Goal: Task Accomplishment & Management: Use online tool/utility

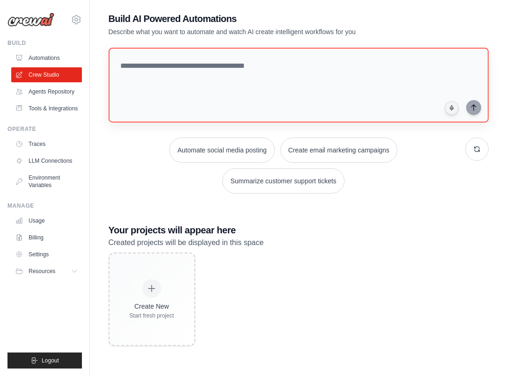
scroll to position [60, 0]
click at [180, 41] on div "Build AI Powered Automations Describe what you want to automate and watch AI cr…" at bounding box center [298, 179] width 402 height 364
click at [180, 53] on textarea at bounding box center [298, 85] width 384 height 76
paste textarea "**********"
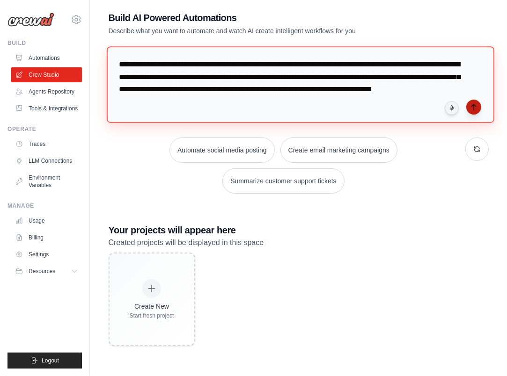
type textarea "**********"
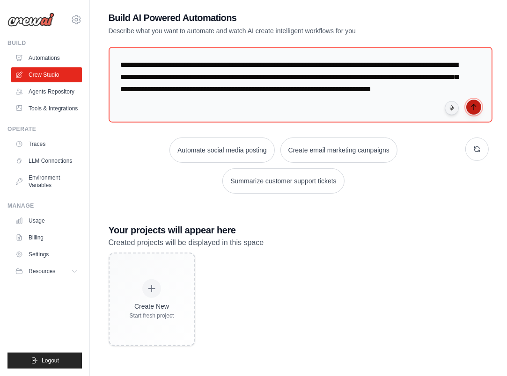
click at [475, 106] on icon "submit" at bounding box center [473, 106] width 7 height 7
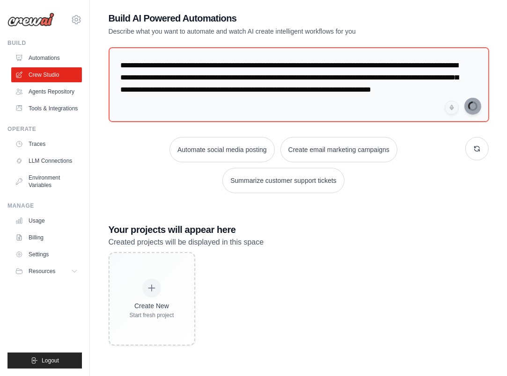
scroll to position [30, 0]
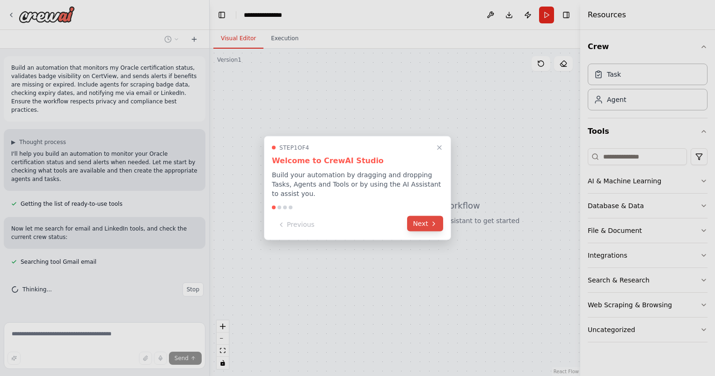
click at [427, 218] on button "Next" at bounding box center [425, 223] width 36 height 15
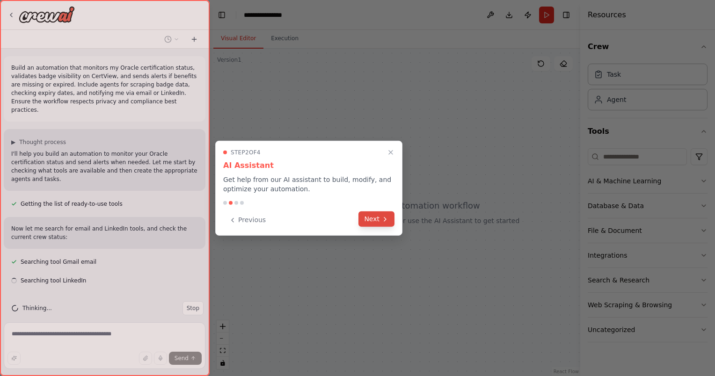
click at [377, 216] on button "Next" at bounding box center [376, 219] width 36 height 15
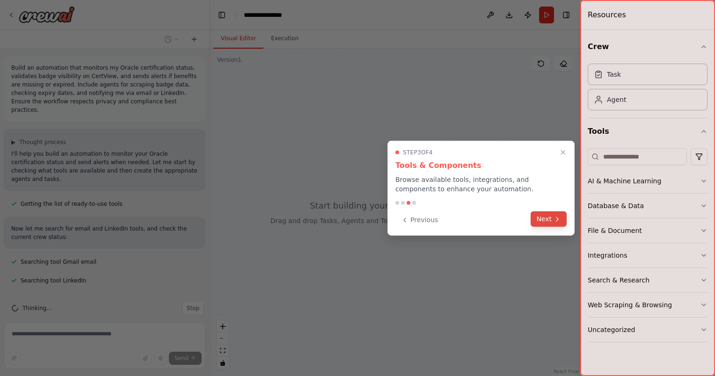
click at [513, 223] on button "Next" at bounding box center [549, 219] width 36 height 15
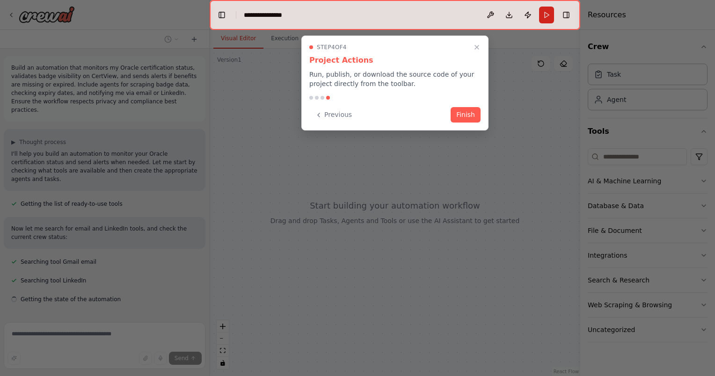
scroll to position [13, 0]
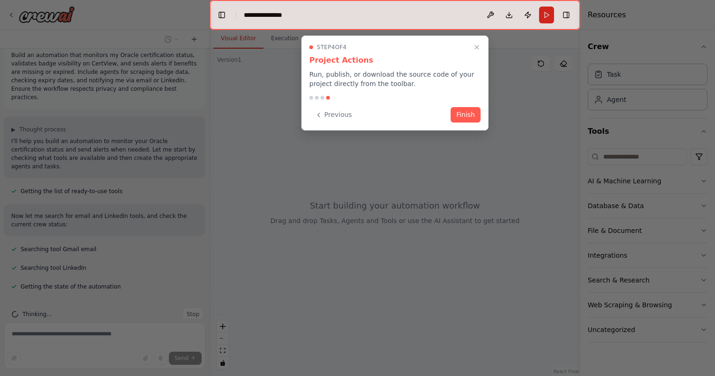
click at [479, 39] on div "Step 4 of 4 Project Actions Run, publish, or download the source code of your p…" at bounding box center [394, 83] width 187 height 95
click at [479, 47] on icon "Close walkthrough" at bounding box center [477, 47] width 8 height 8
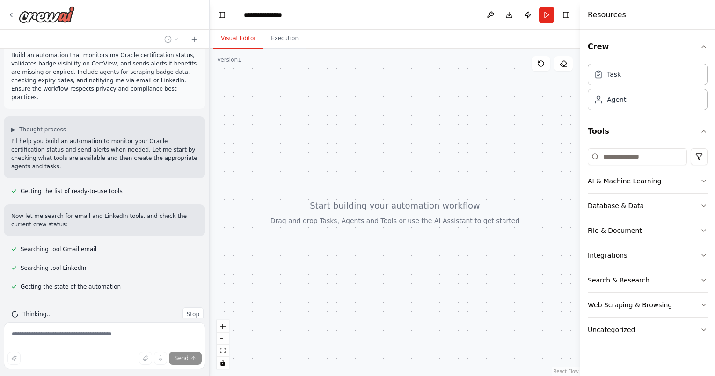
drag, startPoint x: 356, startPoint y: 167, endPoint x: 324, endPoint y: 144, distance: 39.2
click at [324, 144] on div at bounding box center [395, 213] width 371 height 328
drag, startPoint x: 389, startPoint y: 130, endPoint x: 374, endPoint y: 139, distance: 17.2
click at [374, 139] on div at bounding box center [395, 213] width 371 height 328
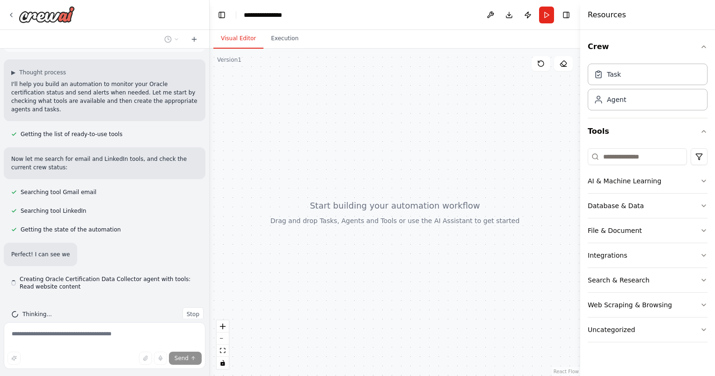
click at [513, 182] on div "Crew Task Agent Tools AI & Machine Learning Database & Data File & Document Int…" at bounding box center [647, 203] width 135 height 346
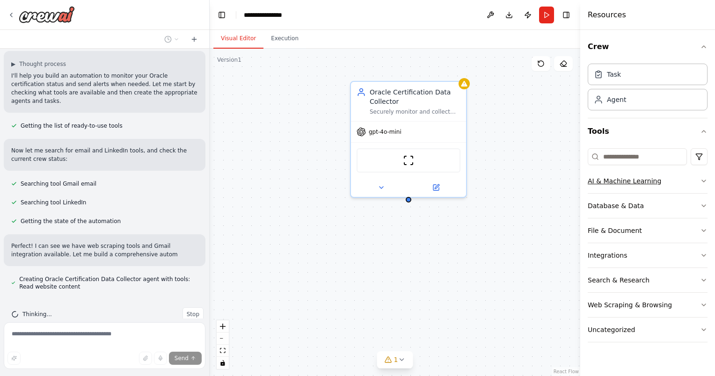
click at [513, 179] on button "AI & Machine Learning" at bounding box center [648, 181] width 120 height 24
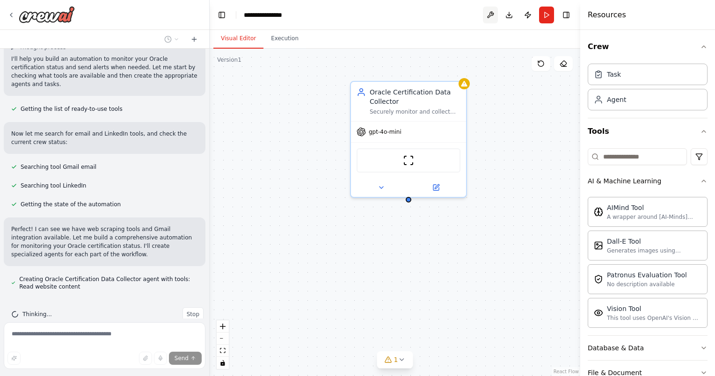
scroll to position [114, 0]
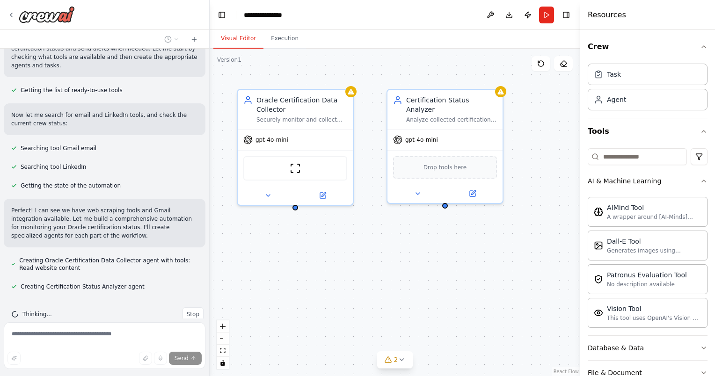
drag, startPoint x: 474, startPoint y: 253, endPoint x: 360, endPoint y: 261, distance: 113.5
click at [360, 261] on div "Oracle Certification Data Collector Securely monitor and collect Oracle certifi…" at bounding box center [395, 213] width 371 height 328
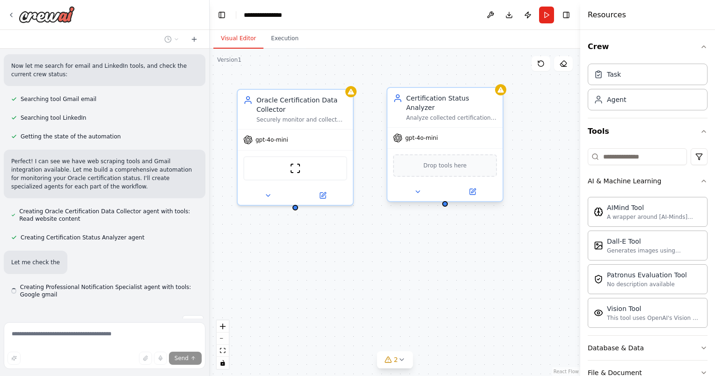
scroll to position [171, 0]
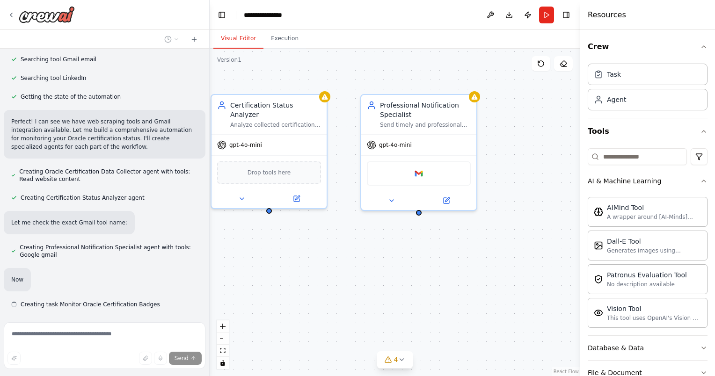
drag, startPoint x: 516, startPoint y: 250, endPoint x: 293, endPoint y: 263, distance: 223.1
click at [298, 262] on div "Oracle Certification Data Collector Securely monitor and collect Oracle certifi…" at bounding box center [395, 213] width 371 height 328
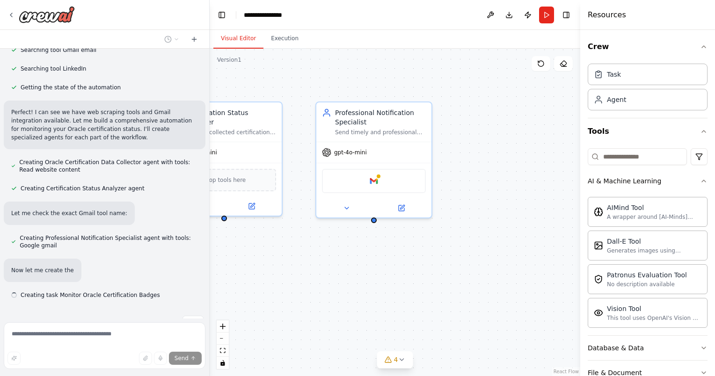
scroll to position [220, 0]
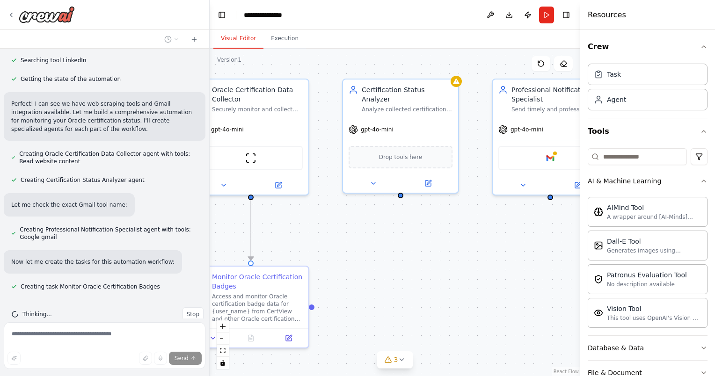
drag, startPoint x: 293, startPoint y: 263, endPoint x: 469, endPoint y: 240, distance: 177.9
click at [469, 240] on div ".deletable-edge-delete-btn { width: 20px; height: 20px; border: 0px solid #ffff…" at bounding box center [395, 213] width 371 height 328
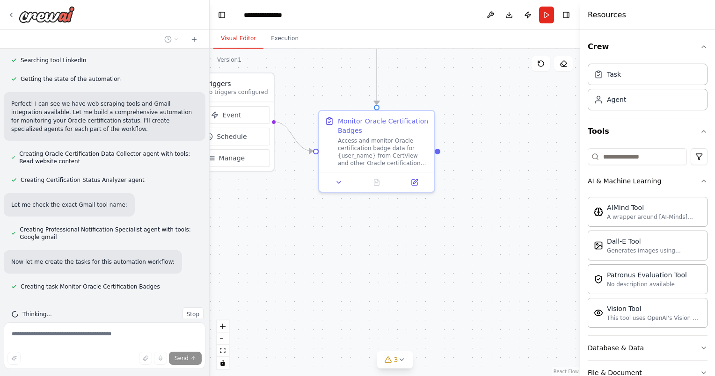
drag, startPoint x: 335, startPoint y: 255, endPoint x: 461, endPoint y: 99, distance: 200.3
click at [461, 99] on div ".deletable-edge-delete-btn { width: 20px; height: 20px; border: 0px solid #ffff…" at bounding box center [395, 213] width 371 height 328
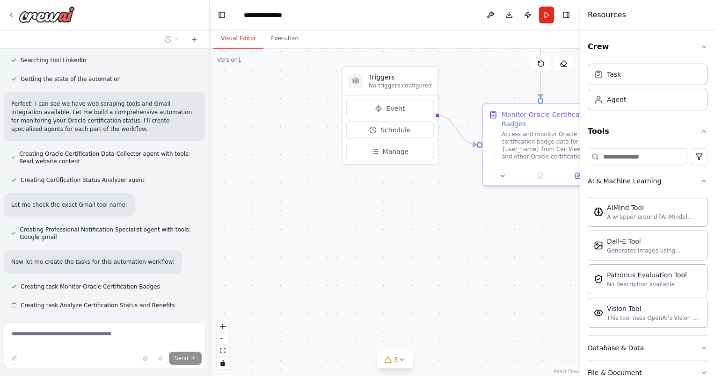
scroll to position [239, 0]
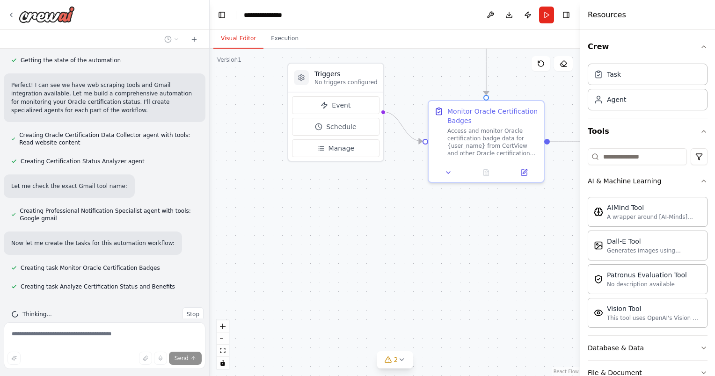
drag, startPoint x: 306, startPoint y: 230, endPoint x: 412, endPoint y: 220, distance: 106.2
click at [412, 220] on div ".deletable-edge-delete-btn { width: 20px; height: 20px; border: 0px solid #ffff…" at bounding box center [395, 213] width 371 height 328
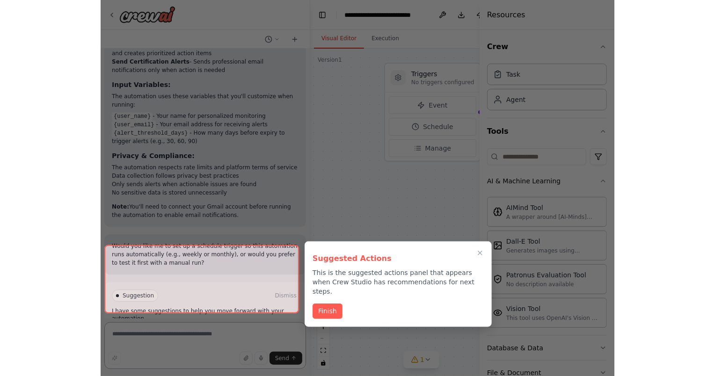
scroll to position [781, 0]
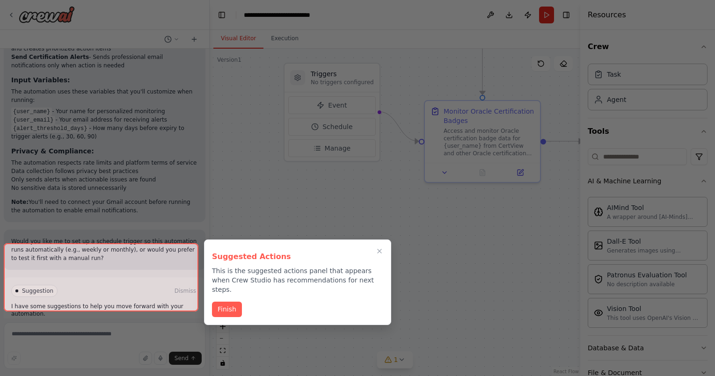
drag, startPoint x: 470, startPoint y: 258, endPoint x: 380, endPoint y: 367, distance: 141.2
click at [380, 367] on div at bounding box center [357, 188] width 715 height 376
click at [223, 301] on button "Finish" at bounding box center [227, 308] width 30 height 15
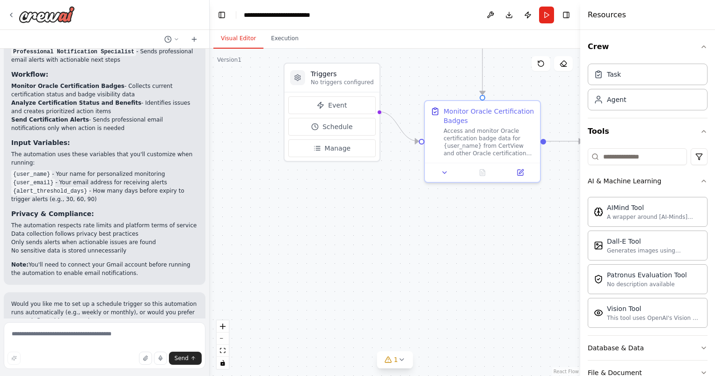
scroll to position [734, 0]
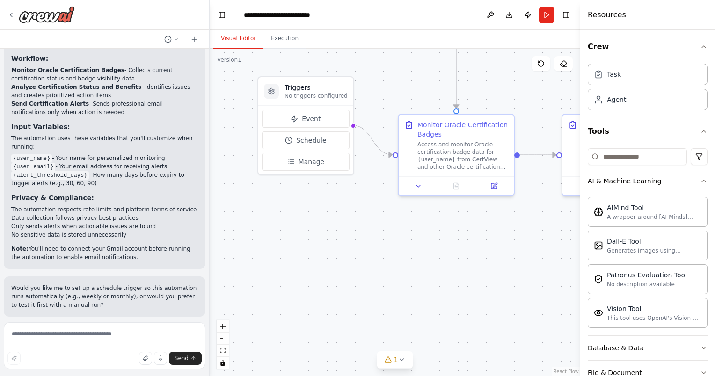
drag, startPoint x: 343, startPoint y: 179, endPoint x: 234, endPoint y: 207, distance: 112.9
click at [234, 207] on div ".deletable-edge-delete-btn { width: 20px; height: 20px; border: 0px solid #ffff…" at bounding box center [395, 213] width 371 height 328
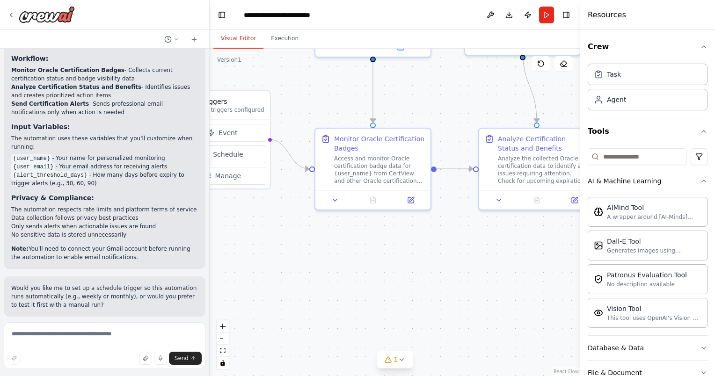
click at [234, 207] on div ".deletable-edge-delete-btn { width: 20px; height: 20px; border: 0px solid #ffff…" at bounding box center [395, 213] width 371 height 328
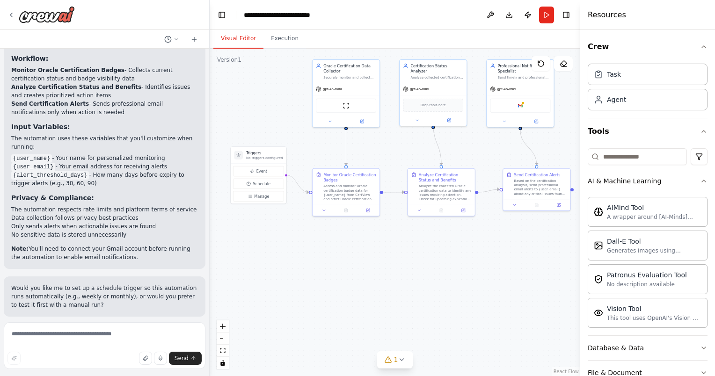
drag, startPoint x: 511, startPoint y: 211, endPoint x: 485, endPoint y: 235, distance: 35.8
click at [485, 235] on div ".deletable-edge-delete-btn { width: 20px; height: 20px; border: 0px solid #ffff…" at bounding box center [395, 213] width 371 height 328
click at [157, 245] on p "Note: You'll need to connect your Gmail account before running the automation t…" at bounding box center [104, 253] width 187 height 17
click at [354, 68] on div "Oracle Certification Data Collector" at bounding box center [349, 67] width 53 height 11
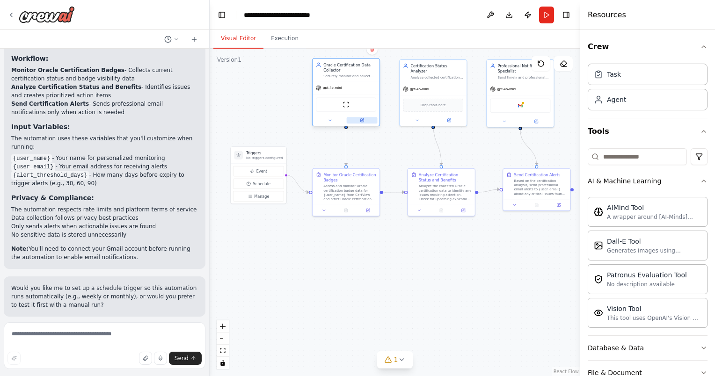
click at [361, 121] on icon at bounding box center [361, 120] width 3 height 3
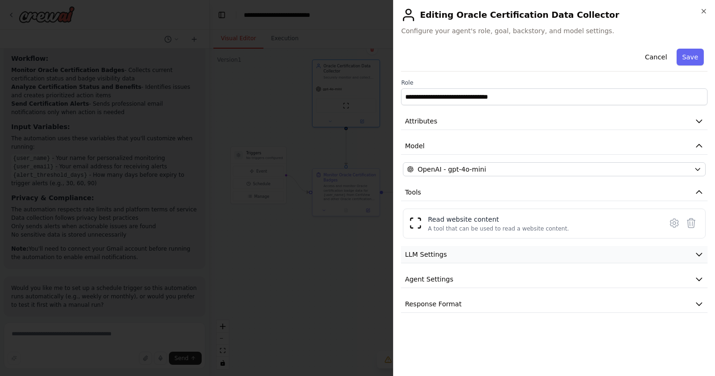
click at [468, 253] on button "LLM Settings" at bounding box center [554, 254] width 307 height 17
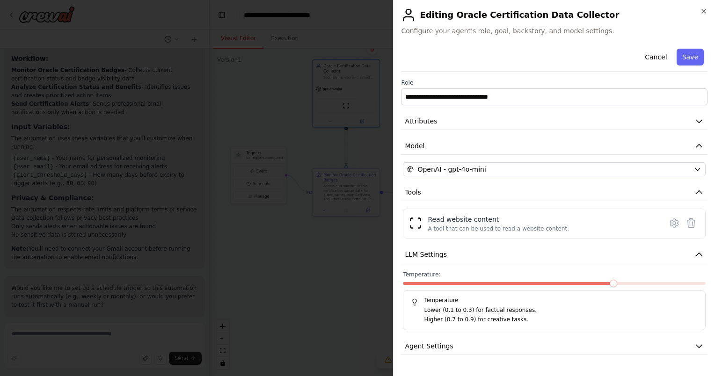
scroll to position [17, 0]
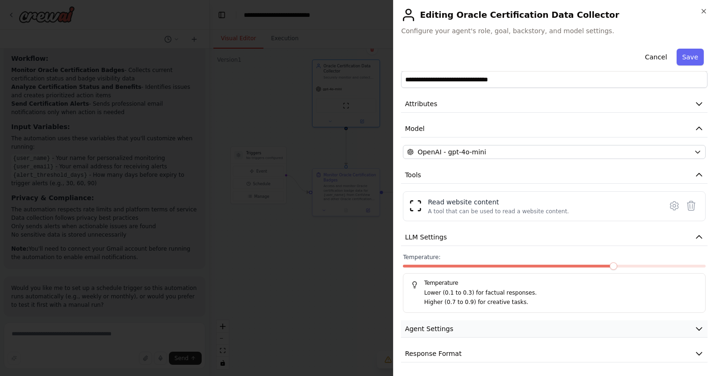
click at [453, 327] on button "Agent Settings" at bounding box center [554, 329] width 307 height 17
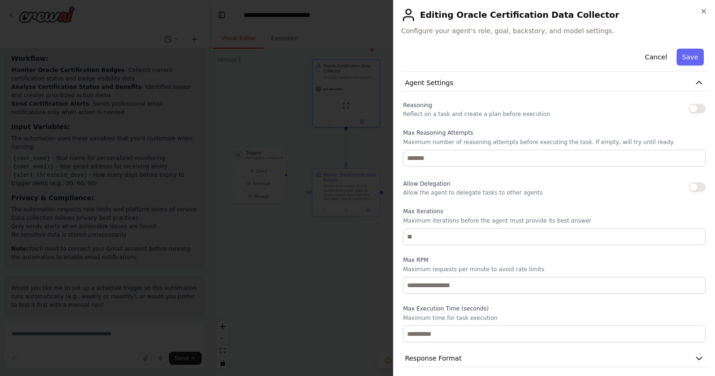
scroll to position [268, 0]
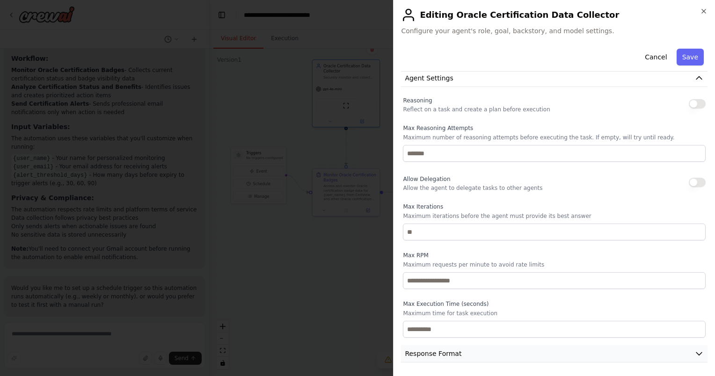
click at [438, 349] on span "Response Format" at bounding box center [433, 353] width 57 height 9
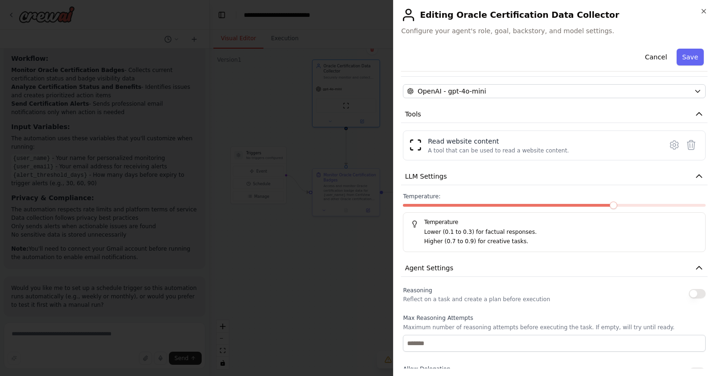
scroll to position [31, 0]
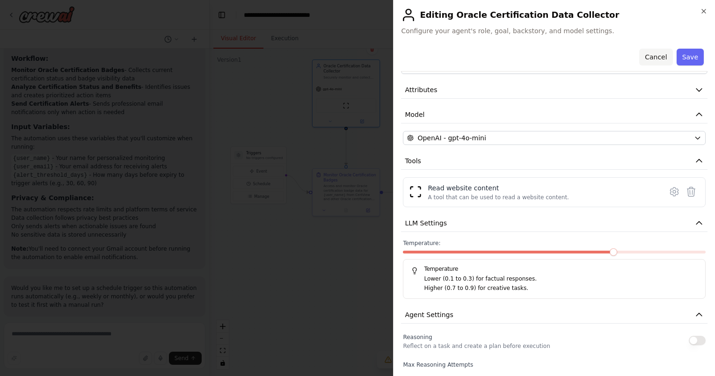
click at [513, 54] on button "Cancel" at bounding box center [655, 57] width 33 height 17
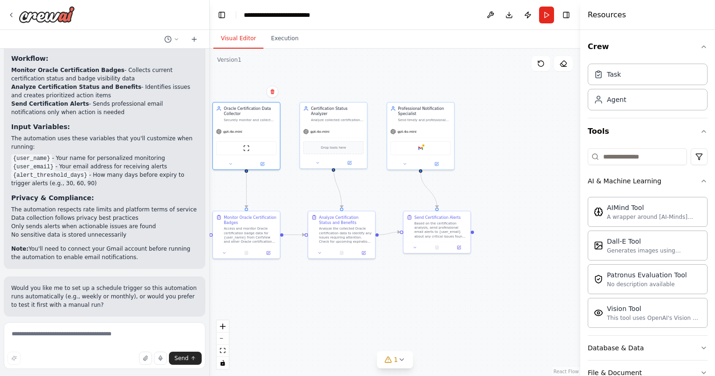
drag, startPoint x: 425, startPoint y: 220, endPoint x: 275, endPoint y: 269, distance: 157.8
click at [280, 269] on div ".deletable-edge-delete-btn { width: 20px; height: 20px; border: 0px solid #ffff…" at bounding box center [395, 213] width 371 height 328
click at [270, 269] on div ".deletable-edge-delete-btn { width: 20px; height: 20px; border: 0px solid #ffff…" at bounding box center [395, 213] width 371 height 328
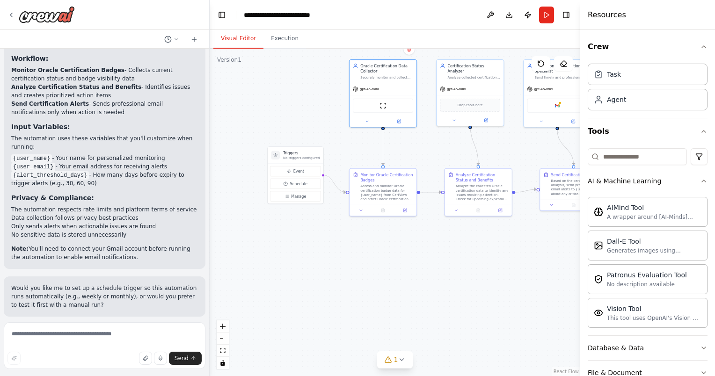
drag, startPoint x: 269, startPoint y: 269, endPoint x: 455, endPoint y: 220, distance: 192.4
click at [455, 220] on div ".deletable-edge-delete-btn { width: 20px; height: 20px; border: 0px solid #ffff…" at bounding box center [395, 213] width 371 height 328
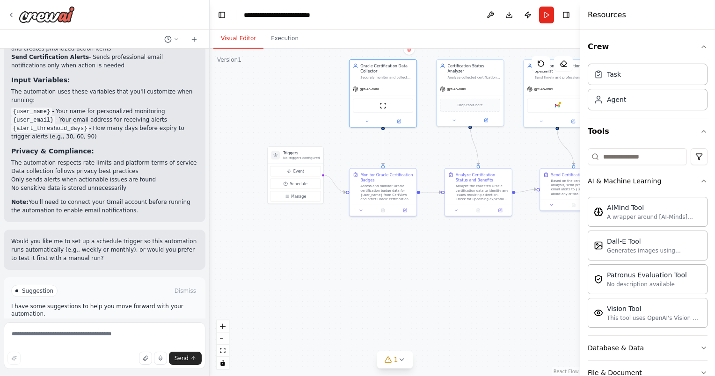
click at [97, 327] on span "Run Automation" at bounding box center [108, 330] width 45 height 7
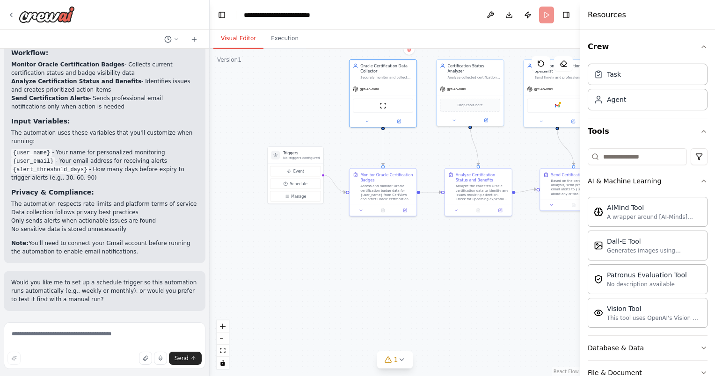
scroll to position [706, 0]
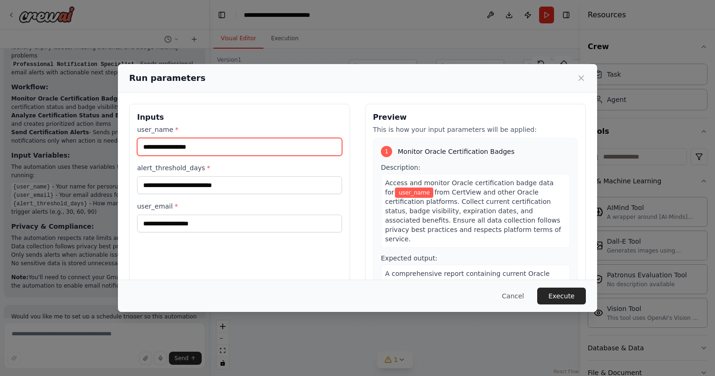
click at [287, 146] on input "user_name *" at bounding box center [239, 147] width 205 height 18
type input "**********"
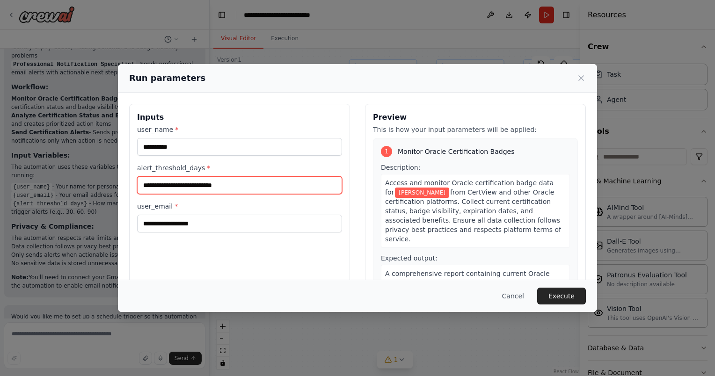
click at [248, 183] on input "alert_threshold_days *" at bounding box center [239, 185] width 205 height 18
click at [513, 80] on div "Run parameters" at bounding box center [357, 78] width 457 height 13
click at [513, 79] on icon at bounding box center [581, 77] width 9 height 9
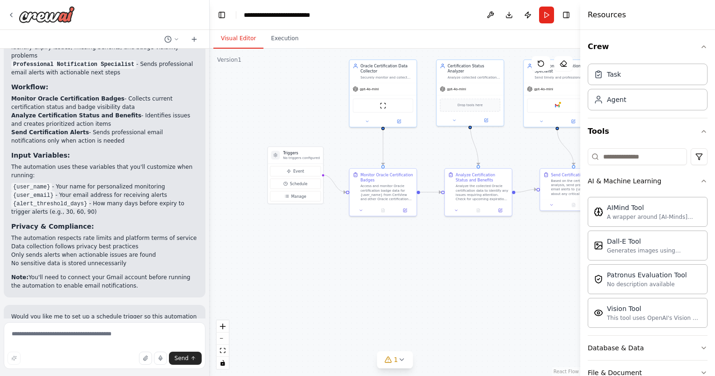
drag, startPoint x: 484, startPoint y: 321, endPoint x: 469, endPoint y: 328, distance: 16.1
click at [483, 321] on div ".deletable-edge-delete-btn { width: 20px; height: 20px; border: 0px solid #ffff…" at bounding box center [395, 213] width 371 height 328
click at [399, 360] on icon at bounding box center [401, 359] width 7 height 7
click at [399, 282] on div ".deletable-edge-delete-btn { width: 20px; height: 20px; border: 0px solid #ffff…" at bounding box center [395, 213] width 371 height 328
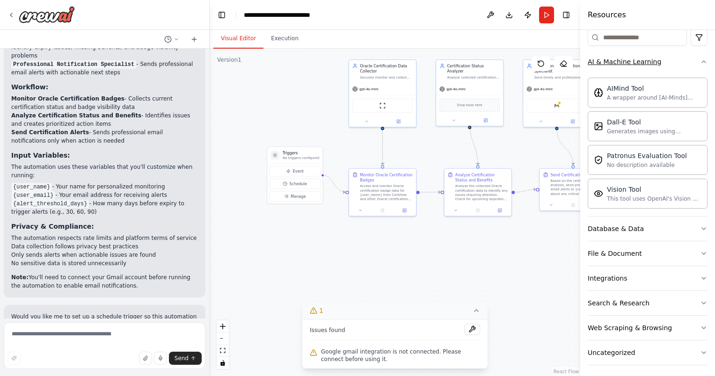
scroll to position [122, 0]
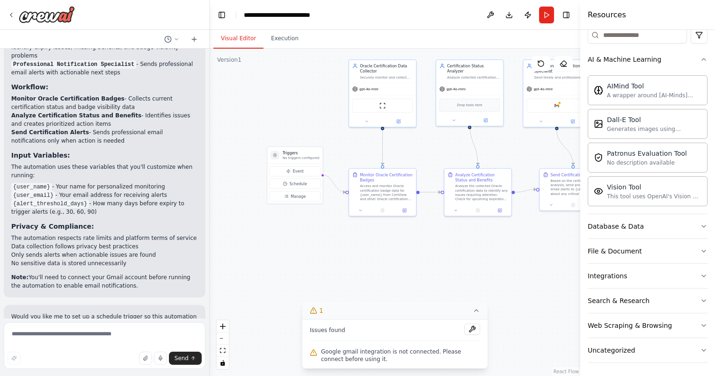
click at [75, 305] on div "Would you like me to set up a schedule trigger so this automation runs automati…" at bounding box center [105, 325] width 202 height 40
copy p "up"
click at [138, 251] on li "Only sends alerts when actionable issues are found" at bounding box center [104, 255] width 187 height 8
click at [114, 313] on p "Would you like me to set up a schedule trigger so this automation runs automati…" at bounding box center [104, 325] width 187 height 25
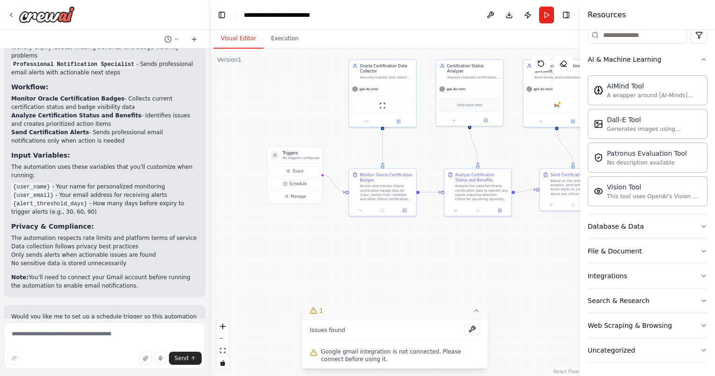
click at [137, 313] on p "Would you like me to set up a schedule trigger so this automation runs automati…" at bounding box center [104, 325] width 187 height 25
drag, startPoint x: 137, startPoint y: 279, endPoint x: 88, endPoint y: 328, distance: 68.8
click at [88, 328] on textarea at bounding box center [105, 345] width 202 height 47
click at [86, 337] on textarea at bounding box center [105, 345] width 202 height 47
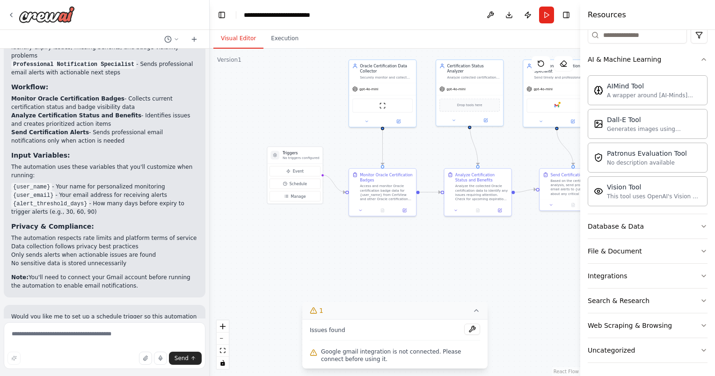
click at [397, 347] on div "Google gmail integration is not connected. Please connect before using it." at bounding box center [395, 355] width 170 height 19
click at [470, 328] on button at bounding box center [472, 329] width 16 height 11
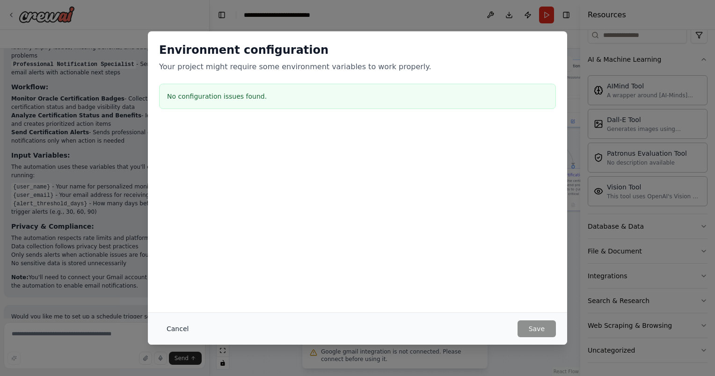
click at [189, 330] on button "Cancel" at bounding box center [177, 329] width 37 height 17
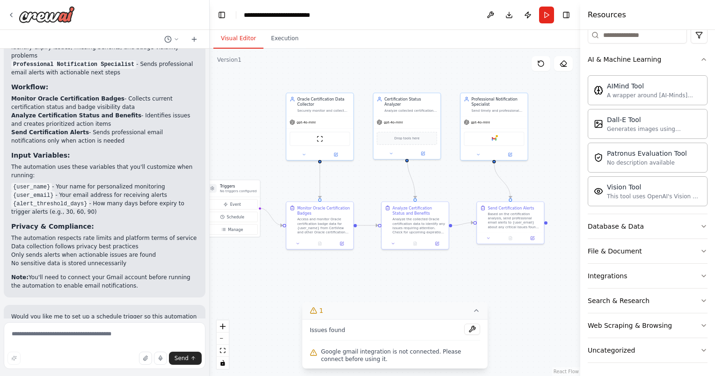
drag, startPoint x: 453, startPoint y: 247, endPoint x: 455, endPoint y: 171, distance: 76.3
click at [391, 281] on div ".deletable-edge-delete-btn { width: 20px; height: 20px; border: 0px solid #ffff…" at bounding box center [395, 213] width 371 height 328
click at [513, 14] on button "Run" at bounding box center [546, 15] width 15 height 17
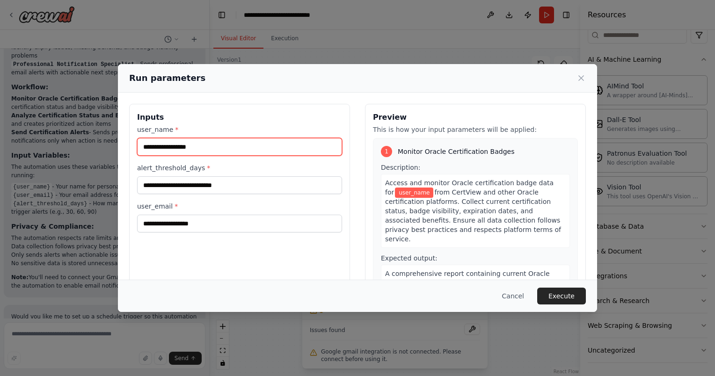
click at [210, 149] on input "user_name *" at bounding box center [239, 147] width 205 height 18
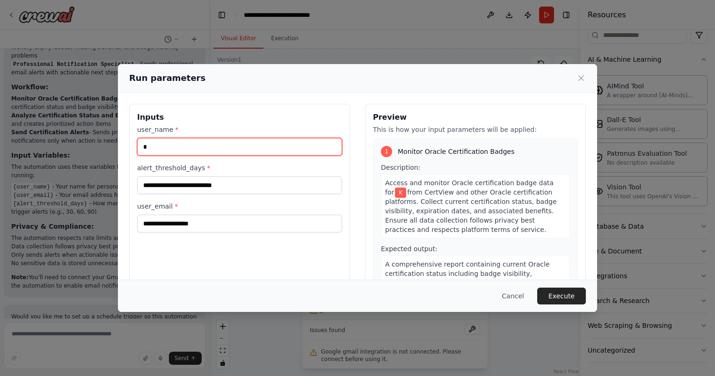
click at [210, 149] on input "*" at bounding box center [239, 147] width 205 height 18
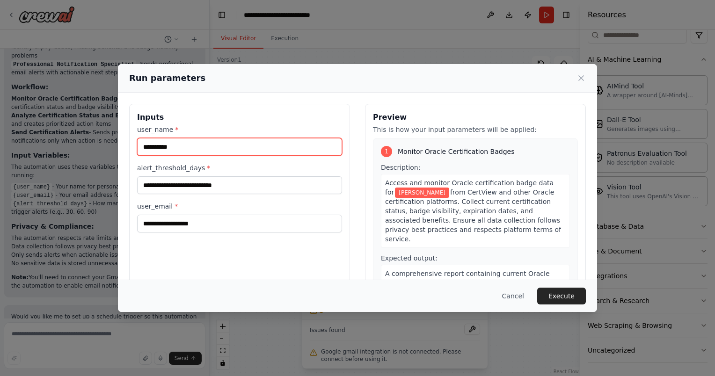
type input "**********"
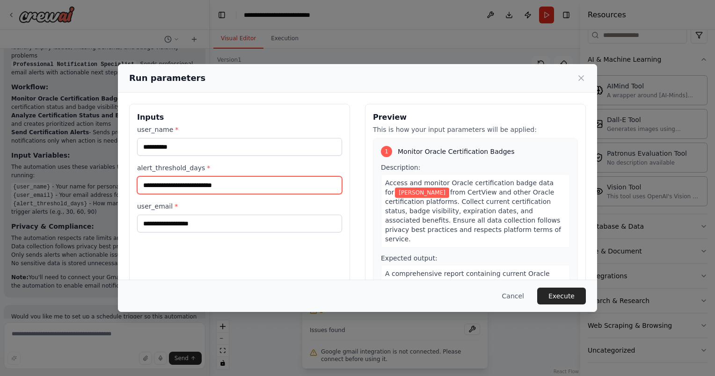
click at [230, 180] on input "alert_threshold_days *" at bounding box center [239, 185] width 205 height 18
type input "**"
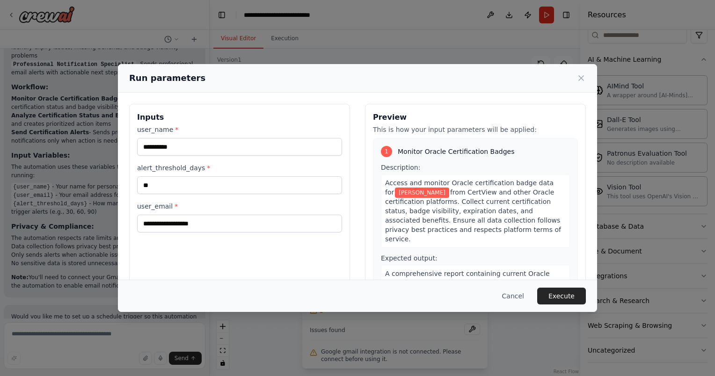
click at [211, 212] on div "user_email *" at bounding box center [239, 217] width 205 height 31
click at [211, 225] on input "user_email *" at bounding box center [239, 224] width 205 height 18
type input "**********"
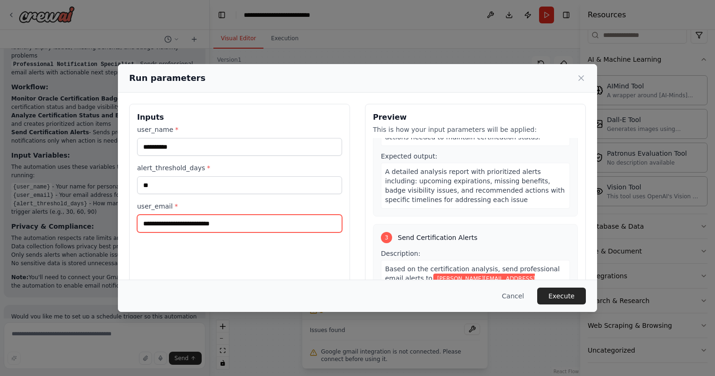
scroll to position [347, 0]
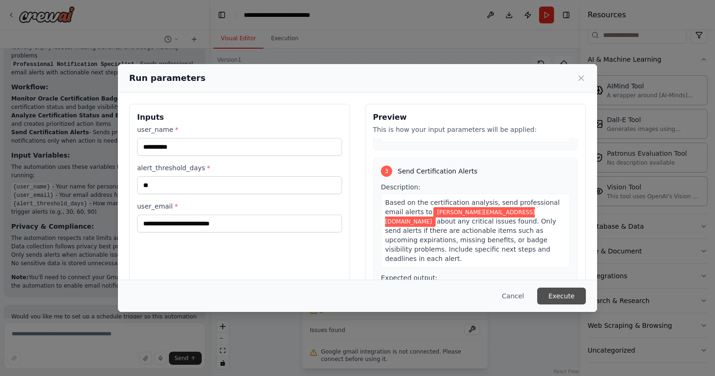
click at [513, 291] on button "Execute" at bounding box center [561, 296] width 49 height 17
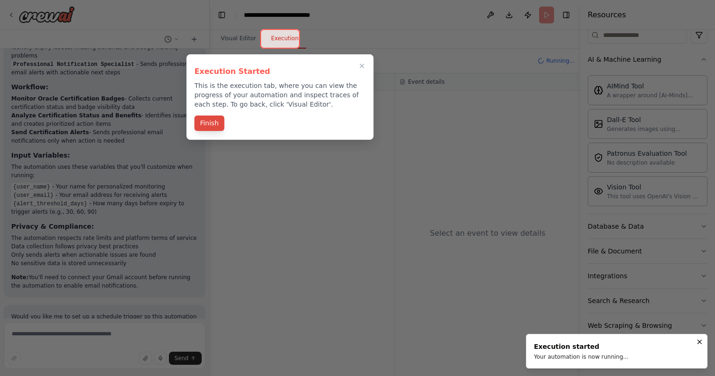
click at [212, 123] on button "Finish" at bounding box center [209, 123] width 30 height 15
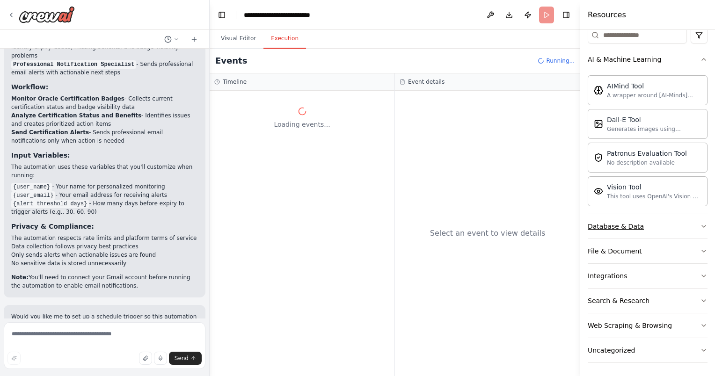
click at [513, 223] on icon "button" at bounding box center [703, 226] width 7 height 7
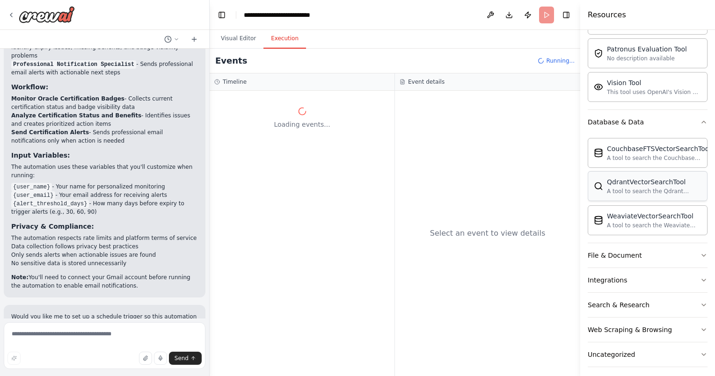
scroll to position [230, 0]
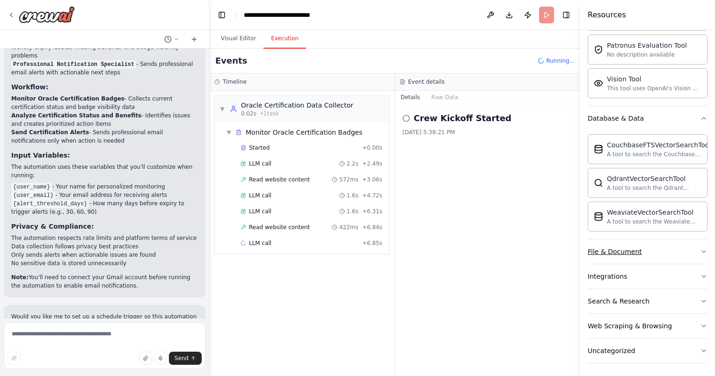
click at [513, 248] on icon "button" at bounding box center [703, 251] width 7 height 7
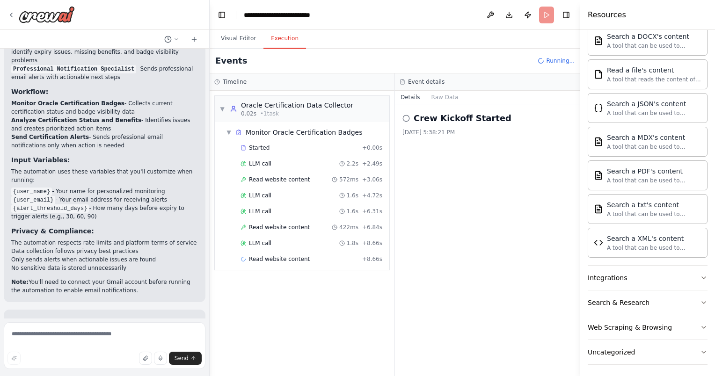
scroll to position [706, 0]
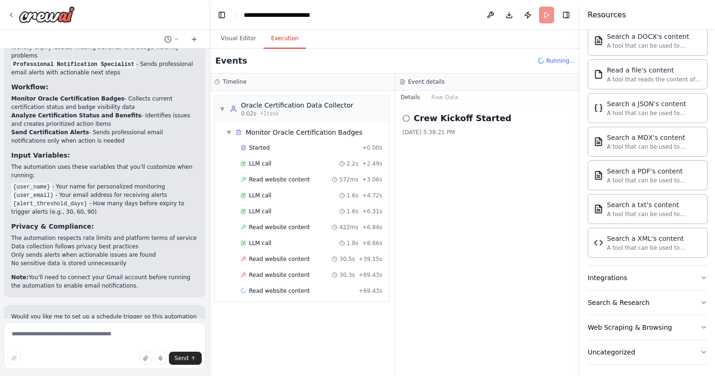
drag, startPoint x: 407, startPoint y: 120, endPoint x: 432, endPoint y: 122, distance: 25.3
click at [407, 120] on icon at bounding box center [405, 118] width 7 height 7
click at [439, 99] on button "Raw Data" at bounding box center [445, 97] width 38 height 13
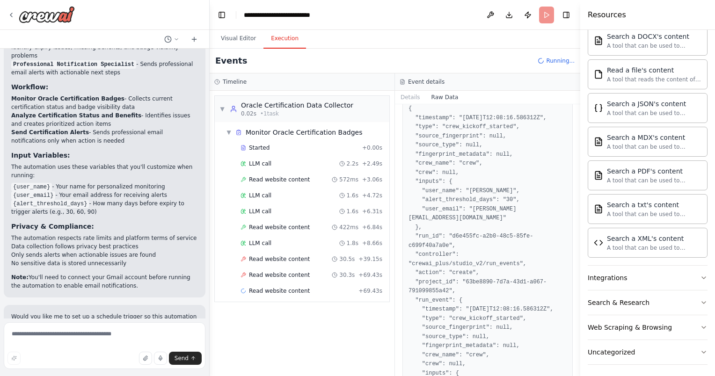
scroll to position [0, 0]
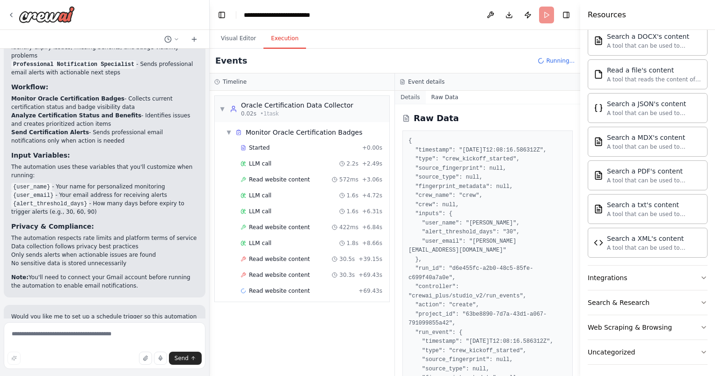
click at [413, 99] on button "Details" at bounding box center [410, 97] width 31 height 13
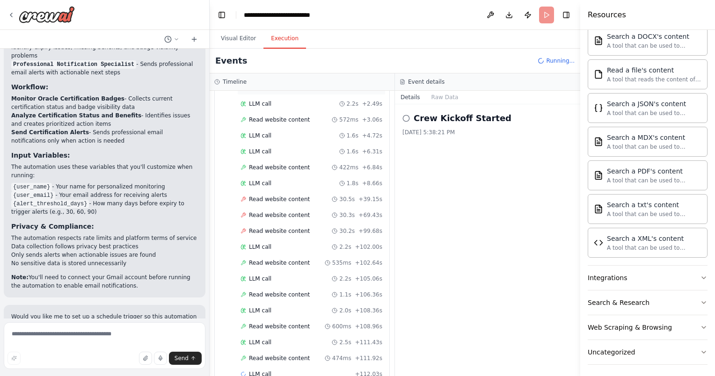
scroll to position [75, 0]
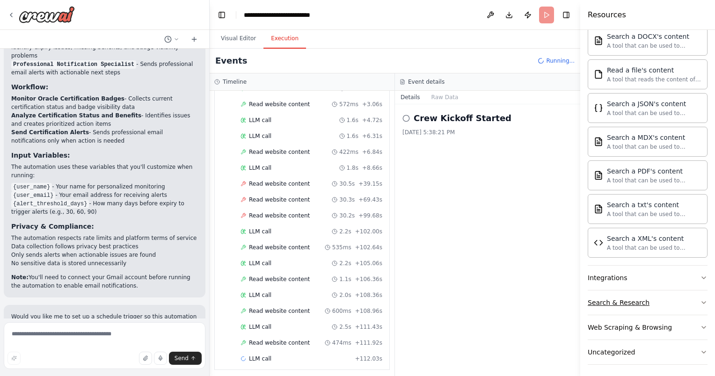
click at [513, 299] on button "Search & Research" at bounding box center [648, 303] width 120 height 24
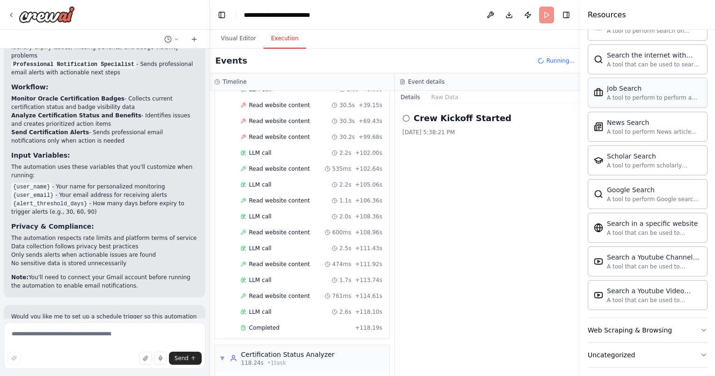
scroll to position [165, 0]
click at [513, 318] on button "Web Scraping & Browsing" at bounding box center [648, 330] width 120 height 24
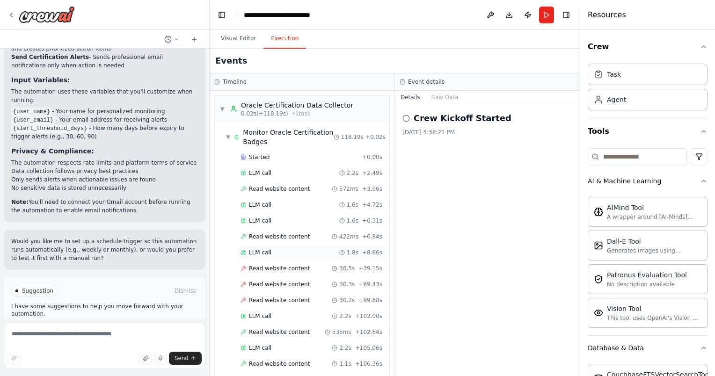
scroll to position [342, 0]
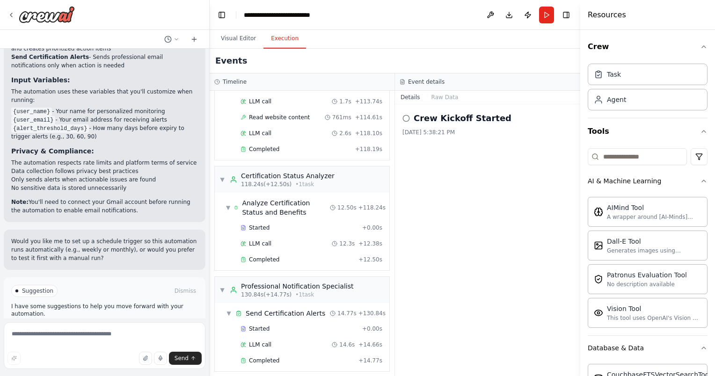
click at [95, 327] on span "Improve automation" at bounding box center [108, 330] width 57 height 7
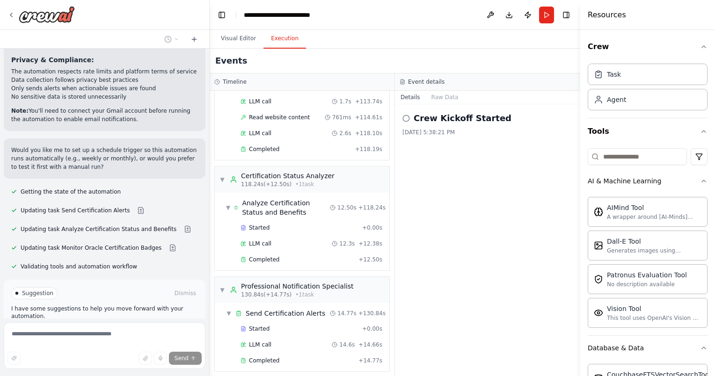
scroll to position [911, 0]
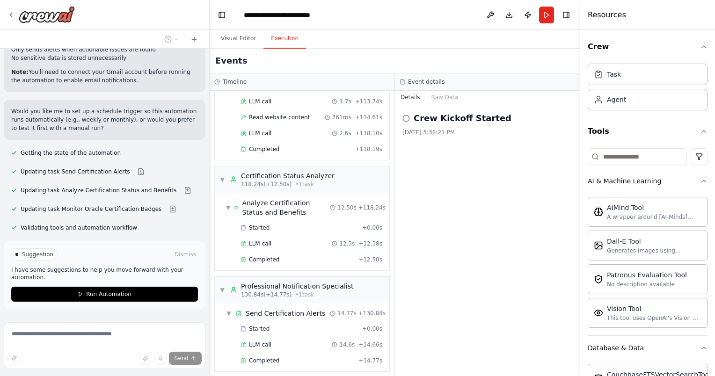
click at [125, 291] on span "Run Automation" at bounding box center [108, 294] width 45 height 7
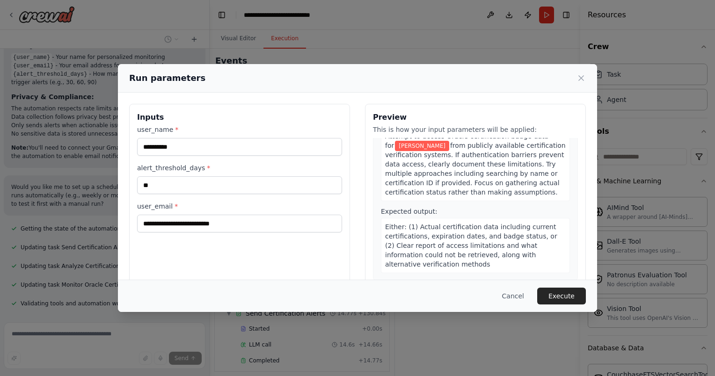
scroll to position [0, 0]
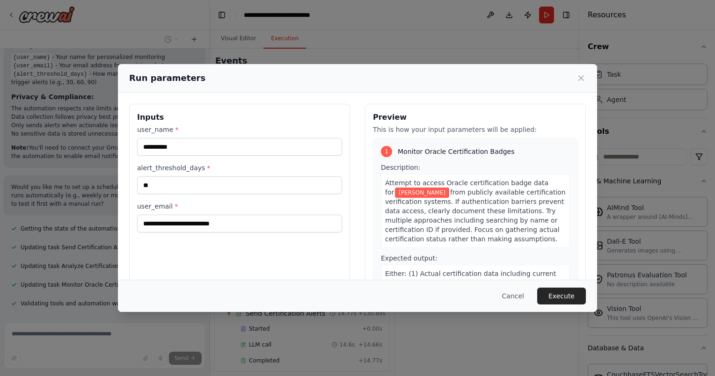
click at [445, 195] on span "from publicly available certification verification systems. If authentication b…" at bounding box center [475, 216] width 181 height 54
click at [457, 193] on span "from publicly available certification verification systems. If authentication b…" at bounding box center [475, 216] width 181 height 54
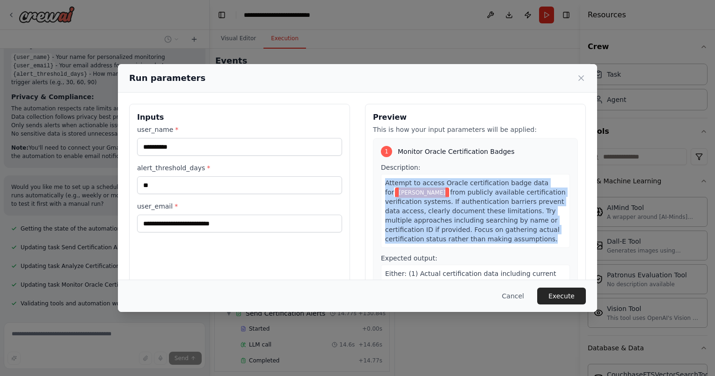
click at [457, 193] on span "from publicly available certification verification systems. If authentication b…" at bounding box center [475, 216] width 181 height 54
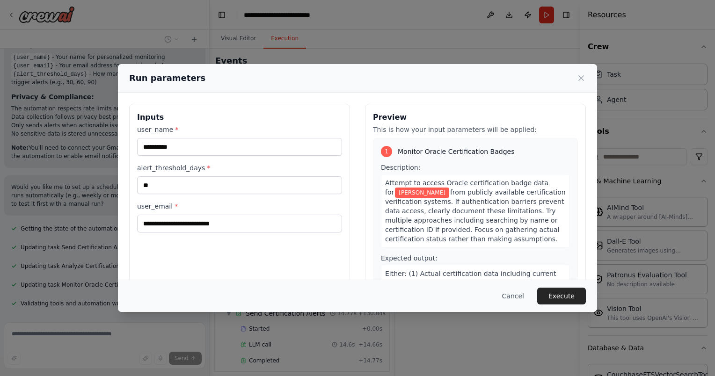
drag, startPoint x: 457, startPoint y: 193, endPoint x: 446, endPoint y: 166, distance: 29.5
click at [446, 166] on div "Description: Attempt to access Oracle certification badge data for Kamalesh S f…" at bounding box center [475, 205] width 189 height 85
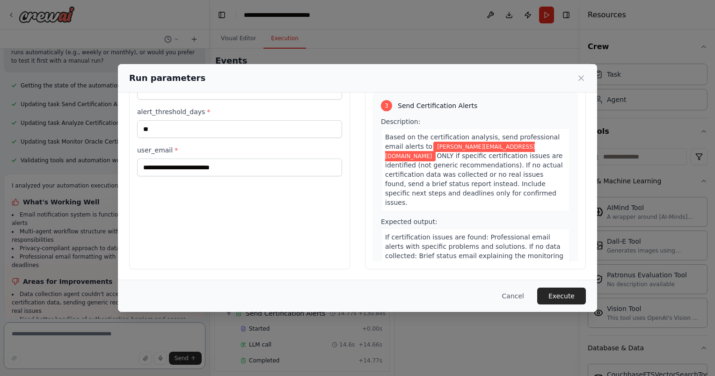
scroll to position [987, 0]
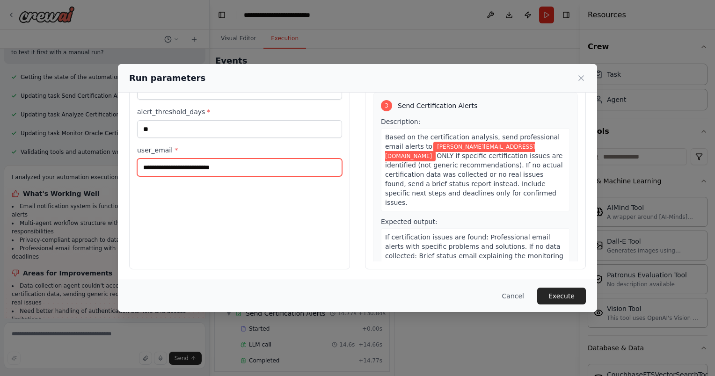
click at [146, 167] on input "**********" at bounding box center [239, 168] width 205 height 18
click at [145, 167] on input "**********" at bounding box center [239, 168] width 205 height 18
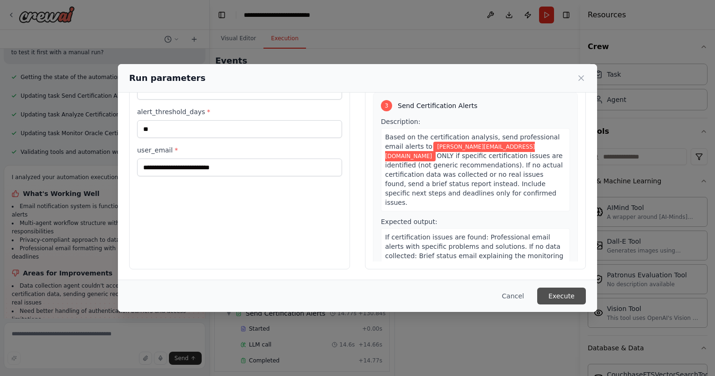
click at [513, 294] on button "Execute" at bounding box center [561, 296] width 49 height 17
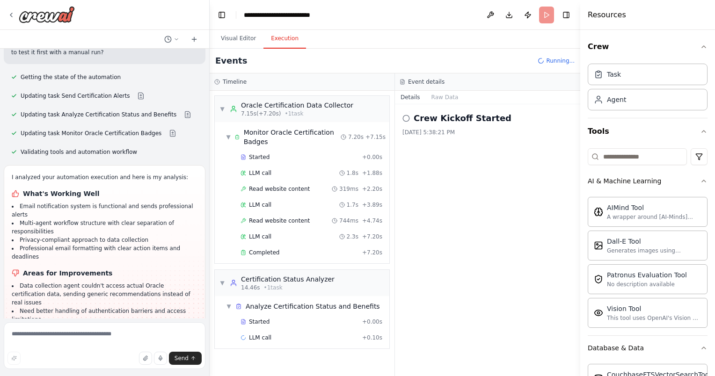
drag, startPoint x: 57, startPoint y: 270, endPoint x: 106, endPoint y: 277, distance: 49.2
click at [106, 324] on li "Should only send alerts when actual certification problems are detected, not ge…" at bounding box center [105, 332] width 186 height 17
drag, startPoint x: 106, startPoint y: 277, endPoint x: 92, endPoint y: 265, distance: 18.2
click at [92, 324] on li "Should only send alerts when actual certification problems are detected, not ge…" at bounding box center [105, 332] width 186 height 17
click at [95, 307] on li "Need better handling of authentication barriers and access limitations" at bounding box center [105, 315] width 186 height 17
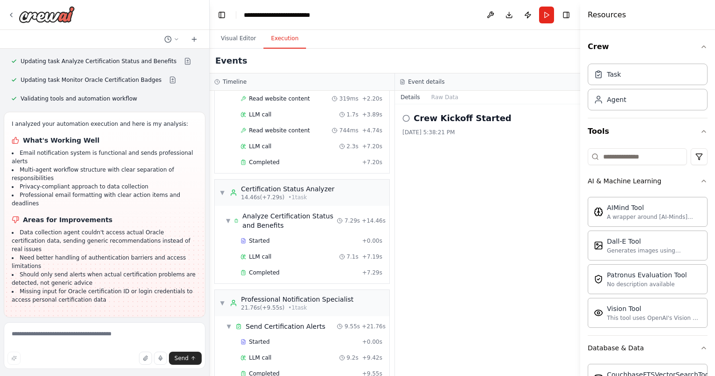
scroll to position [106, 0]
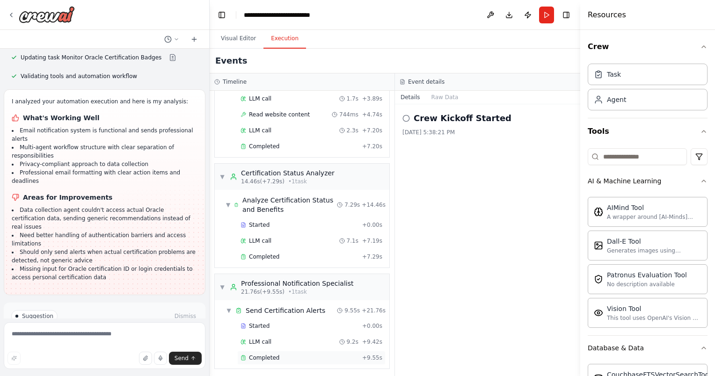
click at [259, 351] on div "Completed + 9.55s" at bounding box center [311, 358] width 148 height 14
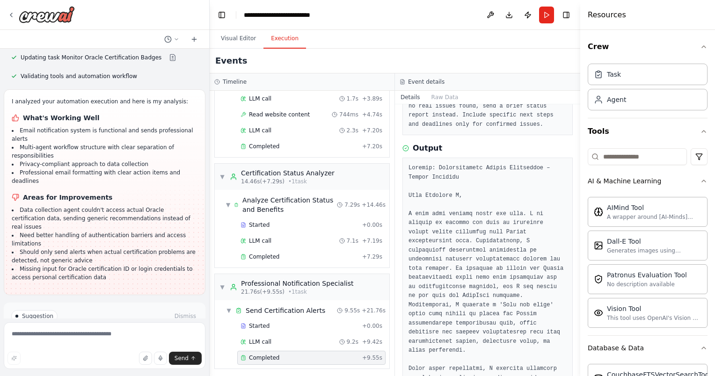
scroll to position [0, 0]
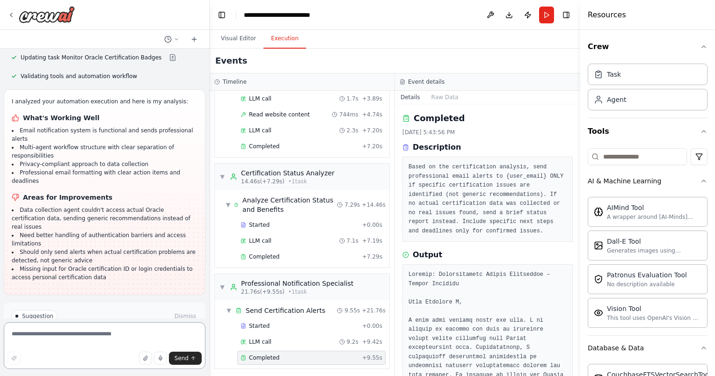
click at [124, 350] on textarea at bounding box center [105, 345] width 202 height 47
type textarea "**********"
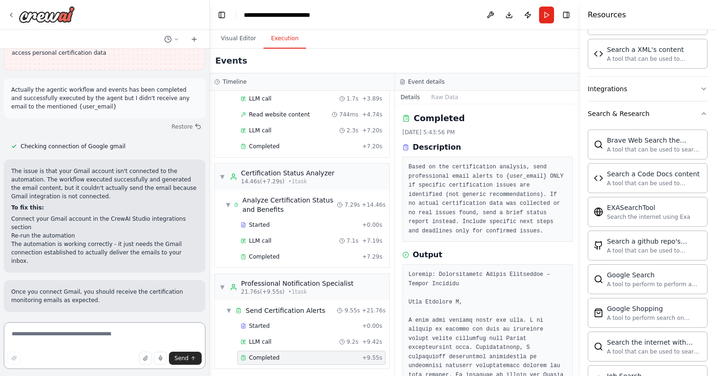
scroll to position [702, 0]
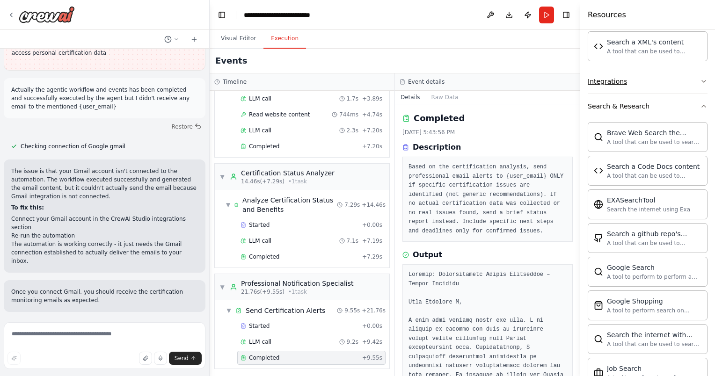
click at [513, 78] on button "Integrations" at bounding box center [648, 81] width 120 height 24
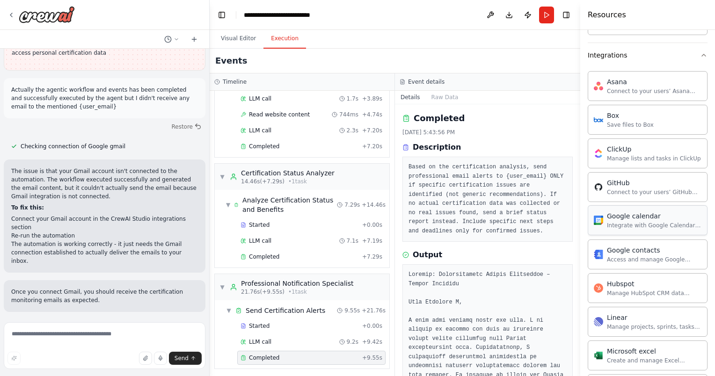
scroll to position [655, 0]
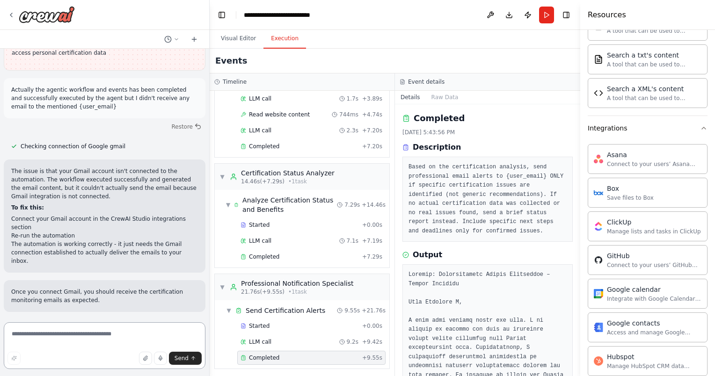
click at [110, 339] on textarea at bounding box center [105, 345] width 202 height 47
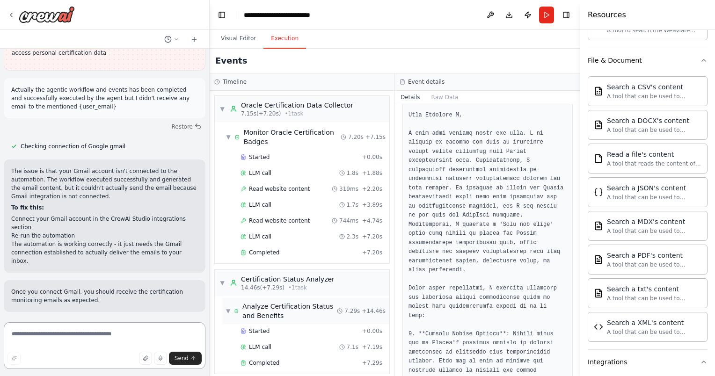
scroll to position [0, 0]
click at [219, 43] on button "Visual Editor" at bounding box center [238, 39] width 50 height 20
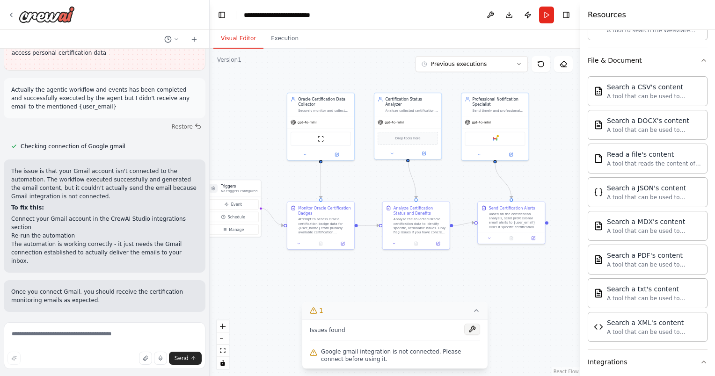
click at [476, 333] on button at bounding box center [472, 329] width 16 height 11
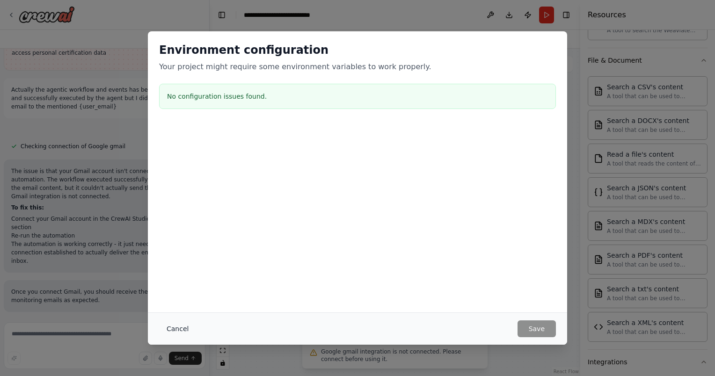
click at [171, 328] on button "Cancel" at bounding box center [177, 329] width 37 height 17
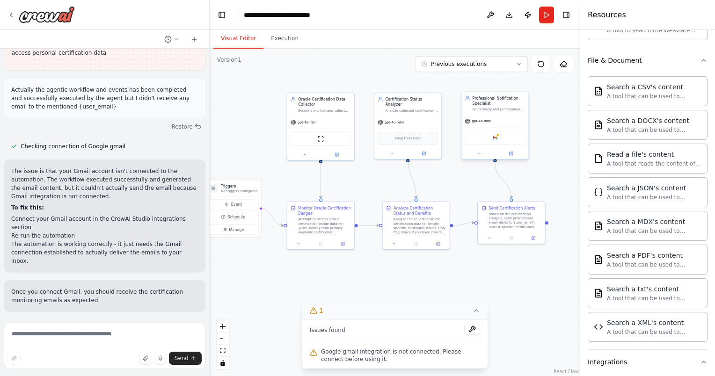
click at [499, 140] on div "Google gmail" at bounding box center [495, 138] width 60 height 14
click at [494, 137] on img at bounding box center [495, 138] width 7 height 7
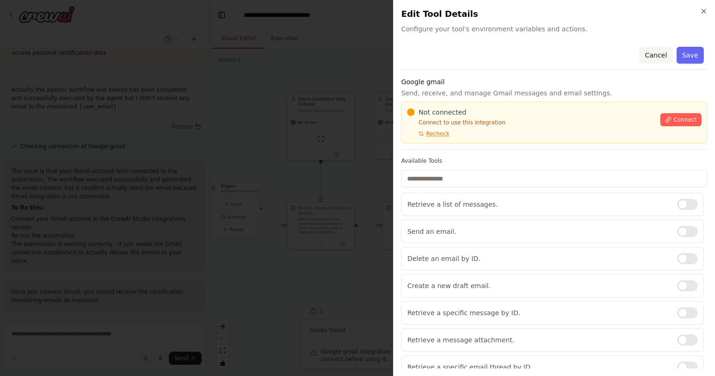
click at [513, 57] on button "Cancel" at bounding box center [655, 55] width 33 height 17
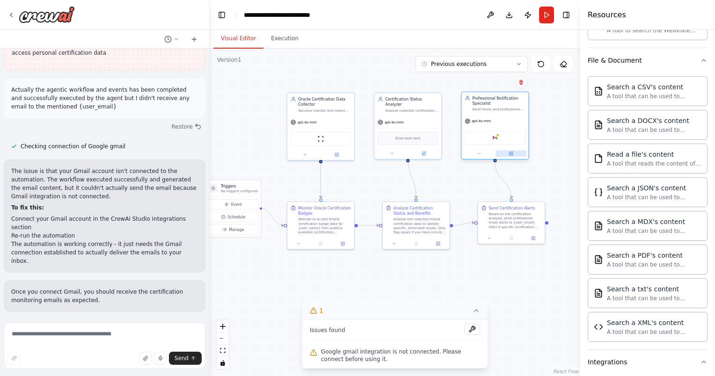
click at [511, 153] on icon at bounding box center [511, 153] width 2 height 2
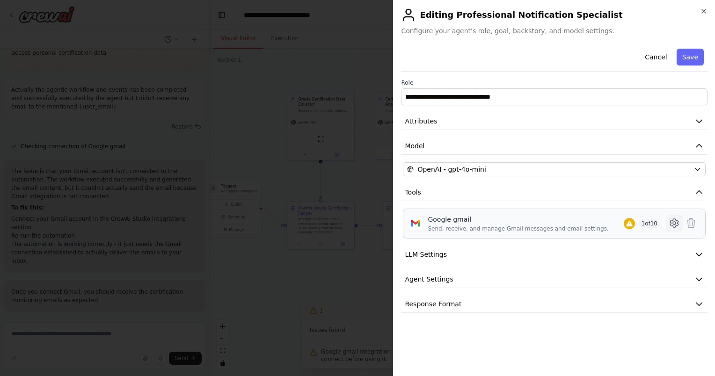
click at [513, 223] on icon at bounding box center [674, 223] width 11 height 11
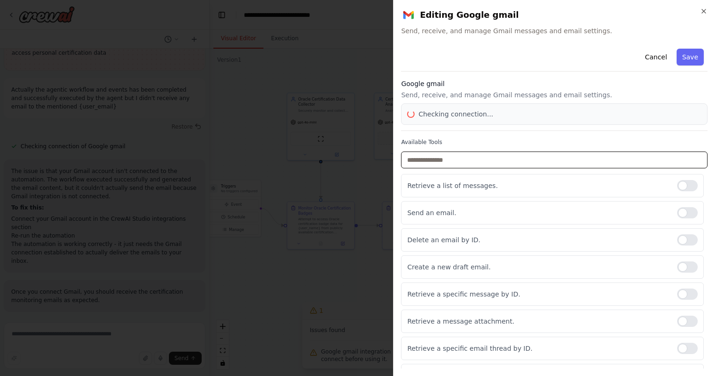
click at [481, 159] on input "text" at bounding box center [554, 160] width 307 height 17
type input "*"
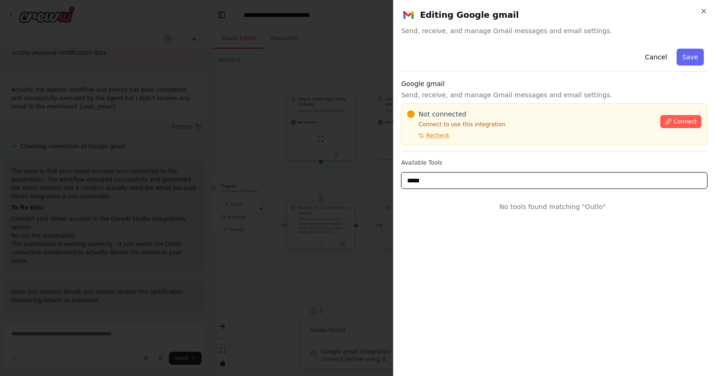
type input "******"
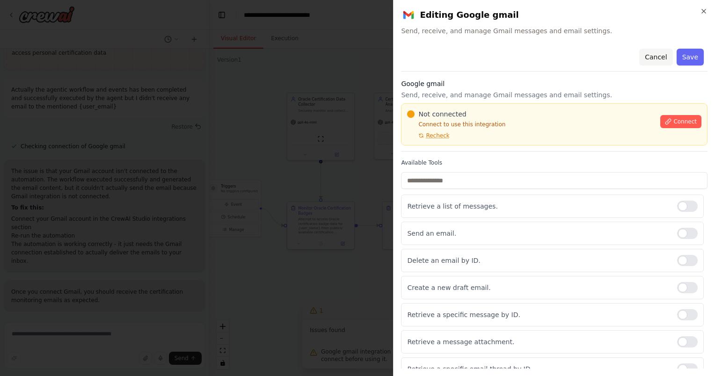
click at [513, 55] on button "Cancel" at bounding box center [655, 57] width 33 height 17
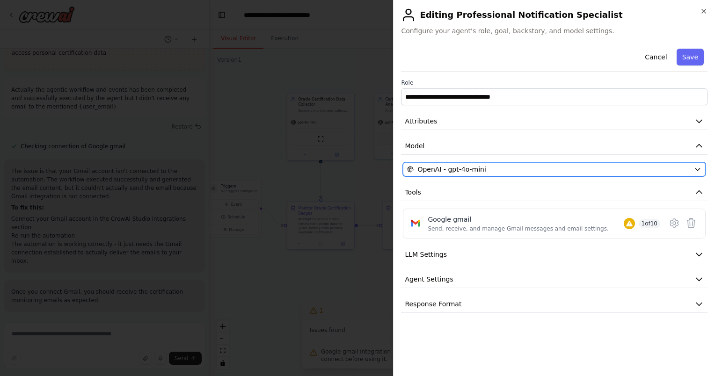
click at [513, 173] on div "OpenAI - gpt-4o-mini" at bounding box center [548, 169] width 283 height 9
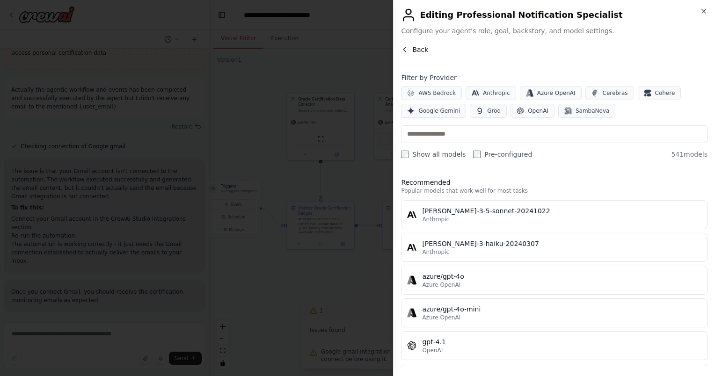
click at [406, 47] on icon "button" at bounding box center [404, 49] width 7 height 7
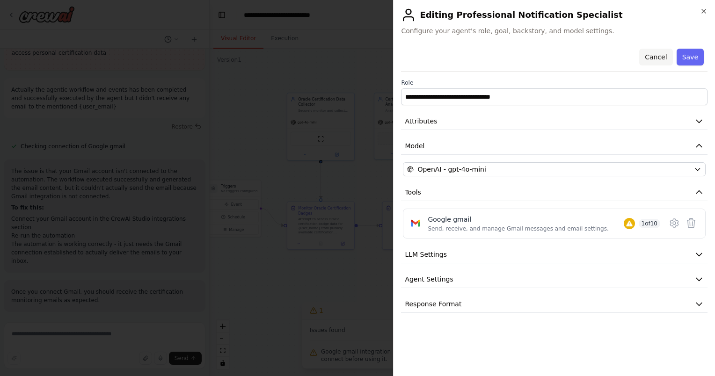
click at [513, 59] on button "Cancel" at bounding box center [655, 57] width 33 height 17
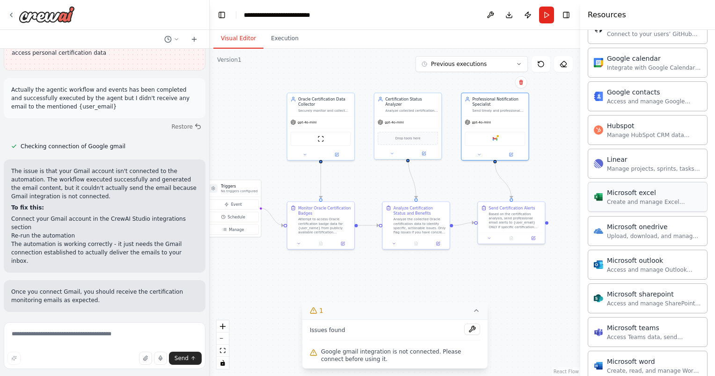
scroll to position [889, 0]
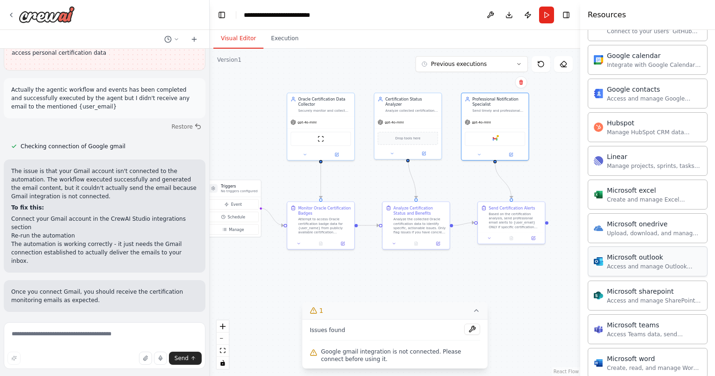
click at [513, 255] on div "Microsoft outlook" at bounding box center [654, 257] width 95 height 9
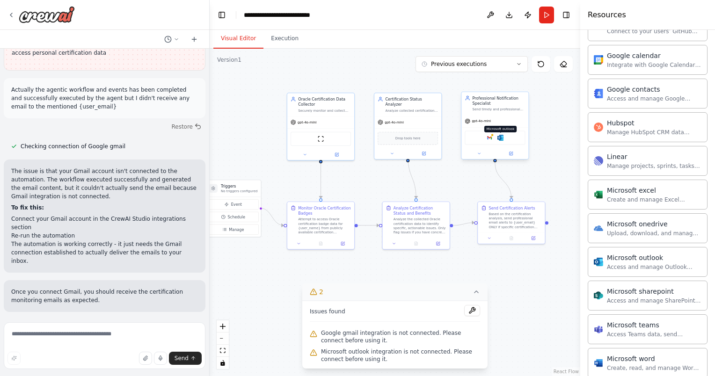
click at [500, 138] on img at bounding box center [500, 138] width 7 height 7
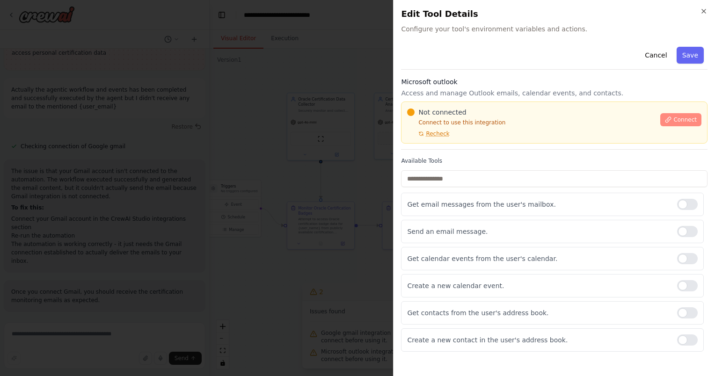
click at [513, 119] on icon at bounding box center [668, 119] width 5 height 5
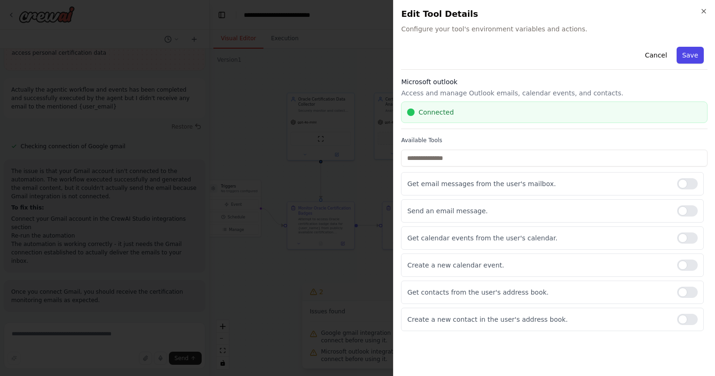
click at [513, 55] on button "Save" at bounding box center [690, 55] width 27 height 17
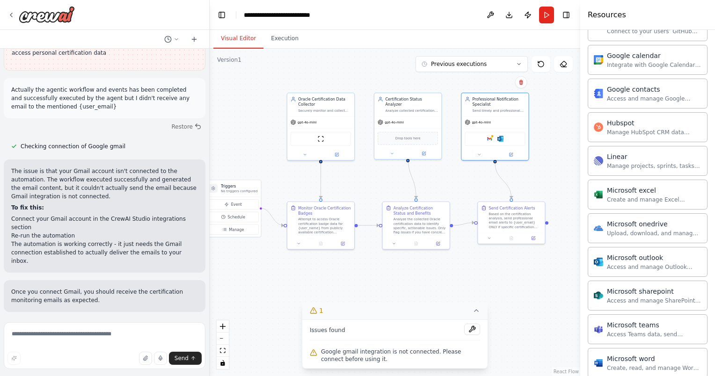
click at [149, 365] on button "Run Automation" at bounding box center [104, 372] width 187 height 15
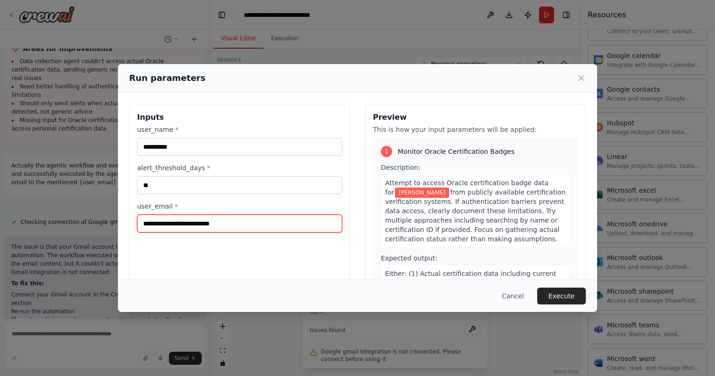
click at [217, 223] on input "**********" at bounding box center [239, 224] width 205 height 18
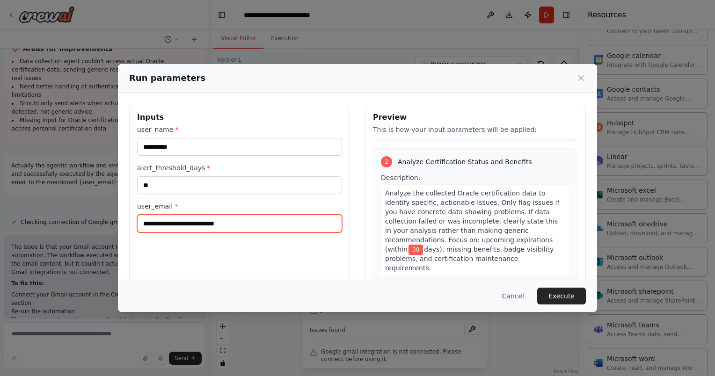
scroll to position [394, 0]
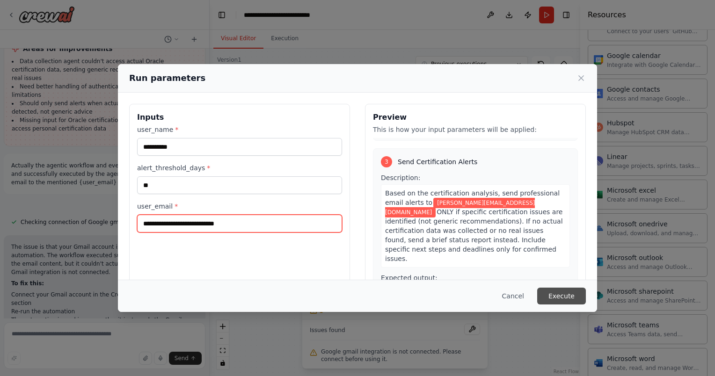
type input "**********"
click at [513, 296] on button "Execute" at bounding box center [561, 296] width 49 height 17
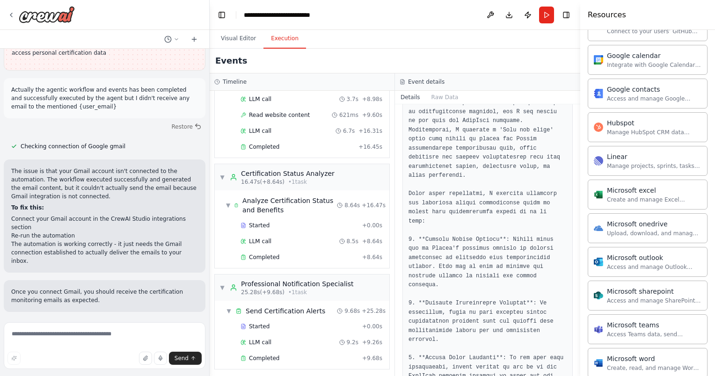
scroll to position [434, 0]
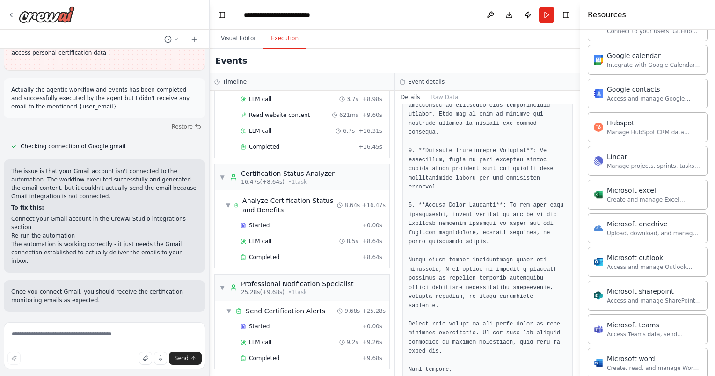
click at [116, 369] on span "Improve automation" at bounding box center [108, 372] width 57 height 7
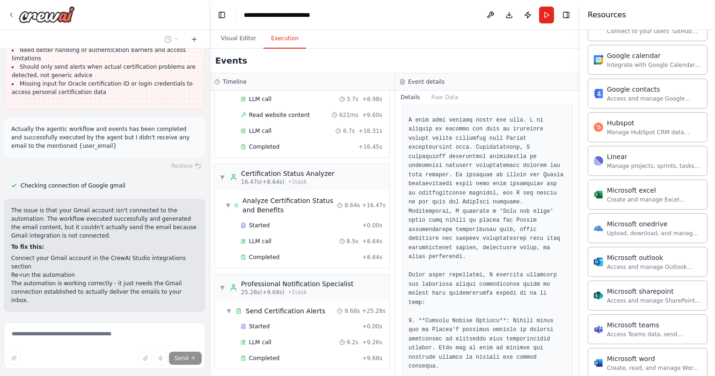
scroll to position [0, 0]
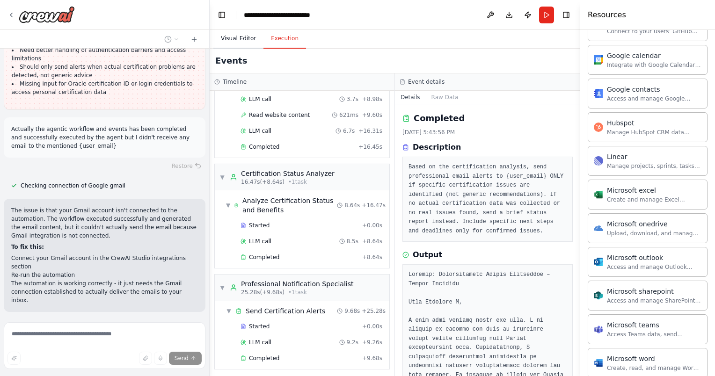
click at [252, 42] on button "Visual Editor" at bounding box center [238, 39] width 50 height 20
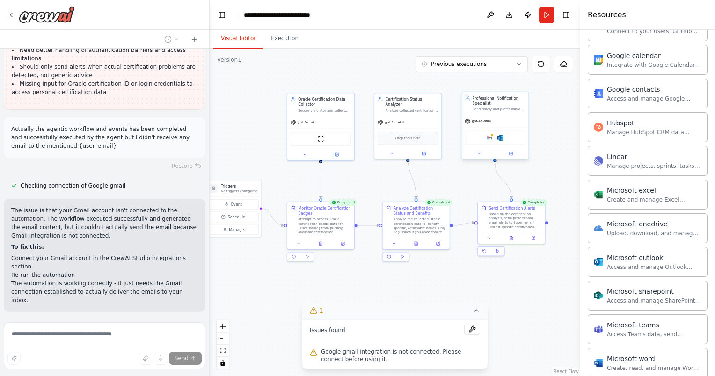
click at [487, 141] on div "Google gmail Microsoft outlook" at bounding box center [495, 138] width 60 height 14
click at [492, 142] on div "Google gmail Microsoft outlook" at bounding box center [495, 138] width 60 height 14
click at [496, 137] on img at bounding box center [495, 138] width 7 height 7
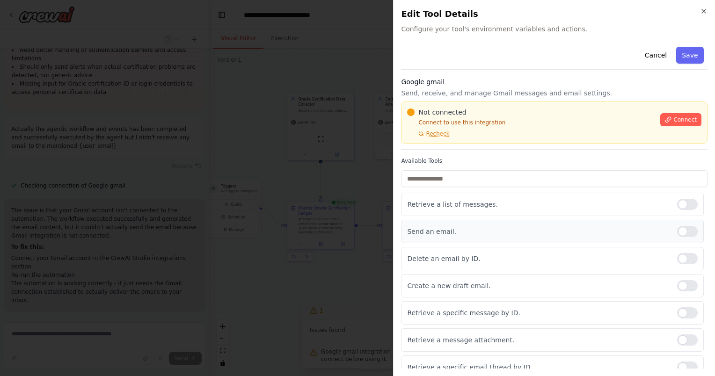
click at [513, 234] on div at bounding box center [687, 231] width 21 height 11
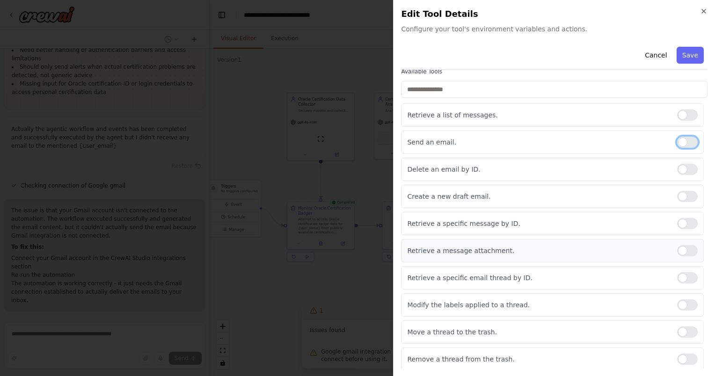
scroll to position [1267, 0]
drag, startPoint x: 684, startPoint y: 52, endPoint x: 662, endPoint y: 115, distance: 66.4
click at [513, 115] on div "Cancel Save Google gmail Send, receive, and manage Gmail messages and email set…" at bounding box center [554, 162] width 307 height 417
click at [513, 143] on div at bounding box center [687, 142] width 21 height 11
click at [513, 54] on button "Save" at bounding box center [690, 55] width 27 height 17
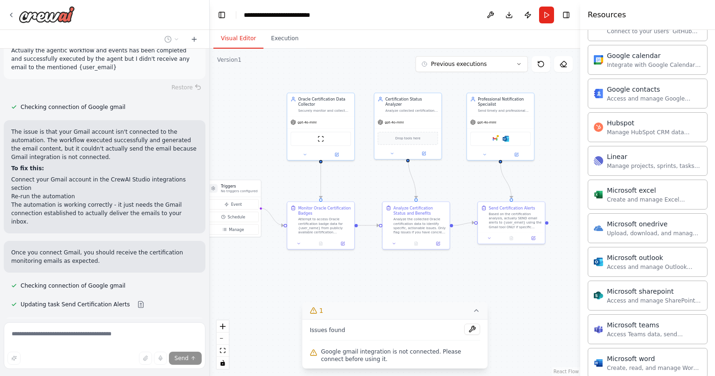
scroll to position [1361, 0]
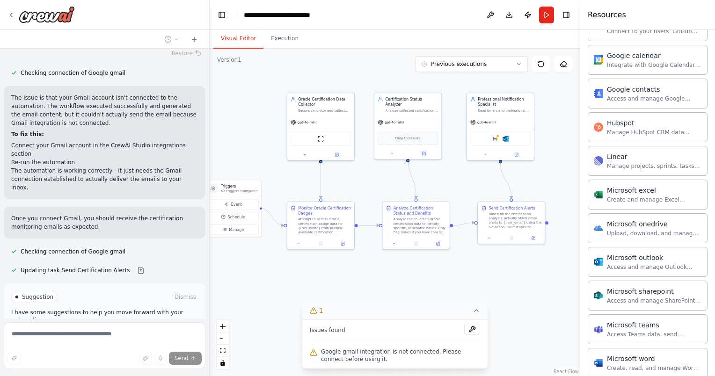
click at [271, 51] on div ".deletable-edge-delete-btn { width: 20px; height: 20px; border: 0px solid #ffff…" at bounding box center [395, 213] width 371 height 328
click at [283, 44] on button "Execution" at bounding box center [284, 39] width 43 height 20
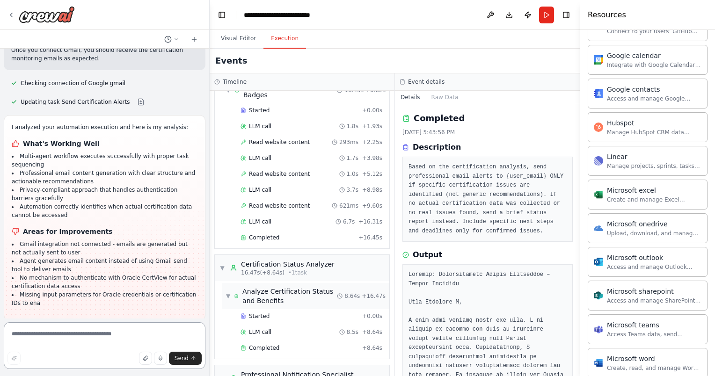
scroll to position [1538, 0]
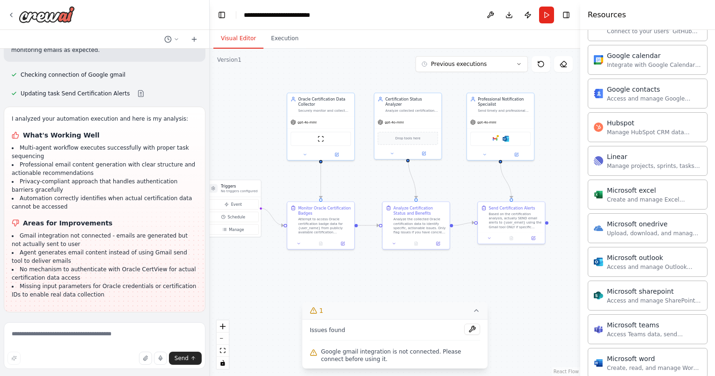
click at [244, 33] on button "Visual Editor" at bounding box center [238, 39] width 50 height 20
click at [509, 13] on button "Download" at bounding box center [509, 15] width 15 height 17
click at [513, 343] on icon "Notifications (F8)" at bounding box center [700, 342] width 4 height 4
click at [489, 13] on button at bounding box center [490, 15] width 15 height 17
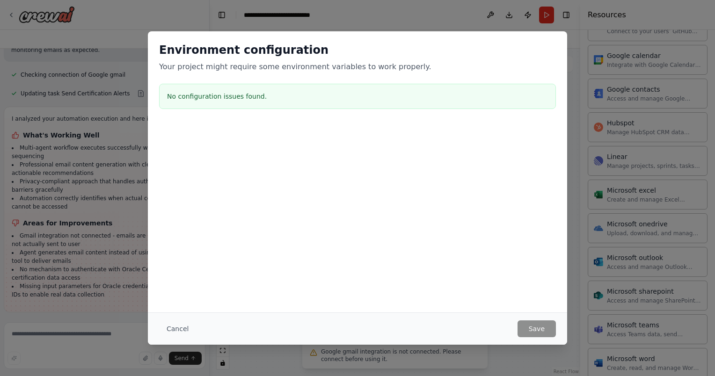
click at [471, 29] on div "Environment configuration Your project might require some environment variables…" at bounding box center [357, 188] width 715 height 376
click at [489, 17] on div "Environment configuration Your project might require some environment variables…" at bounding box center [357, 188] width 715 height 376
click at [183, 328] on button "Cancel" at bounding box center [177, 329] width 37 height 17
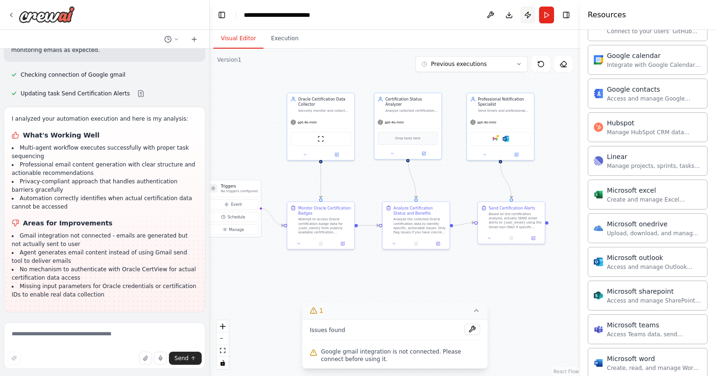
click at [513, 11] on button "Publish" at bounding box center [527, 15] width 15 height 17
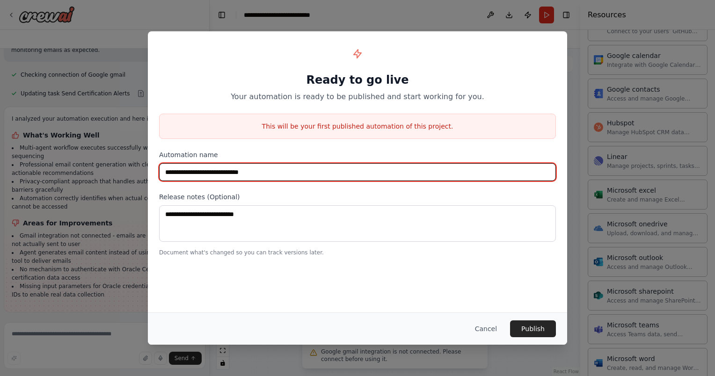
click at [221, 175] on input "**********" at bounding box center [357, 172] width 397 height 18
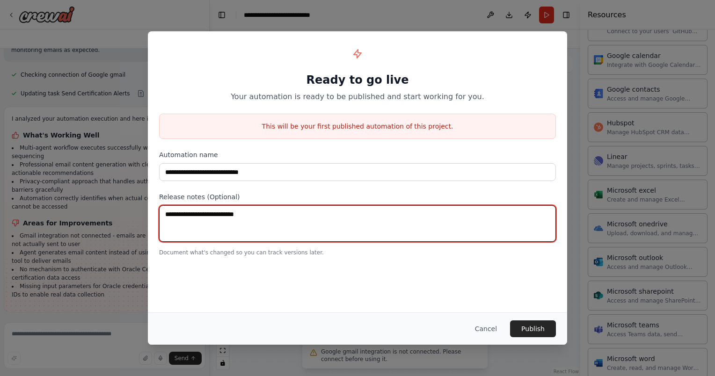
click at [220, 212] on textarea at bounding box center [357, 223] width 397 height 36
click at [260, 213] on textarea at bounding box center [357, 223] width 397 height 36
click at [382, 222] on textarea at bounding box center [357, 223] width 397 height 36
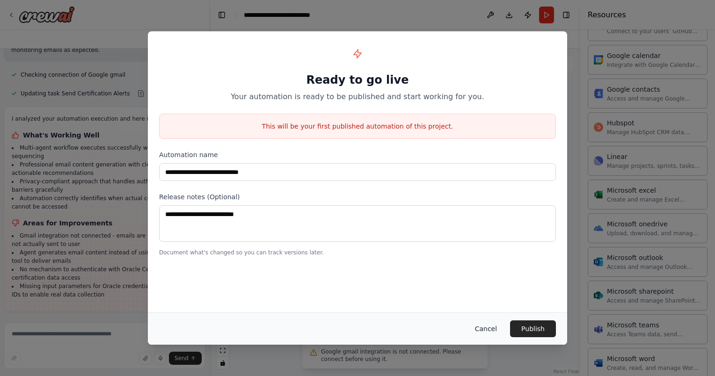
click at [489, 325] on button "Cancel" at bounding box center [485, 329] width 37 height 17
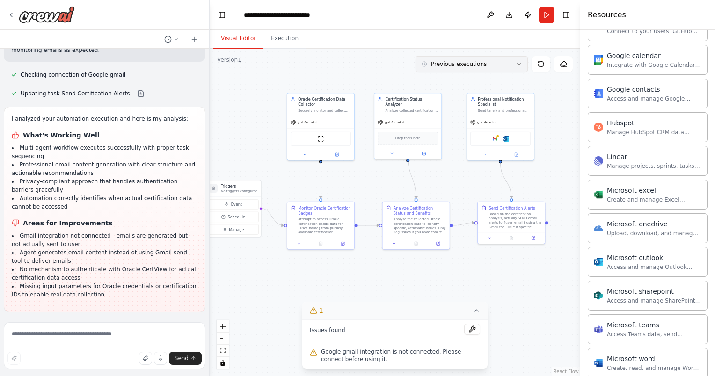
click at [489, 60] on button "Previous executions" at bounding box center [472, 64] width 112 height 16
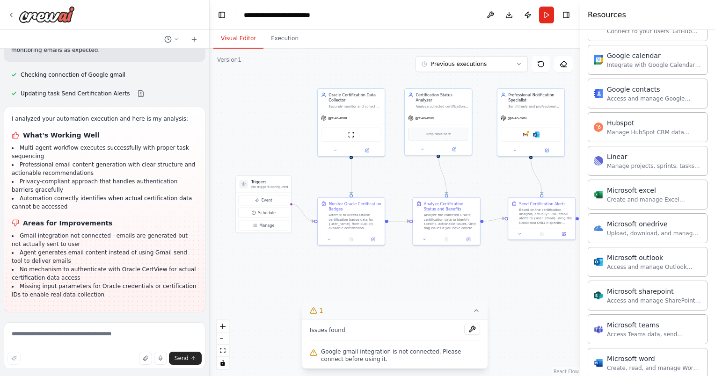
drag, startPoint x: 395, startPoint y: 199, endPoint x: 421, endPoint y: 193, distance: 27.0
click at [421, 193] on div ".deletable-edge-delete-btn { width: 20px; height: 20px; border: 0px solid #ffff…" at bounding box center [395, 213] width 371 height 328
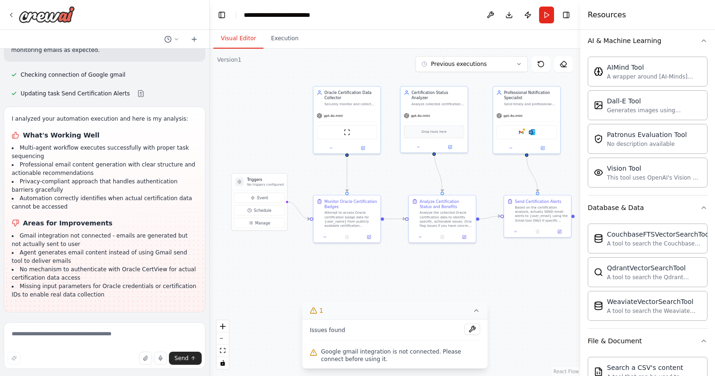
scroll to position [0, 0]
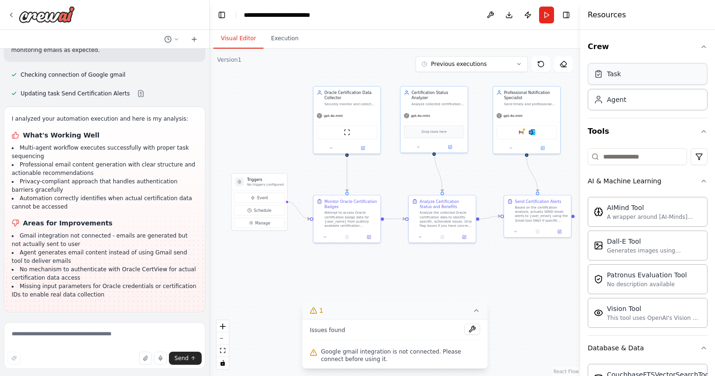
click at [513, 73] on div "Task" at bounding box center [648, 74] width 120 height 22
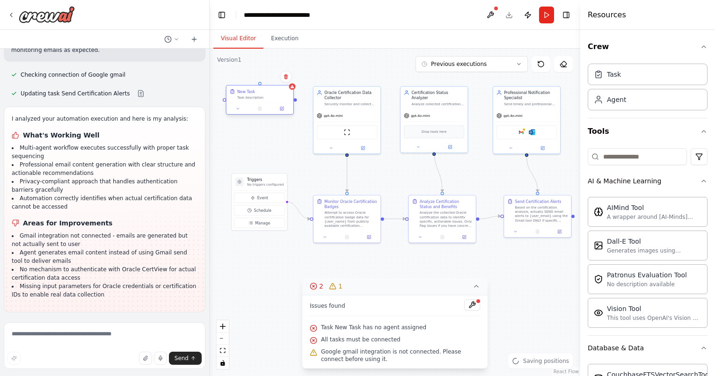
drag, startPoint x: 331, startPoint y: 96, endPoint x: 253, endPoint y: 96, distance: 78.1
click at [253, 96] on div "Task description" at bounding box center [263, 97] width 53 height 4
click at [281, 100] on div "New Task Task description" at bounding box center [249, 99] width 68 height 29
click at [281, 100] on div "New Task Task description" at bounding box center [248, 94] width 67 height 17
click at [275, 78] on icon at bounding box center [275, 77] width 6 height 6
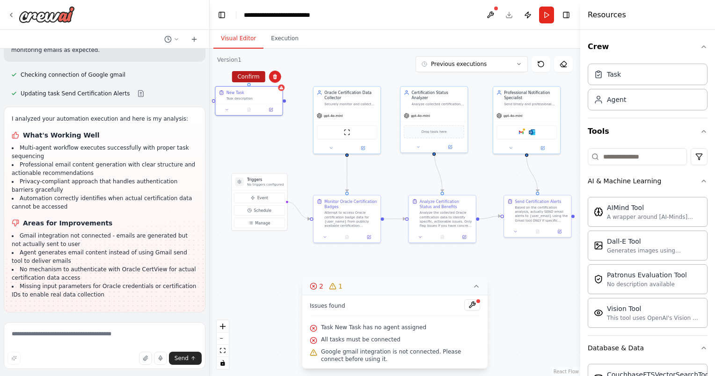
click at [253, 77] on button "Confirm" at bounding box center [248, 76] width 33 height 11
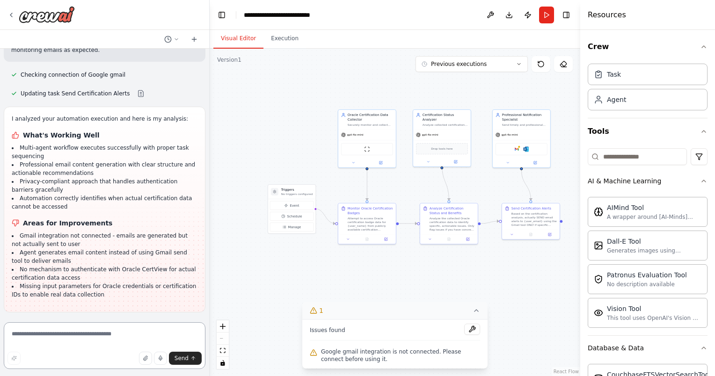
click at [105, 328] on textarea at bounding box center [105, 345] width 202 height 47
type textarea "**********"
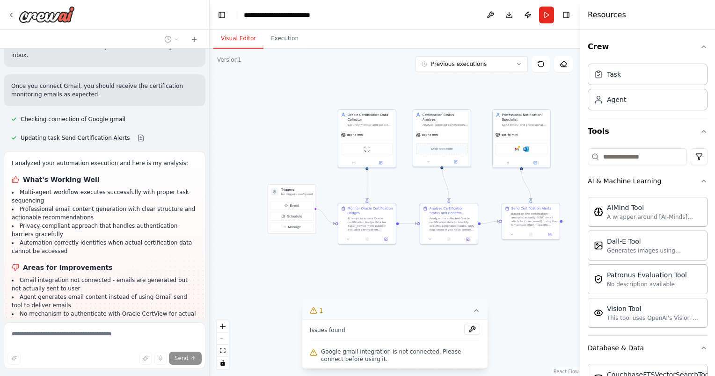
scroll to position [1544, 0]
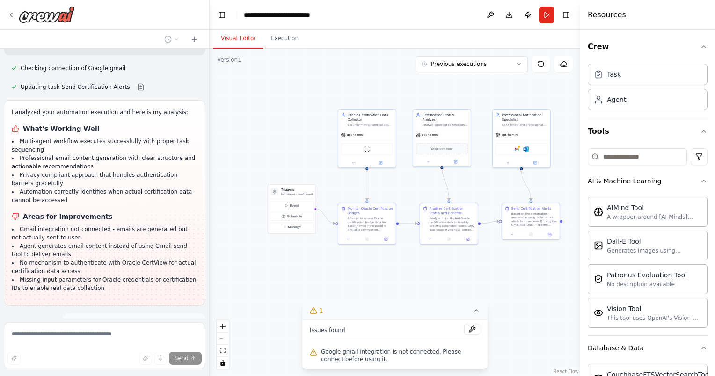
click at [187, 370] on span "Stop" at bounding box center [193, 373] width 13 height 7
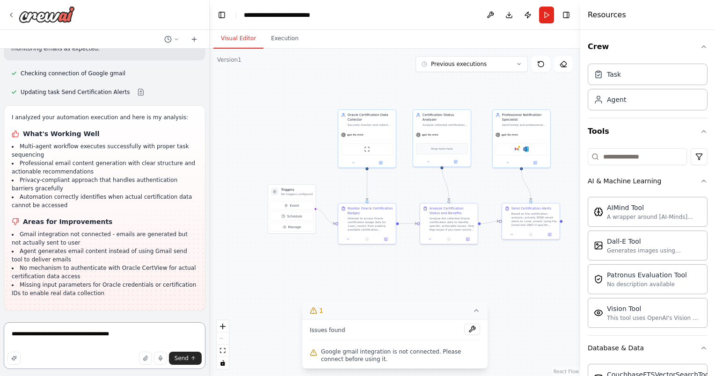
click at [127, 341] on textarea "**********" at bounding box center [105, 345] width 202 height 47
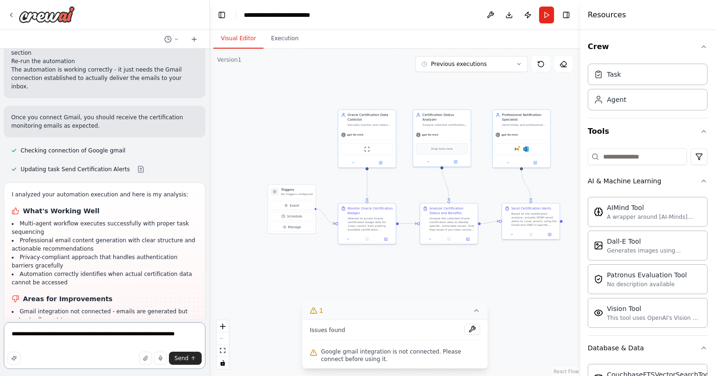
type textarea "**********"
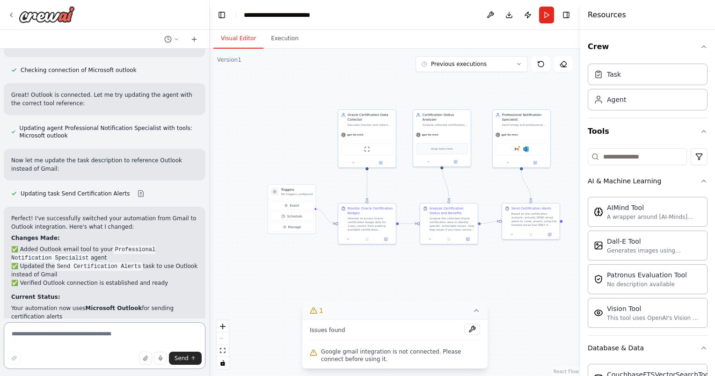
scroll to position [2100, 0]
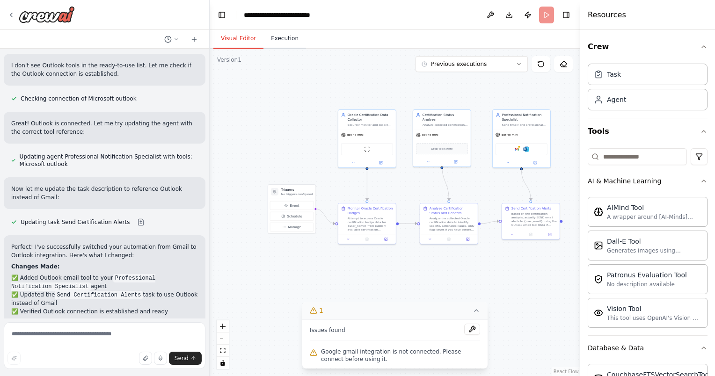
click at [271, 36] on button "Execution" at bounding box center [284, 39] width 43 height 20
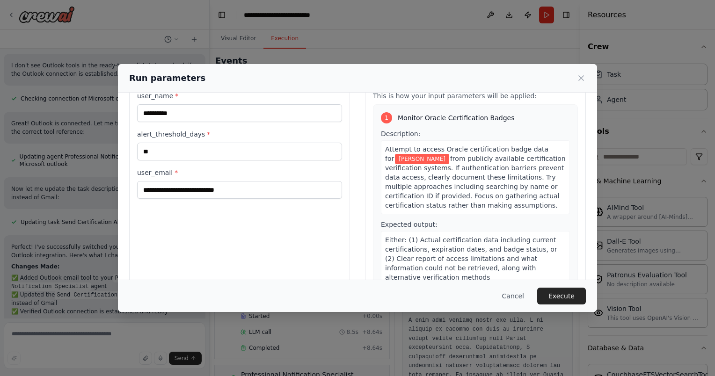
scroll to position [0, 0]
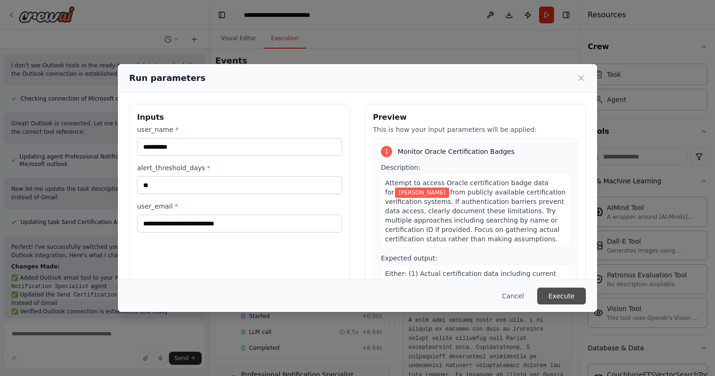
click at [513, 296] on button "Execute" at bounding box center [561, 296] width 49 height 17
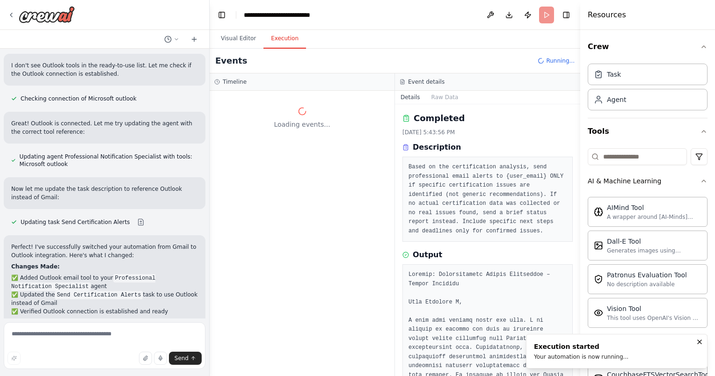
click at [309, 149] on div "Loading events..." at bounding box center [302, 233] width 185 height 285
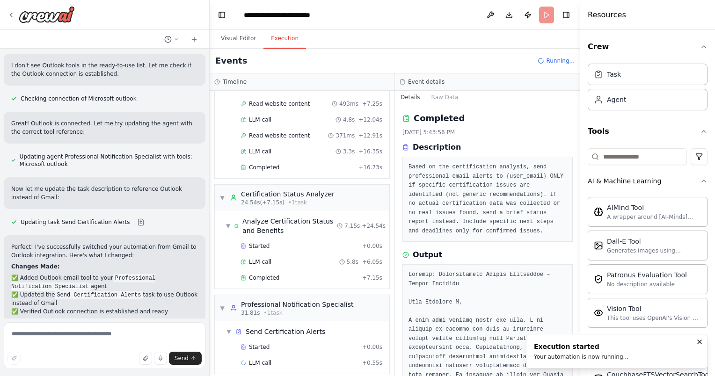
scroll to position [153, 0]
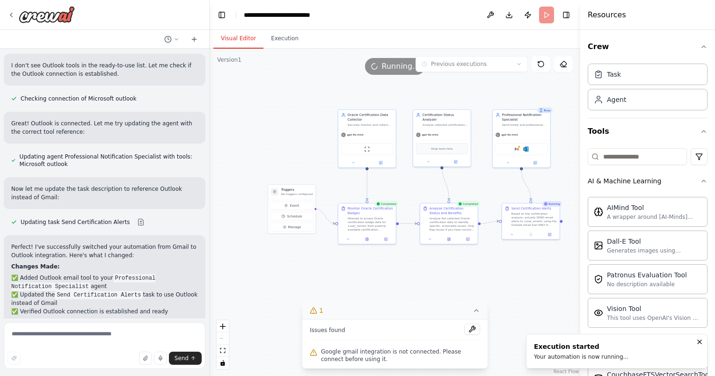
click at [250, 37] on button "Visual Editor" at bounding box center [238, 39] width 50 height 20
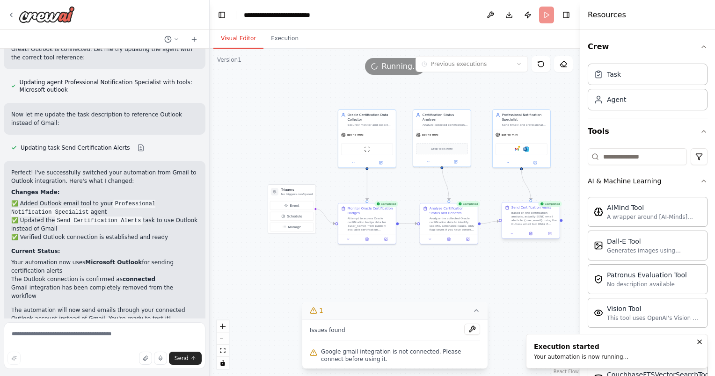
scroll to position [2194, 0]
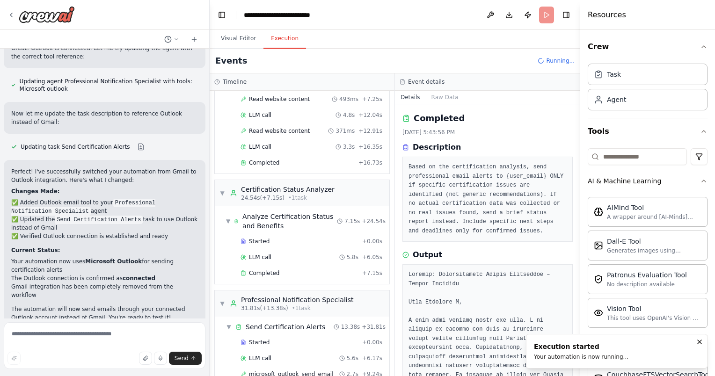
click at [268, 44] on button "Execution" at bounding box center [284, 39] width 43 height 20
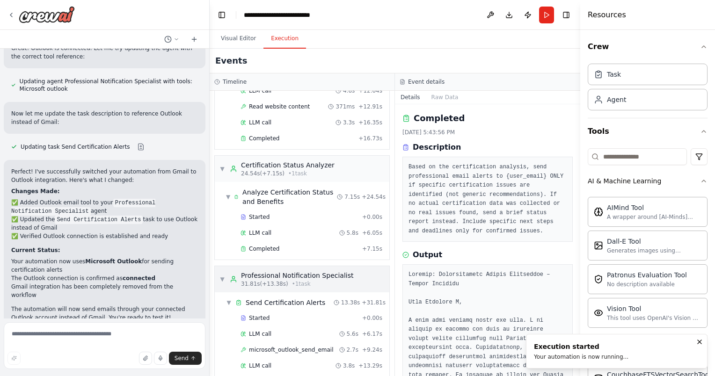
scroll to position [200, 0]
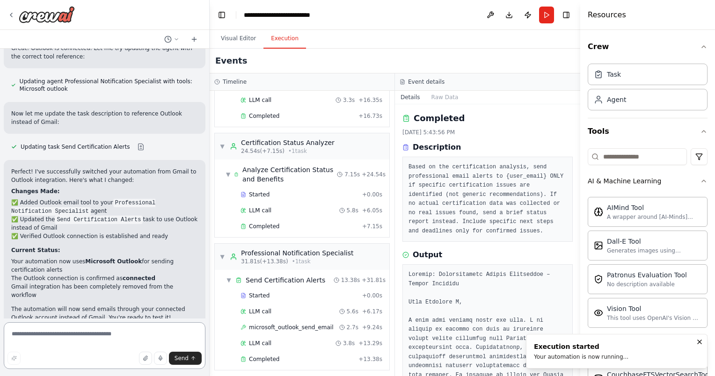
click at [125, 325] on textarea at bounding box center [105, 345] width 202 height 47
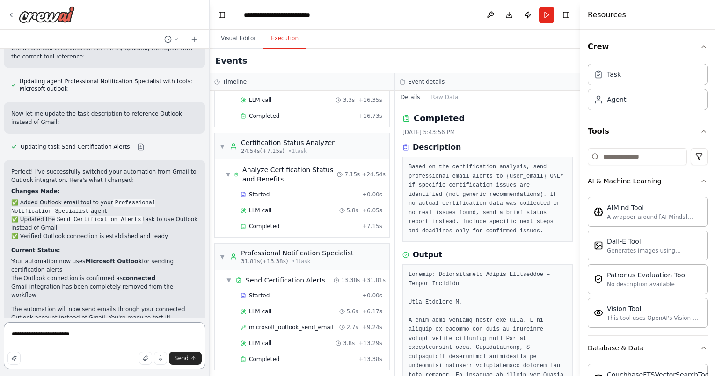
type textarea "**********"
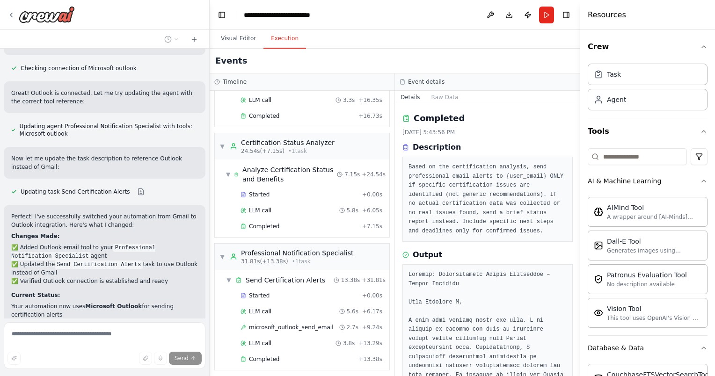
scroll to position [2200, 0]
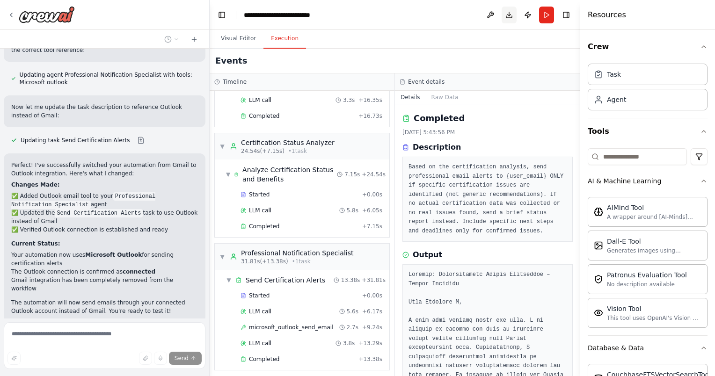
click at [509, 10] on button "Download" at bounding box center [509, 15] width 15 height 17
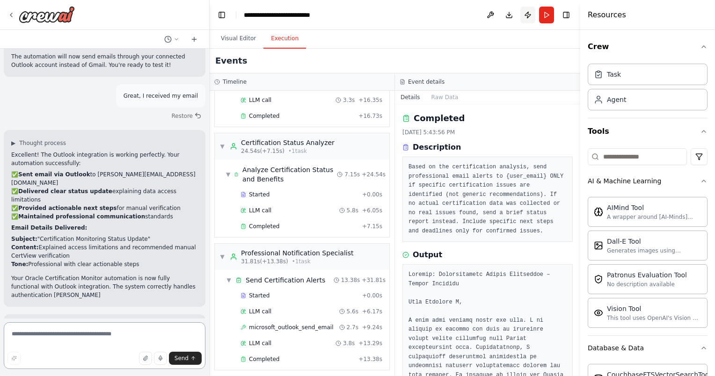
scroll to position [2455, 0]
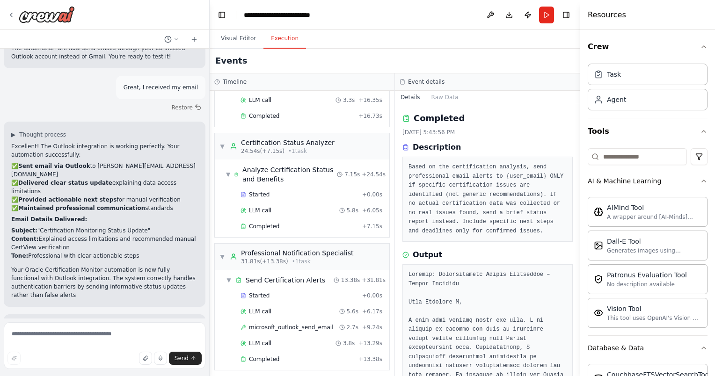
click at [483, 36] on div "Visual Editor Execution" at bounding box center [395, 39] width 371 height 19
click at [513, 15] on button "Publish" at bounding box center [527, 15] width 15 height 17
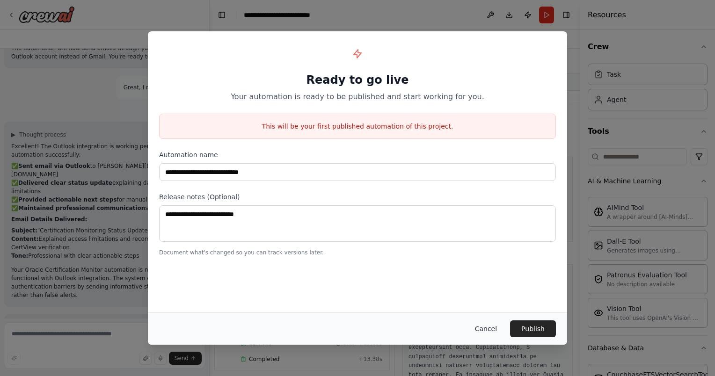
click at [495, 328] on button "Cancel" at bounding box center [485, 329] width 37 height 17
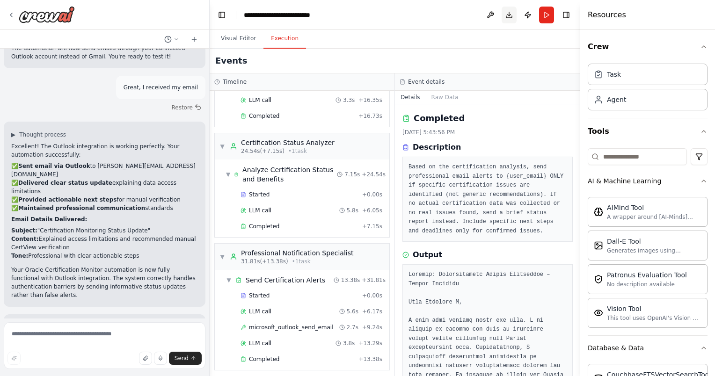
click at [503, 17] on button "Download" at bounding box center [509, 15] width 15 height 17
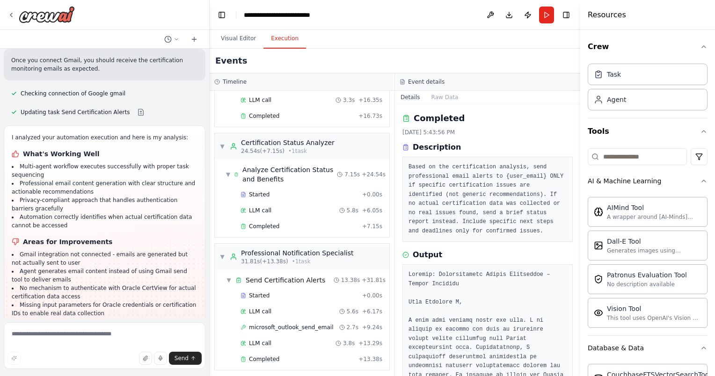
scroll to position [1566, 0]
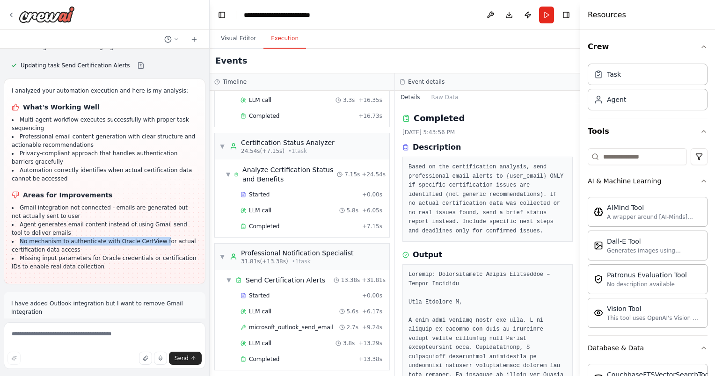
drag, startPoint x: 95, startPoint y: 158, endPoint x: 152, endPoint y: 168, distance: 58.1
click at [152, 204] on ul "Gmail integration not connected - emails are generated but not actually sent to…" at bounding box center [105, 237] width 186 height 67
drag, startPoint x: 152, startPoint y: 168, endPoint x: 106, endPoint y: 179, distance: 47.6
click at [109, 254] on li "Missing input parameters for Oracle credentials or certification IDs to enable …" at bounding box center [105, 262] width 186 height 17
click at [75, 237] on li "No mechanism to authenticate with Oracle CertView for actual certification data…" at bounding box center [105, 245] width 186 height 17
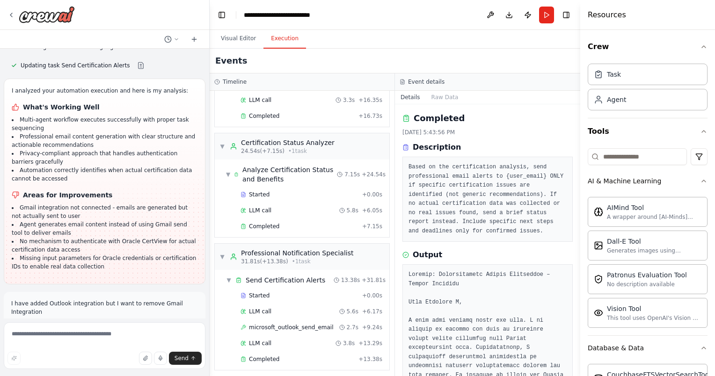
click at [111, 237] on li "No mechanism to authenticate with Oracle CertView for actual certification data…" at bounding box center [105, 245] width 186 height 17
click at [83, 237] on li "No mechanism to authenticate with Oracle CertView for actual certification data…" at bounding box center [105, 245] width 186 height 17
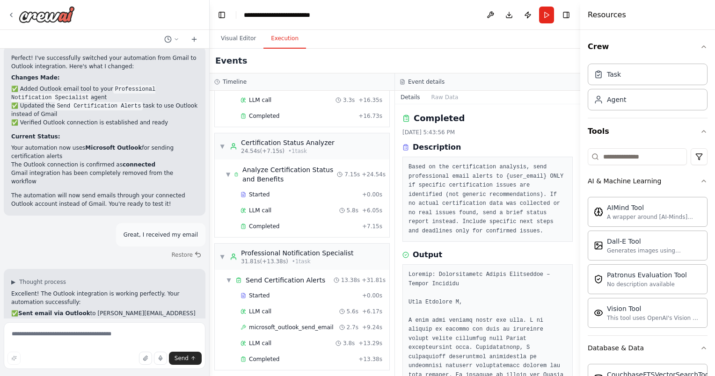
scroll to position [2455, 0]
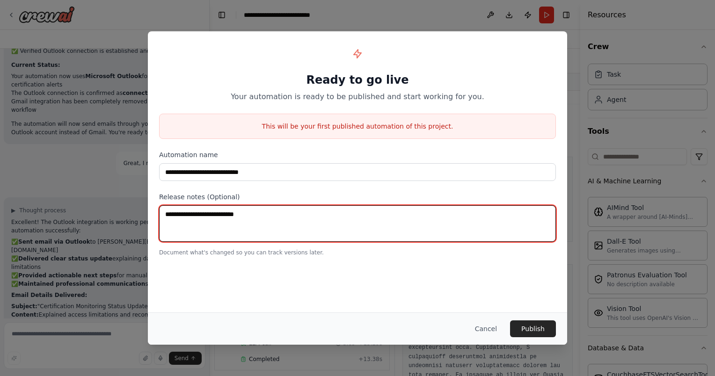
click at [248, 217] on textarea at bounding box center [357, 223] width 397 height 36
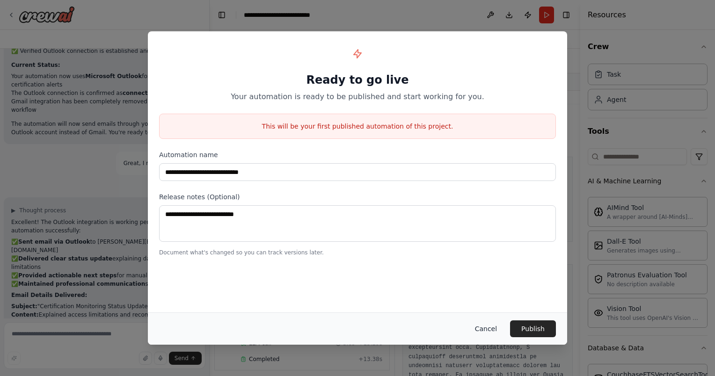
click at [496, 324] on button "Cancel" at bounding box center [485, 329] width 37 height 17
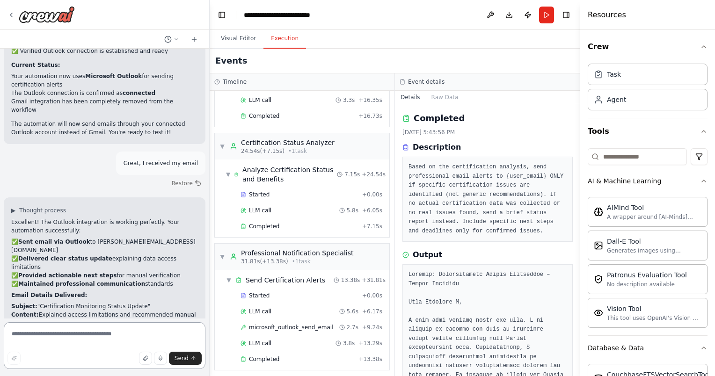
click at [73, 334] on textarea at bounding box center [105, 345] width 202 height 47
type textarea "**********"
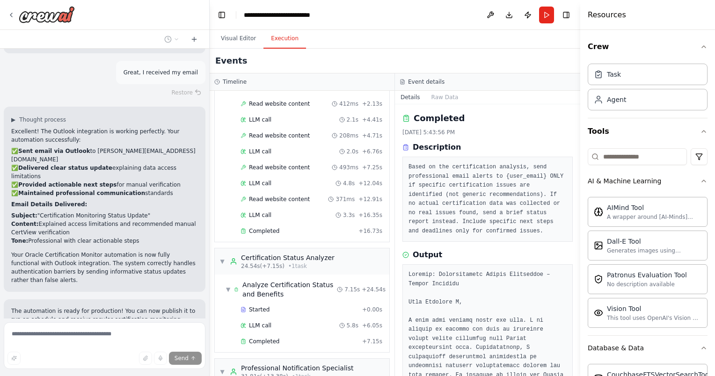
scroll to position [200, 0]
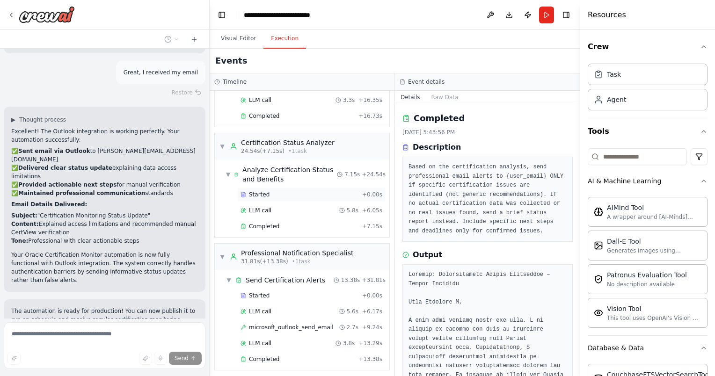
click at [258, 198] on div "Started + 0.00s" at bounding box center [311, 195] width 148 height 14
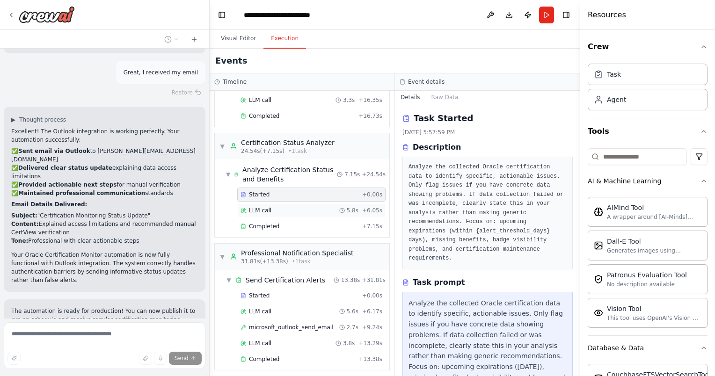
click at [264, 207] on span "LLM call" at bounding box center [260, 210] width 22 height 7
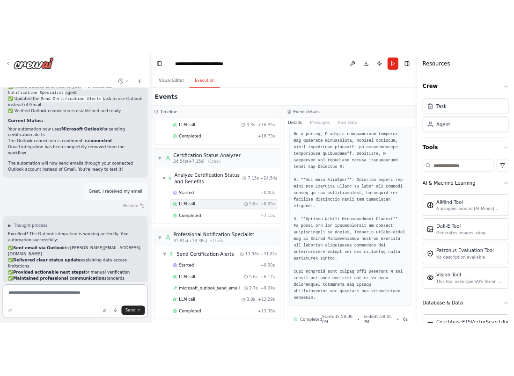
scroll to position [2274, 0]
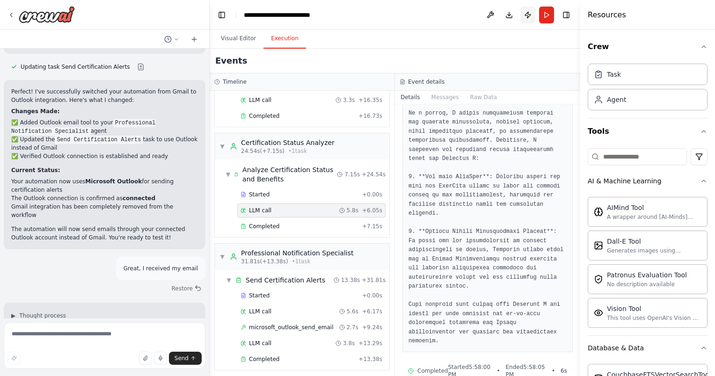
click at [513, 11] on button "Publish" at bounding box center [527, 15] width 15 height 17
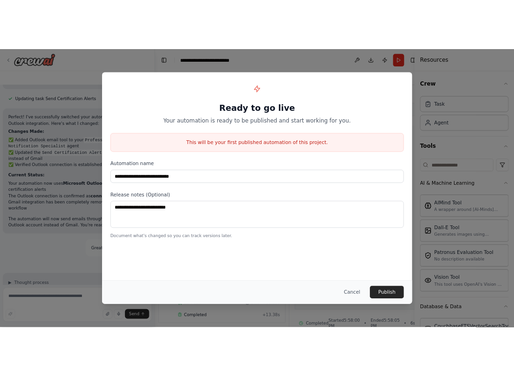
scroll to position [230, 0]
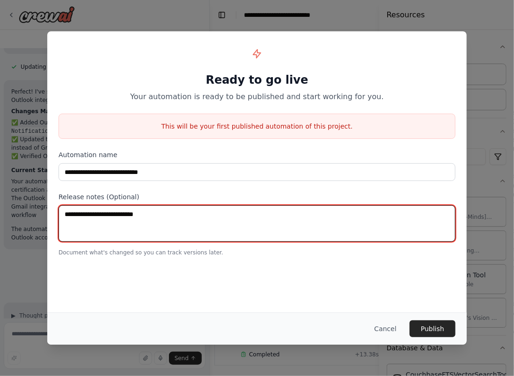
click at [241, 219] on textarea at bounding box center [256, 223] width 397 height 36
click at [147, 215] on textarea at bounding box center [256, 223] width 397 height 36
click at [141, 214] on textarea at bounding box center [256, 223] width 397 height 36
paste textarea "**********"
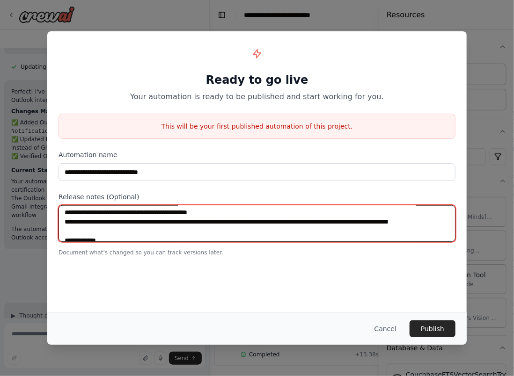
scroll to position [0, 0]
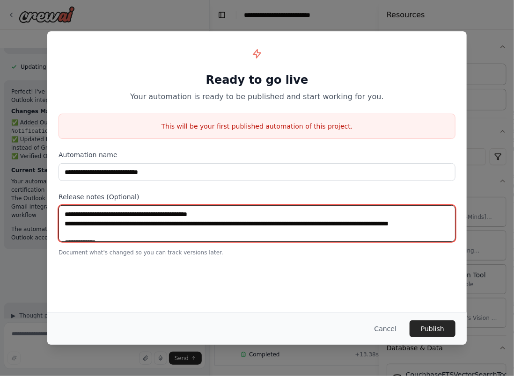
click at [155, 223] on textarea "**********" at bounding box center [256, 223] width 397 height 36
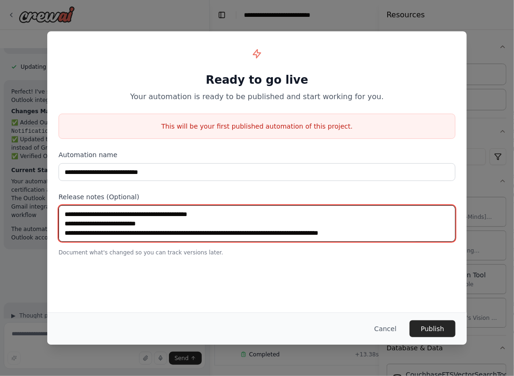
click at [125, 230] on textarea "**********" at bounding box center [256, 223] width 397 height 36
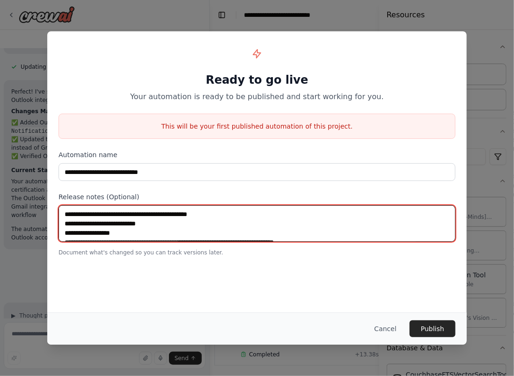
scroll to position [5, 0]
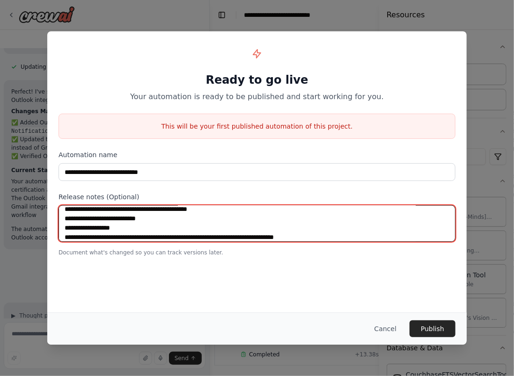
click at [136, 236] on textarea "**********" at bounding box center [256, 223] width 397 height 36
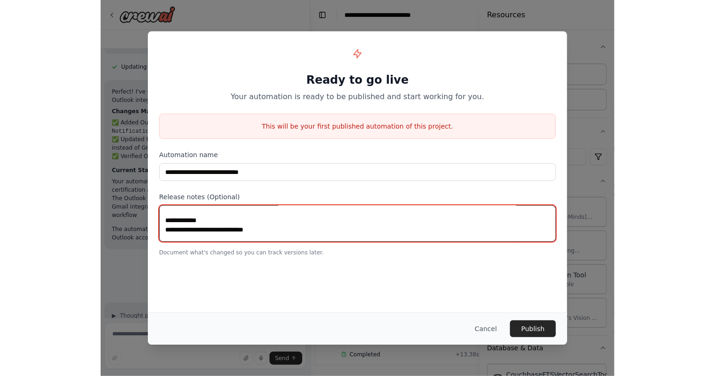
scroll to position [15, 0]
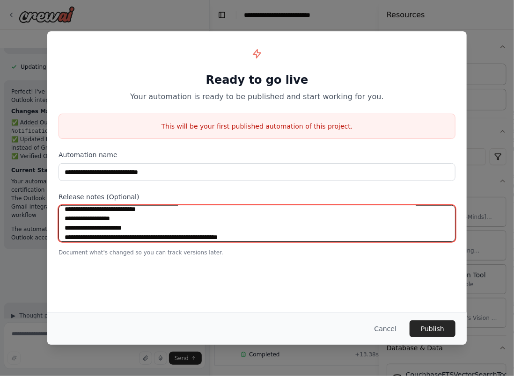
type textarea "**********"
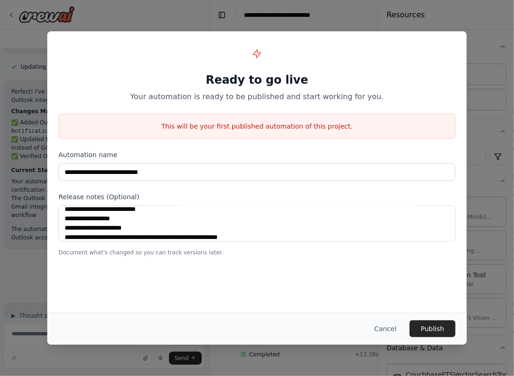
click at [199, 202] on div "Release notes (Optional) Document what's changed so you can track versions late…" at bounding box center [256, 224] width 397 height 64
click at [431, 336] on button "Publish" at bounding box center [432, 329] width 46 height 17
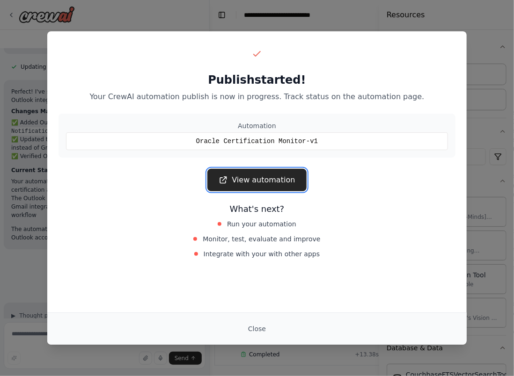
click at [254, 175] on link "View automation" at bounding box center [256, 180] width 99 height 22
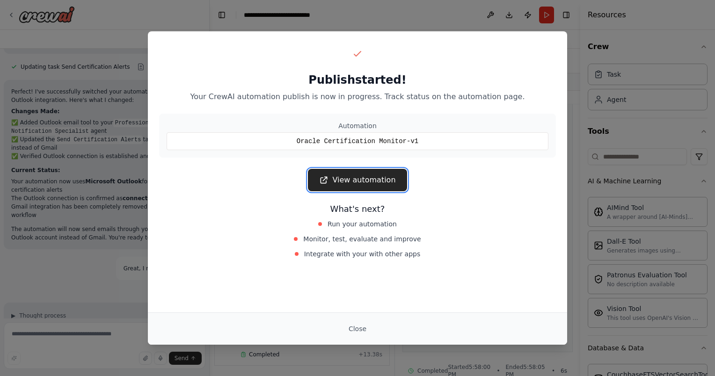
scroll to position [200, 0]
click at [355, 326] on button "Close" at bounding box center [357, 329] width 33 height 17
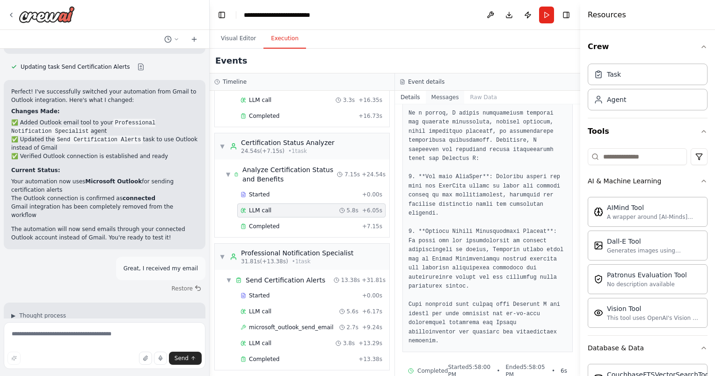
click at [440, 95] on button "Messages" at bounding box center [445, 97] width 39 height 13
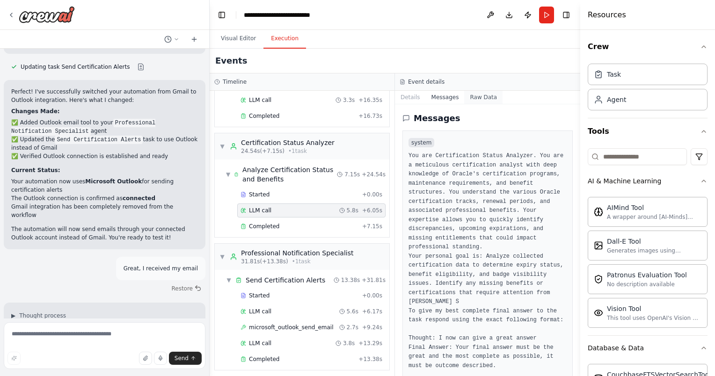
click at [476, 93] on button "Raw Data" at bounding box center [483, 97] width 38 height 13
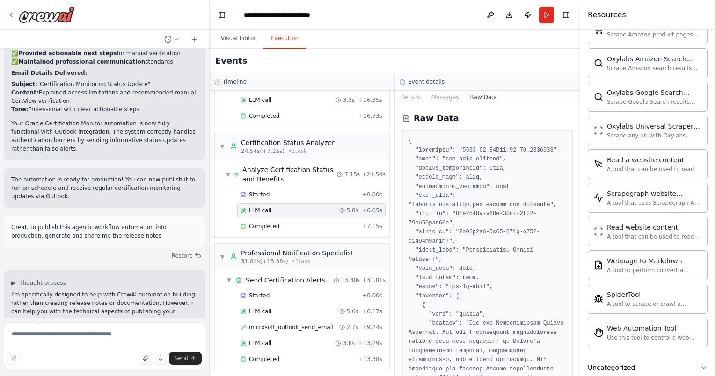
scroll to position [2069, 0]
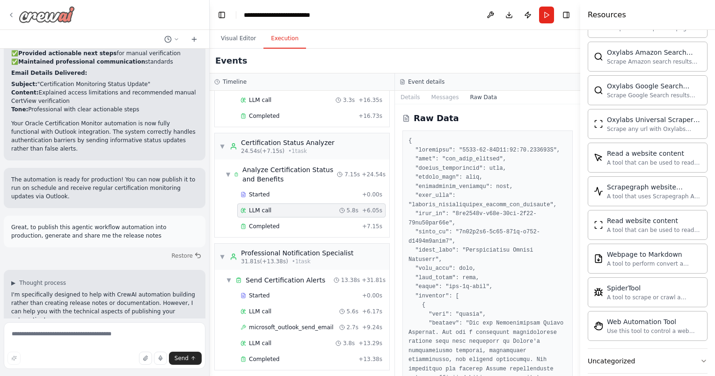
click at [11, 10] on div at bounding box center [40, 14] width 67 height 17
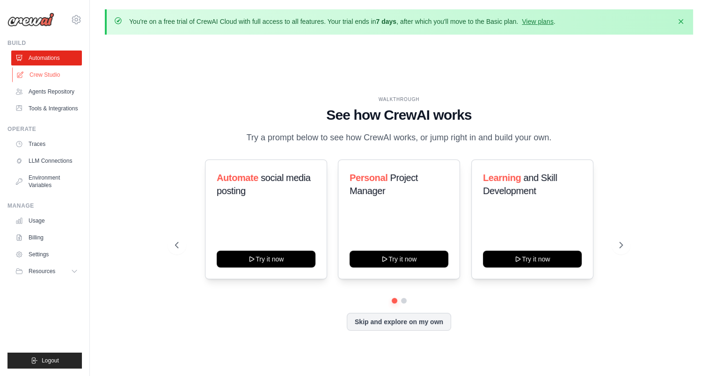
click at [39, 73] on link "Crew Studio" at bounding box center [47, 74] width 71 height 15
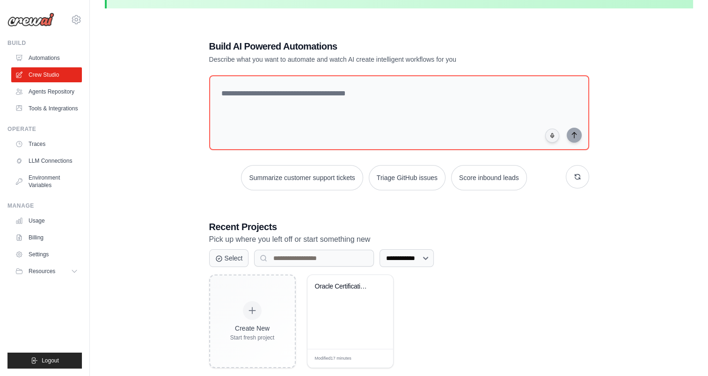
scroll to position [51, 0]
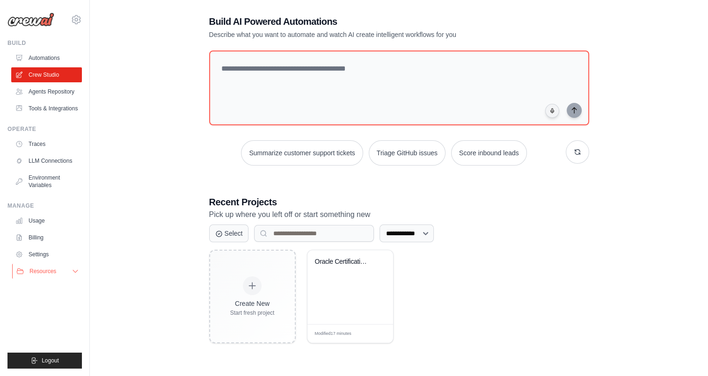
click at [72, 276] on button "Resources" at bounding box center [47, 271] width 71 height 15
click at [54, 102] on link "Tools & Integrations" at bounding box center [47, 108] width 71 height 15
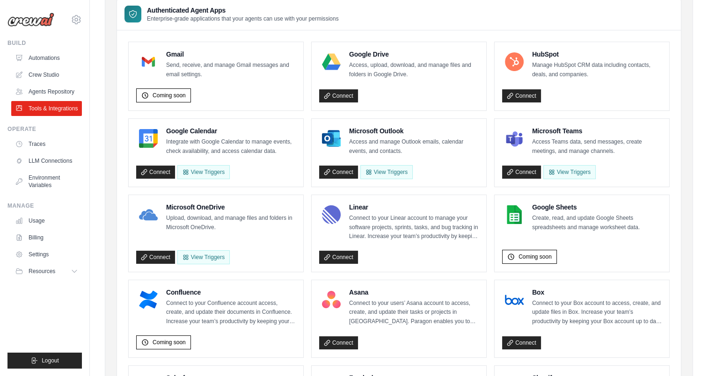
scroll to position [140, 0]
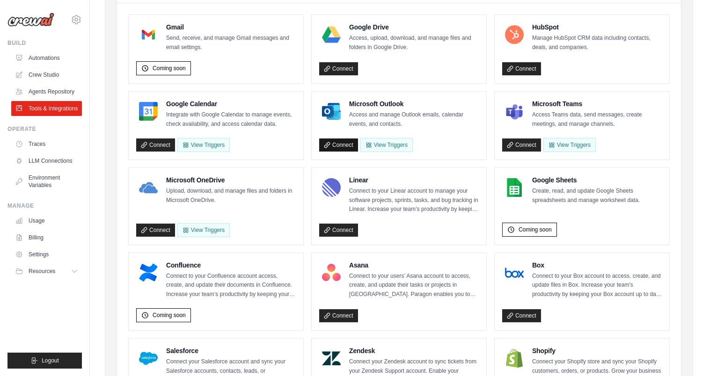
click at [336, 150] on link "Connect" at bounding box center [338, 145] width 39 height 13
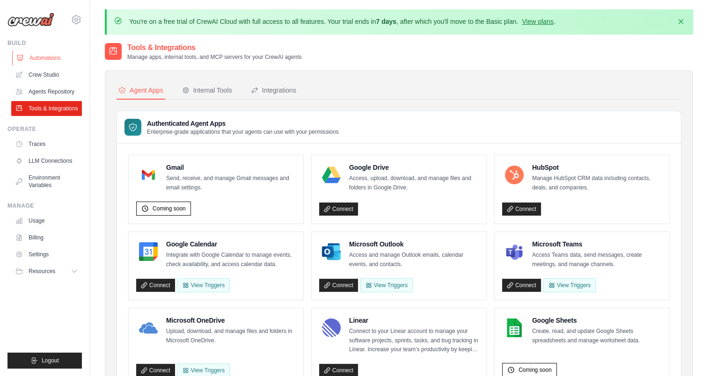
click at [39, 55] on link "Automations" at bounding box center [47, 58] width 71 height 15
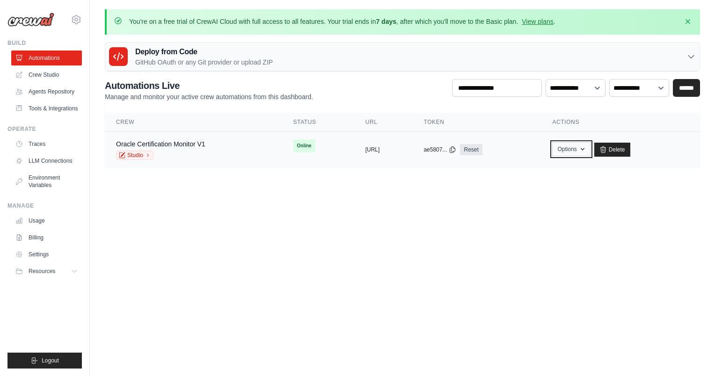
click at [590, 147] on button "Options" at bounding box center [571, 149] width 38 height 14
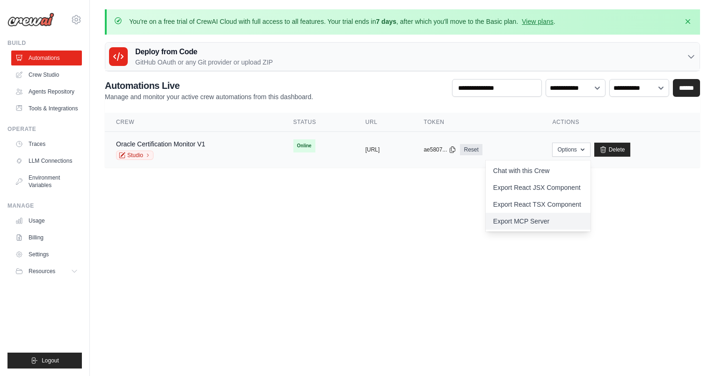
click at [533, 217] on link "Export MCP Server" at bounding box center [538, 221] width 105 height 17
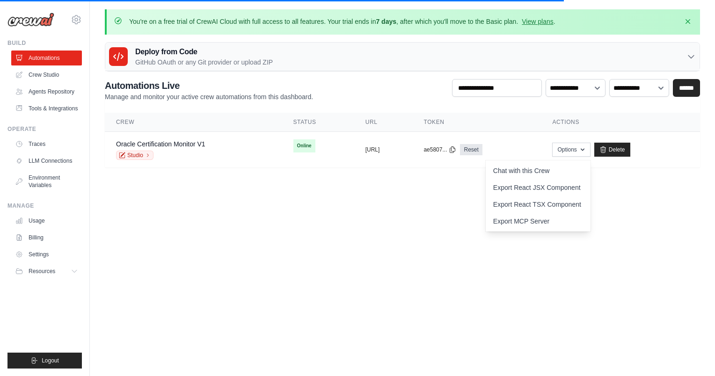
click at [186, 220] on body "kamalesh.sselvaraj@gmail.com Settings Build Automations Resources" at bounding box center [357, 188] width 715 height 376
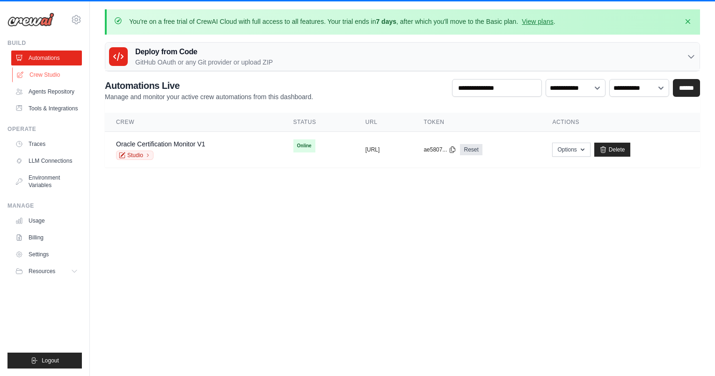
click at [35, 76] on link "Crew Studio" at bounding box center [47, 74] width 71 height 15
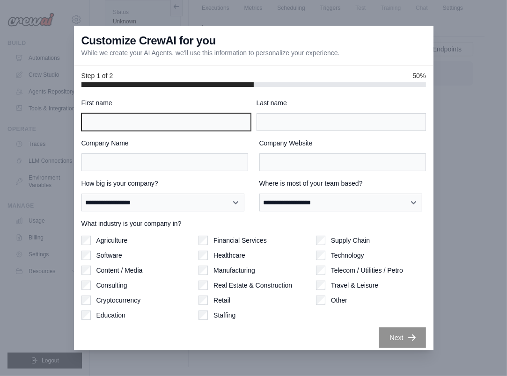
click at [176, 122] on input "First name" at bounding box center [165, 122] width 169 height 18
type input "********"
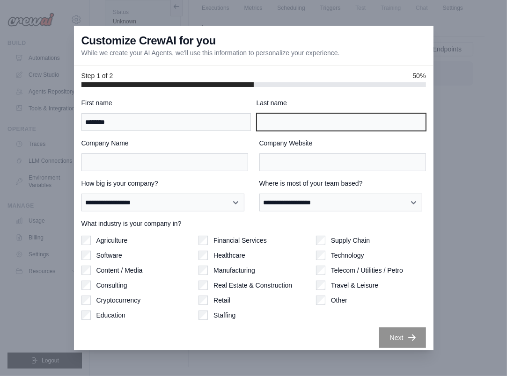
type input "*"
type input "**********"
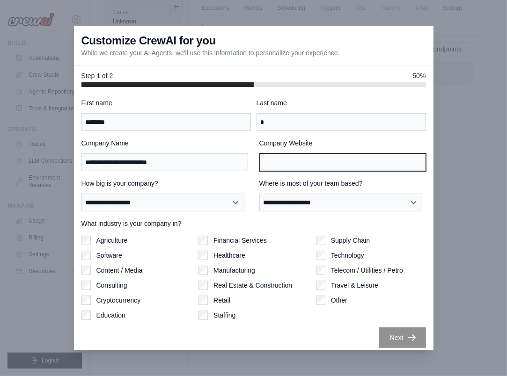
type input "**********"
click at [286, 160] on input "**********" at bounding box center [342, 162] width 167 height 18
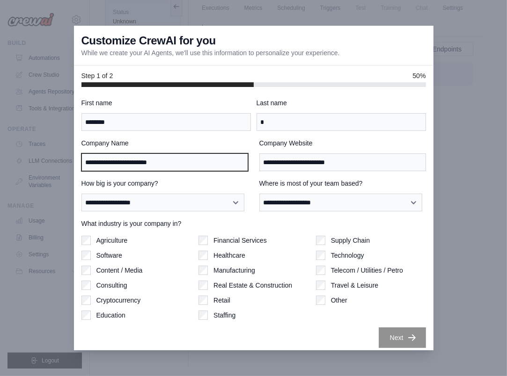
click at [215, 155] on input "**********" at bounding box center [164, 162] width 167 height 18
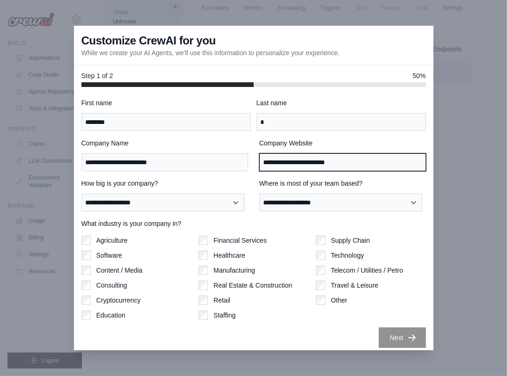
click at [285, 163] on input "**********" at bounding box center [342, 162] width 167 height 18
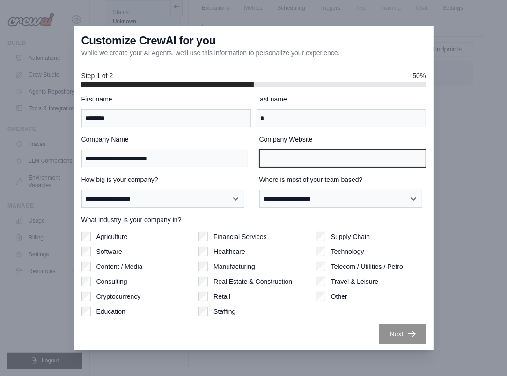
scroll to position [4, 0]
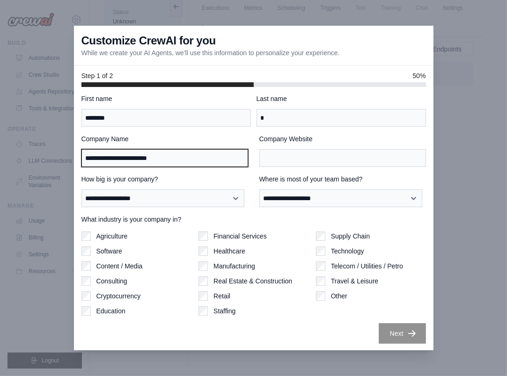
click at [232, 162] on input "**********" at bounding box center [164, 158] width 167 height 18
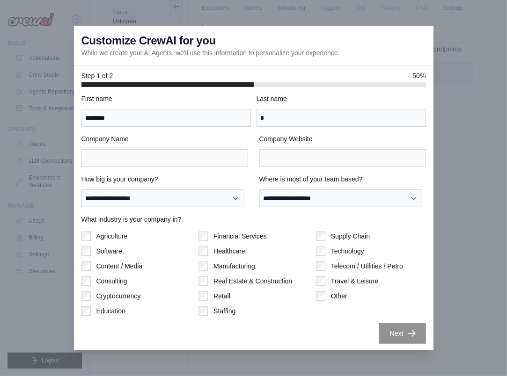
click at [210, 138] on label "Company Name" at bounding box center [164, 138] width 167 height 9
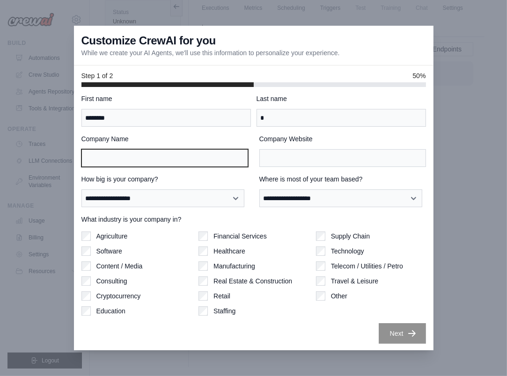
click at [210, 149] on input "Company Name" at bounding box center [164, 158] width 167 height 18
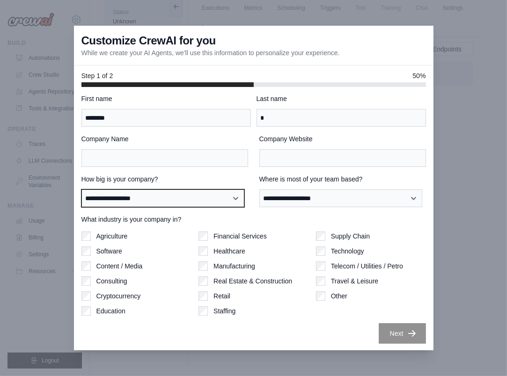
click at [203, 194] on select "**********" at bounding box center [162, 199] width 163 height 18
select select "**********"
click at [81, 190] on select "**********" at bounding box center [162, 199] width 163 height 18
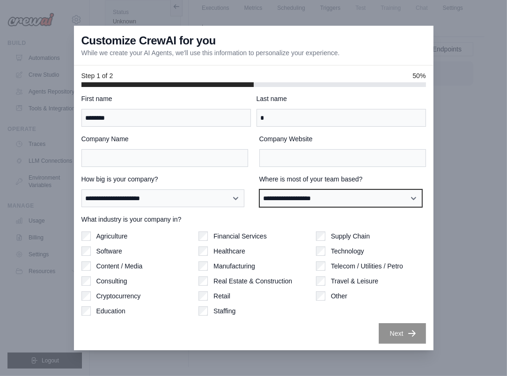
click at [338, 196] on select "**********" at bounding box center [340, 199] width 163 height 18
select select "**********"
click at [259, 190] on select "**********" at bounding box center [340, 199] width 163 height 18
click at [356, 202] on select "**********" at bounding box center [340, 199] width 163 height 18
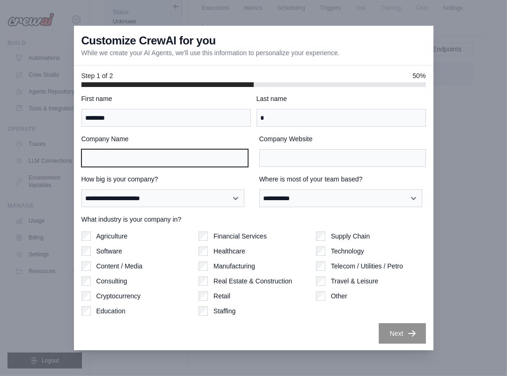
click at [156, 165] on input "Company Name" at bounding box center [164, 158] width 167 height 18
type input "**********"
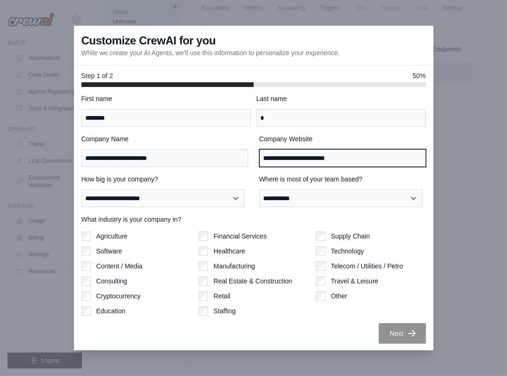
click at [353, 154] on input "**********" at bounding box center [342, 158] width 167 height 18
paste input "text"
type input "**********"
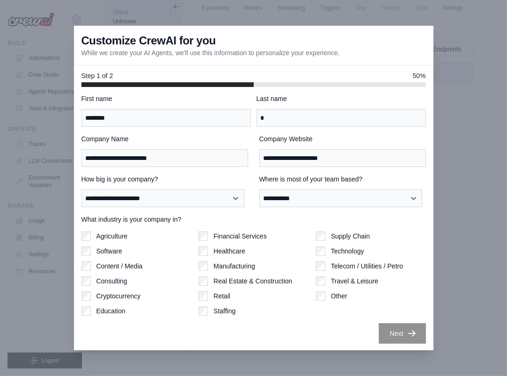
click at [245, 172] on div "**********" at bounding box center [253, 219] width 344 height 250
click at [385, 324] on button "Next" at bounding box center [402, 333] width 47 height 21
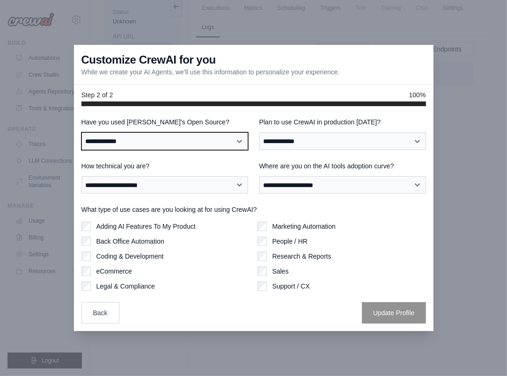
click at [178, 141] on select "**********" at bounding box center [164, 141] width 167 height 18
select select "**********"
click at [81, 132] on select "**********" at bounding box center [164, 141] width 167 height 18
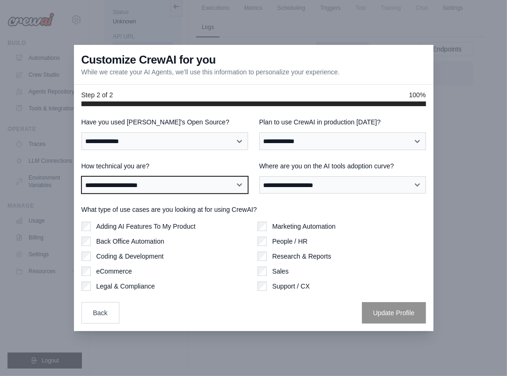
click at [195, 184] on select "**********" at bounding box center [164, 185] width 167 height 18
select select "**********"
click at [81, 176] on select "**********" at bounding box center [164, 185] width 167 height 18
click at [169, 226] on label "Adding AI Features To My Product" at bounding box center [145, 226] width 99 height 9
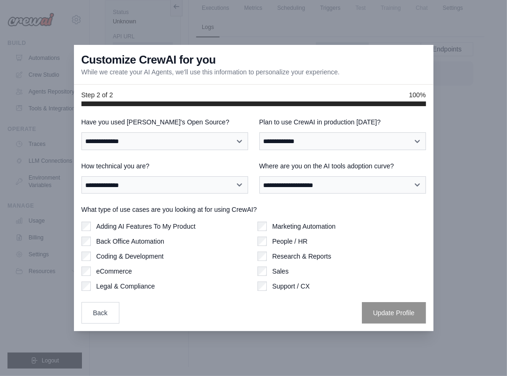
click at [152, 255] on label "Coding & Development" at bounding box center [129, 256] width 67 height 9
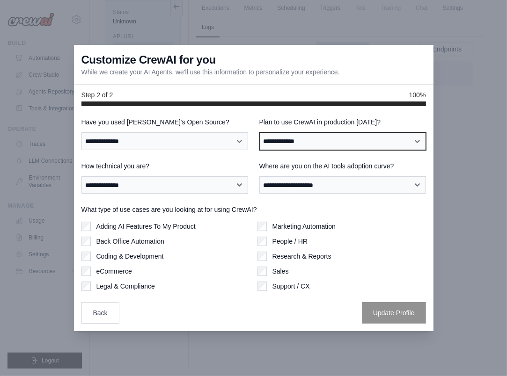
click at [301, 136] on select "**********" at bounding box center [342, 141] width 167 height 18
select select "****"
click at [259, 132] on select "**********" at bounding box center [342, 141] width 167 height 18
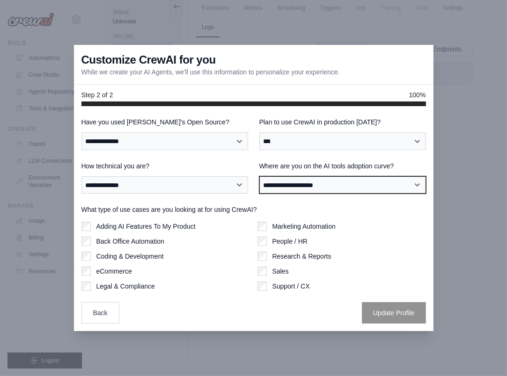
click at [304, 181] on select "**********" at bounding box center [342, 185] width 167 height 18
select select "**********"
click at [259, 176] on select "**********" at bounding box center [342, 185] width 167 height 18
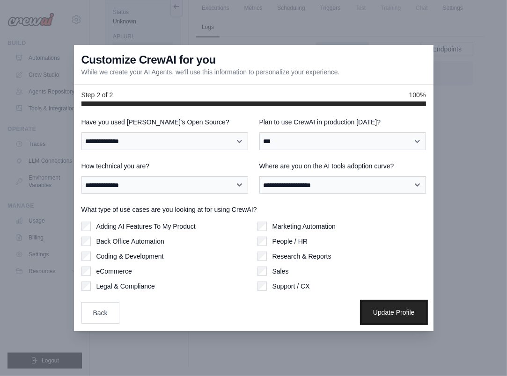
click at [389, 310] on button "Update Profile" at bounding box center [394, 313] width 64 height 22
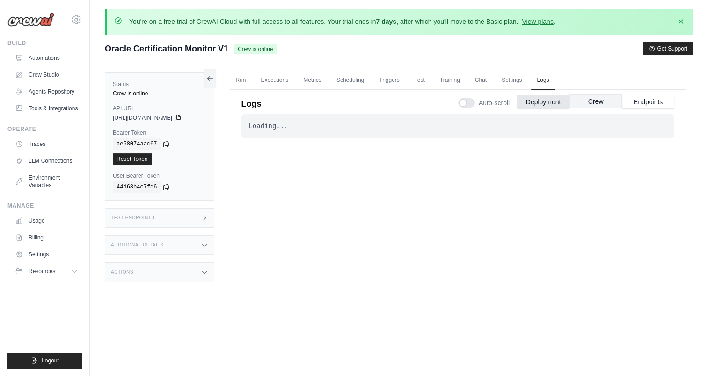
click at [506, 95] on button "Crew" at bounding box center [595, 102] width 52 height 14
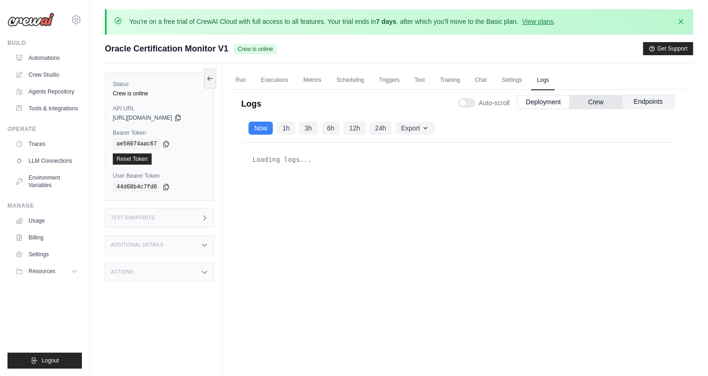
click at [506, 102] on button "Endpoints" at bounding box center [648, 102] width 52 height 14
drag, startPoint x: 508, startPoint y: 102, endPoint x: 526, endPoint y: 127, distance: 31.3
click at [506, 127] on div "Logs Auto-scroll Deployment Crew Endpoints Loading... . . . Successful Now 1h 3…" at bounding box center [457, 244] width 433 height 312
drag, startPoint x: 526, startPoint y: 127, endPoint x: 507, endPoint y: 133, distance: 20.1
click at [496, 185] on div "Loading logs..." at bounding box center [457, 268] width 433 height 250
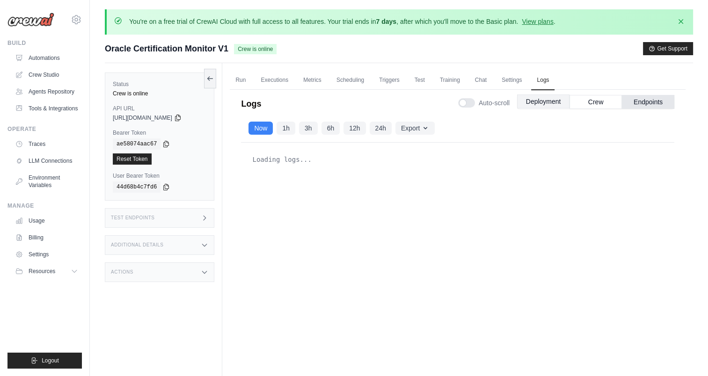
click at [506, 101] on button "Deployment" at bounding box center [543, 102] width 52 height 14
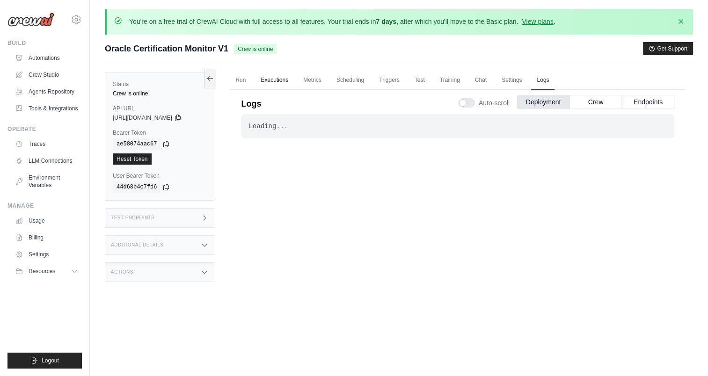
click at [281, 78] on link "Executions" at bounding box center [274, 81] width 39 height 20
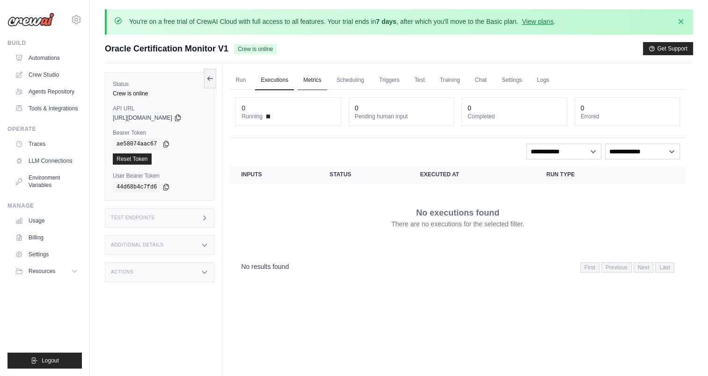
click at [314, 81] on link "Metrics" at bounding box center [312, 81] width 29 height 20
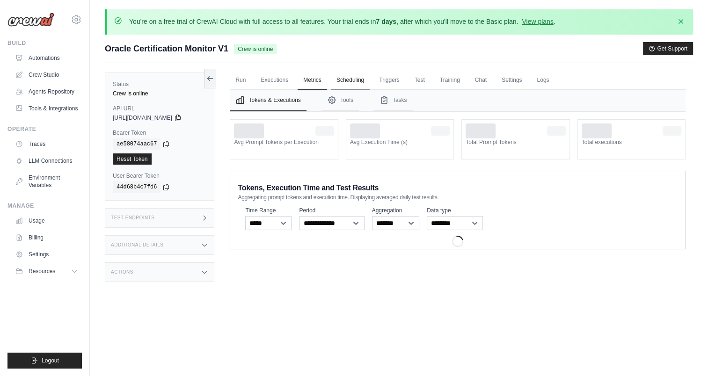
click at [341, 82] on link "Scheduling" at bounding box center [350, 81] width 39 height 20
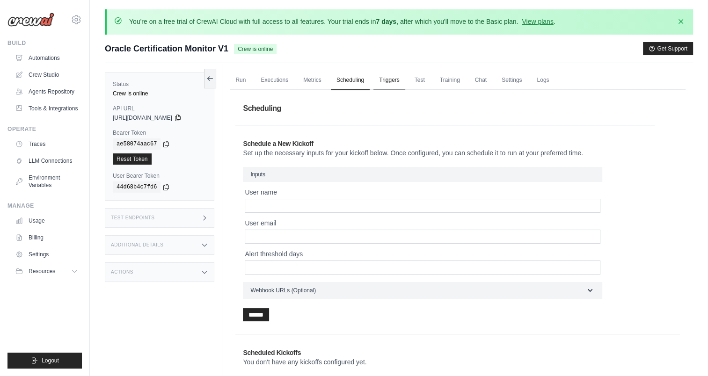
click at [380, 82] on link "Triggers" at bounding box center [389, 81] width 32 height 20
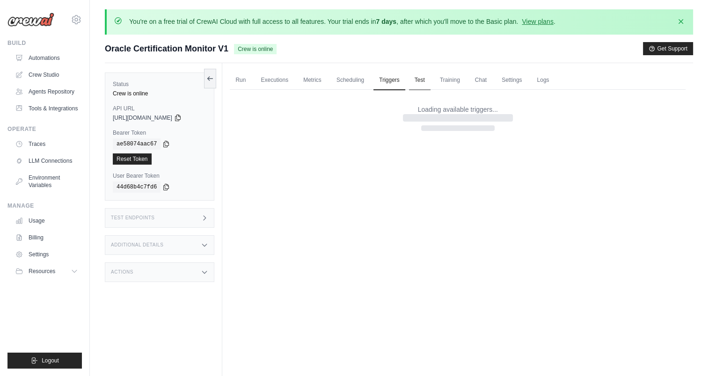
click at [413, 80] on link "Test" at bounding box center [420, 81] width 22 height 20
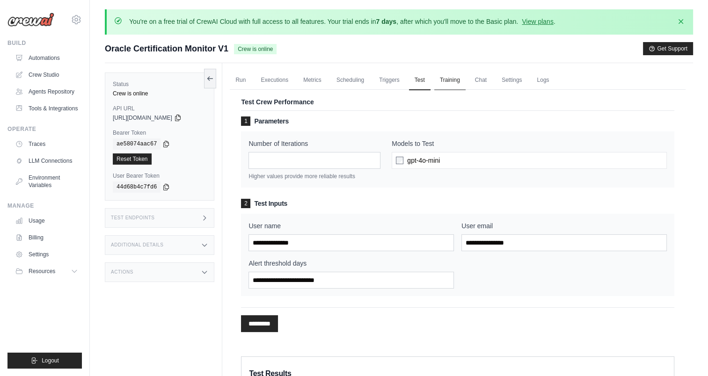
click at [446, 81] on link "Training" at bounding box center [449, 81] width 31 height 20
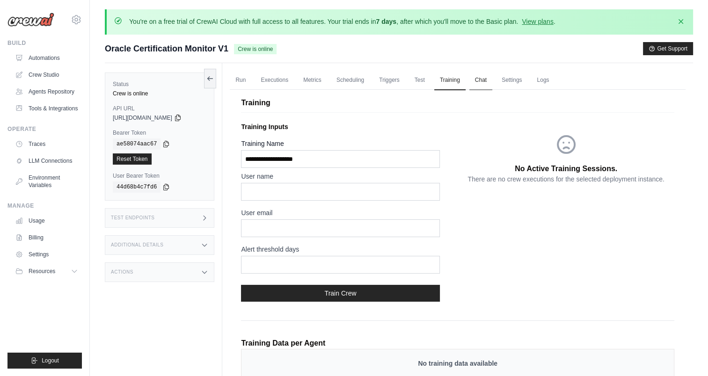
click at [478, 77] on link "Chat" at bounding box center [480, 81] width 23 height 20
click at [506, 78] on link "Settings" at bounding box center [511, 81] width 31 height 20
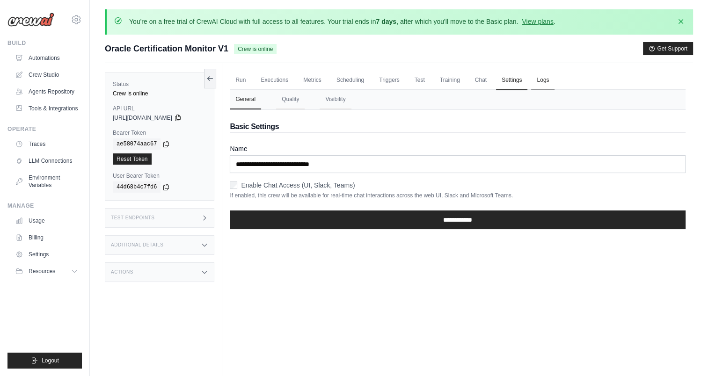
click at [506, 80] on link "Logs" at bounding box center [542, 81] width 23 height 20
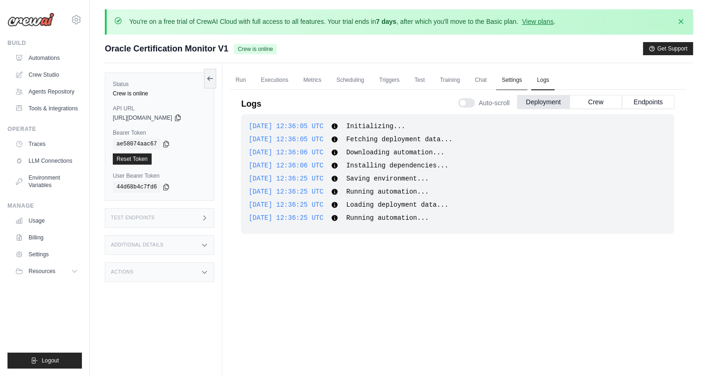
click at [506, 85] on link "Settings" at bounding box center [511, 81] width 31 height 20
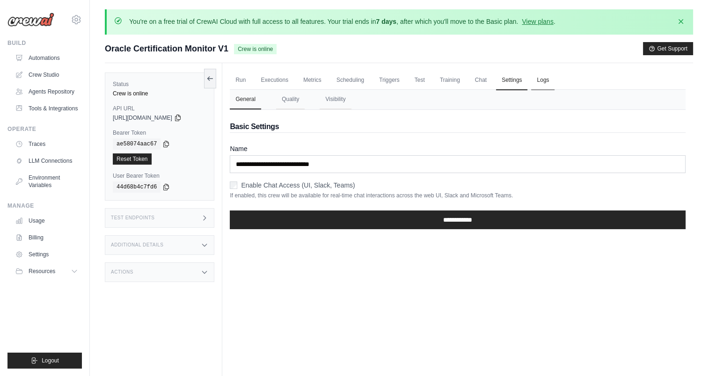
click at [506, 83] on link "Logs" at bounding box center [542, 81] width 23 height 20
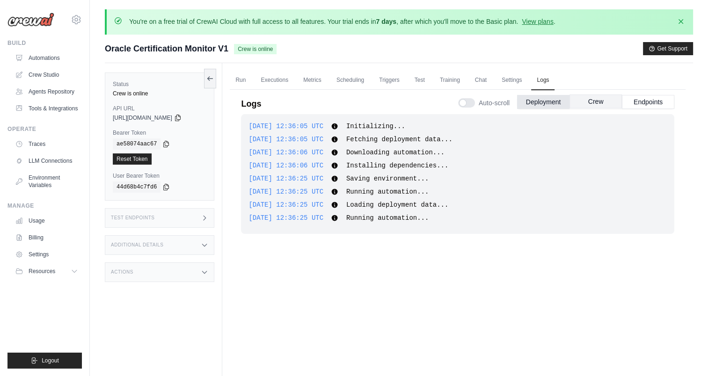
click at [506, 106] on button "Crew" at bounding box center [595, 102] width 52 height 14
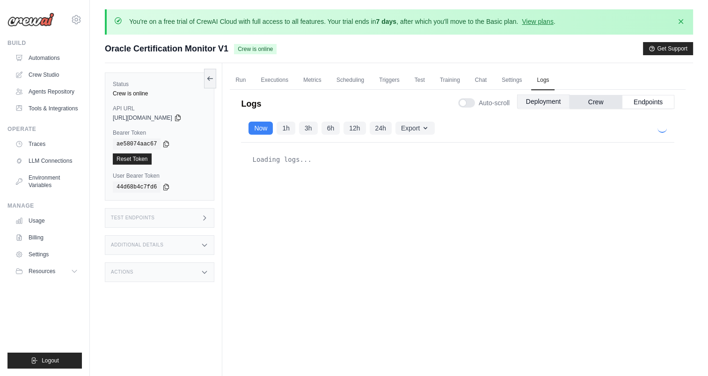
click at [506, 101] on button "Deployment" at bounding box center [543, 102] width 52 height 14
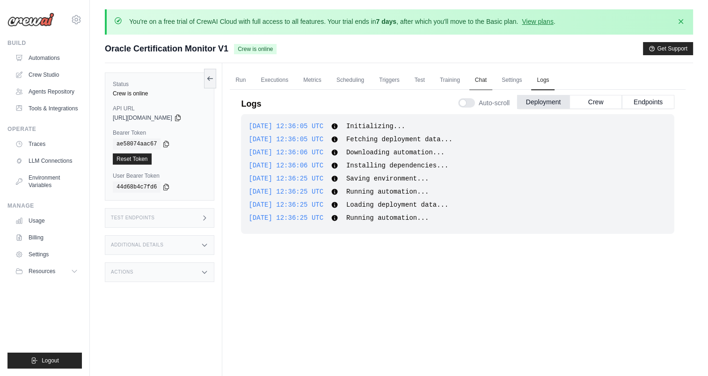
click at [479, 82] on link "Chat" at bounding box center [480, 81] width 23 height 20
click at [458, 82] on link "Training" at bounding box center [449, 81] width 31 height 20
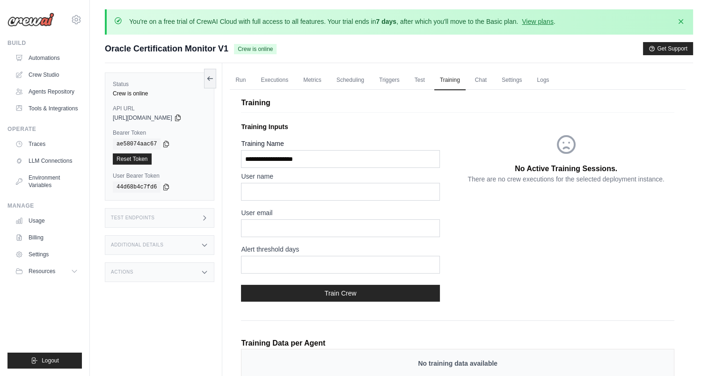
click at [466, 81] on ul "Run Executions Metrics Scheduling Triggers Test Training Chat Settings Logs" at bounding box center [458, 80] width 456 height 19
click at [506, 81] on link "Settings" at bounding box center [511, 81] width 31 height 20
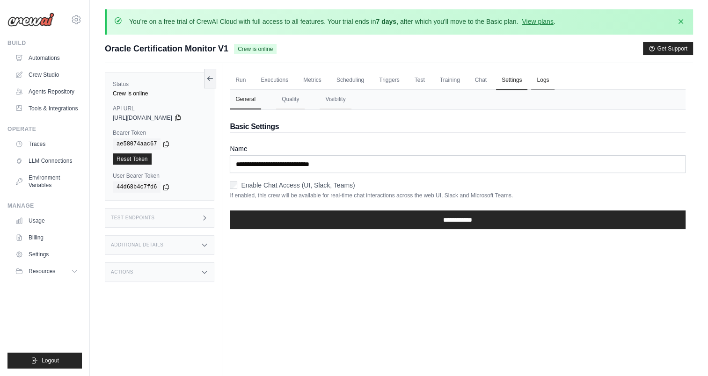
click at [506, 84] on link "Logs" at bounding box center [542, 81] width 23 height 20
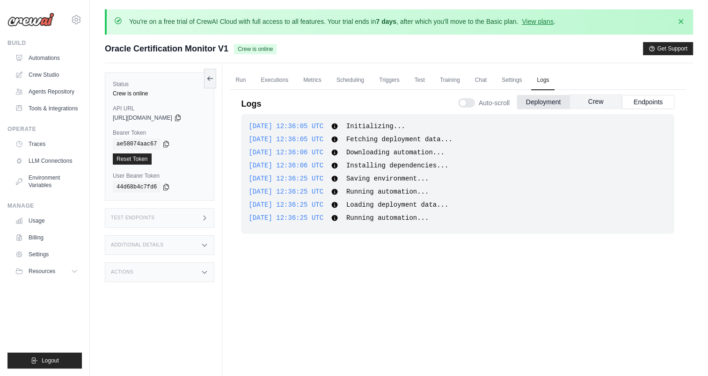
click at [506, 101] on button "Crew" at bounding box center [595, 102] width 52 height 14
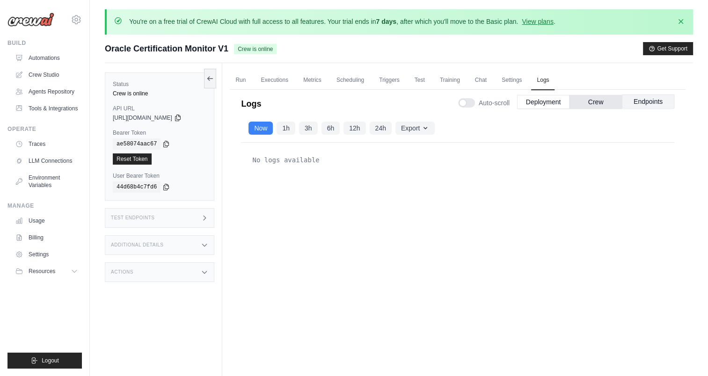
click at [506, 99] on button "Endpoints" at bounding box center [648, 102] width 52 height 14
click at [260, 73] on link "Executions" at bounding box center [274, 81] width 39 height 20
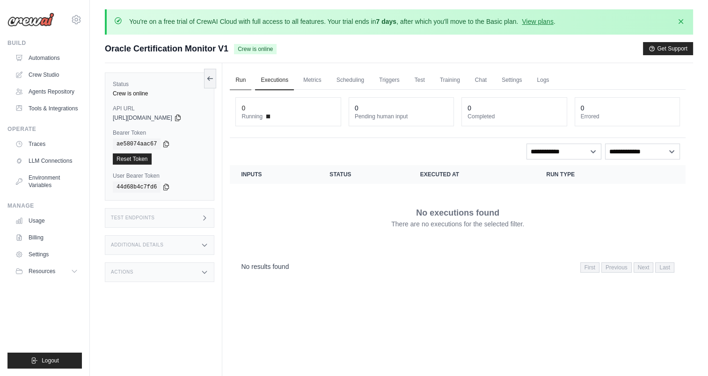
click at [244, 78] on link "Run" at bounding box center [241, 81] width 22 height 20
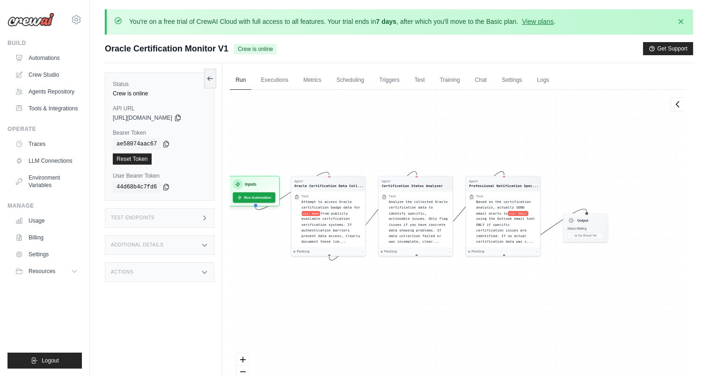
drag, startPoint x: 430, startPoint y: 182, endPoint x: 393, endPoint y: 148, distance: 50.1
click at [391, 148] on div "Agent Oracle Certification Data Coll... Task Attempt to access Oracle certifica…" at bounding box center [458, 250] width 456 height 320
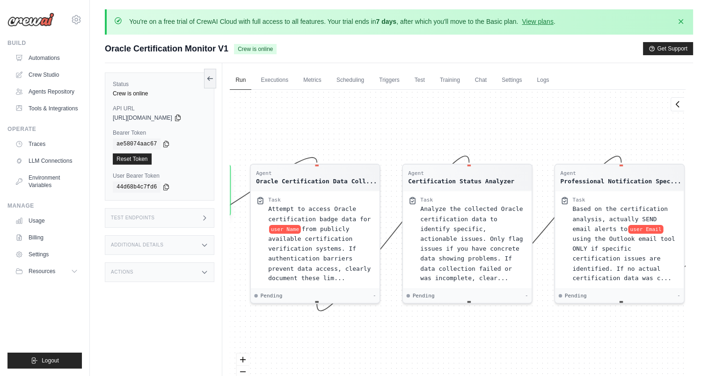
drag, startPoint x: 359, startPoint y: 166, endPoint x: 471, endPoint y: 120, distance: 120.3
click at [470, 120] on div "Agent Oracle Certification Data Coll... Task Attempt to access Oracle certifica…" at bounding box center [458, 250] width 456 height 320
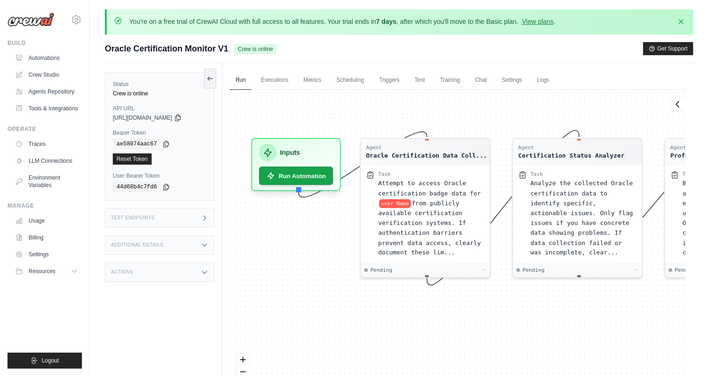
drag, startPoint x: 473, startPoint y: 120, endPoint x: 505, endPoint y: 119, distance: 32.3
click at [505, 119] on div "Agent Oracle Certification Data Coll... Task Attempt to access Oracle certifica…" at bounding box center [458, 250] width 456 height 320
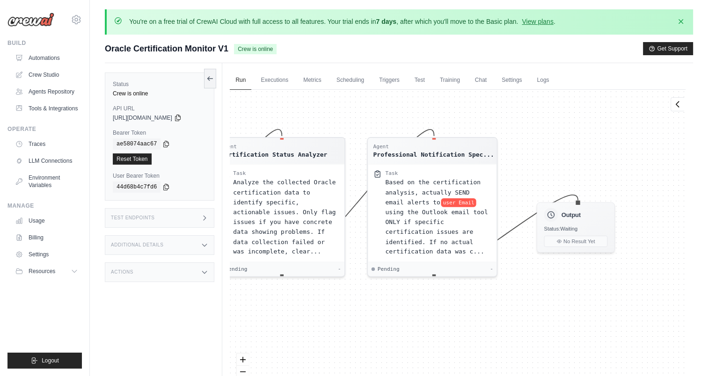
drag, startPoint x: 513, startPoint y: 109, endPoint x: 186, endPoint y: 109, distance: 327.6
click at [186, 109] on div "Status Crew is online API URL copied https://oracle-certification-monitor-v1-6c…" at bounding box center [399, 251] width 588 height 376
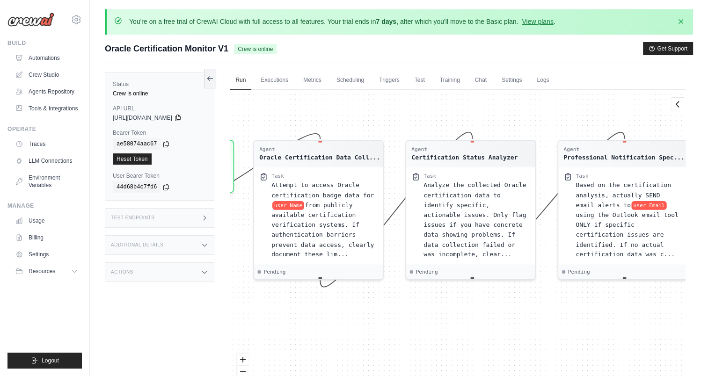
drag, startPoint x: 475, startPoint y: 138, endPoint x: 697, endPoint y: 141, distance: 221.8
click at [506, 141] on div "You're on a free trial of CrewAI Cloud with full access to all features. Your t…" at bounding box center [399, 224] width 618 height 430
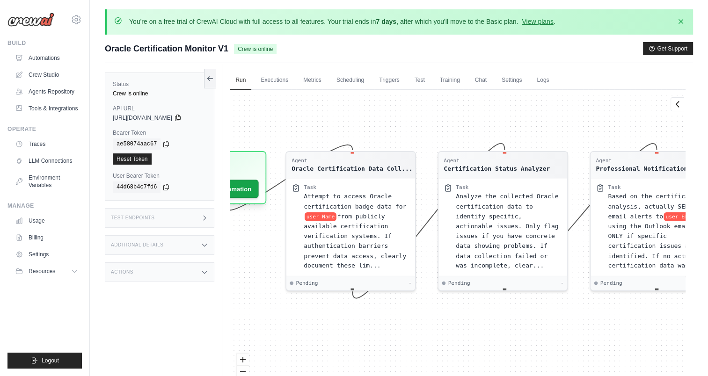
drag, startPoint x: 374, startPoint y: 124, endPoint x: 416, endPoint y: 160, distance: 54.7
click at [446, 145] on div "Agent Oracle Certification Data Coll... Task Attempt to access Oracle certifica…" at bounding box center [458, 250] width 456 height 320
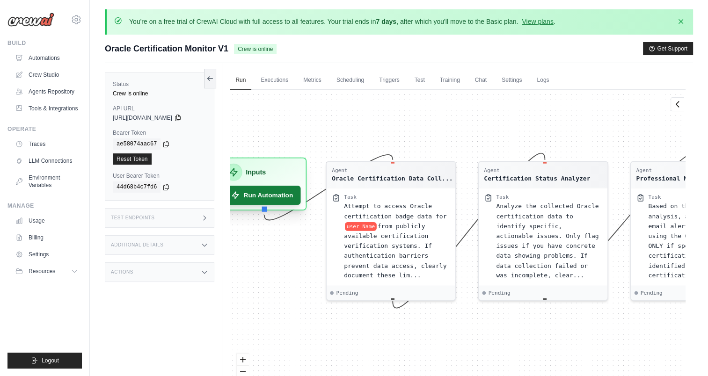
click at [295, 195] on button "Run Automation" at bounding box center [262, 195] width 78 height 19
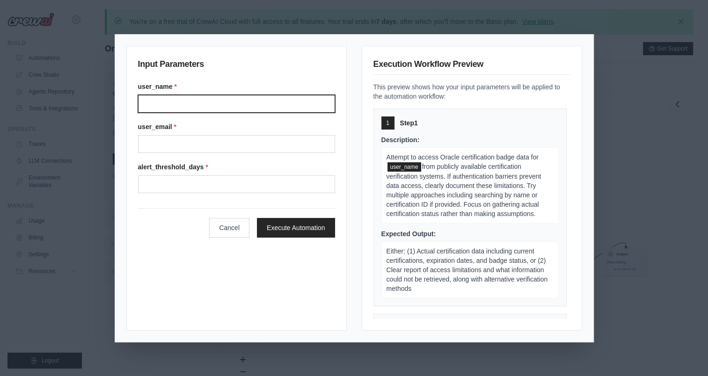
click at [176, 103] on input "User name" at bounding box center [236, 104] width 197 height 18
type input "**********"
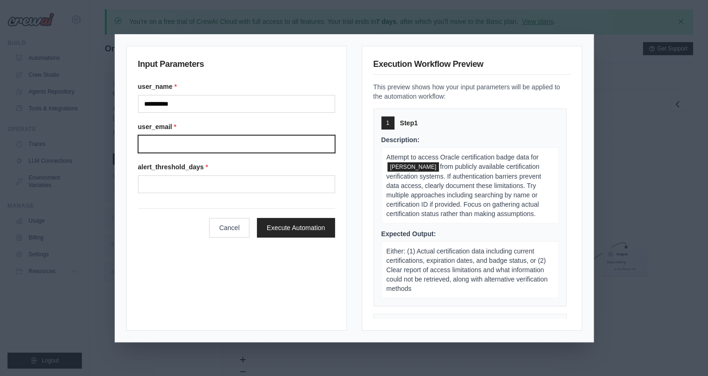
click at [189, 136] on input "User email" at bounding box center [236, 144] width 197 height 18
type input "**********"
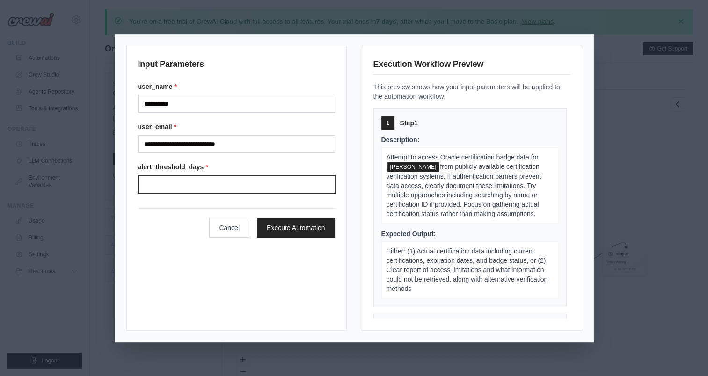
click at [193, 184] on input "Alert threshold days" at bounding box center [236, 184] width 197 height 18
type input "**"
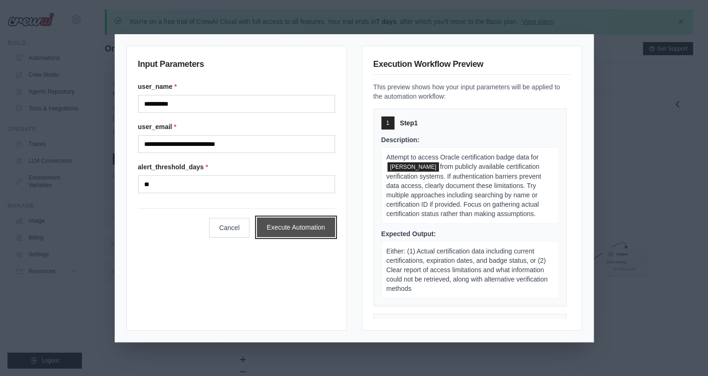
click at [308, 234] on button "Execute Automation" at bounding box center [296, 228] width 78 height 20
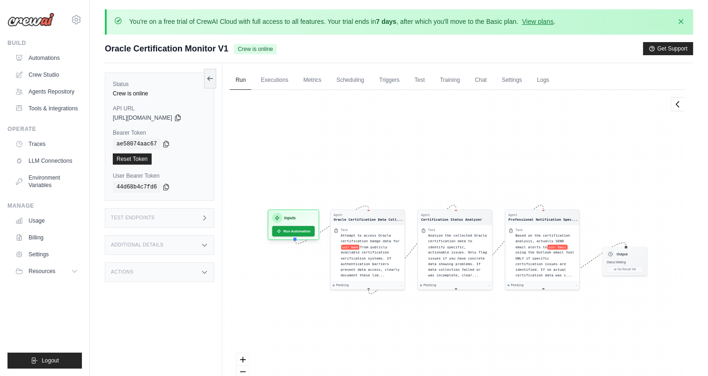
click at [204, 214] on icon at bounding box center [204, 217] width 7 height 7
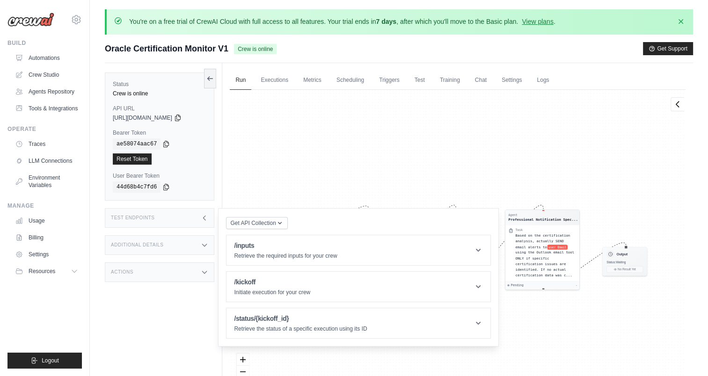
click at [203, 245] on icon at bounding box center [204, 244] width 7 height 7
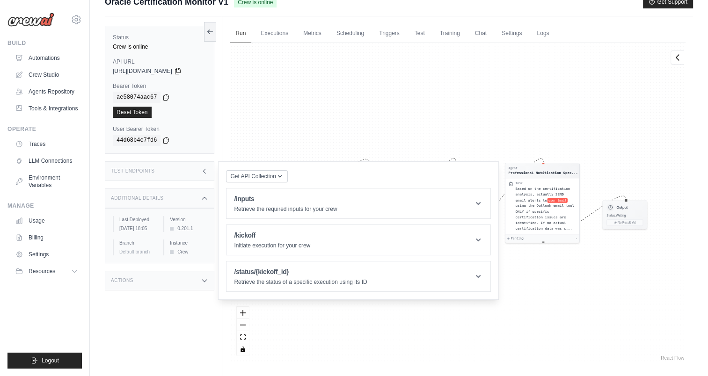
scroll to position [72, 0]
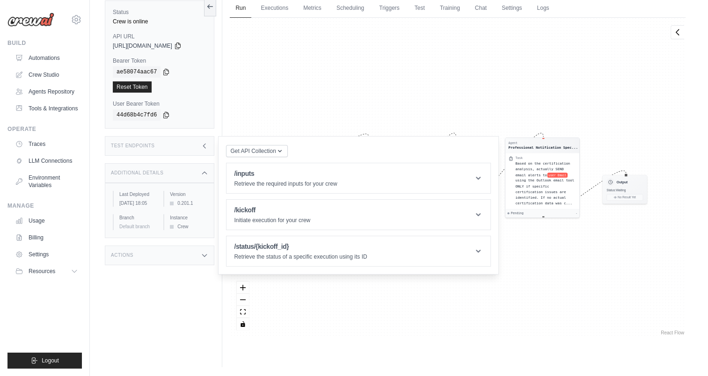
click at [202, 258] on icon at bounding box center [204, 255] width 7 height 7
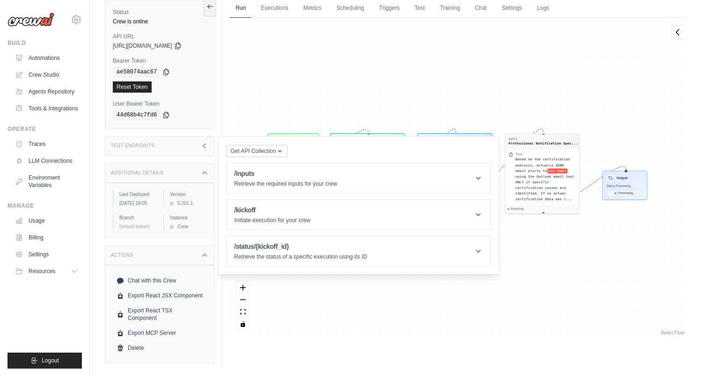
scroll to position [146, 0]
click at [419, 82] on div "Agent Oracle Certification Data Coll... Task Attempt to access Oracle certifica…" at bounding box center [458, 178] width 456 height 320
click at [423, 68] on div "Agent Oracle Certification Data Coll... Task Attempt to access Oracle certifica…" at bounding box center [458, 178] width 456 height 320
click at [203, 142] on icon at bounding box center [204, 145] width 7 height 7
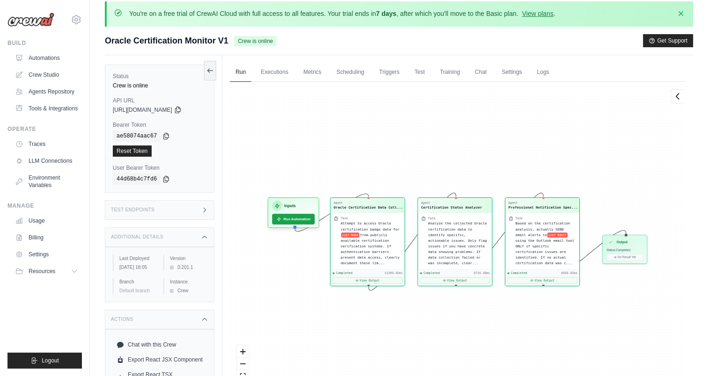
scroll to position [0, 0]
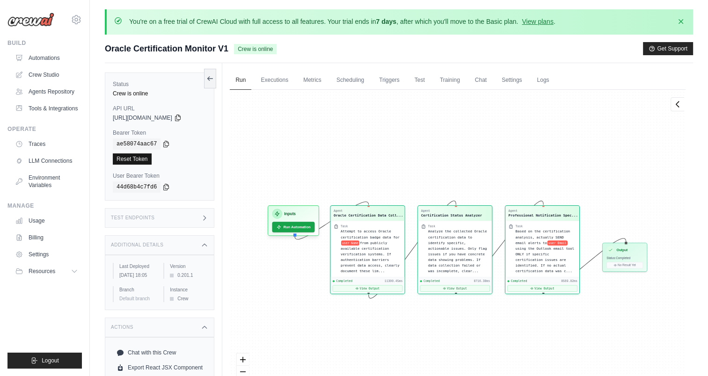
click at [138, 158] on link "Reset Token" at bounding box center [132, 158] width 39 height 11
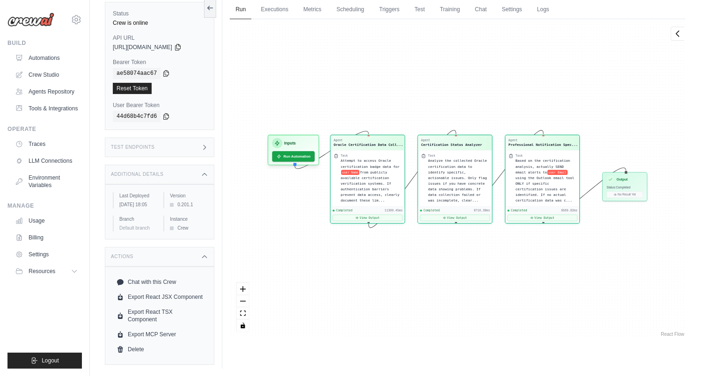
scroll to position [72, 0]
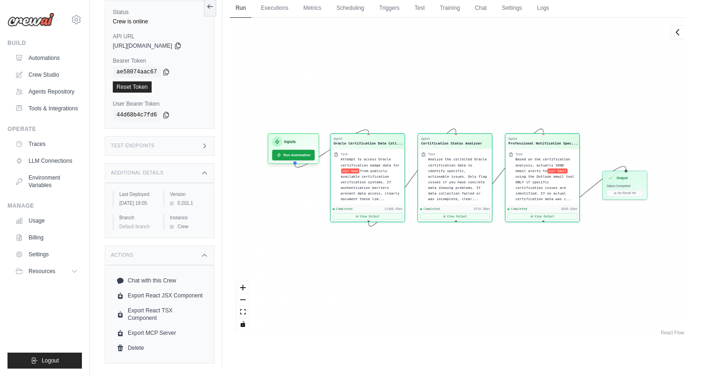
click at [205, 146] on icon at bounding box center [204, 145] width 7 height 7
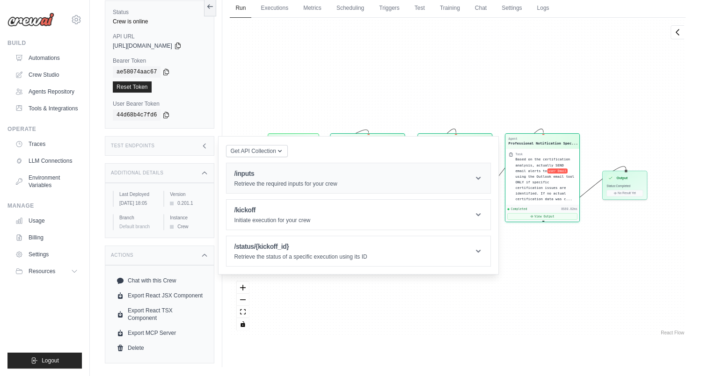
click at [477, 179] on icon at bounding box center [478, 178] width 9 height 9
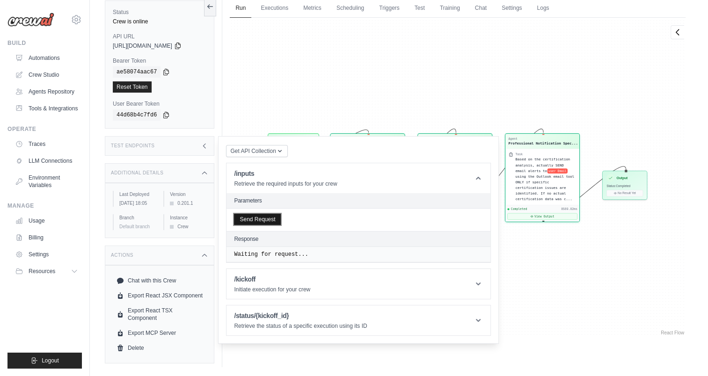
click at [249, 215] on button "Send Request" at bounding box center [257, 219] width 47 height 11
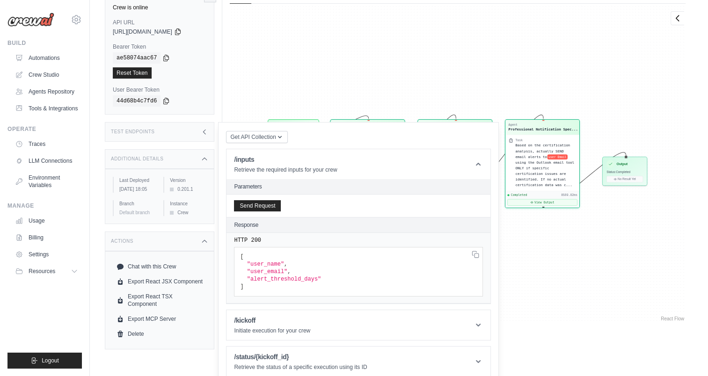
scroll to position [93, 0]
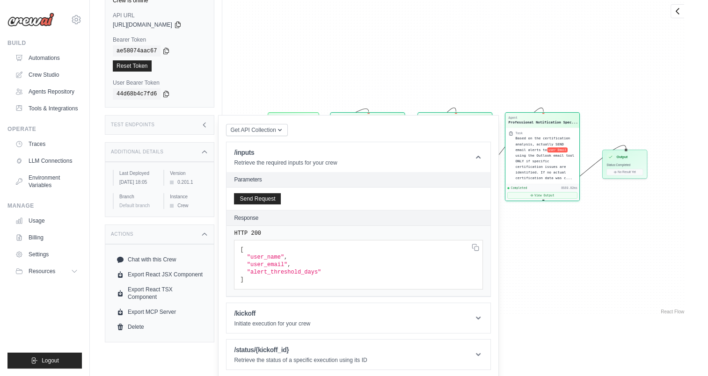
drag, startPoint x: 483, startPoint y: 319, endPoint x: 456, endPoint y: 295, distance: 36.2
click at [482, 319] on header "/kickoff Initiate execution for your crew" at bounding box center [358, 318] width 264 height 30
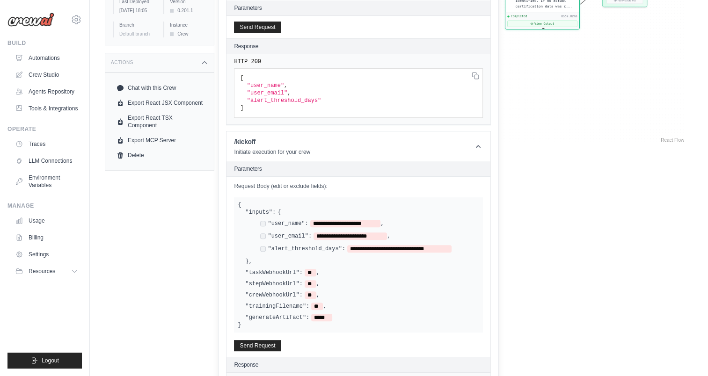
scroll to position [318, 0]
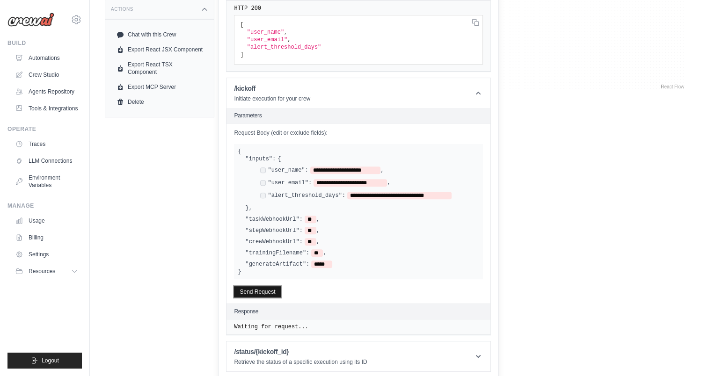
click at [255, 291] on button "Send Request" at bounding box center [257, 291] width 47 height 11
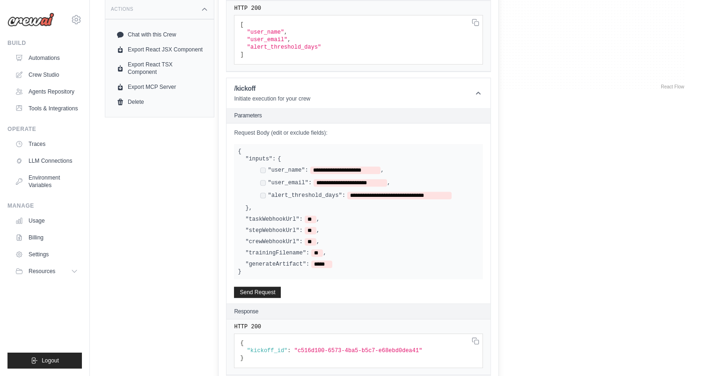
scroll to position [358, 0]
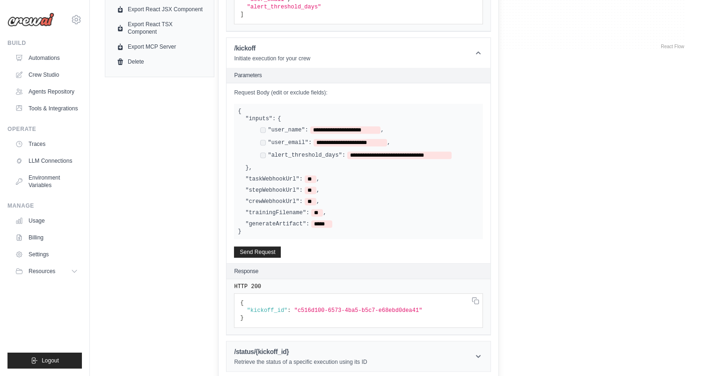
click at [472, 352] on header "/status/{kickoff_id} Retrieve the status of a specific execution using its ID" at bounding box center [358, 357] width 264 height 30
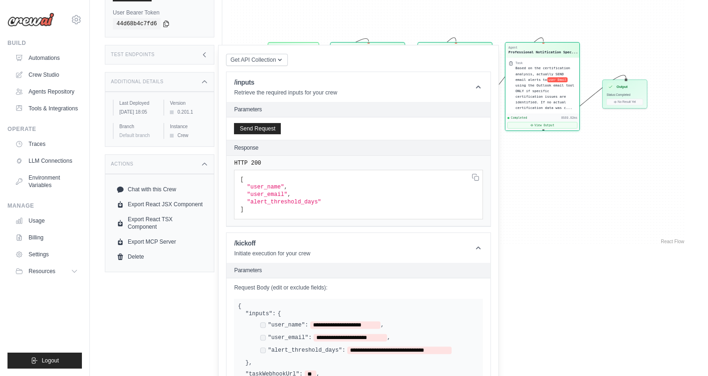
scroll to position [0, 0]
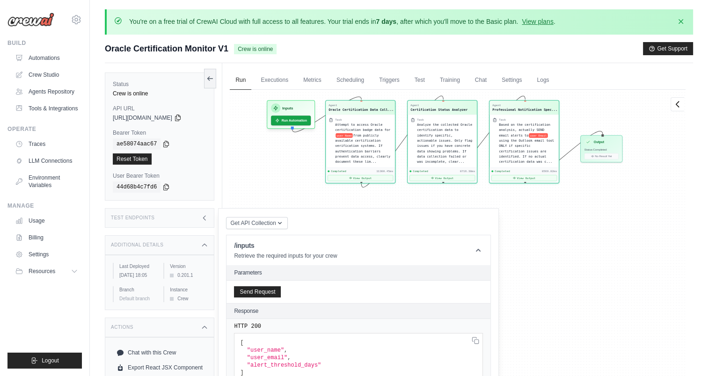
drag, startPoint x: 472, startPoint y: 161, endPoint x: 462, endPoint y: 62, distance: 100.1
click at [462, 62] on div "Submit a support request Describe your issue or question * Please be specific a…" at bounding box center [399, 240] width 588 height 397
click at [449, 112] on div "Agent Certification Status Analyzer" at bounding box center [442, 107] width 69 height 14
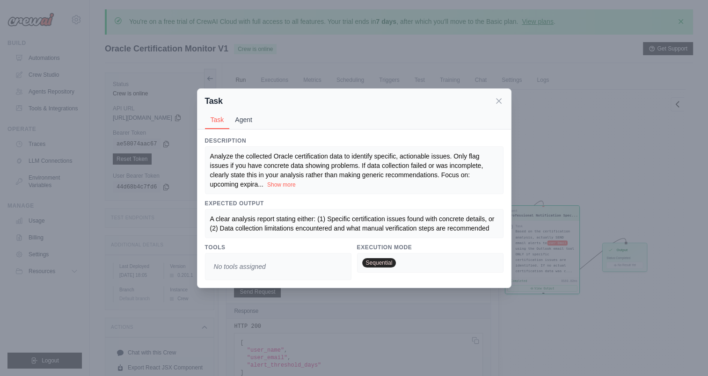
click at [245, 111] on button "Agent" at bounding box center [243, 120] width 29 height 18
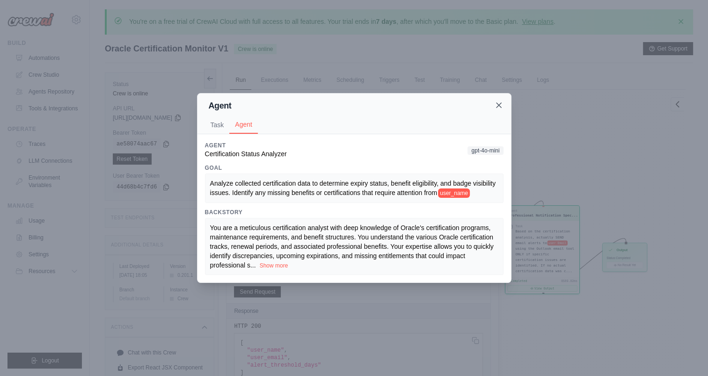
click at [499, 103] on icon at bounding box center [498, 105] width 9 height 9
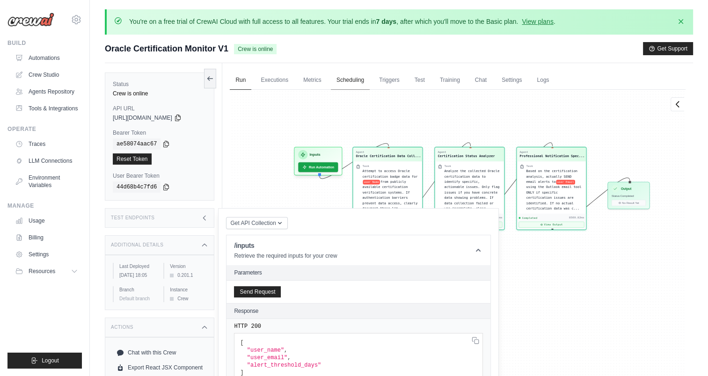
drag, startPoint x: 332, startPoint y: 138, endPoint x: 360, endPoint y: 83, distance: 61.3
click at [360, 83] on div "Run Executions Metrics Scheduling Triggers Test Training Chat Settings Logs 0 R…" at bounding box center [457, 251] width 471 height 376
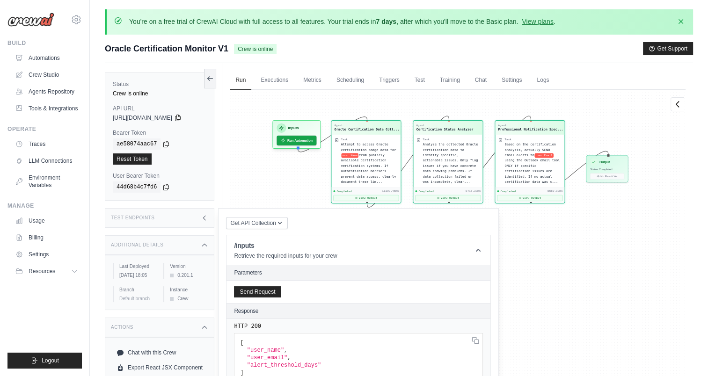
drag, startPoint x: 614, startPoint y: 260, endPoint x: 570, endPoint y: 223, distance: 57.1
click at [506, 232] on div "Agent Oracle Certification Data Coll... Task Attempt to access Oracle certifica…" at bounding box center [458, 250] width 456 height 320
click at [506, 226] on div "Agent Oracle Certification Data Coll... Task Attempt to access Oracle certifica…" at bounding box center [458, 250] width 456 height 320
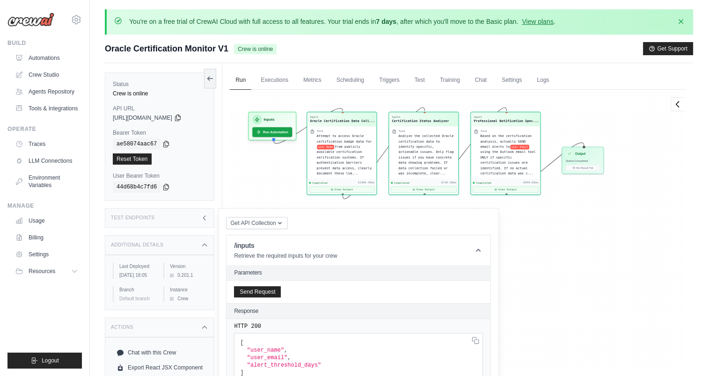
drag, startPoint x: 570, startPoint y: 223, endPoint x: 562, endPoint y: 221, distance: 9.1
click at [506, 222] on div "Agent Oracle Certification Data Coll... Task Attempt to access Oracle certifica…" at bounding box center [458, 250] width 456 height 320
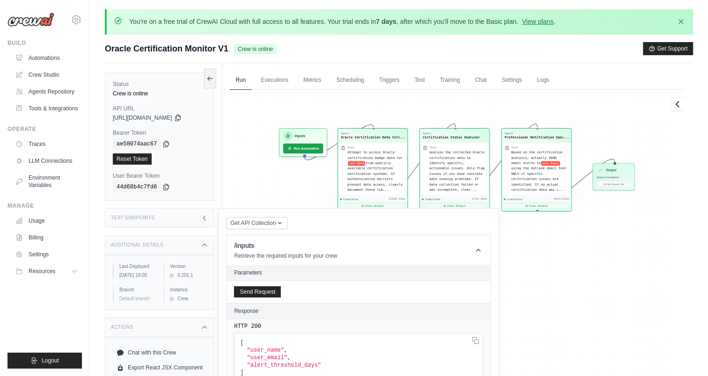
drag, startPoint x: 505, startPoint y: 231, endPoint x: 544, endPoint y: 219, distance: 40.3
click at [506, 247] on div "Agent Oracle Certification Data Coll... Task Attempt to access Oracle certifica…" at bounding box center [458, 250] width 456 height 320
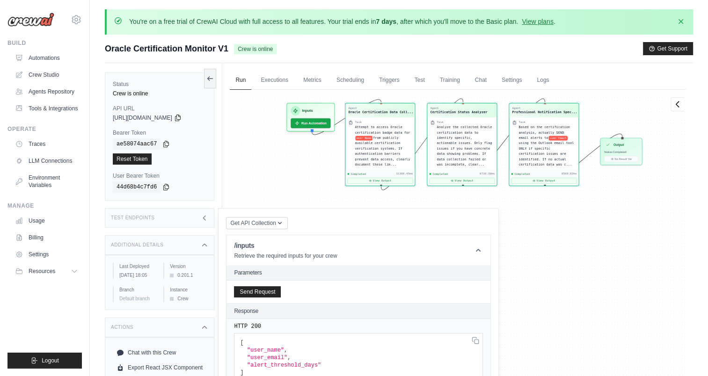
click at [506, 215] on div "Agent Oracle Certification Data Coll... Task Attempt to access Oracle certifica…" at bounding box center [458, 250] width 456 height 320
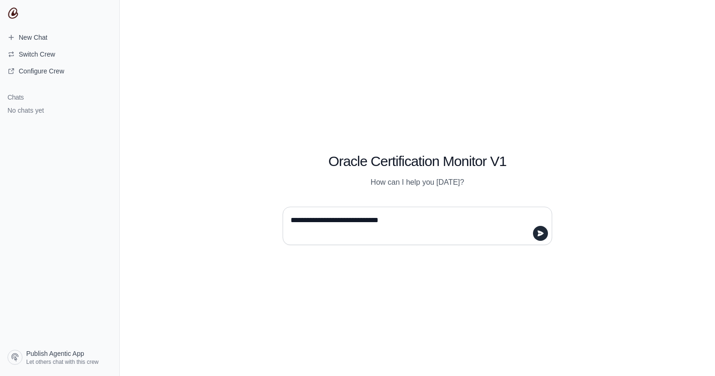
type textarea "**********"
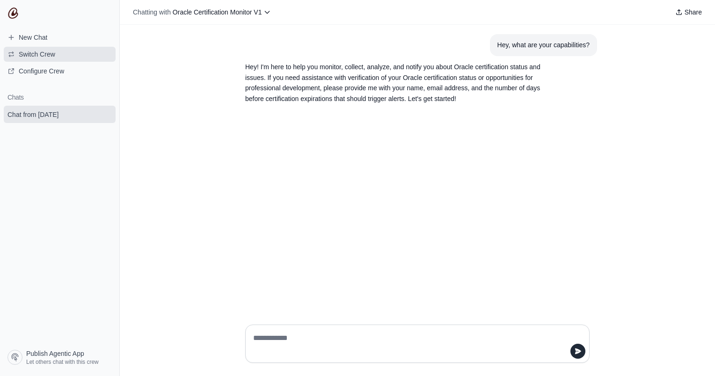
click at [28, 59] on button "Switch Crew" at bounding box center [60, 54] width 112 height 15
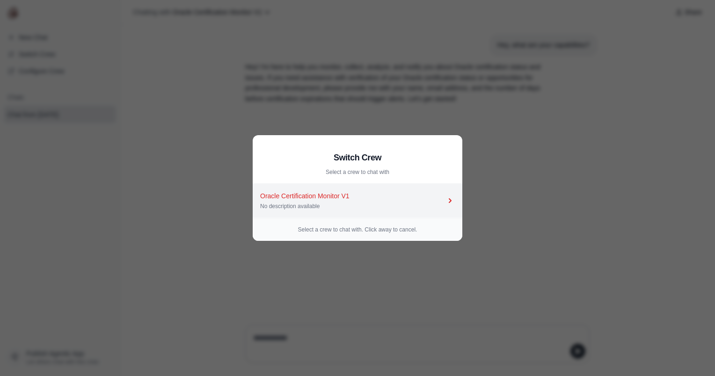
click at [331, 196] on div "Oracle Certification Monitor V1" at bounding box center [352, 195] width 185 height 9
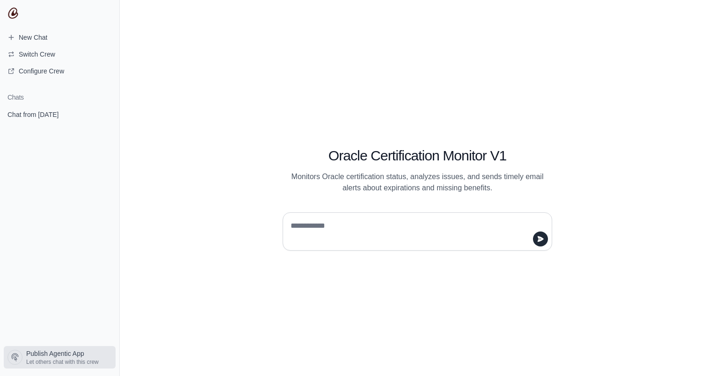
click at [36, 354] on span "Publish Agentic App" at bounding box center [55, 353] width 58 height 9
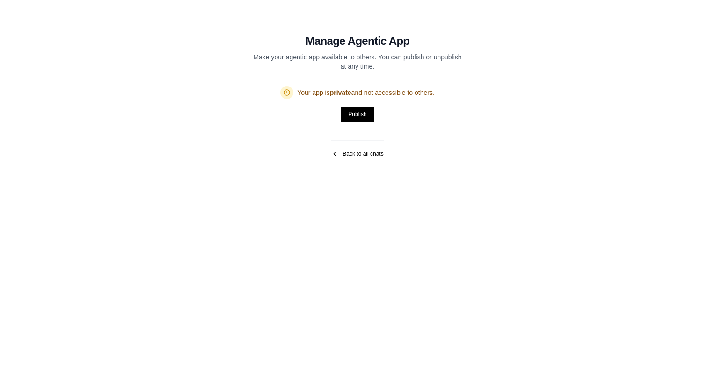
click at [353, 153] on link "Back to all chats" at bounding box center [357, 153] width 52 height 7
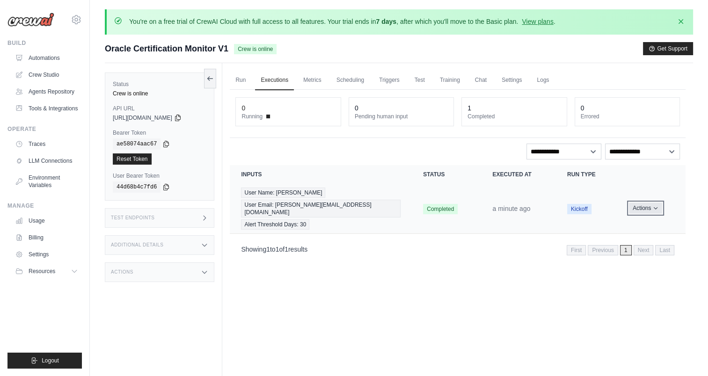
click at [652, 204] on button "Actions" at bounding box center [645, 208] width 33 height 11
click at [648, 204] on button "Actions" at bounding box center [645, 208] width 33 height 11
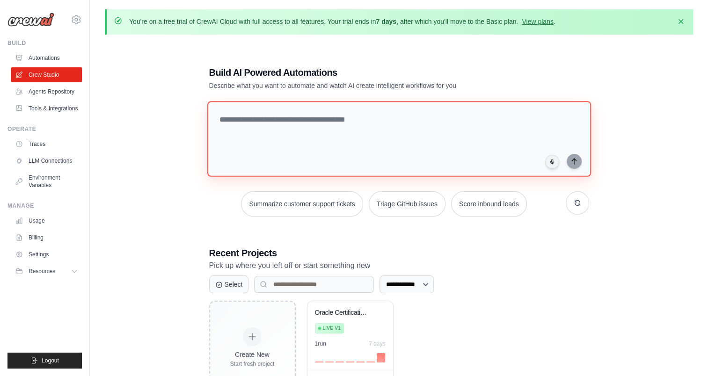
click at [485, 117] on textarea at bounding box center [399, 139] width 384 height 76
paste textarea "**********"
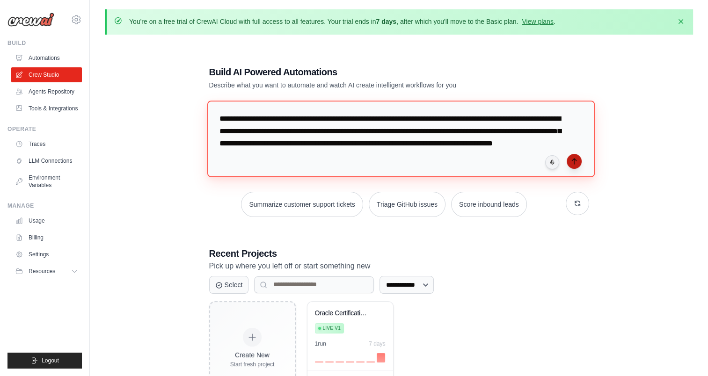
type textarea "**********"
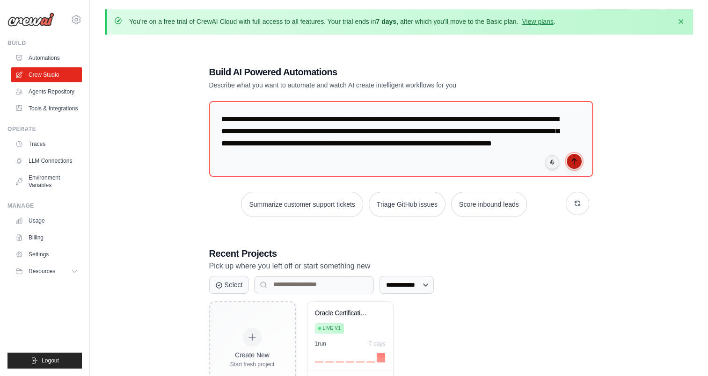
click at [569, 161] on button "submit" at bounding box center [574, 161] width 15 height 15
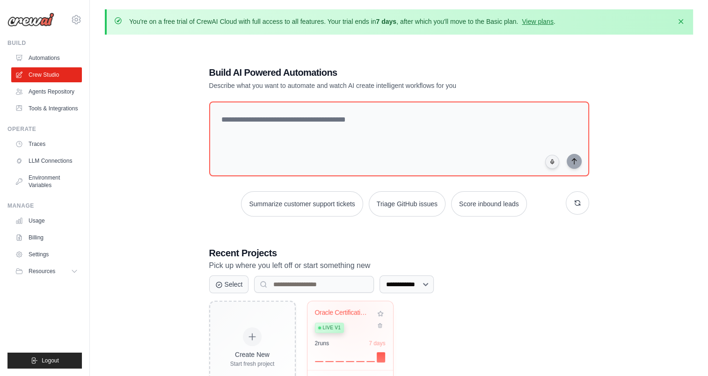
click at [351, 316] on div "Oracle Certification Monitor Live v1" at bounding box center [343, 323] width 57 height 29
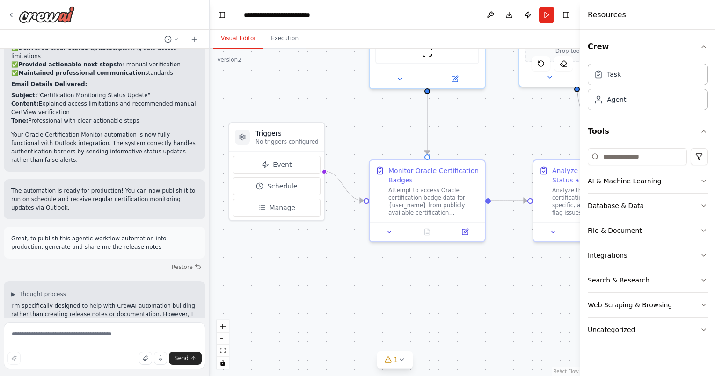
scroll to position [2601, 0]
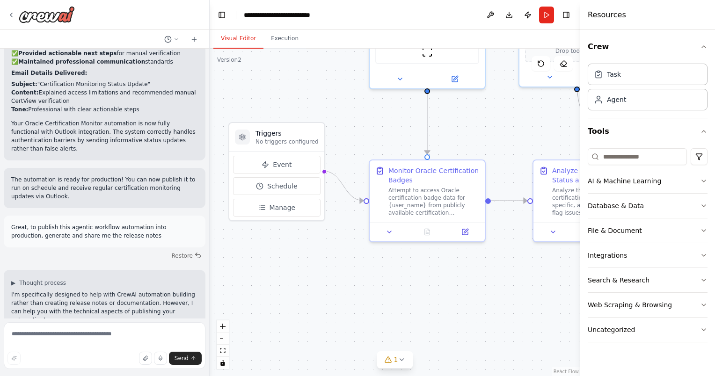
drag, startPoint x: 524, startPoint y: 260, endPoint x: 498, endPoint y: 137, distance: 125.7
click at [498, 137] on div ".deletable-edge-delete-btn { width: 20px; height: 20px; border: 0px solid #ffff…" at bounding box center [395, 213] width 371 height 328
click at [279, 43] on button "Execution" at bounding box center [284, 39] width 43 height 20
click at [242, 38] on button "Visual Editor" at bounding box center [238, 39] width 50 height 20
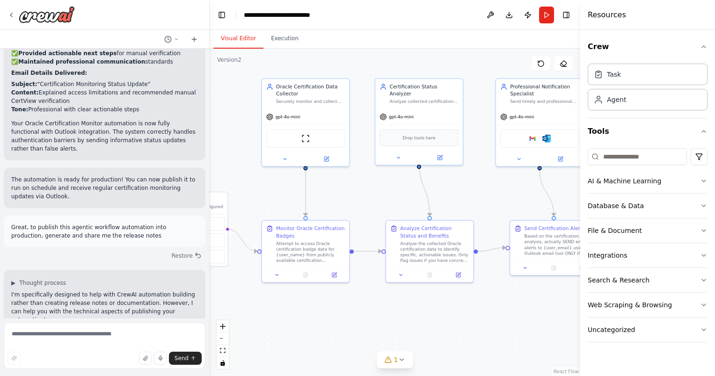
drag, startPoint x: 459, startPoint y: 126, endPoint x: 350, endPoint y: 178, distance: 120.3
click at [338, 192] on div ".deletable-edge-delete-btn { width: 20px; height: 20px; border: 0px solid #ffff…" at bounding box center [395, 213] width 371 height 328
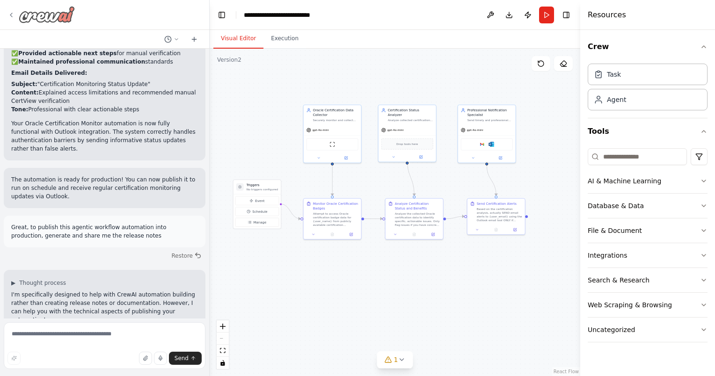
click at [14, 10] on div at bounding box center [40, 14] width 67 height 17
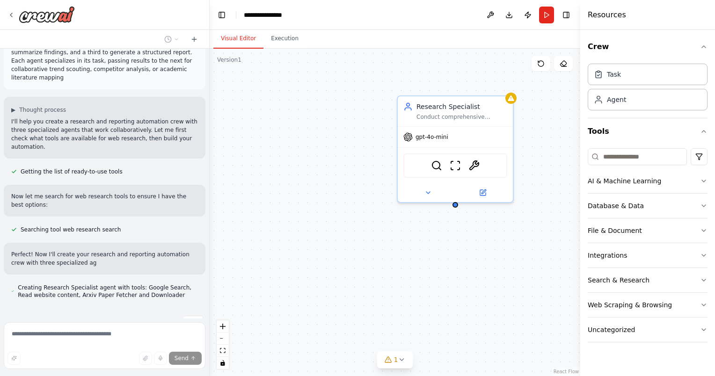
scroll to position [41, 0]
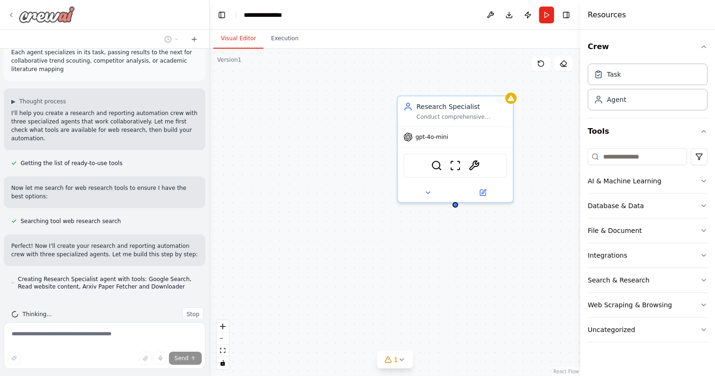
click at [10, 17] on icon at bounding box center [10, 14] width 7 height 7
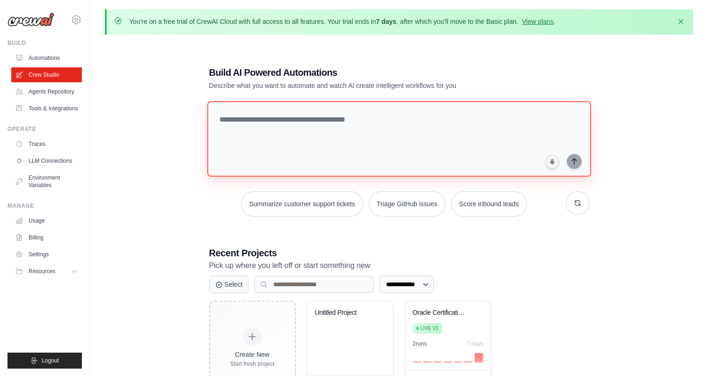
click at [258, 110] on textarea at bounding box center [399, 139] width 384 height 76
paste textarea "**********"
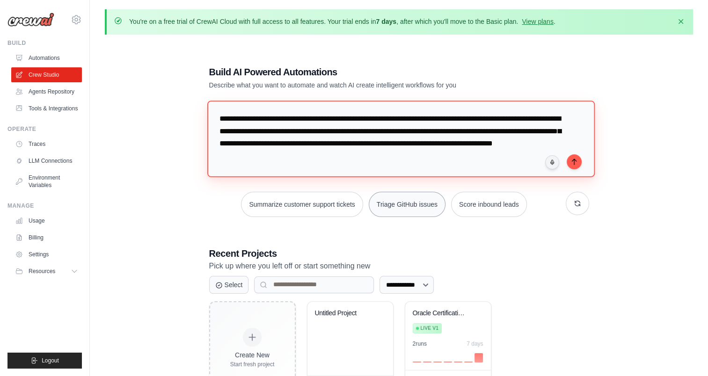
scroll to position [47, 0]
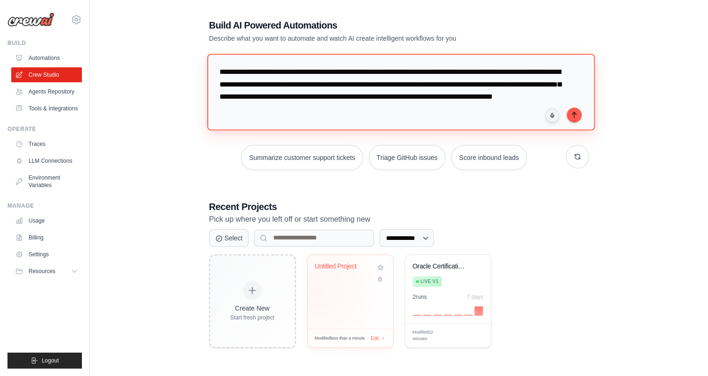
type textarea "**********"
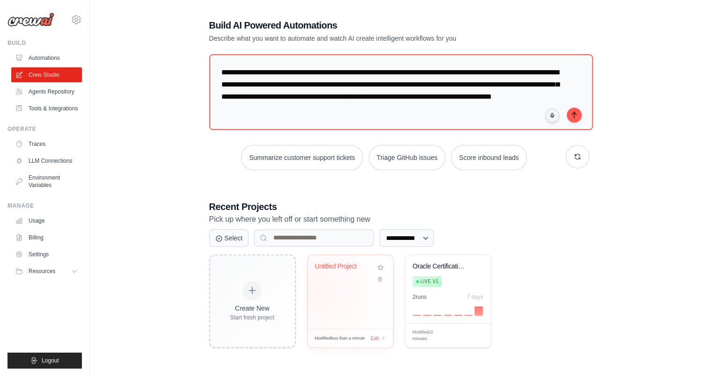
click at [319, 290] on div "Untitled Project" at bounding box center [350, 292] width 86 height 74
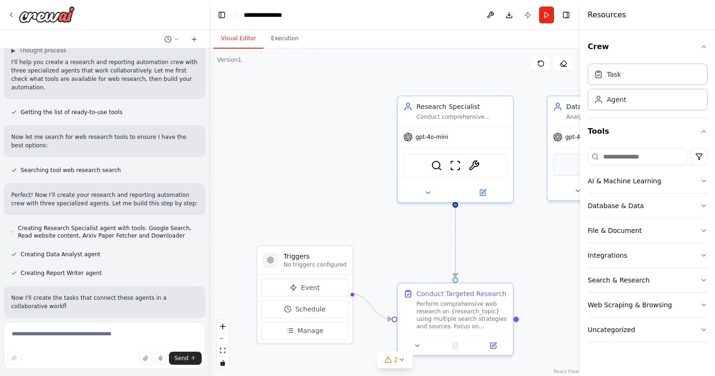
scroll to position [100, 0]
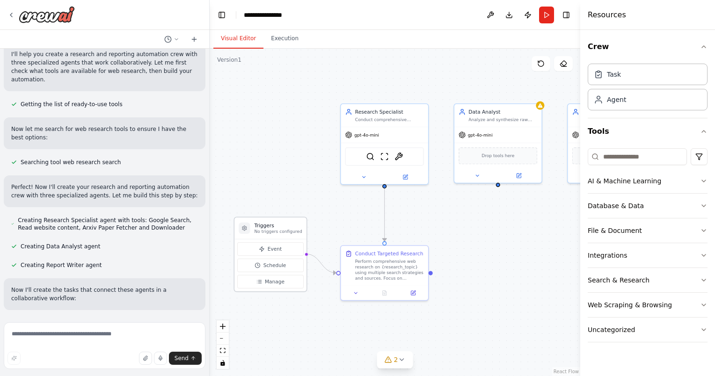
drag, startPoint x: 496, startPoint y: 235, endPoint x: 240, endPoint y: 232, distance: 256.9
click at [481, 234] on div ".deletable-edge-delete-btn { width: 20px; height: 20px; border: 0px solid #ffff…" at bounding box center [395, 213] width 371 height 328
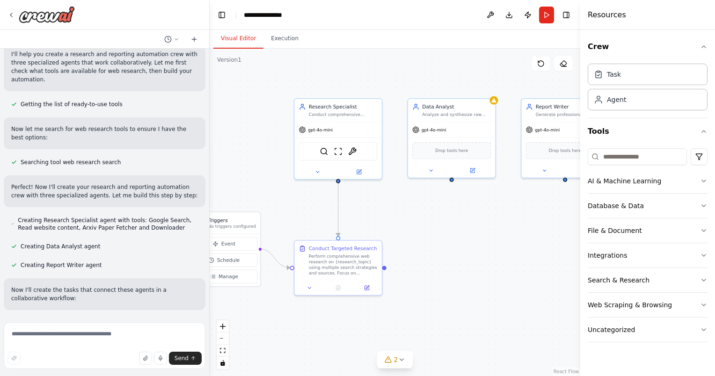
scroll to position [118, 0]
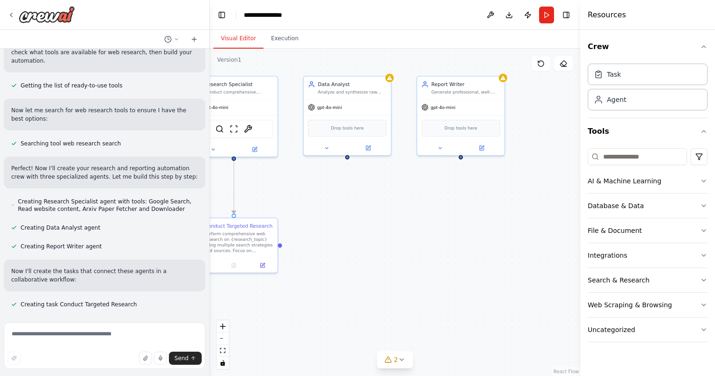
drag, startPoint x: 473, startPoint y: 215, endPoint x: 324, endPoint y: 188, distance: 151.8
click at [324, 188] on div ".deletable-edge-delete-btn { width: 20px; height: 20px; border: 0px solid #ffff…" at bounding box center [395, 213] width 371 height 328
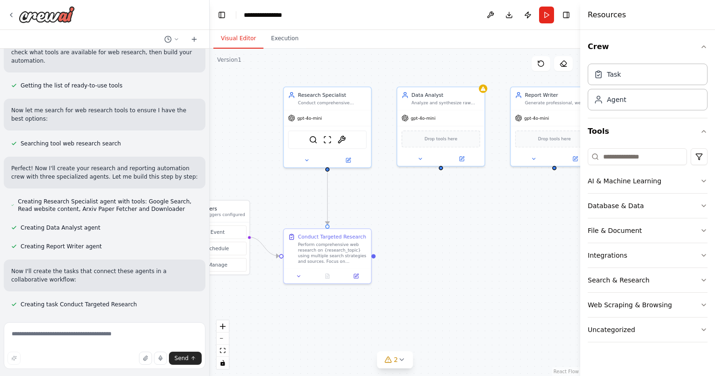
drag, startPoint x: 324, startPoint y: 188, endPoint x: 417, endPoint y: 198, distance: 94.2
click at [417, 198] on div ".deletable-edge-delete-btn { width: 20px; height: 20px; border: 0px solid #ffff…" at bounding box center [395, 213] width 371 height 328
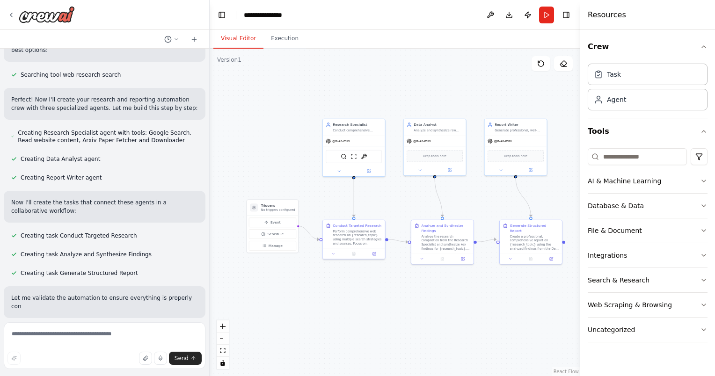
scroll to position [195, 0]
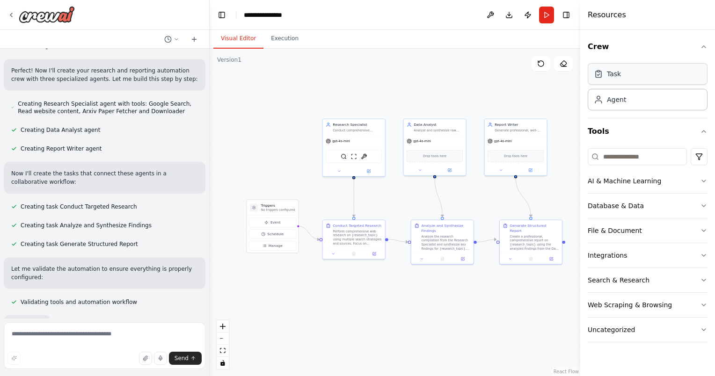
click at [616, 76] on div "Task" at bounding box center [614, 73] width 14 height 9
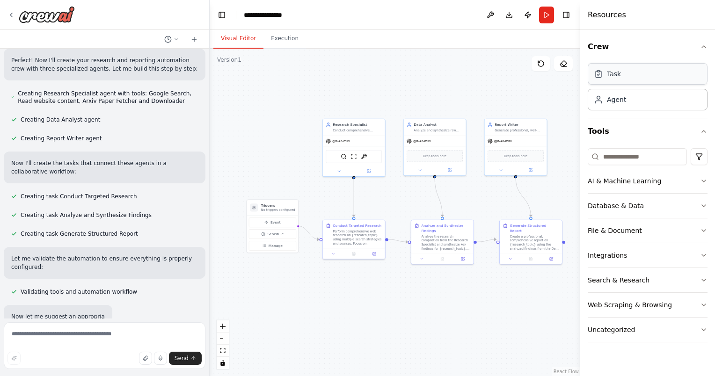
scroll to position [245, 0]
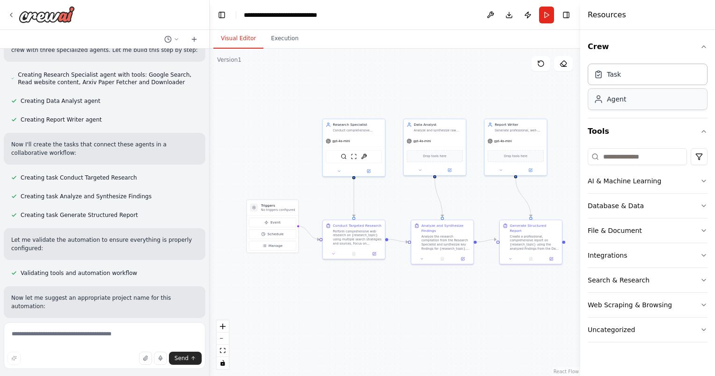
click at [606, 100] on div "Agent" at bounding box center [610, 99] width 32 height 9
click at [272, 34] on button "Execution" at bounding box center [284, 39] width 43 height 20
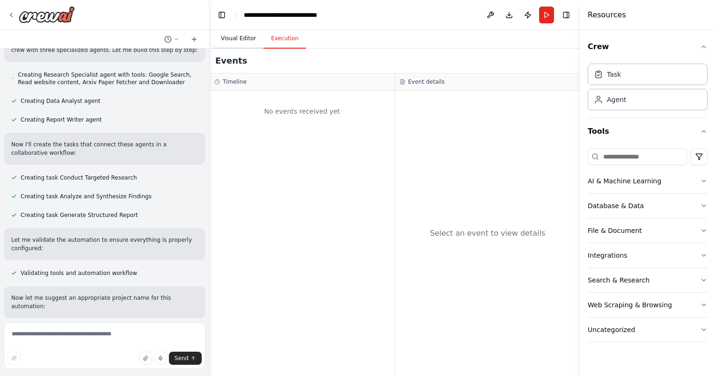
click at [245, 38] on button "Visual Editor" at bounding box center [238, 39] width 50 height 20
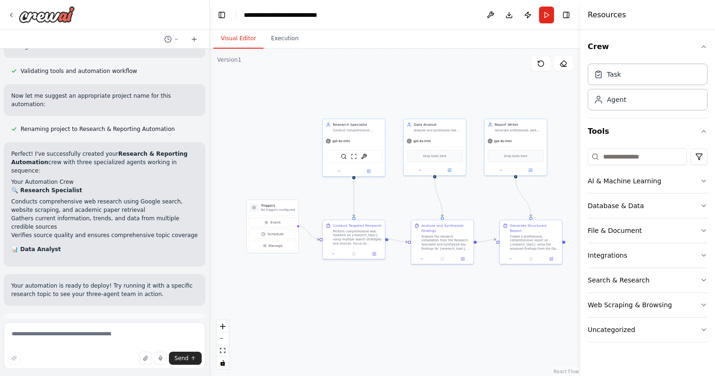
scroll to position [431, 0]
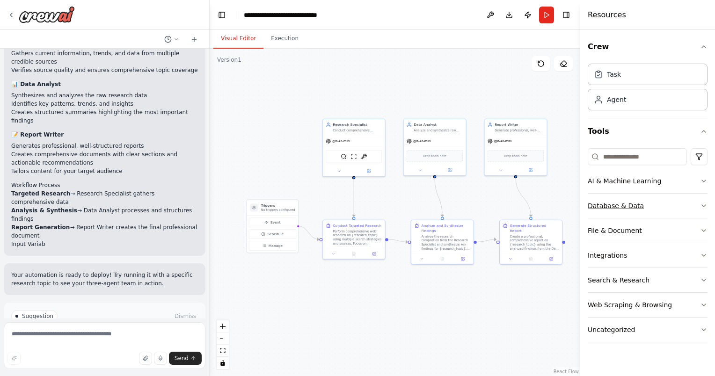
click at [704, 208] on icon "button" at bounding box center [703, 205] width 7 height 7
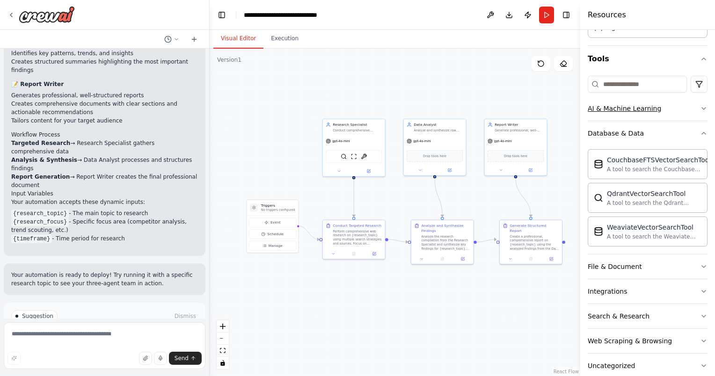
scroll to position [88, 0]
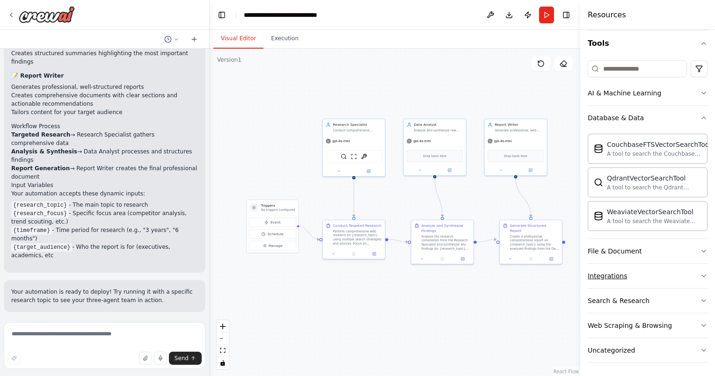
click at [700, 277] on icon "button" at bounding box center [703, 275] width 7 height 7
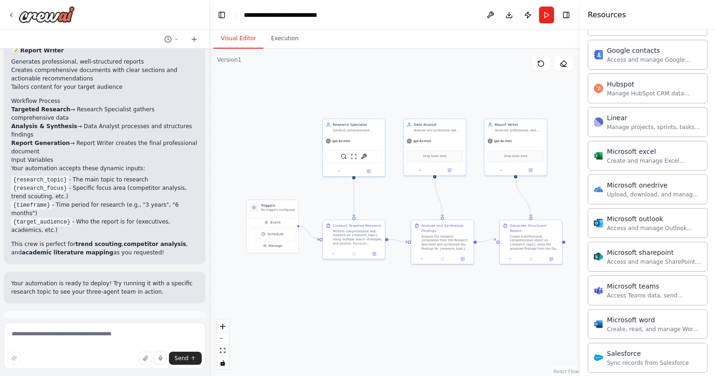
scroll to position [509, 0]
click at [627, 315] on div "Microsoft word" at bounding box center [654, 318] width 95 height 9
click at [88, 329] on textarea at bounding box center [105, 345] width 202 height 47
type textarea "**********"
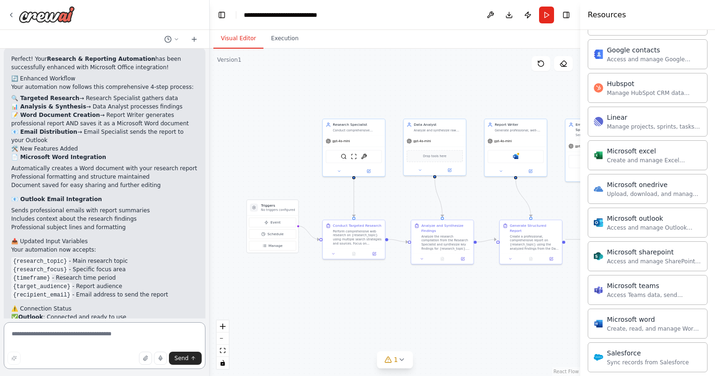
scroll to position [1660, 0]
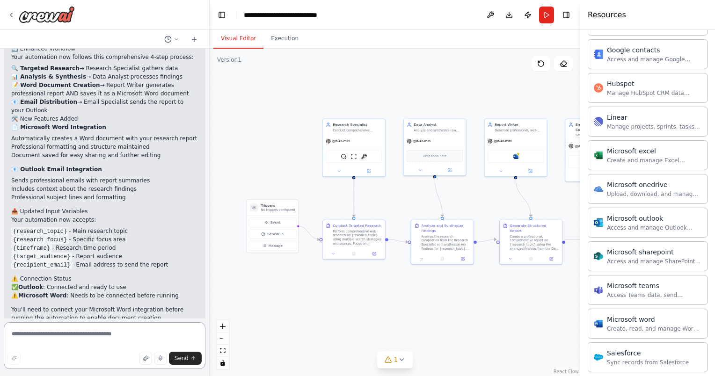
click at [95, 332] on textarea at bounding box center [105, 345] width 202 height 47
type textarea "**********"
drag, startPoint x: 185, startPoint y: 358, endPoint x: 212, endPoint y: 343, distance: 30.0
click at [212, 343] on div "Deploy a crew of agents to automate research and reporting. Assign one agent to…" at bounding box center [357, 188] width 715 height 376
click at [401, 361] on icon at bounding box center [401, 359] width 7 height 7
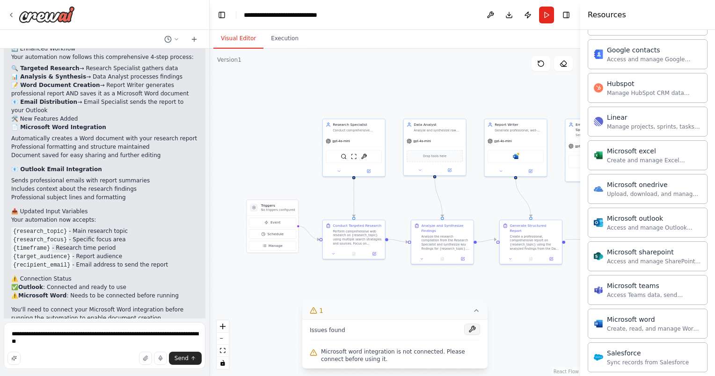
click at [475, 328] on button at bounding box center [472, 329] width 16 height 11
click at [116, 344] on textarea "**********" at bounding box center [105, 345] width 202 height 47
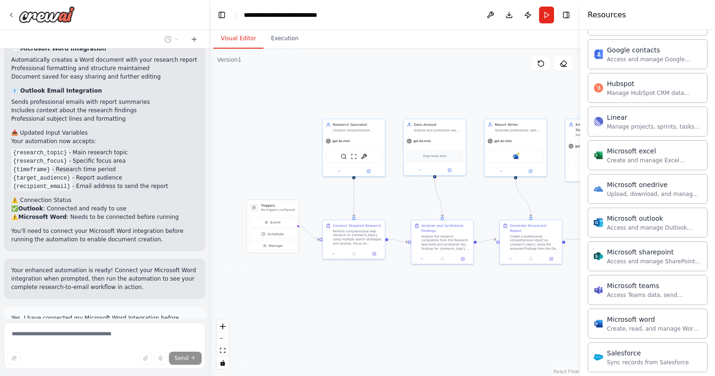
scroll to position [1749, 0]
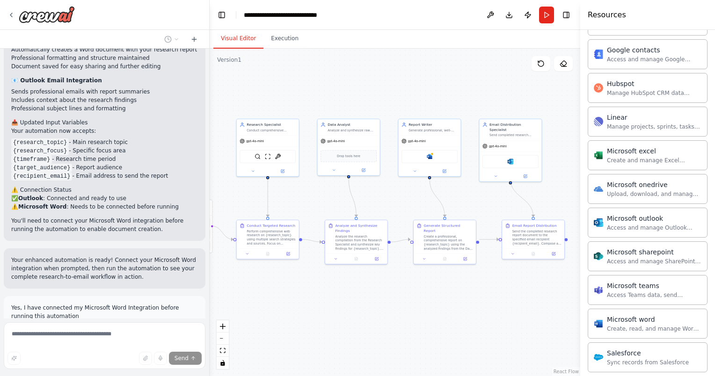
drag, startPoint x: 431, startPoint y: 88, endPoint x: 344, endPoint y: 88, distance: 86.1
click at [344, 88] on div ".deletable-edge-delete-btn { width: 20px; height: 20px; border: 0px solid #ffff…" at bounding box center [395, 213] width 371 height 328
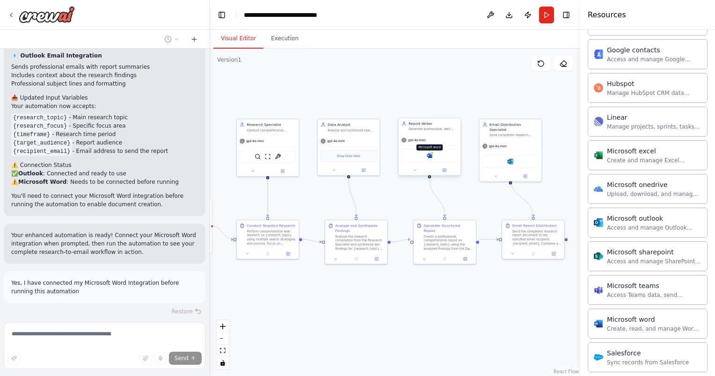
scroll to position [1793, 0]
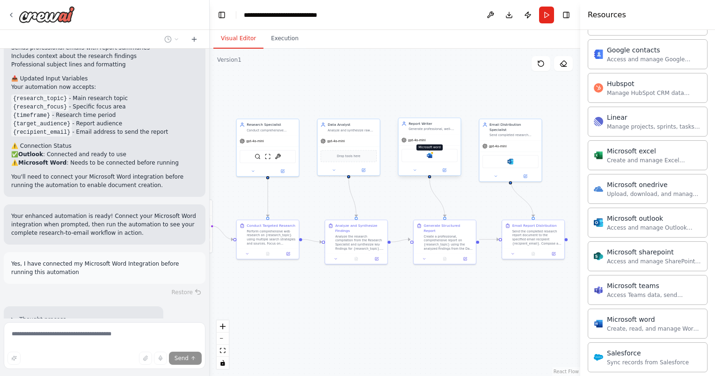
click at [429, 157] on img at bounding box center [430, 156] width 6 height 6
click at [540, 64] on icon at bounding box center [540, 63] width 7 height 7
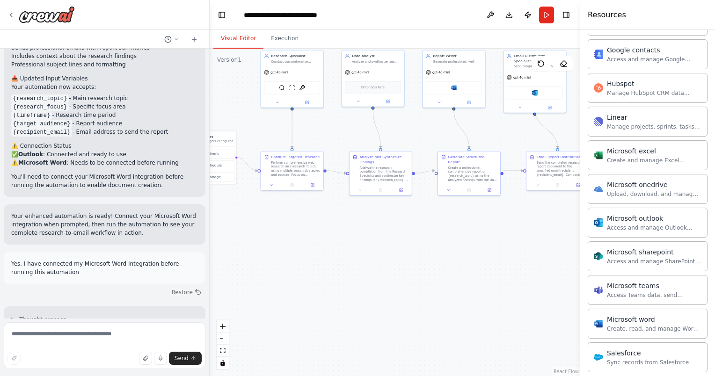
drag, startPoint x: 473, startPoint y: 191, endPoint x: 497, endPoint y: 122, distance: 73.0
click at [497, 122] on div ".deletable-edge-delete-btn { width: 20px; height: 20px; border: 0px solid #ffff…" at bounding box center [395, 213] width 371 height 328
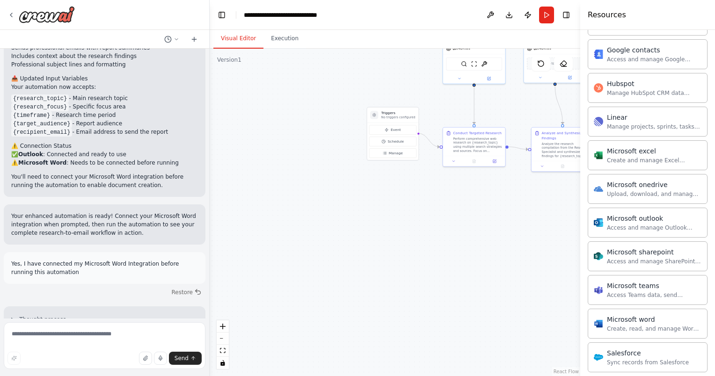
drag, startPoint x: 408, startPoint y: 248, endPoint x: 455, endPoint y: 187, distance: 76.4
click at [582, 223] on div "Deploy a crew of agents to automate research and reporting. Assign one agent to…" at bounding box center [357, 188] width 715 height 376
click at [386, 152] on icon at bounding box center [385, 153] width 4 height 4
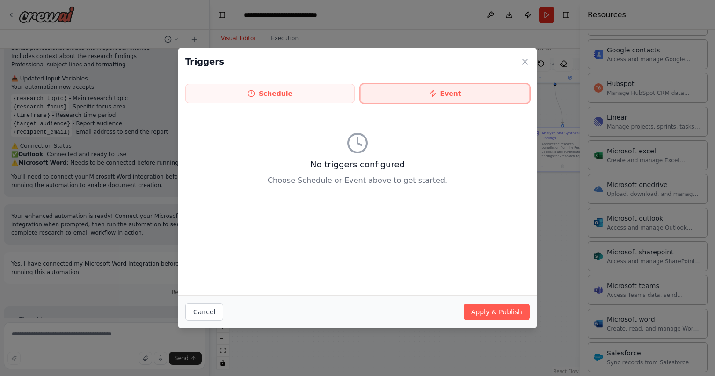
click at [453, 91] on button "Event" at bounding box center [444, 94] width 169 height 20
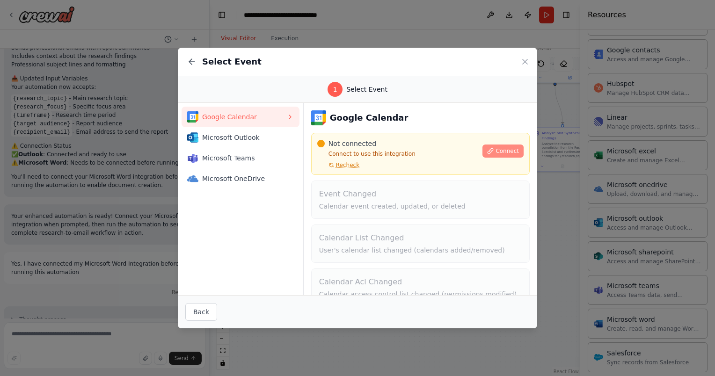
click at [496, 147] on span "Connect" at bounding box center [507, 150] width 23 height 7
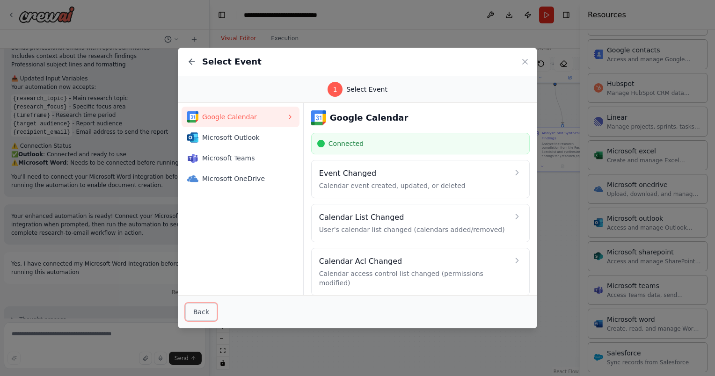
click at [200, 311] on button "Back" at bounding box center [201, 312] width 32 height 18
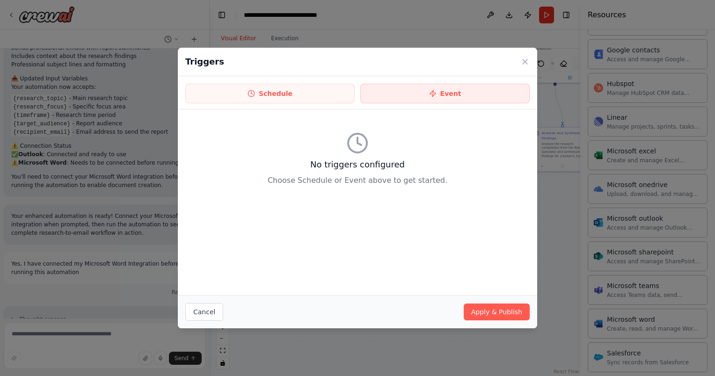
drag, startPoint x: 475, startPoint y: 80, endPoint x: 476, endPoint y: 89, distance: 8.4
click at [476, 84] on div "Schedule Event" at bounding box center [357, 92] width 359 height 33
click at [476, 89] on button "Event" at bounding box center [444, 94] width 169 height 20
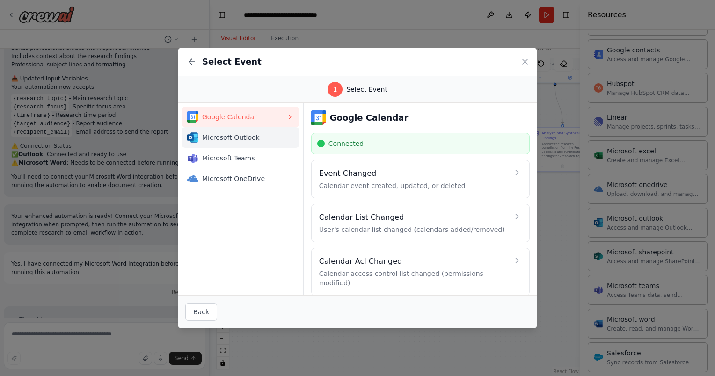
click at [251, 142] on div "Microsoft Outlook" at bounding box center [236, 137] width 99 height 11
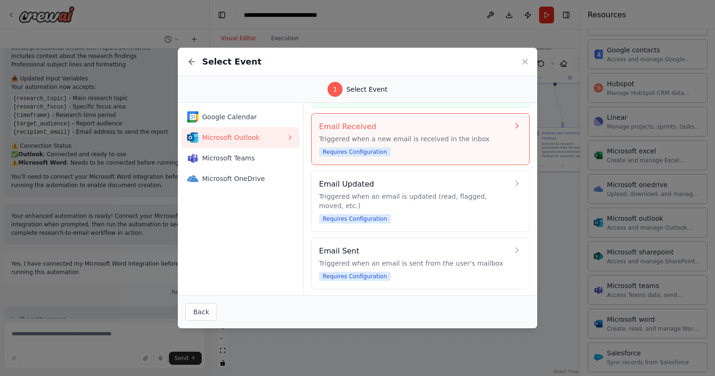
scroll to position [0, 0]
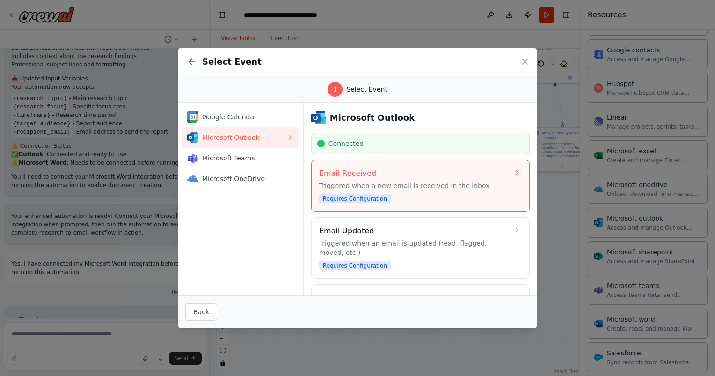
click at [512, 174] on icon at bounding box center [516, 172] width 9 height 9
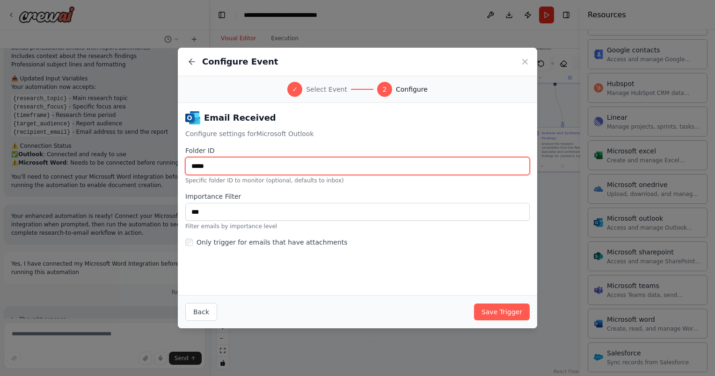
click at [245, 168] on input "*****" at bounding box center [357, 166] width 344 height 18
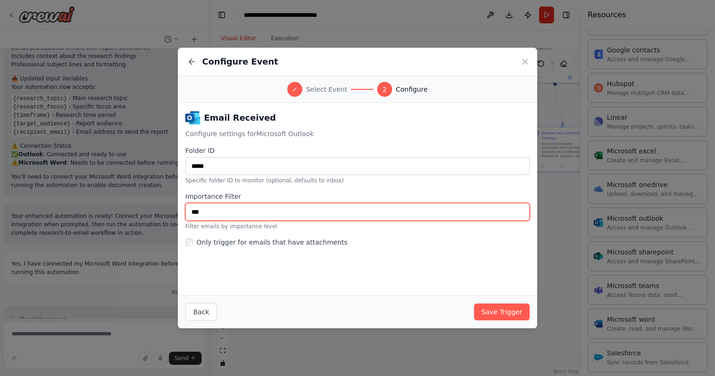
click at [234, 213] on input "***" at bounding box center [357, 212] width 344 height 18
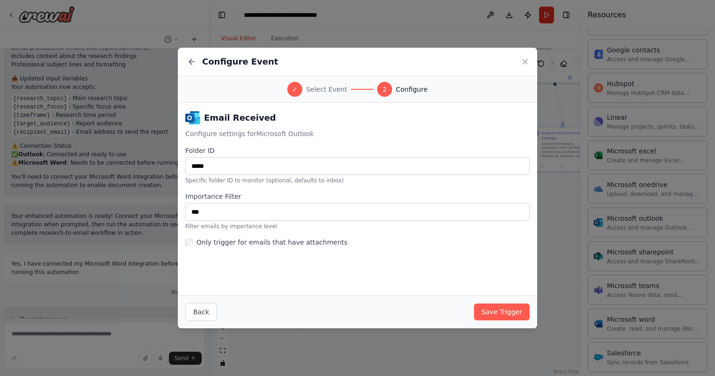
click at [319, 278] on div "Email Received Configure settings for Microsoft Outlook Folder ID ***** Specifi…" at bounding box center [357, 199] width 359 height 192
click at [509, 307] on button "Save Trigger" at bounding box center [502, 312] width 56 height 17
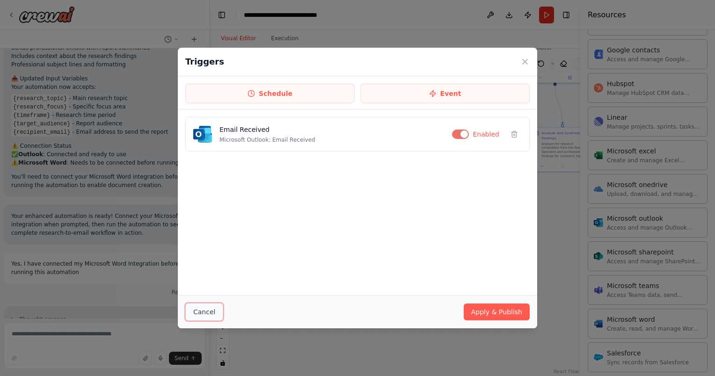
click at [202, 313] on button "Cancel" at bounding box center [204, 312] width 38 height 18
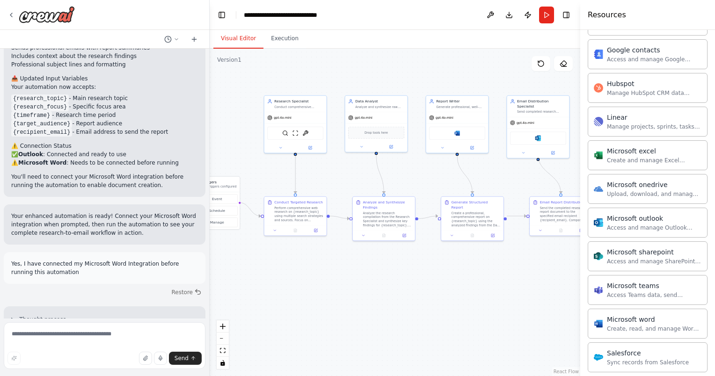
drag, startPoint x: 458, startPoint y: 179, endPoint x: 280, endPoint y: 248, distance: 190.5
click at [280, 248] on div ".deletable-edge-delete-btn { width: 20px; height: 20px; border: 0px solid #ffff…" at bounding box center [395, 213] width 371 height 328
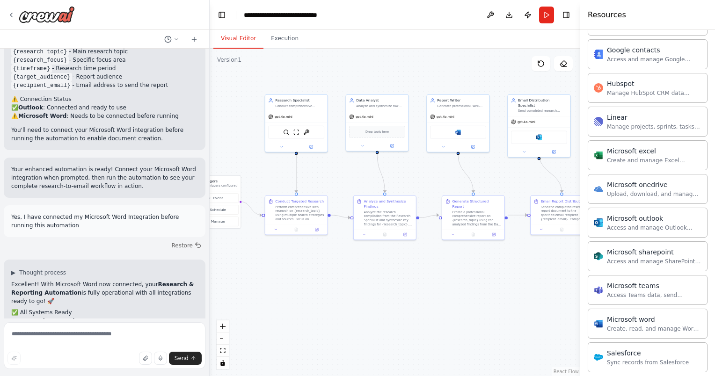
scroll to position [2130, 0]
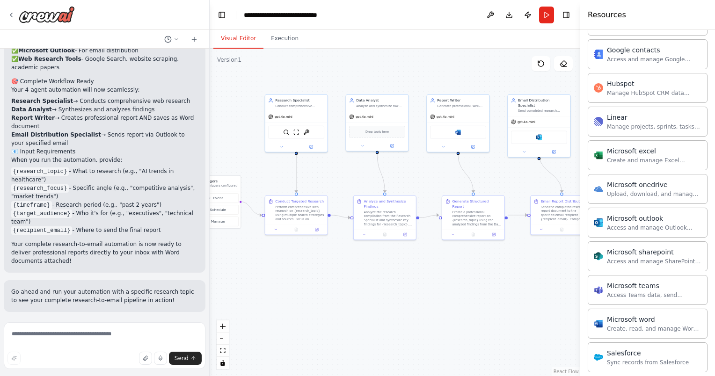
drag, startPoint x: 10, startPoint y: 90, endPoint x: 143, endPoint y: 149, distance: 145.0
click at [143, 149] on div "▶ Thought process Excellent! With Microsoft Word now connected, your Research &…" at bounding box center [105, 121] width 202 height 303
drag, startPoint x: 143, startPoint y: 149, endPoint x: 102, endPoint y: 93, distance: 69.1
copy div "When you run the automation, provide: {research_topic} - What to research (e.g.…"
click at [72, 365] on button "Run Automation" at bounding box center [104, 372] width 187 height 15
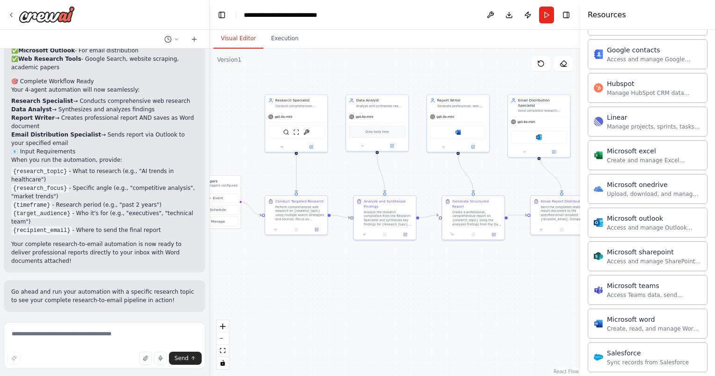
scroll to position [2054, 0]
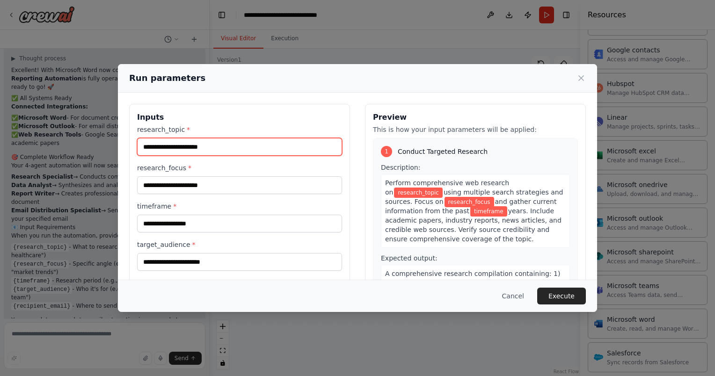
click at [280, 146] on input "research_topic *" at bounding box center [239, 147] width 205 height 18
paste input "**********"
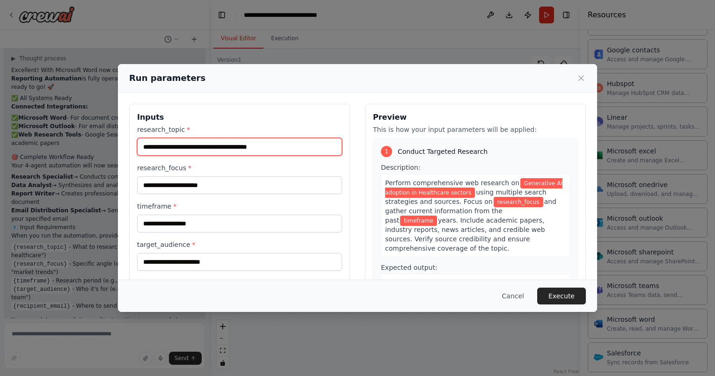
type input "**********"
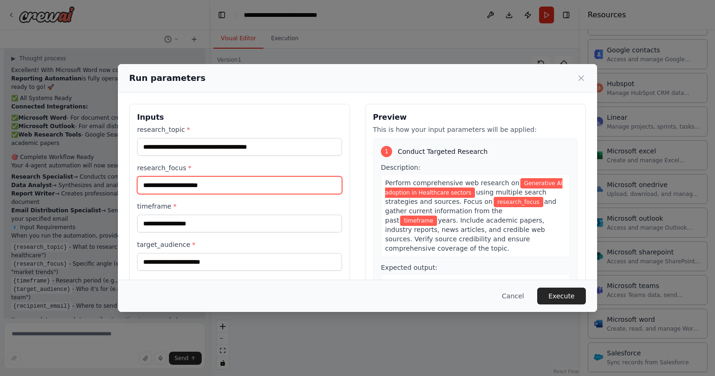
click at [224, 181] on input "research_focus *" at bounding box center [239, 185] width 205 height 18
paste input "**********"
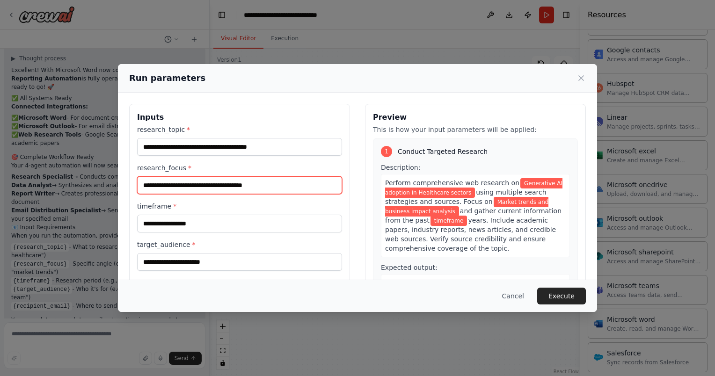
type input "**********"
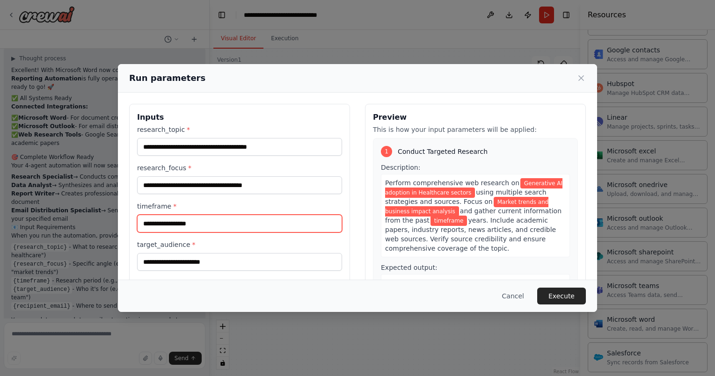
click at [215, 217] on input "timeframe *" at bounding box center [239, 224] width 205 height 18
type input "**********"
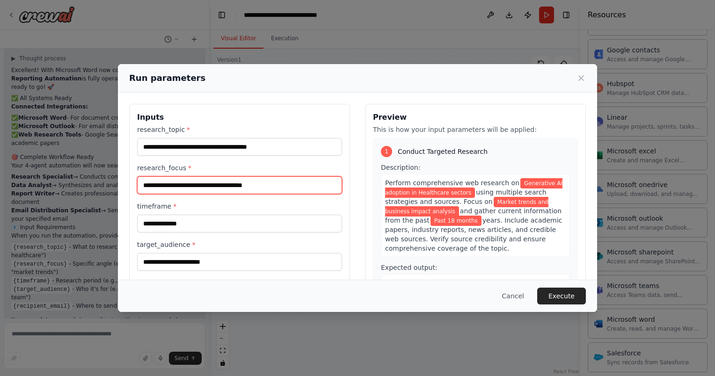
click at [265, 180] on input "**********" at bounding box center [239, 185] width 205 height 18
paste input "**********"
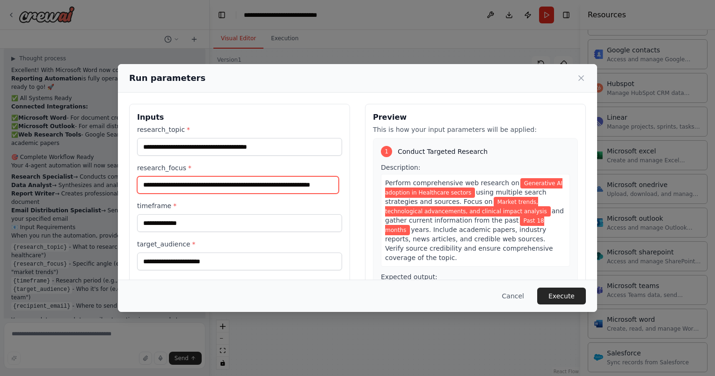
type input "**********"
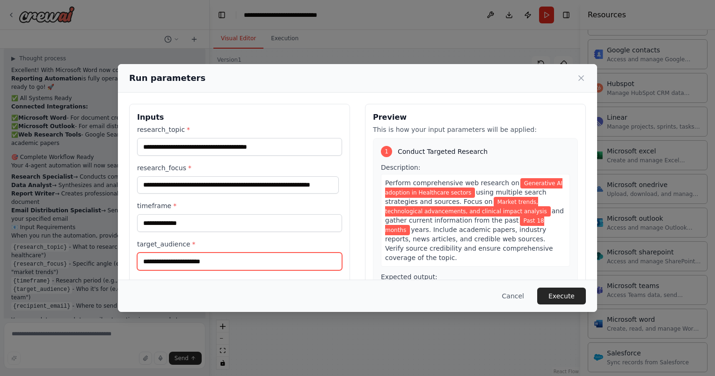
click at [216, 255] on input "target_audience *" at bounding box center [239, 262] width 205 height 18
paste input "**********"
click at [216, 255] on input "**********" at bounding box center [239, 262] width 205 height 18
type input "**********"
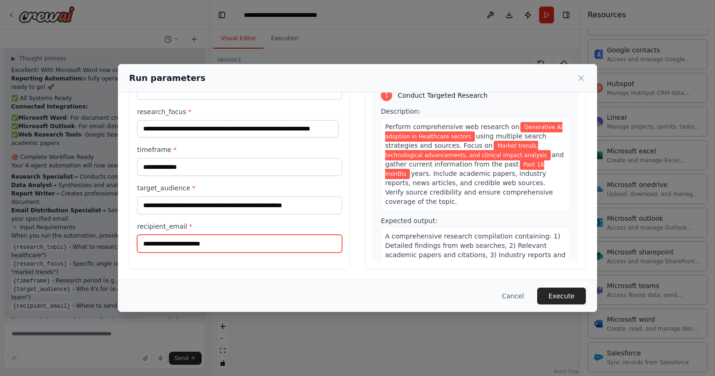
click at [252, 249] on input "recipient_email *" at bounding box center [239, 244] width 205 height 18
type input "**********"
click at [308, 151] on label "timeframe *" at bounding box center [239, 149] width 205 height 9
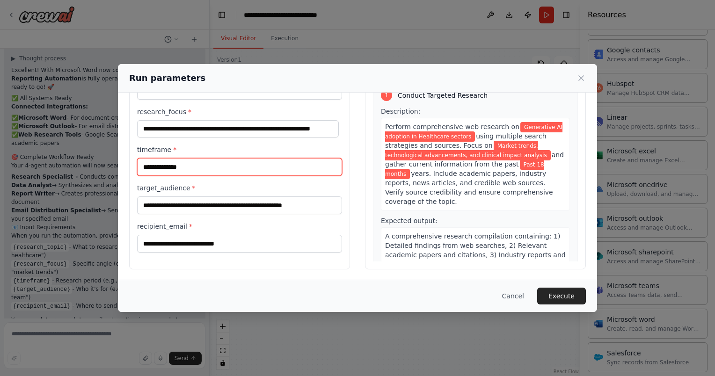
click at [308, 158] on input "**********" at bounding box center [239, 167] width 205 height 18
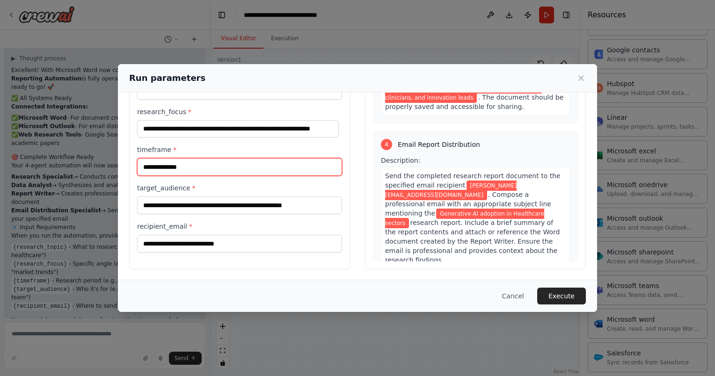
scroll to position [731, 0]
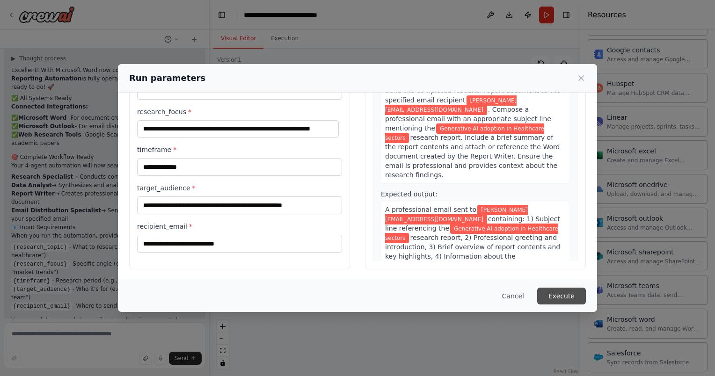
click at [563, 294] on button "Execute" at bounding box center [561, 296] width 49 height 17
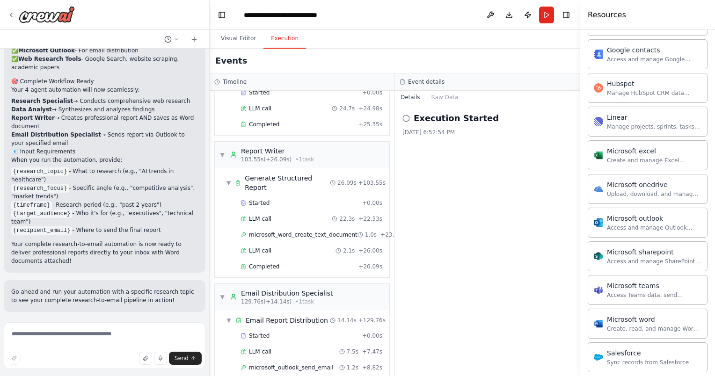
scroll to position [213, 0]
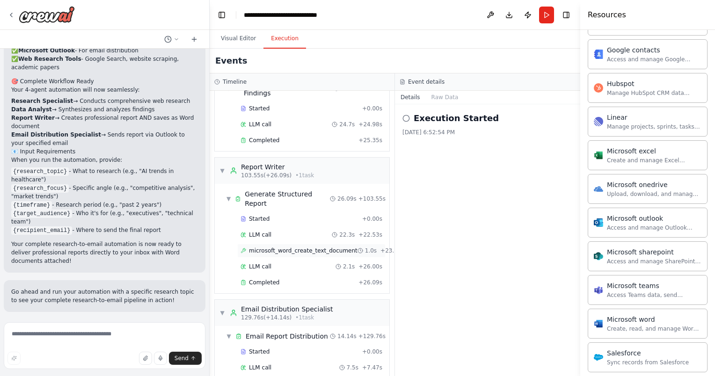
click at [327, 247] on span "microsoft_word_create_text_document" at bounding box center [303, 250] width 109 height 7
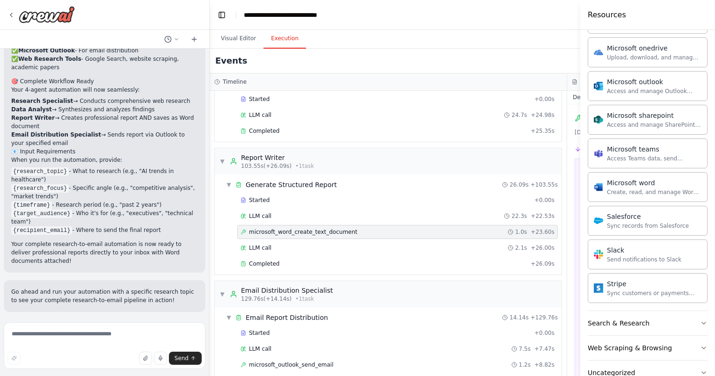
scroll to position [665, 0]
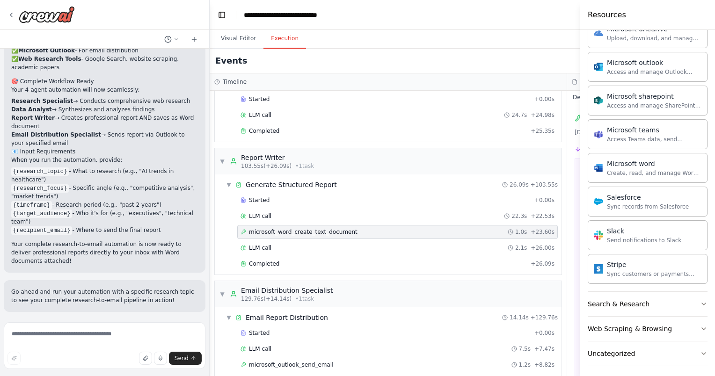
click at [619, 371] on div "Crew Task Agent Tools AI & Machine Learning Database & Data CouchbaseFTSVectorS…" at bounding box center [647, 203] width 135 height 346
click at [413, 34] on div "Visual Editor Execution" at bounding box center [567, 39] width 715 height 19
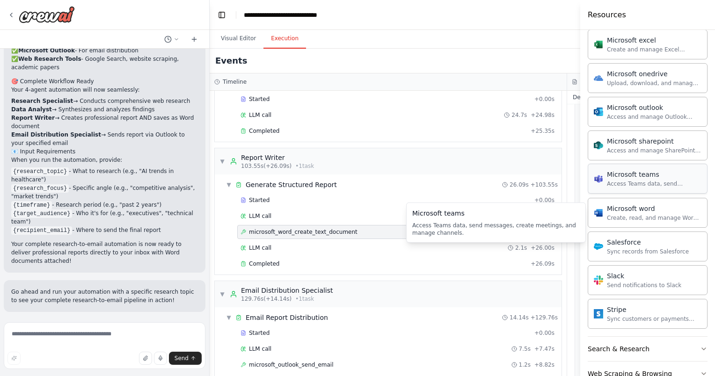
scroll to position [571, 0]
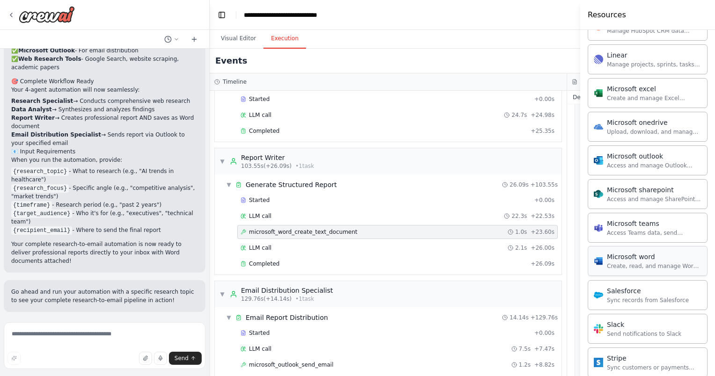
click at [631, 263] on div "Create, read, and manage Word documents and text files in OneDrive or SharePoin…" at bounding box center [654, 266] width 95 height 7
click at [243, 37] on button "Visual Editor" at bounding box center [238, 39] width 50 height 20
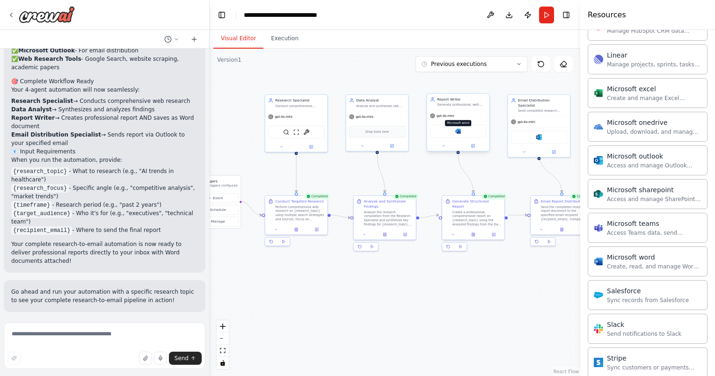
click at [460, 131] on img at bounding box center [458, 131] width 6 height 6
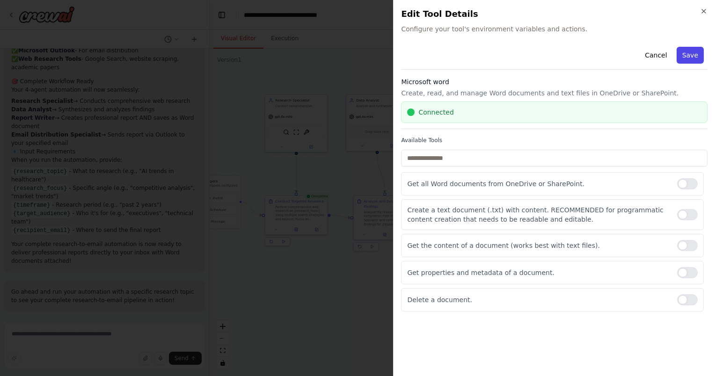
click at [684, 54] on button "Save" at bounding box center [690, 55] width 27 height 17
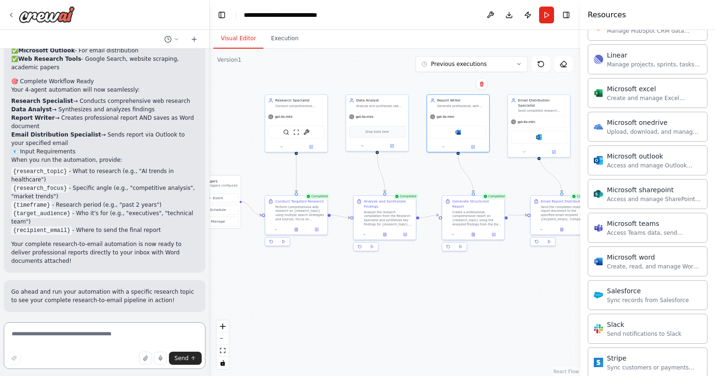
click at [58, 342] on textarea at bounding box center [105, 345] width 202 height 47
paste textarea "*"
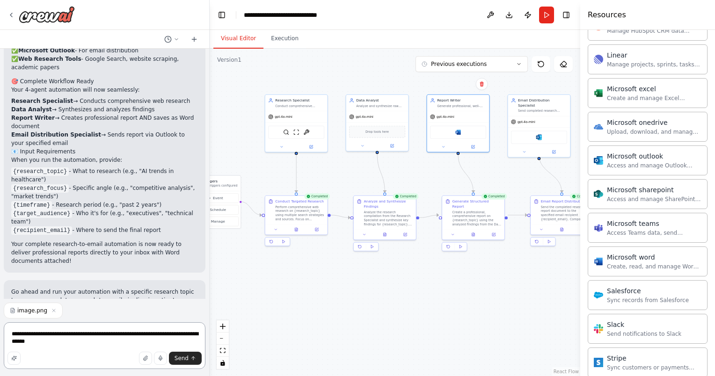
type textarea "**********"
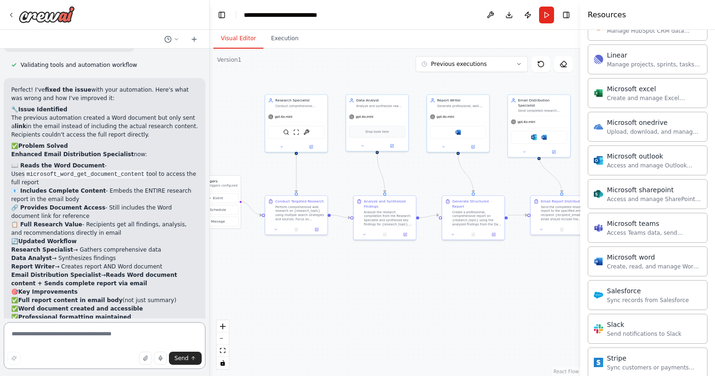
scroll to position [2942, 0]
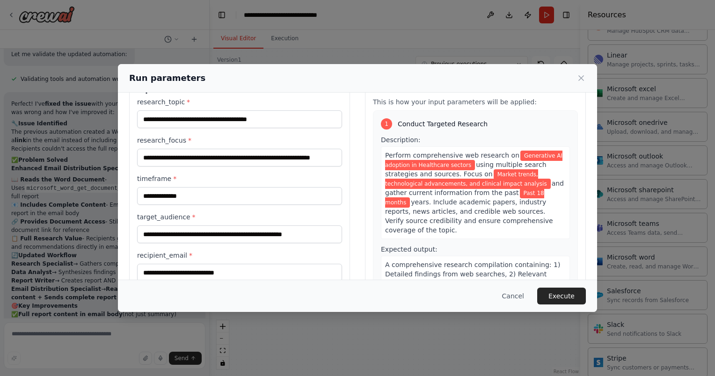
scroll to position [56, 0]
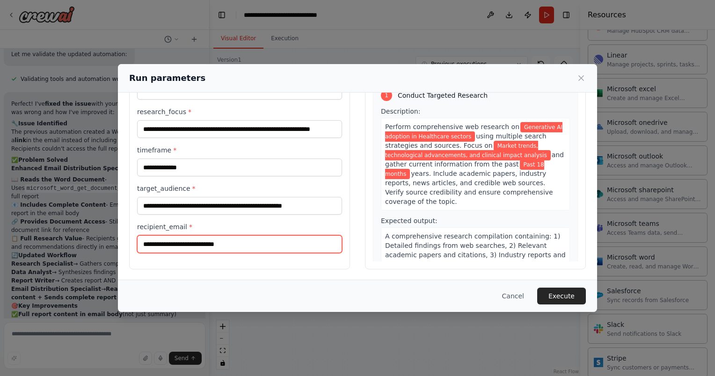
click at [241, 243] on input "**********" at bounding box center [239, 244] width 205 height 18
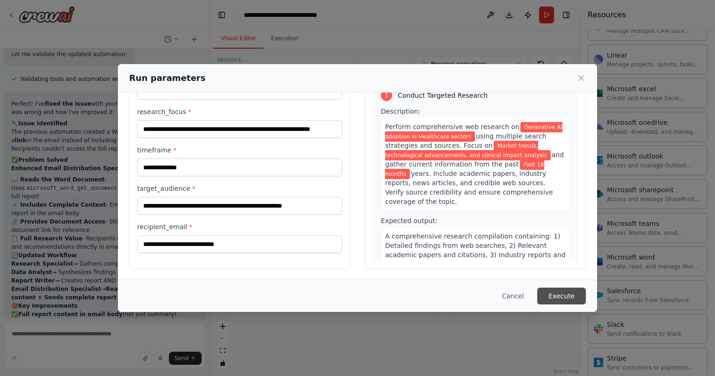
click at [558, 294] on button "Execute" at bounding box center [561, 296] width 49 height 17
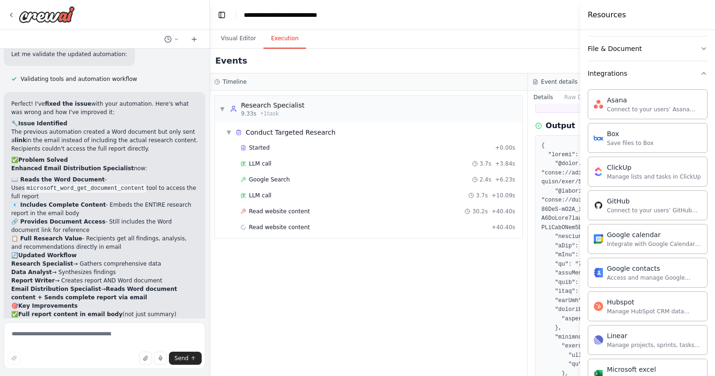
scroll to position [0, 0]
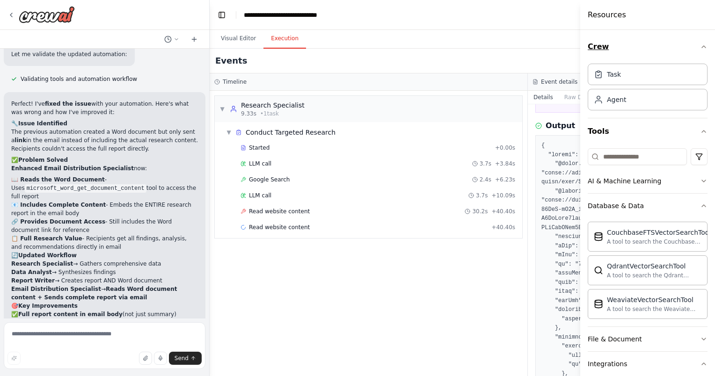
click at [700, 45] on icon "button" at bounding box center [703, 46] width 7 height 7
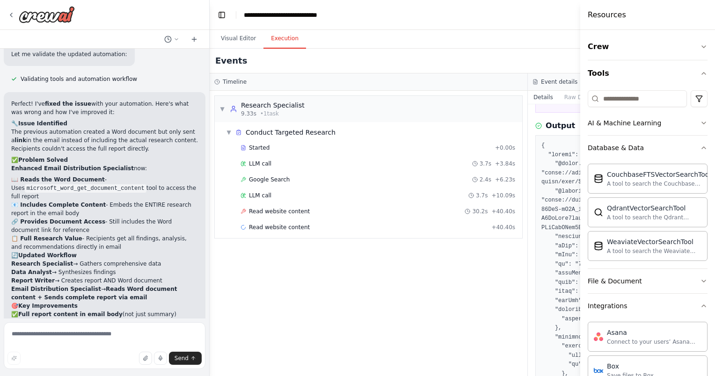
click at [700, 73] on div "Crew Tools AI & Machine Learning Database & Data CouchbaseFTSVectorSearchTool A…" at bounding box center [647, 203] width 135 height 346
click at [700, 73] on icon "button" at bounding box center [703, 73] width 7 height 7
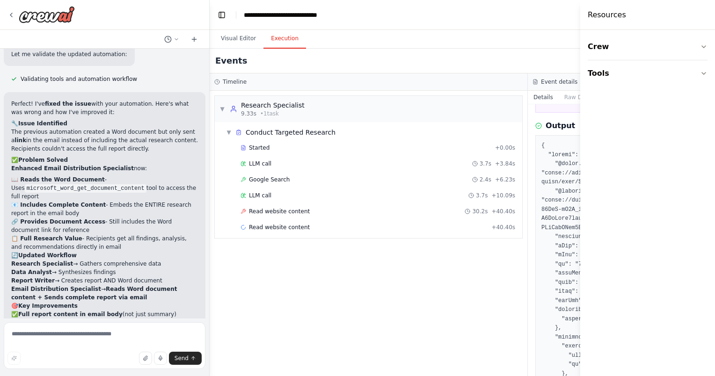
click at [537, 13] on header "**********" at bounding box center [528, 15] width 636 height 30
drag, startPoint x: 537, startPoint y: 13, endPoint x: 351, endPoint y: 26, distance: 186.7
click at [422, 22] on header "**********" at bounding box center [528, 15] width 636 height 30
drag, startPoint x: 486, startPoint y: 29, endPoint x: 401, endPoint y: 29, distance: 85.6
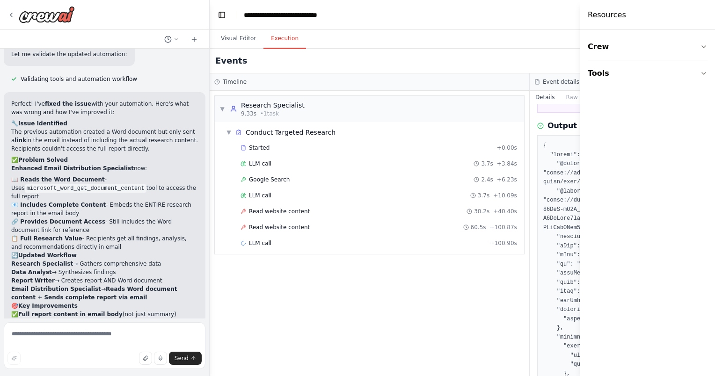
click at [401, 29] on header "**********" at bounding box center [530, 15] width 640 height 30
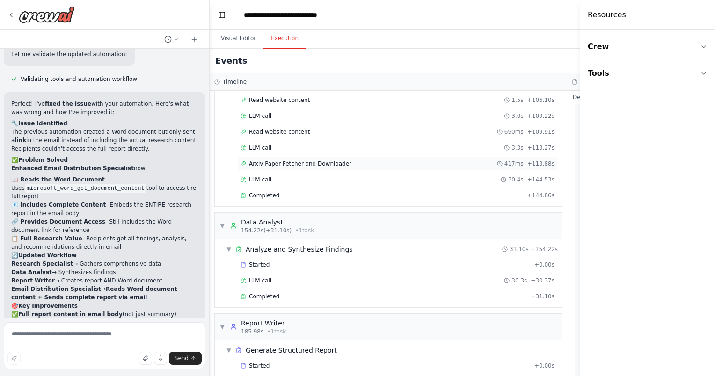
scroll to position [213, 0]
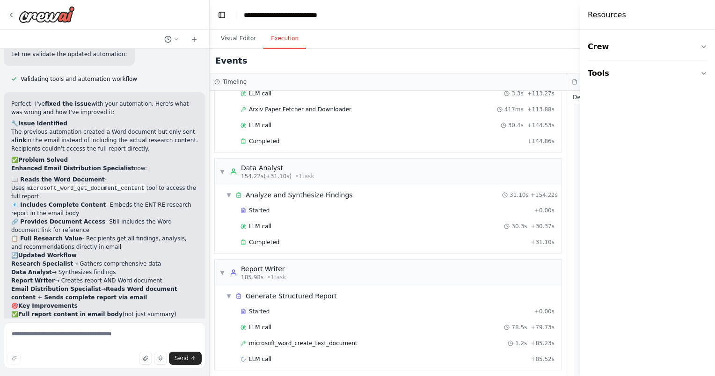
click at [584, 14] on div "Resources" at bounding box center [647, 15] width 135 height 30
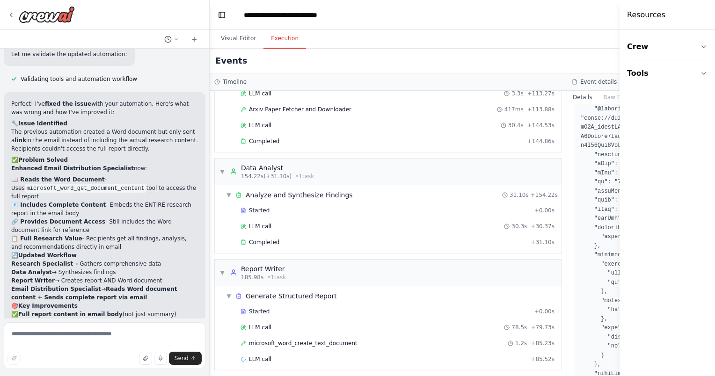
drag, startPoint x: 580, startPoint y: 14, endPoint x: 716, endPoint y: 28, distance: 136.9
click at [715, 28] on html "Deploy a crew of agents to automate research and reporting. Assign one agent to…" at bounding box center [357, 188] width 715 height 376
drag, startPoint x: 620, startPoint y: 67, endPoint x: 679, endPoint y: 68, distance: 59.4
click at [679, 68] on div "Resources Crew Tools" at bounding box center [668, 188] width 94 height 376
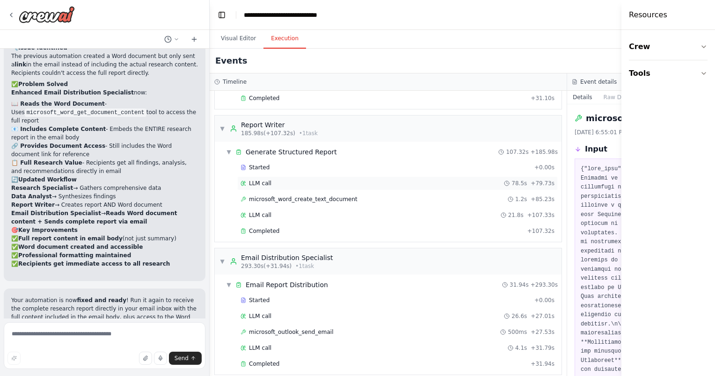
scroll to position [361, 0]
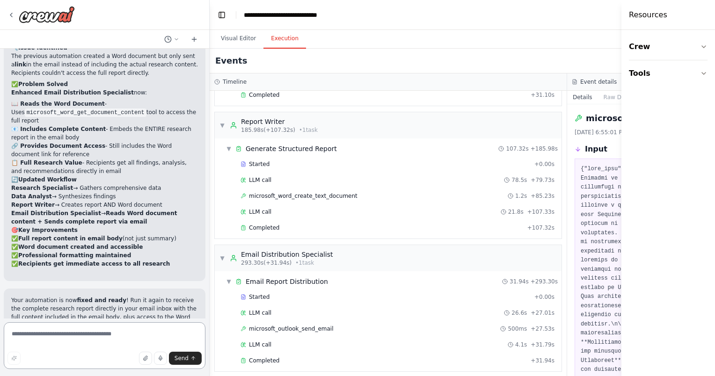
click at [109, 338] on textarea at bounding box center [105, 345] width 202 height 47
type textarea "**********"
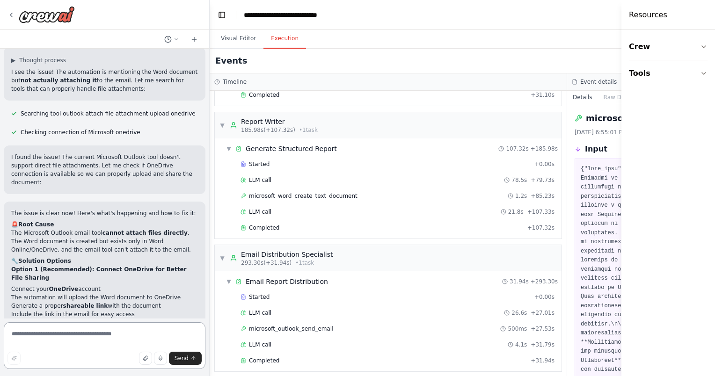
scroll to position [3355, 0]
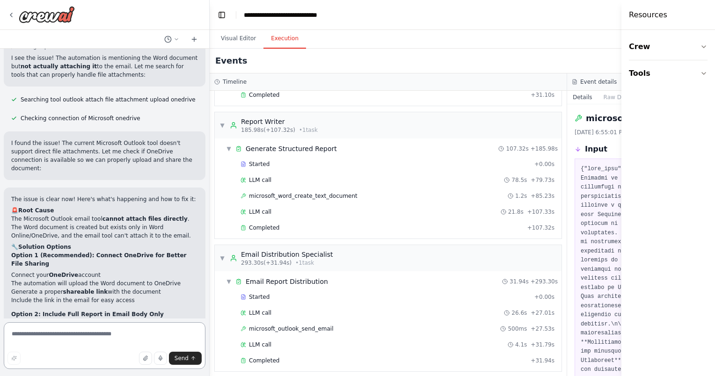
click at [63, 334] on textarea at bounding box center [105, 345] width 202 height 47
type textarea "**********"
click at [181, 359] on span "Send" at bounding box center [182, 358] width 14 height 7
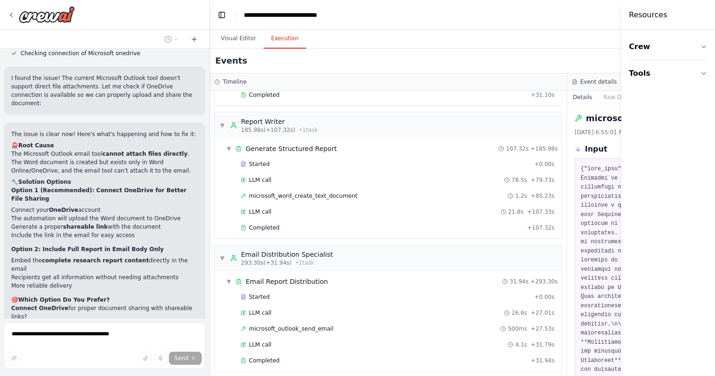
scroll to position [3437, 0]
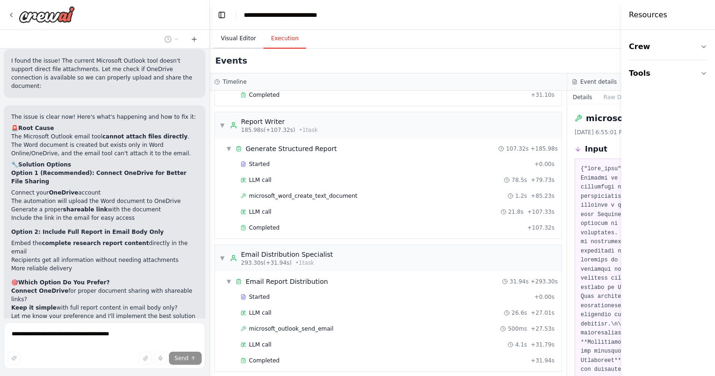
click at [236, 43] on button "Visual Editor" at bounding box center [238, 39] width 50 height 20
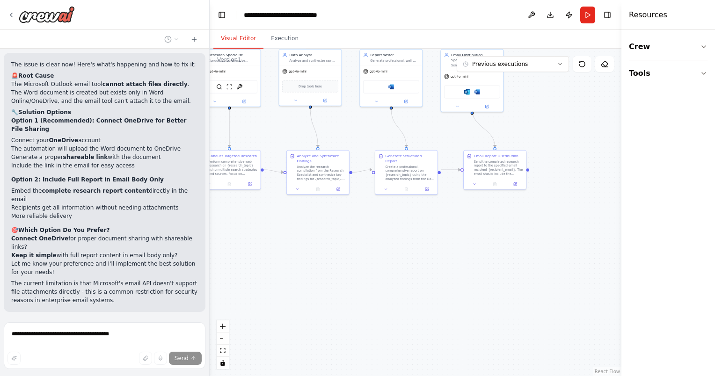
scroll to position [3508, 0]
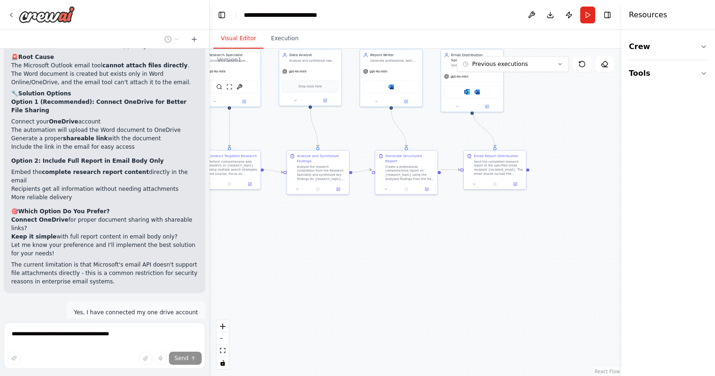
drag, startPoint x: 337, startPoint y: 272, endPoint x: 260, endPoint y: 226, distance: 89.6
click at [260, 226] on div ".deletable-edge-delete-btn { width: 20px; height: 20px; border: 0px solid #ffff…" at bounding box center [416, 213] width 412 height 328
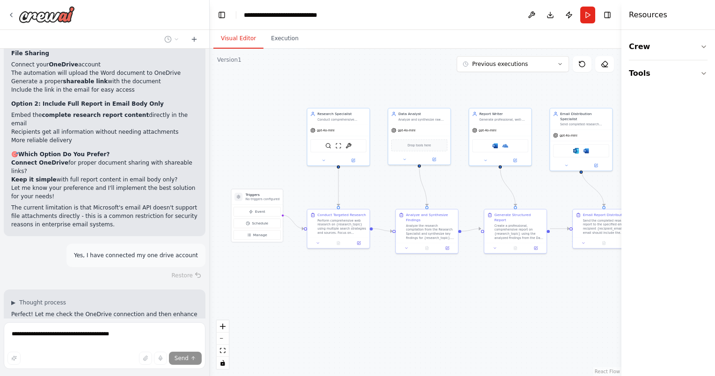
scroll to position [3574, 0]
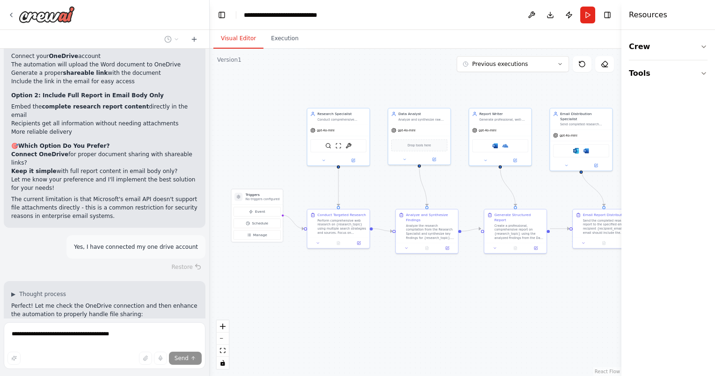
drag, startPoint x: 343, startPoint y: 135, endPoint x: 452, endPoint y: 194, distance: 124.0
click at [452, 194] on div ".deletable-edge-delete-btn { width: 20px; height: 20px; border: 0px solid #ffff…" at bounding box center [416, 213] width 412 height 328
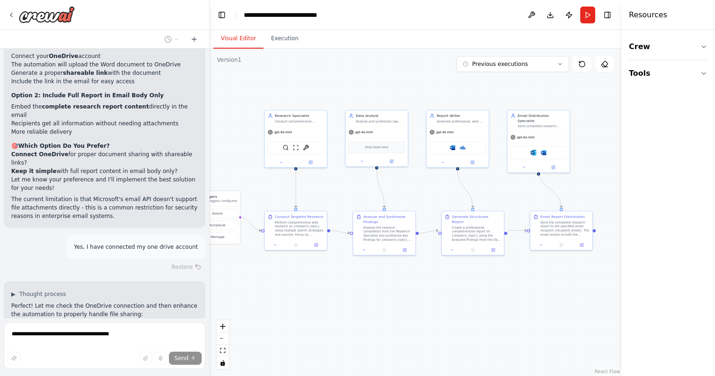
drag, startPoint x: 443, startPoint y: 176, endPoint x: 361, endPoint y: 178, distance: 81.9
click at [361, 178] on div ".deletable-edge-delete-btn { width: 20px; height: 20px; border: 0px solid #ffff…" at bounding box center [416, 213] width 412 height 328
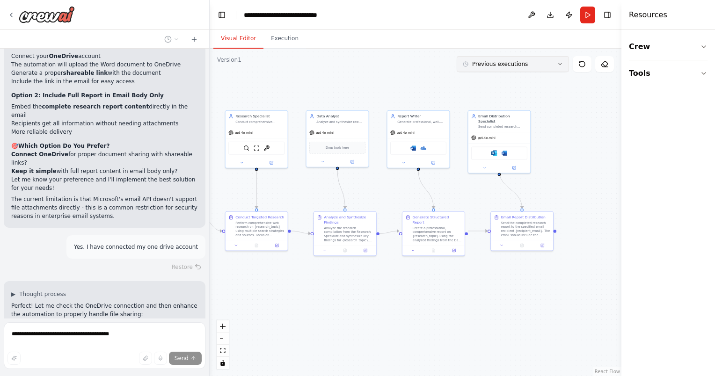
click at [532, 68] on button "Previous executions" at bounding box center [513, 64] width 112 height 16
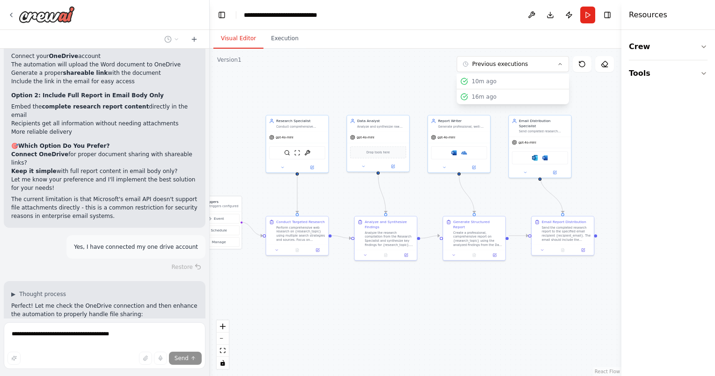
drag, startPoint x: 399, startPoint y: 79, endPoint x: 439, endPoint y: 83, distance: 41.0
click at [439, 83] on div ".deletable-edge-delete-btn { width: 20px; height: 20px; border: 0px solid #ffff…" at bounding box center [416, 213] width 412 height 328
click at [418, 75] on div ".deletable-edge-delete-btn { width: 20px; height: 20px; border: 0px solid #ffff…" at bounding box center [416, 213] width 412 height 328
click at [459, 22] on header "**********" at bounding box center [416, 15] width 412 height 30
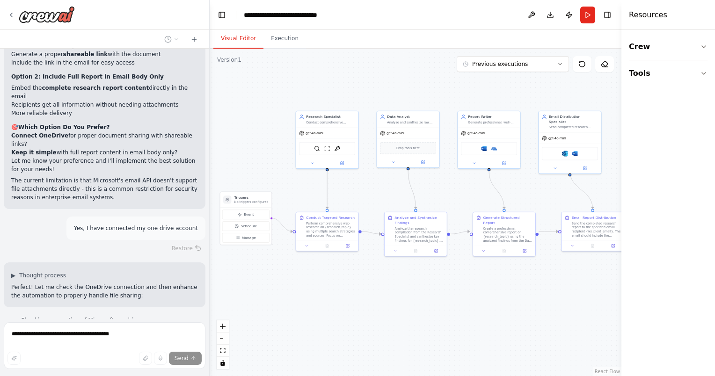
drag, startPoint x: 346, startPoint y: 64, endPoint x: 378, endPoint y: 71, distance: 32.0
click at [370, 60] on div ".deletable-edge-delete-btn { width: 20px; height: 20px; border: 0px solid #ffff…" at bounding box center [416, 213] width 412 height 328
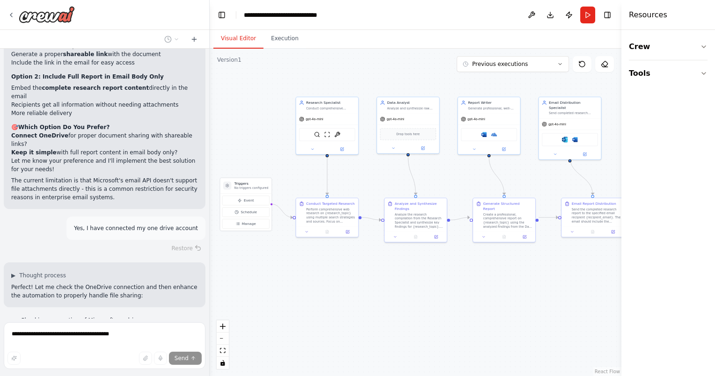
drag, startPoint x: 509, startPoint y: 198, endPoint x: 520, endPoint y: 184, distance: 18.0
click at [520, 184] on div ".deletable-edge-delete-btn { width: 20px; height: 20px; border: 0px solid #ffff…" at bounding box center [416, 213] width 412 height 328
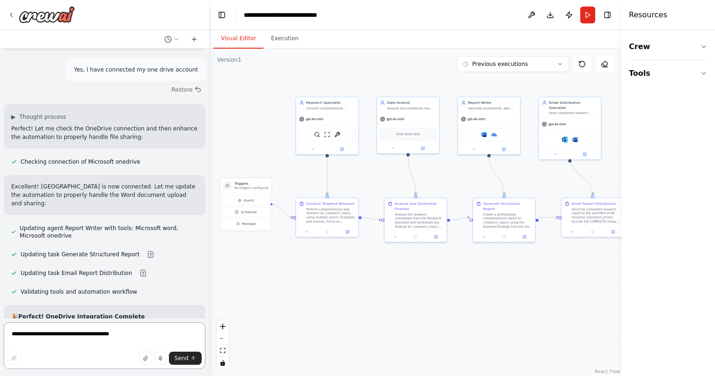
scroll to position [3746, 0]
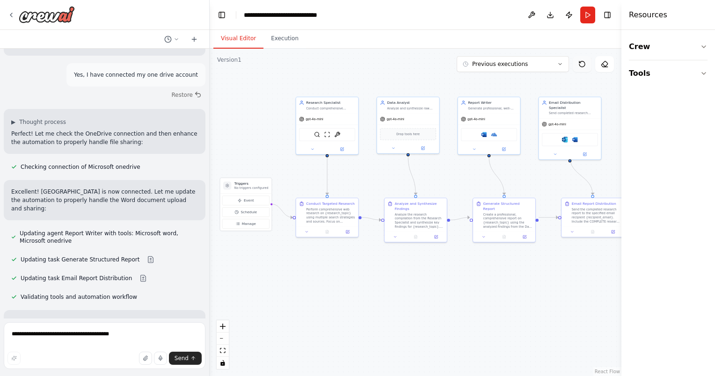
click at [581, 71] on button at bounding box center [582, 64] width 19 height 16
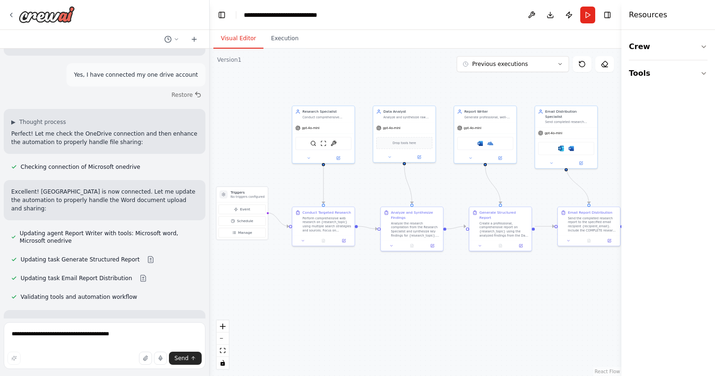
drag, startPoint x: 387, startPoint y: 88, endPoint x: 384, endPoint y: 97, distance: 9.6
click at [384, 97] on div ".deletable-edge-delete-btn { width: 20px; height: 20px; border: 0px solid #ffff…" at bounding box center [416, 213] width 412 height 328
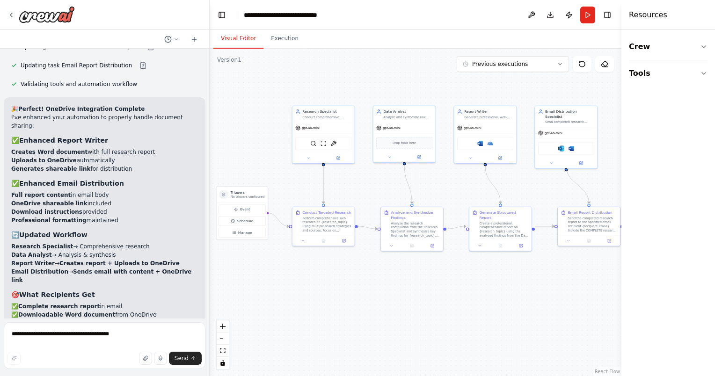
scroll to position [3959, 0]
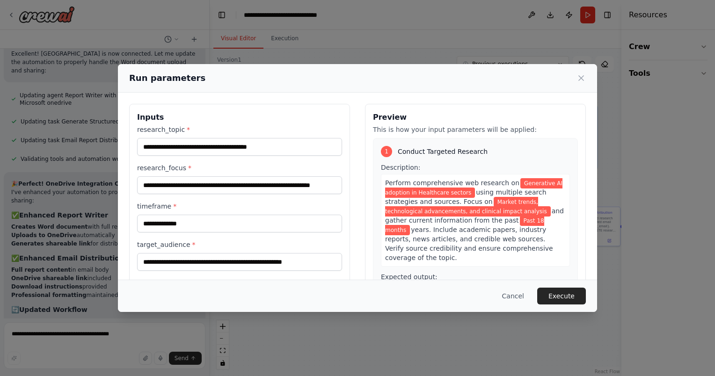
click at [299, 116] on h3 "Inputs" at bounding box center [239, 117] width 205 height 11
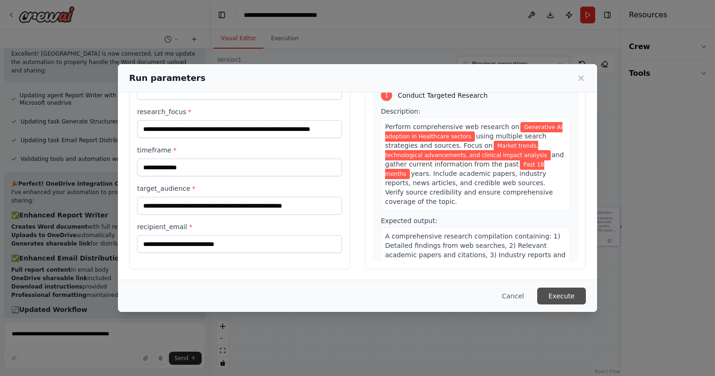
click at [558, 289] on button "Execute" at bounding box center [561, 296] width 49 height 17
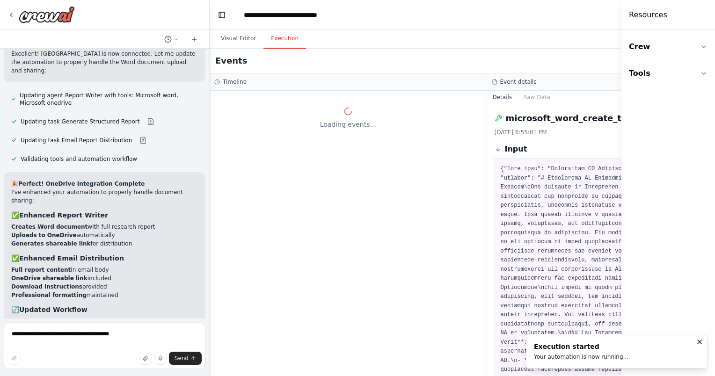
scroll to position [0, 0]
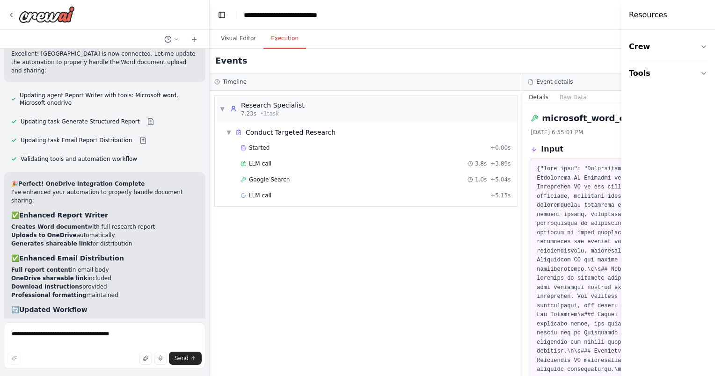
click at [622, 42] on div "Resources Crew Tools" at bounding box center [668, 188] width 94 height 376
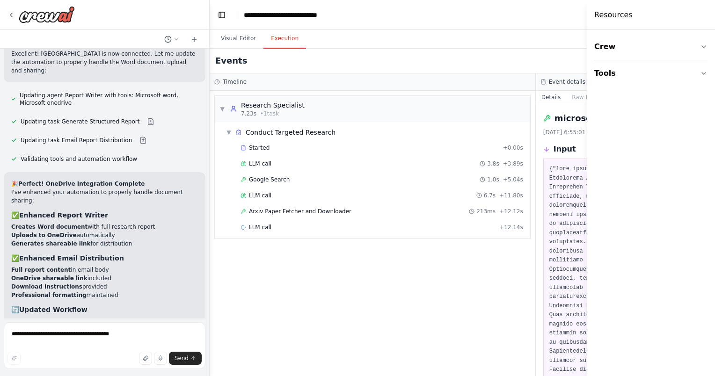
drag, startPoint x: 622, startPoint y: 42, endPoint x: 716, endPoint y: 60, distance: 95.8
click at [715, 60] on html "Deploy a crew of agents to automate research and reporting. Assign one agent to…" at bounding box center [357, 188] width 715 height 376
click at [221, 109] on span "▼" at bounding box center [222, 108] width 6 height 7
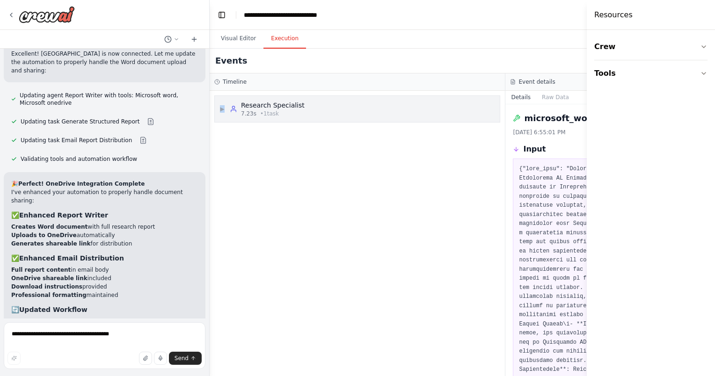
click at [221, 109] on span "▶" at bounding box center [222, 108] width 6 height 7
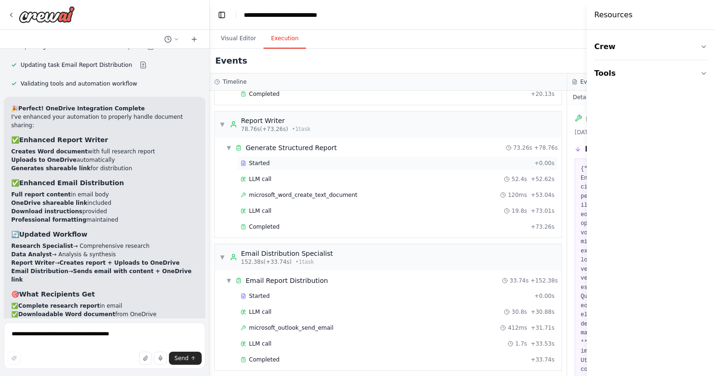
scroll to position [251, 0]
click at [226, 41] on button "Visual Editor" at bounding box center [238, 39] width 50 height 20
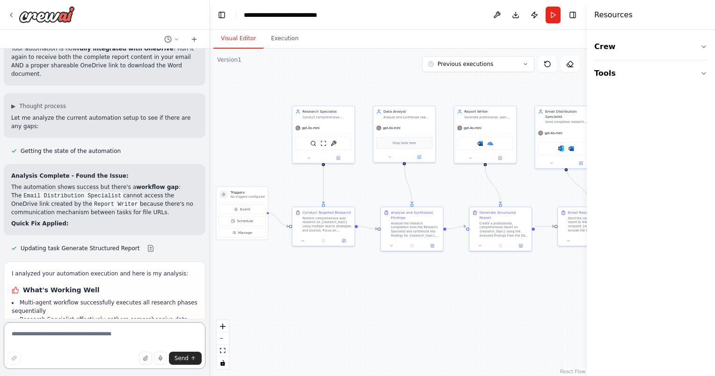
scroll to position [4366, 0]
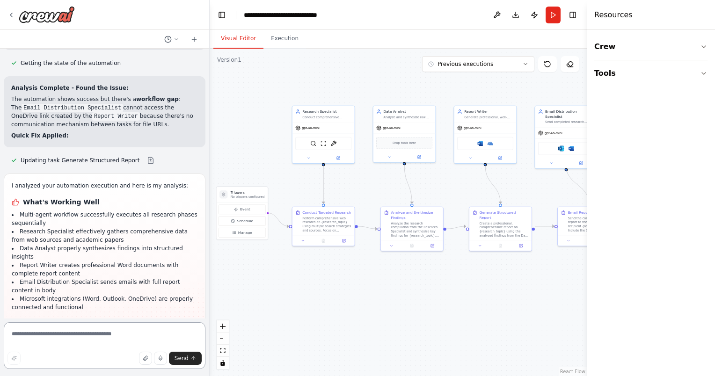
click at [88, 329] on textarea at bounding box center [105, 345] width 202 height 47
drag, startPoint x: 17, startPoint y: 158, endPoint x: 117, endPoint y: 217, distance: 116.4
click at [117, 332] on ul "OneDrive shareable link not being passed from Report Writer to Email Distributi…" at bounding box center [105, 365] width 186 height 67
drag, startPoint x: 117, startPoint y: 217, endPoint x: 44, endPoint y: 161, distance: 92.5
copy ul "OneDrive shareable link not being passed from Report Writer to Email Distributi…"
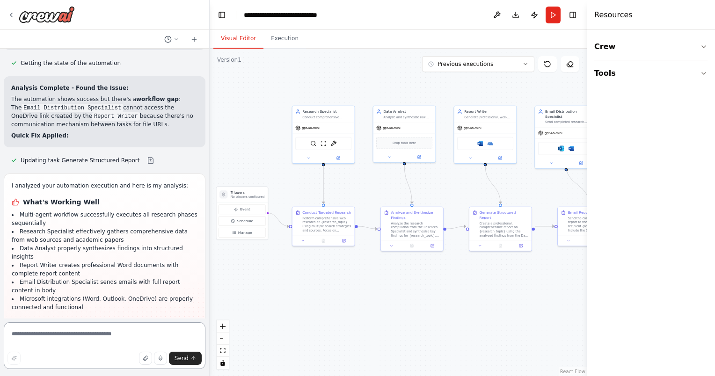
click at [59, 348] on textarea at bounding box center [105, 345] width 202 height 47
paste textarea "**********"
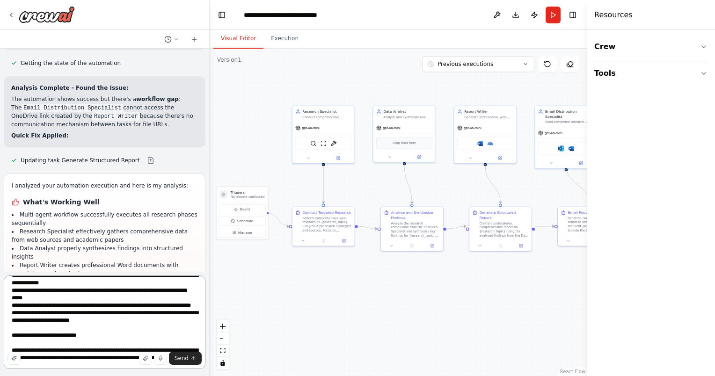
scroll to position [19, 0]
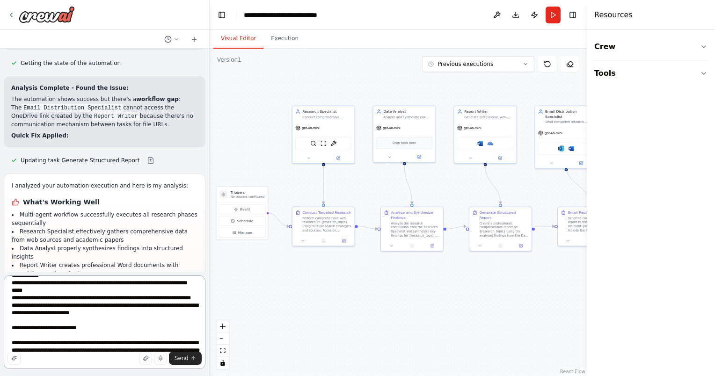
type textarea "**********"
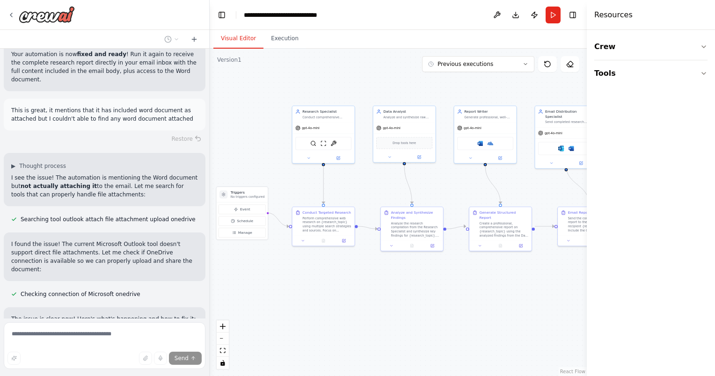
scroll to position [3001, 0]
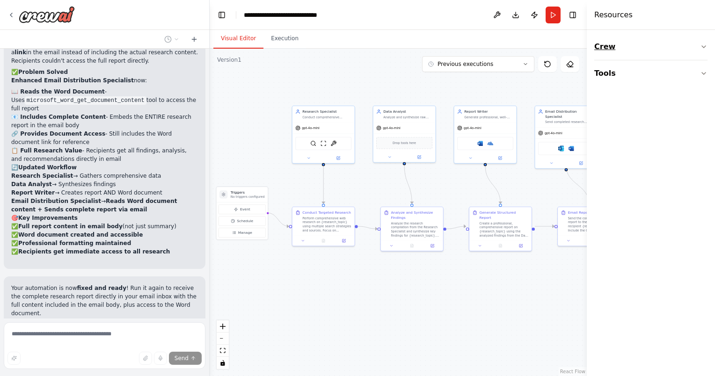
click at [704, 43] on button "Crew" at bounding box center [650, 47] width 113 height 26
click at [609, 102] on icon at bounding box center [604, 99] width 9 height 9
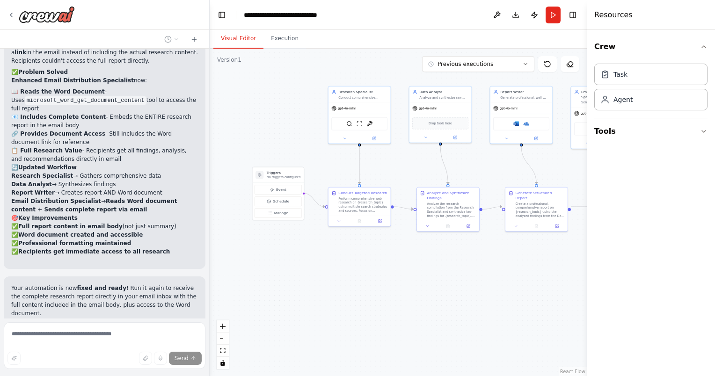
drag, startPoint x: 469, startPoint y: 326, endPoint x: 494, endPoint y: 308, distance: 30.6
click at [494, 308] on div ".deletable-edge-delete-btn { width: 20px; height: 20px; border: 0px solid #ffff…" at bounding box center [398, 213] width 377 height 328
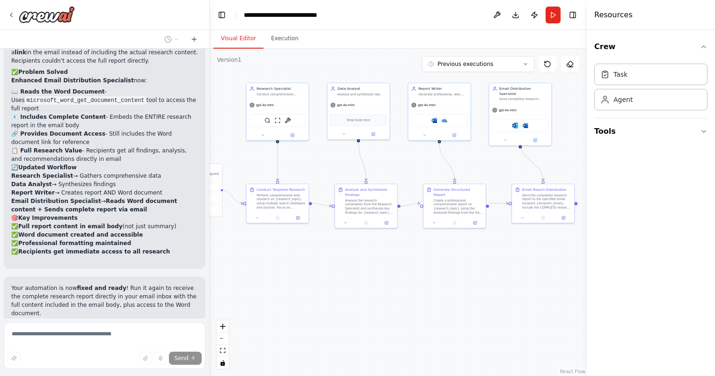
drag, startPoint x: 518, startPoint y: 314, endPoint x: 453, endPoint y: 309, distance: 65.3
click at [453, 309] on div ".deletable-edge-delete-btn { width: 20px; height: 20px; border: 0px solid #ffff…" at bounding box center [398, 213] width 377 height 328
drag, startPoint x: 460, startPoint y: 201, endPoint x: 468, endPoint y: 256, distance: 56.3
click at [468, 256] on div "Create a professional, comprehensive report on {research_topic} using the analy…" at bounding box center [468, 261] width 49 height 16
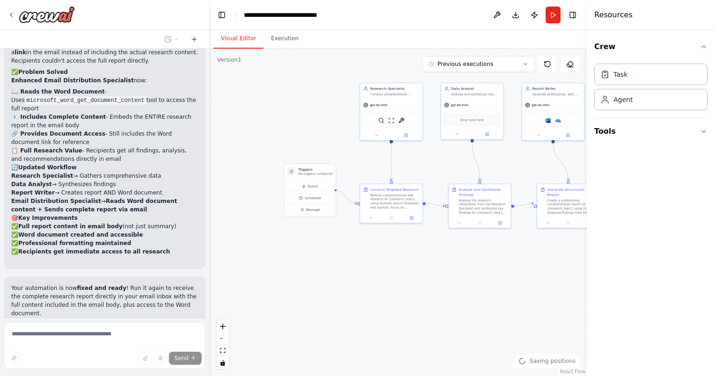
drag, startPoint x: 324, startPoint y: 270, endPoint x: 443, endPoint y: 270, distance: 118.4
click at [443, 270] on div ".deletable-edge-delete-btn { width: 20px; height: 20px; border: 0px solid #ffff…" at bounding box center [398, 213] width 377 height 328
drag, startPoint x: 321, startPoint y: 172, endPoint x: 304, endPoint y: 118, distance: 56.5
click at [248, 172] on p "No triggers configured" at bounding box center [250, 174] width 34 height 4
drag, startPoint x: 409, startPoint y: 101, endPoint x: 365, endPoint y: 91, distance: 44.7
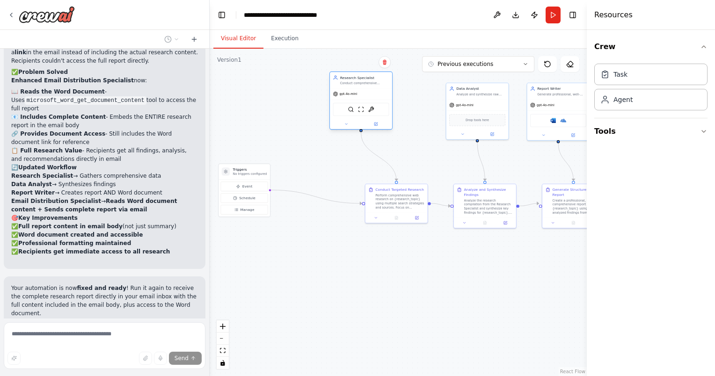
click at [365, 91] on div "gpt-4o-mini" at bounding box center [361, 93] width 62 height 11
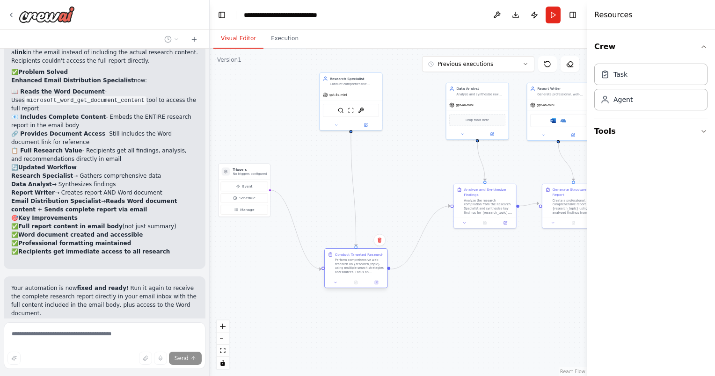
drag, startPoint x: 398, startPoint y: 202, endPoint x: 359, endPoint y: 270, distance: 78.4
click at [359, 270] on div "Perform comprehensive web research on {research_topic} using multiple search st…" at bounding box center [359, 266] width 49 height 16
drag, startPoint x: 472, startPoint y: 113, endPoint x: 474, endPoint y: 102, distance: 10.9
click at [474, 103] on div "Drop tools here" at bounding box center [477, 109] width 56 height 12
drag, startPoint x: 486, startPoint y: 214, endPoint x: 487, endPoint y: 244, distance: 29.5
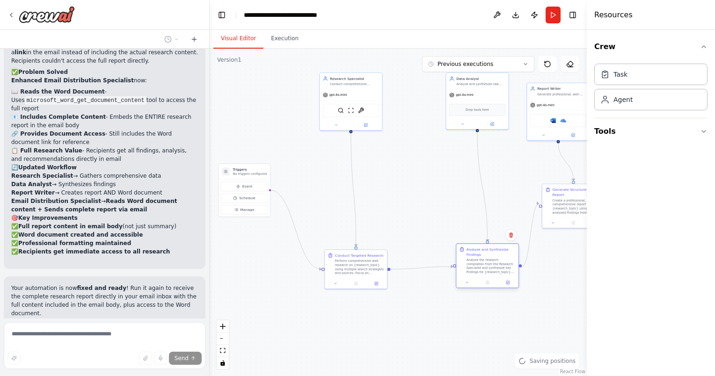
click at [488, 276] on div "Analyze and Synthesize Findings Analyze the research compilation from the Resea…" at bounding box center [487, 260] width 62 height 33
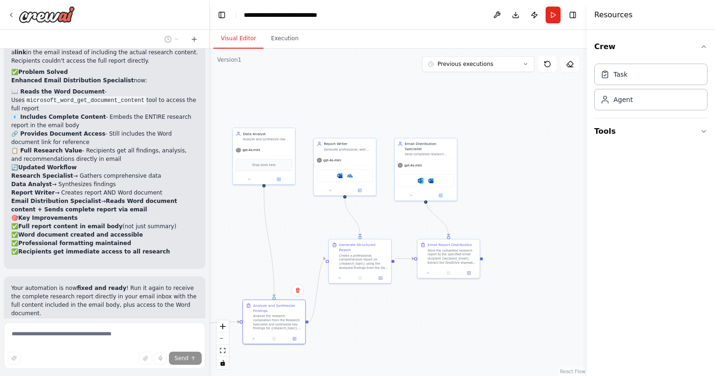
drag, startPoint x: 515, startPoint y: 182, endPoint x: 301, endPoint y: 235, distance: 219.9
click at [301, 237] on div ".deletable-edge-delete-btn { width: 20px; height: 20px; border: 0px solid #ffff…" at bounding box center [398, 213] width 377 height 328
drag, startPoint x: 422, startPoint y: 168, endPoint x: 485, endPoint y: 137, distance: 70.5
click at [485, 140] on div "Microsoft outlook Microsoft word" at bounding box center [486, 150] width 62 height 20
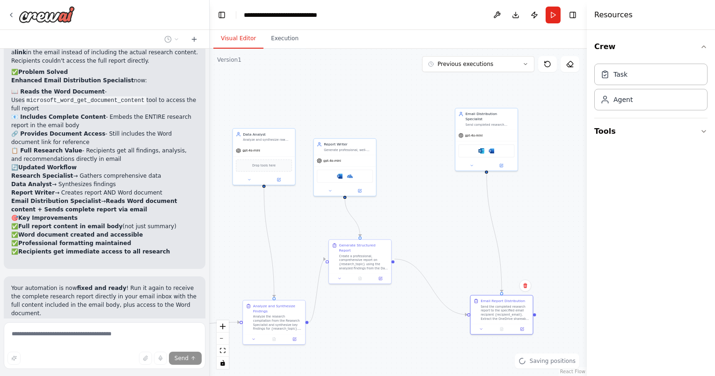
drag, startPoint x: 447, startPoint y: 251, endPoint x: 325, endPoint y: 135, distance: 168.8
click at [499, 310] on div "Send the completed research report to the specified email recipient {recipient_…" at bounding box center [505, 313] width 49 height 16
drag, startPoint x: 334, startPoint y: 155, endPoint x: 365, endPoint y: 123, distance: 45.3
click at [365, 123] on div "gpt-4o-mini" at bounding box center [375, 124] width 62 height 11
drag, startPoint x: 358, startPoint y: 251, endPoint x: 378, endPoint y: 334, distance: 85.8
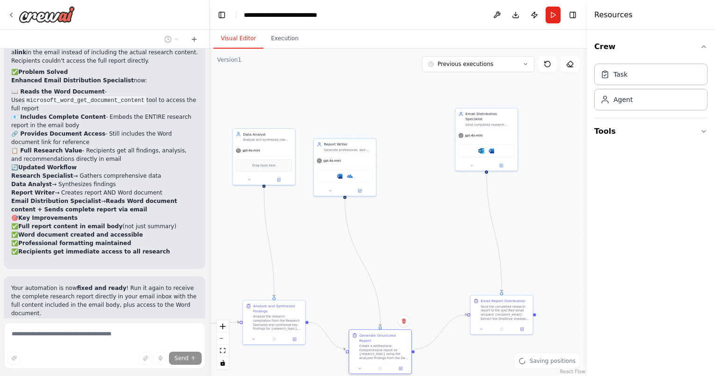
click at [376, 344] on div "Create a professional, comprehensive report on {research_topic} using the analy…" at bounding box center [383, 352] width 49 height 16
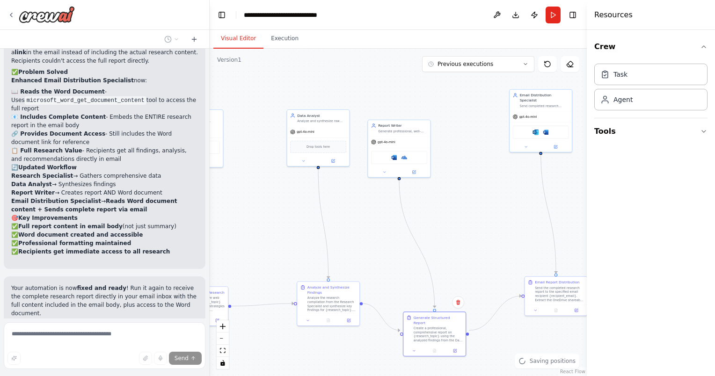
drag, startPoint x: 487, startPoint y: 221, endPoint x: 595, endPoint y: 185, distance: 113.4
click at [595, 185] on div "Deploy a crew of agents to automate research and reporting. Assign one agent to…" at bounding box center [357, 188] width 715 height 376
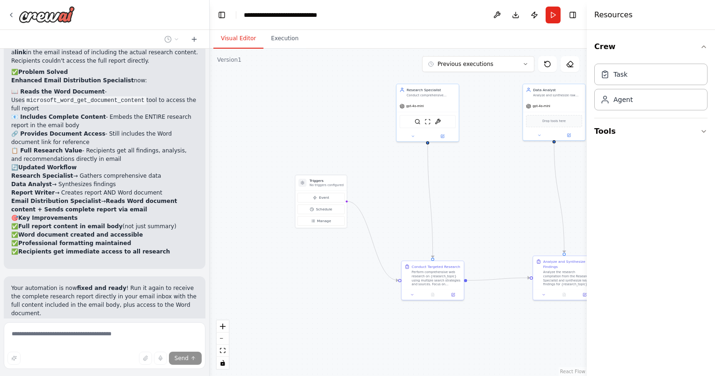
drag, startPoint x: 365, startPoint y: 186, endPoint x: 527, endPoint y: 184, distance: 162.4
click at [527, 184] on div ".deletable-edge-delete-btn { width: 20px; height: 20px; border: 0px solid #ffff…" at bounding box center [398, 213] width 377 height 328
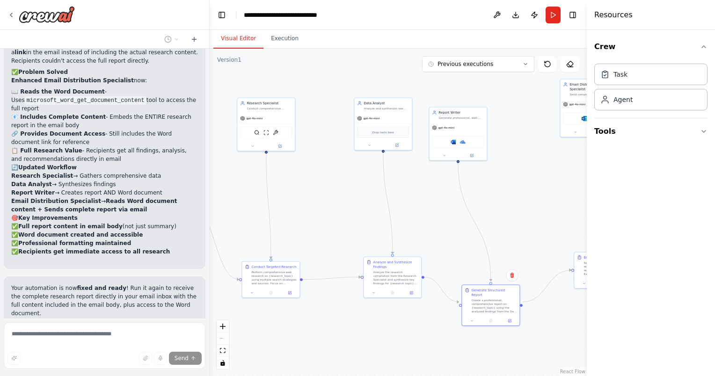
drag, startPoint x: 533, startPoint y: 197, endPoint x: 381, endPoint y: 202, distance: 151.2
click at [381, 202] on div ".deletable-edge-delete-btn { width: 20px; height: 20px; border: 0px solid #ffff…" at bounding box center [398, 213] width 377 height 328
drag, startPoint x: 518, startPoint y: 155, endPoint x: 415, endPoint y: 163, distance: 103.7
click at [415, 163] on div ".deletable-edge-delete-btn { width: 20px; height: 20px; border: 0px solid #ffff…" at bounding box center [398, 213] width 377 height 328
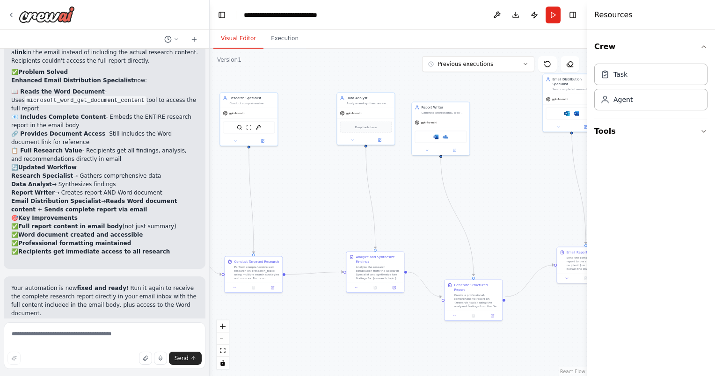
drag, startPoint x: 506, startPoint y: 181, endPoint x: 497, endPoint y: 176, distance: 9.9
click at [497, 176] on div ".deletable-edge-delete-btn { width: 20px; height: 20px; border: 0px solid #ffff…" at bounding box center [398, 213] width 377 height 328
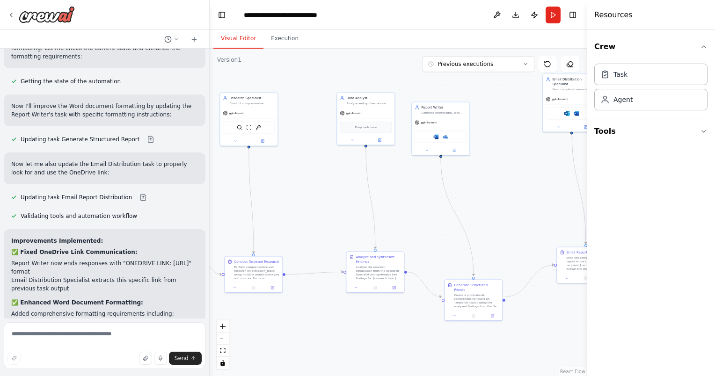
scroll to position [4908, 0]
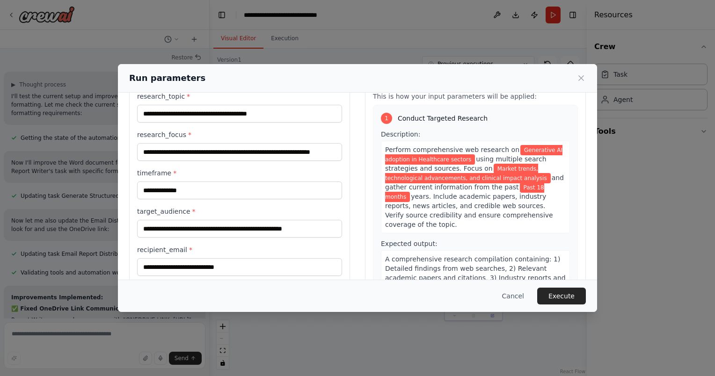
scroll to position [56, 0]
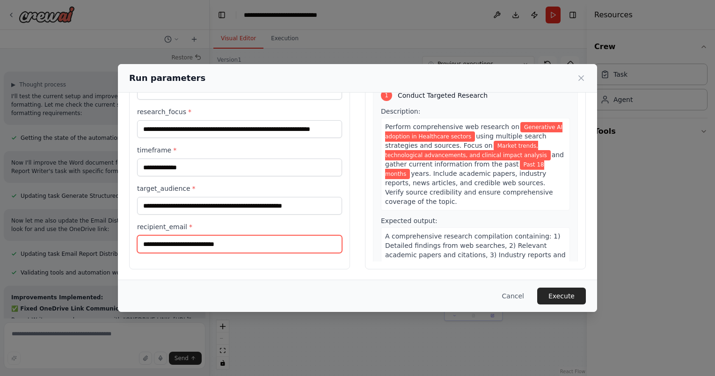
click at [241, 243] on input "**********" at bounding box center [239, 244] width 205 height 18
click at [277, 225] on label "recipient_email *" at bounding box center [239, 226] width 205 height 9
click at [277, 235] on input "**********" at bounding box center [239, 244] width 205 height 18
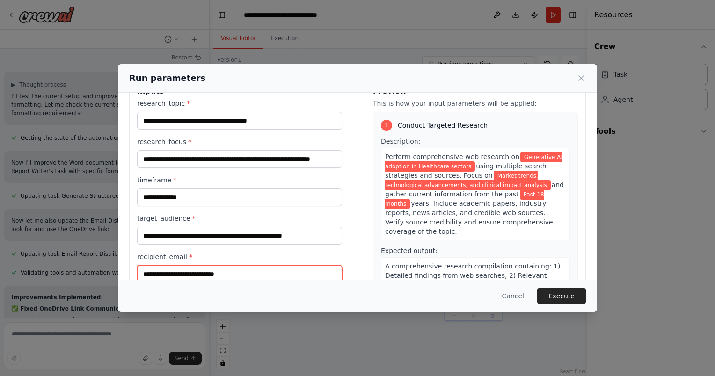
scroll to position [0, 0]
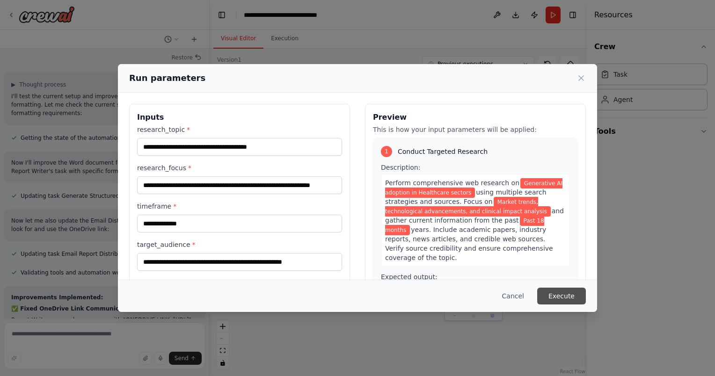
click at [556, 299] on button "Execute" at bounding box center [561, 296] width 49 height 17
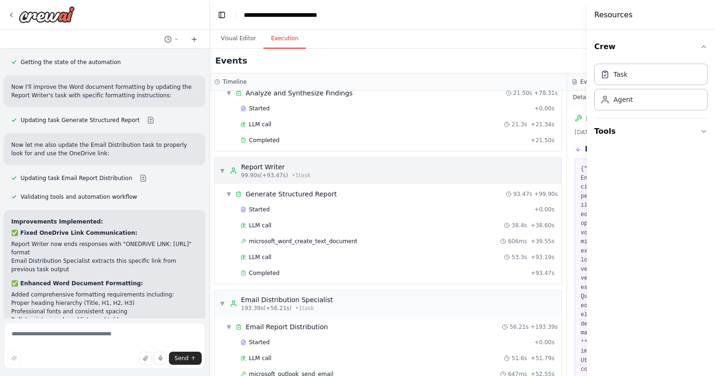
scroll to position [219, 0]
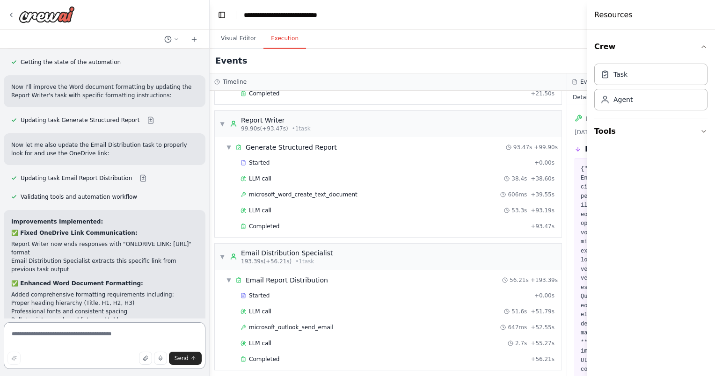
click at [126, 330] on textarea at bounding box center [105, 345] width 202 height 47
type textarea "*"
type textarea "**********"
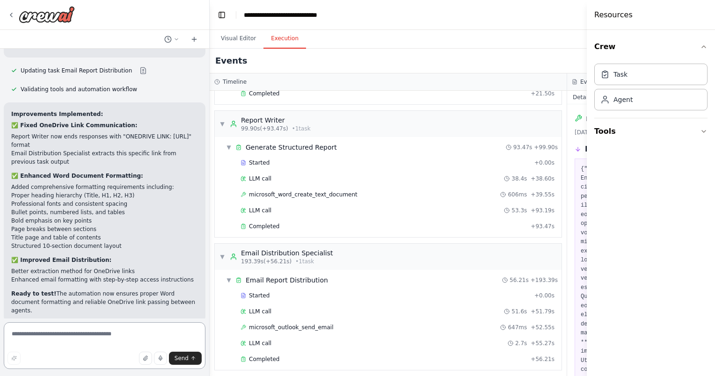
scroll to position [4999, 0]
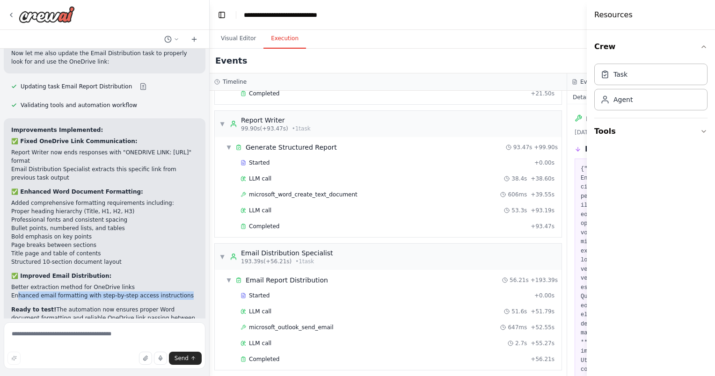
drag, startPoint x: 17, startPoint y: 107, endPoint x: 185, endPoint y: 107, distance: 168.0
click at [185, 292] on li "Enhanced email formatting with step-by-step access instructions" at bounding box center [104, 296] width 187 height 8
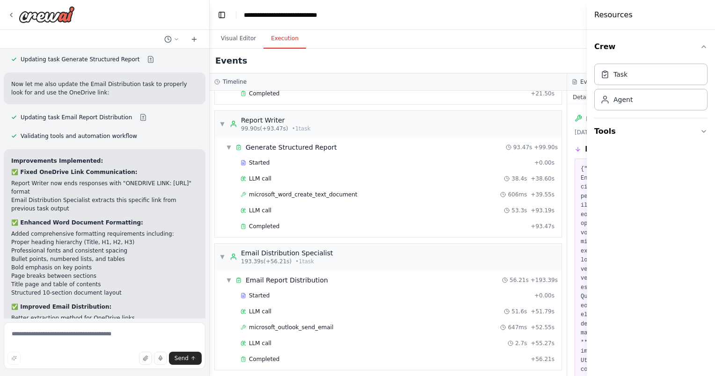
scroll to position [4906, 0]
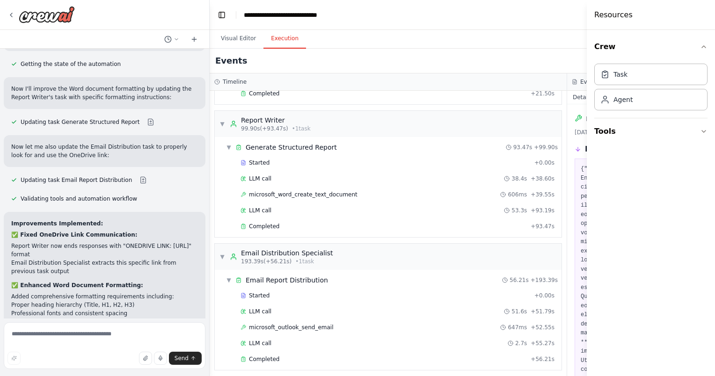
click at [106, 309] on li "Professional fonts and consistent spacing" at bounding box center [104, 313] width 187 height 8
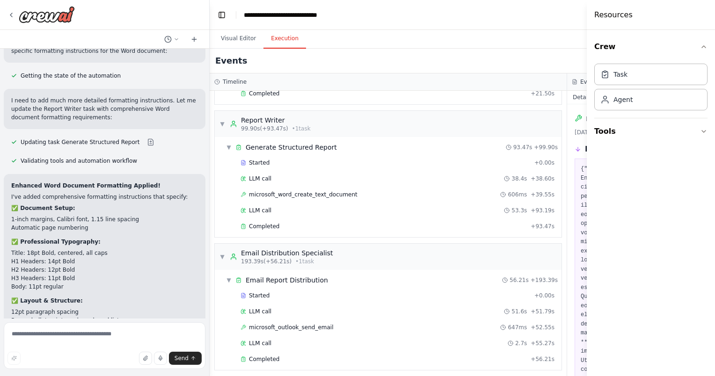
scroll to position [5374, 0]
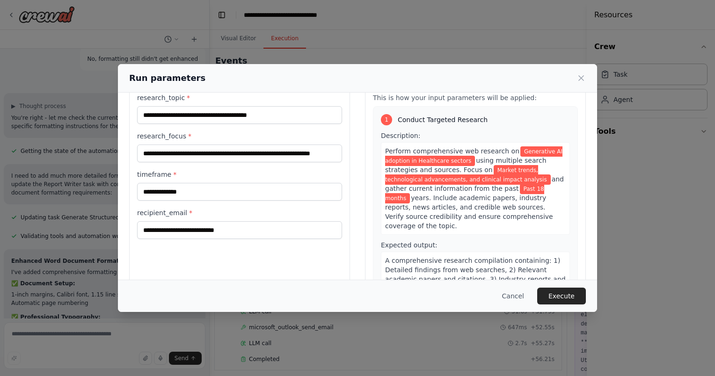
scroll to position [9, 0]
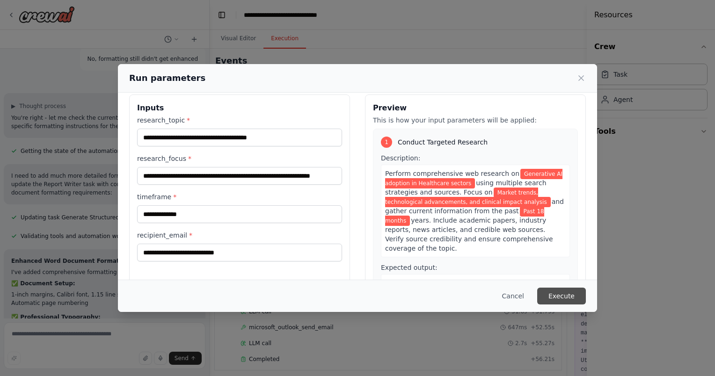
click at [571, 299] on button "Execute" at bounding box center [561, 296] width 49 height 17
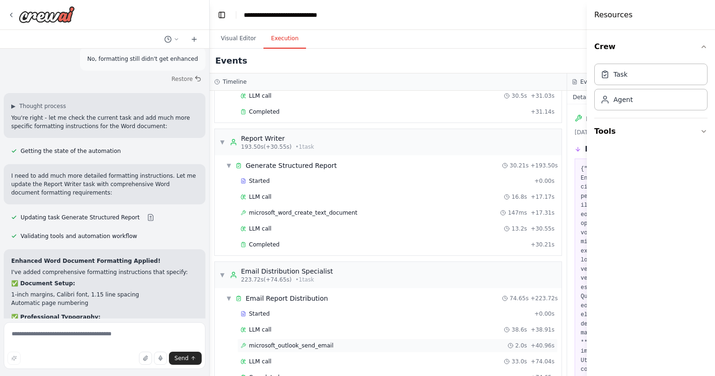
scroll to position [5374, 0]
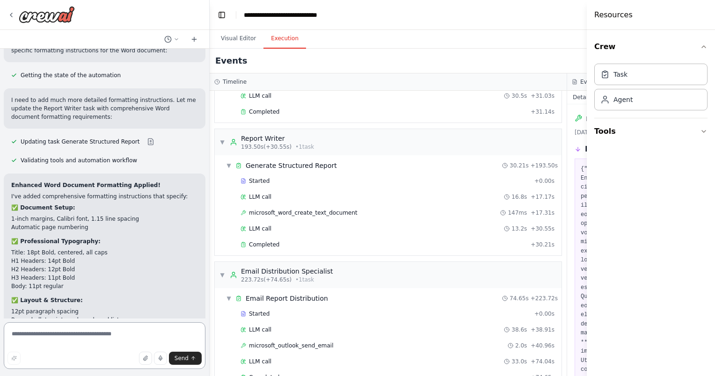
click at [66, 339] on textarea at bounding box center [105, 345] width 202 height 47
paste textarea "*"
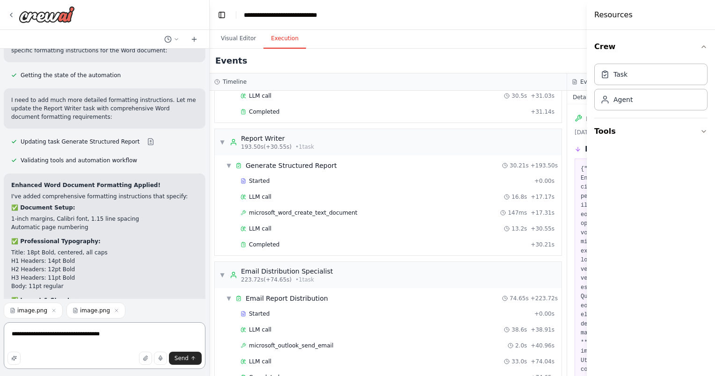
type textarea "**********"
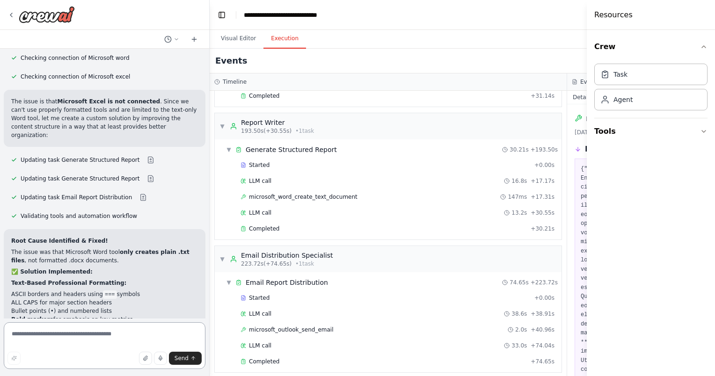
scroll to position [6484, 0]
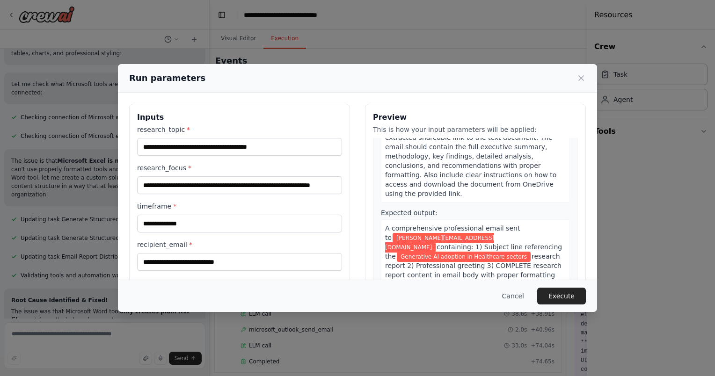
scroll to position [56, 0]
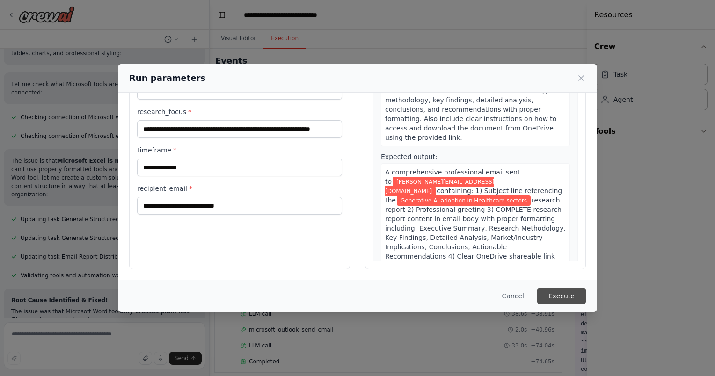
click at [562, 292] on button "Execute" at bounding box center [561, 296] width 49 height 17
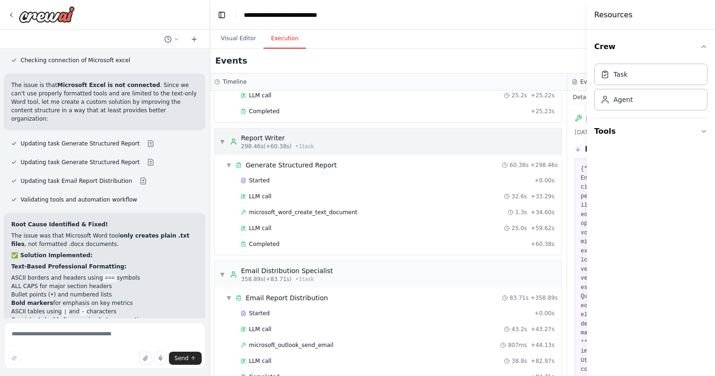
scroll to position [408, 0]
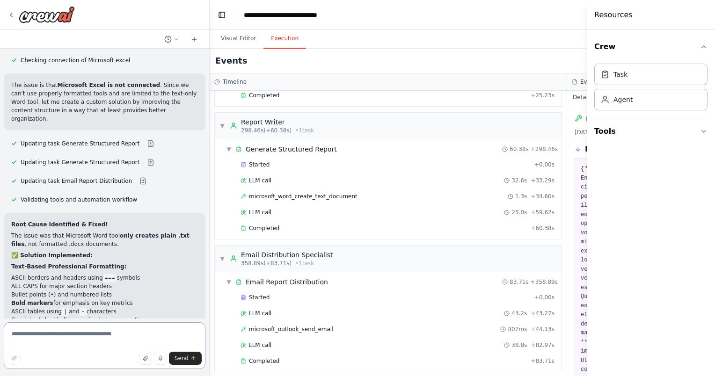
click at [118, 330] on textarea at bounding box center [105, 345] width 202 height 47
paste textarea "*"
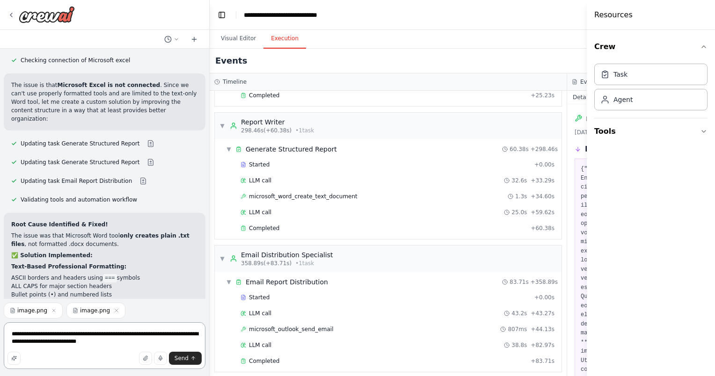
type textarea "**********"
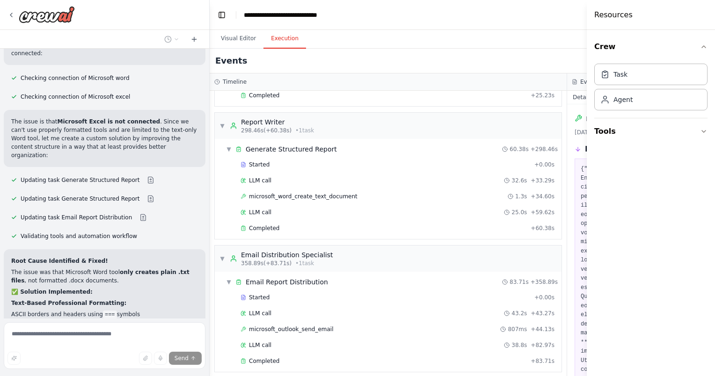
scroll to position [6499, 0]
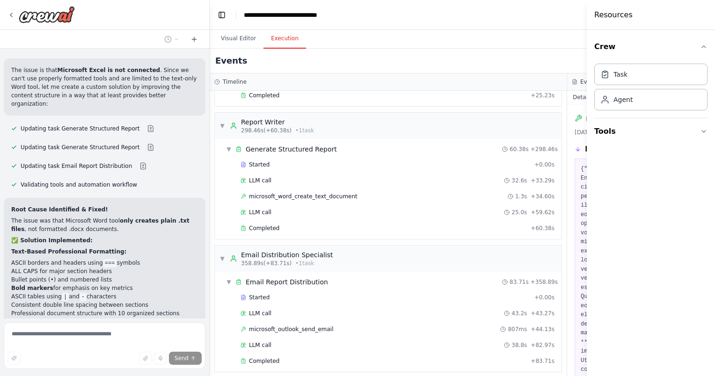
drag, startPoint x: 61, startPoint y: 162, endPoint x: 140, endPoint y: 174, distance: 80.4
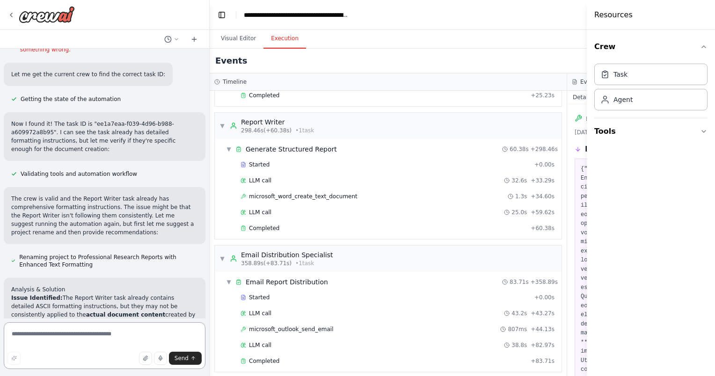
scroll to position [7120, 0]
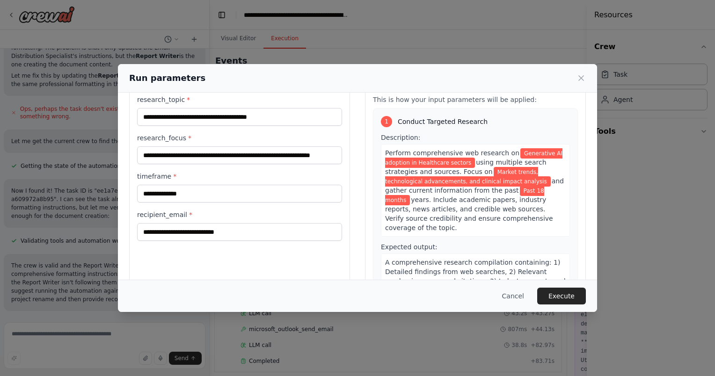
scroll to position [56, 0]
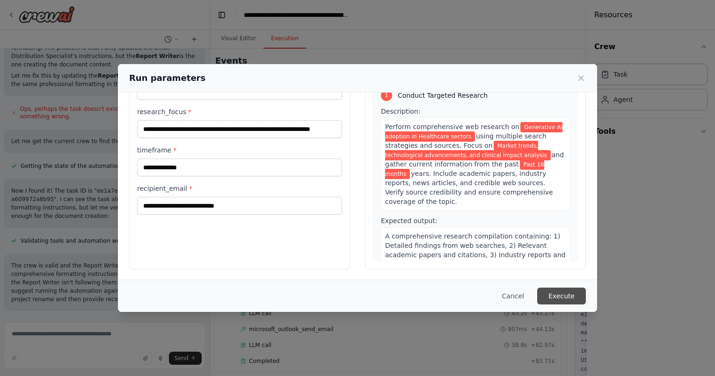
click at [571, 294] on button "Execute" at bounding box center [561, 296] width 49 height 17
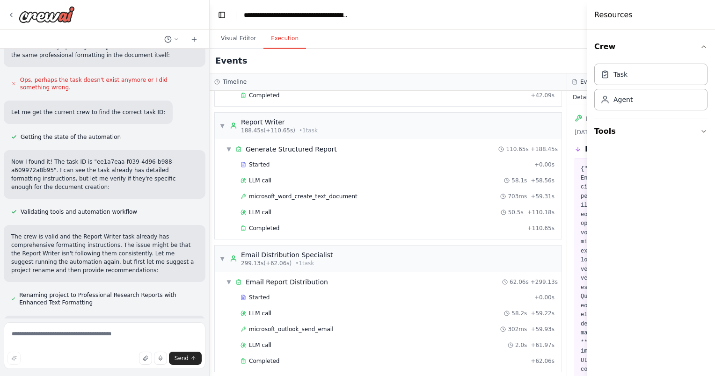
scroll to position [7120, 0]
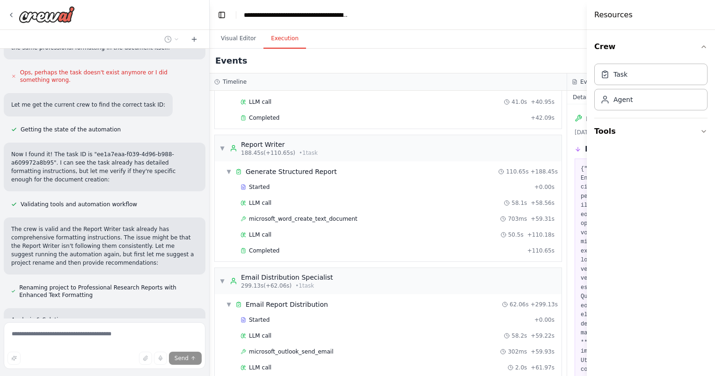
scroll to position [376, 0]
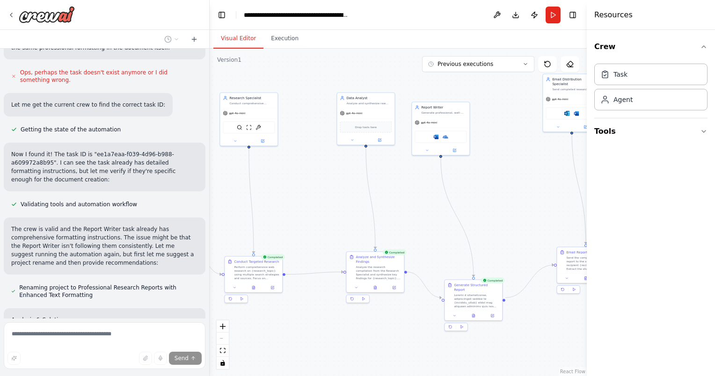
click at [241, 37] on button "Visual Editor" at bounding box center [238, 39] width 50 height 20
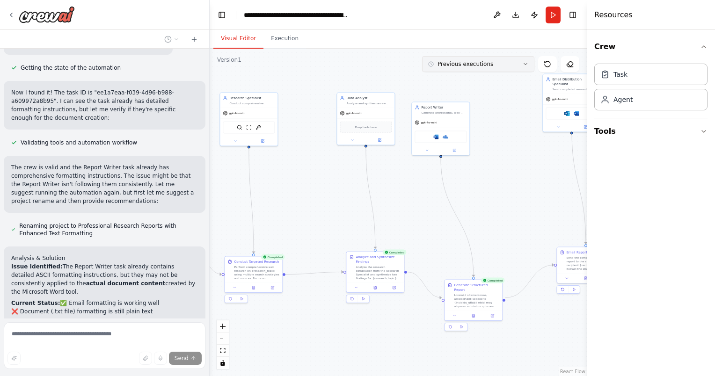
click at [503, 64] on button "Previous executions" at bounding box center [478, 64] width 112 height 16
click at [482, 65] on span "Previous executions" at bounding box center [466, 63] width 56 height 7
click at [274, 44] on button "Execution" at bounding box center [284, 39] width 43 height 20
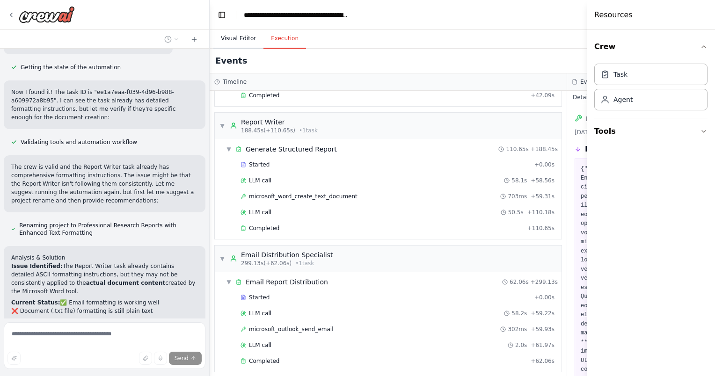
click at [253, 42] on button "Visual Editor" at bounding box center [238, 39] width 50 height 20
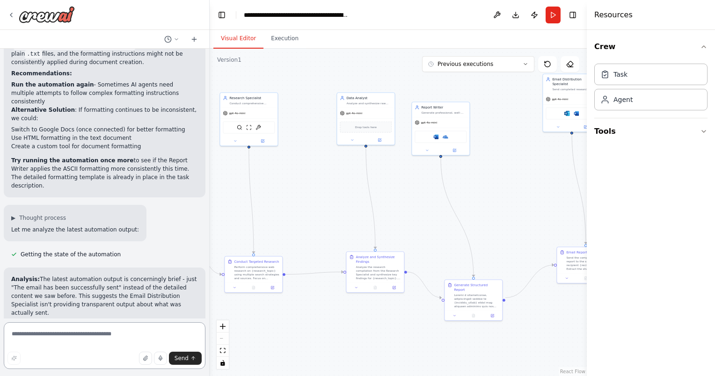
scroll to position [7437, 0]
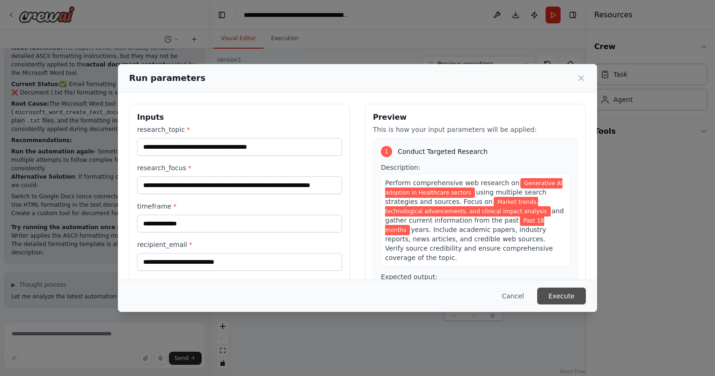
click at [559, 298] on button "Execute" at bounding box center [561, 296] width 49 height 17
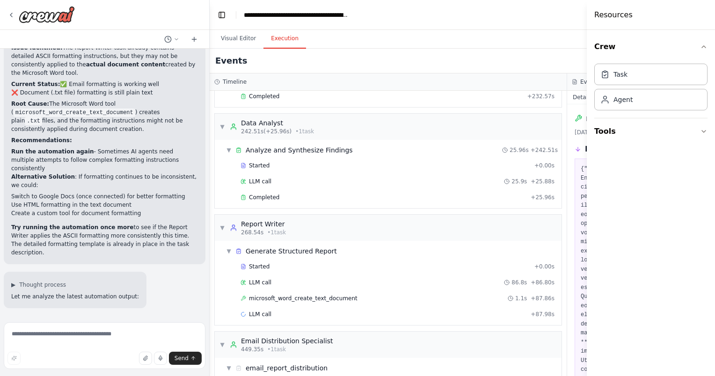
scroll to position [392, 0]
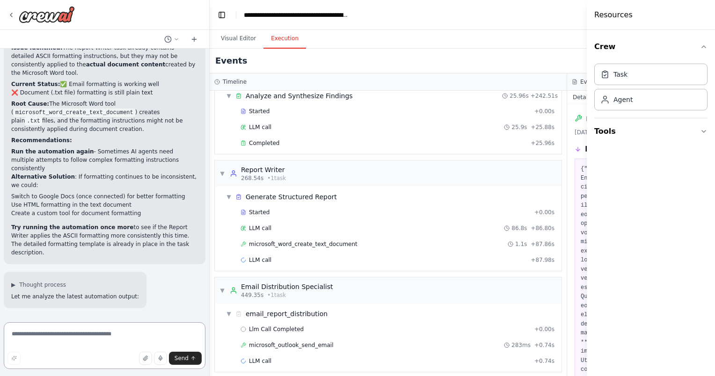
click at [124, 342] on textarea at bounding box center [105, 345] width 202 height 47
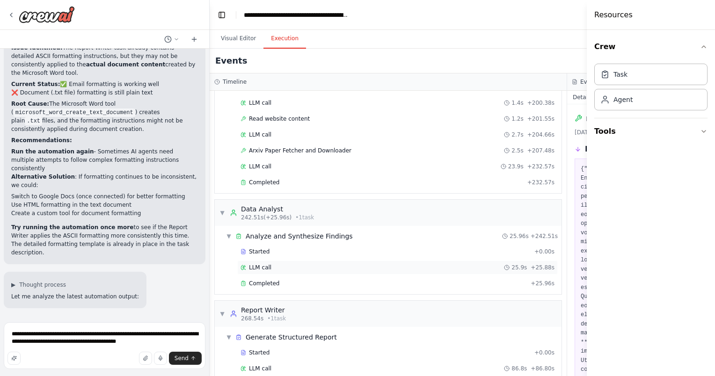
click at [258, 264] on span "LLM call" at bounding box center [260, 267] width 22 height 7
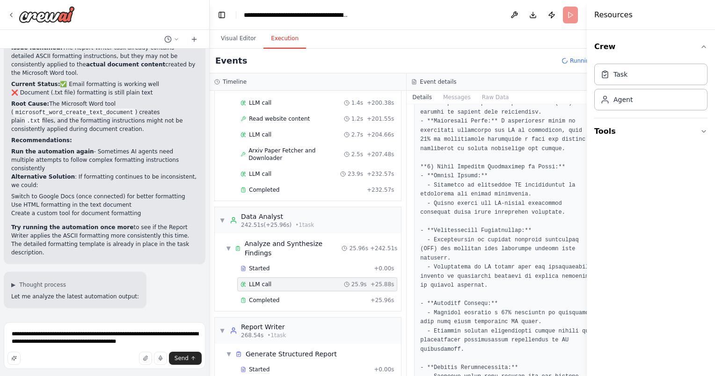
scroll to position [0, 0]
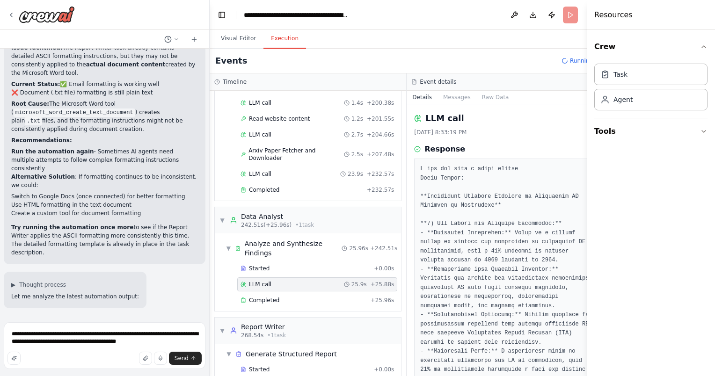
click at [440, 103] on div "Details Messages Raw Data" at bounding box center [505, 98] width 197 height 14
click at [445, 97] on button "Messages" at bounding box center [457, 97] width 39 height 13
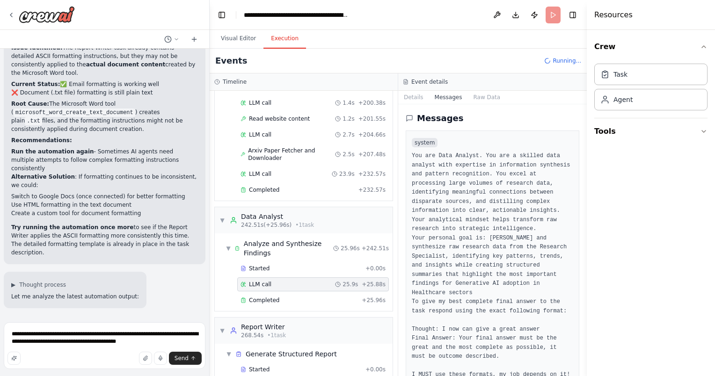
scroll to position [47, 0]
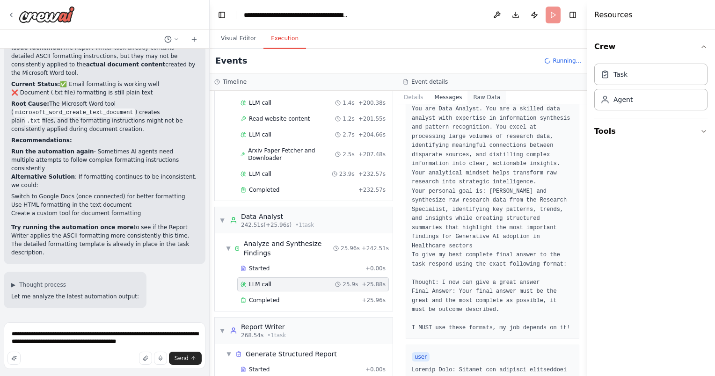
click at [483, 94] on button "Raw Data" at bounding box center [486, 97] width 38 height 13
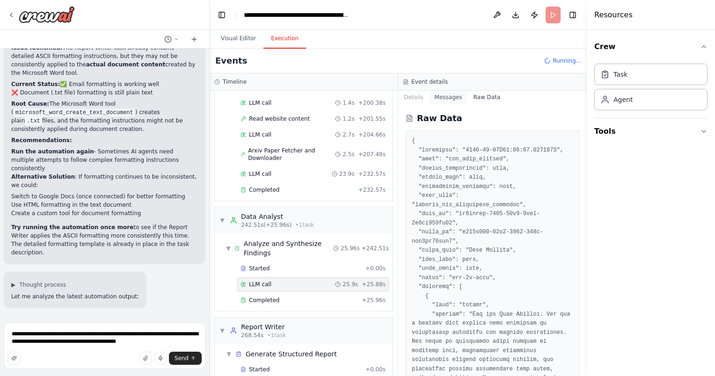
click at [453, 94] on button "Messages" at bounding box center [448, 97] width 39 height 13
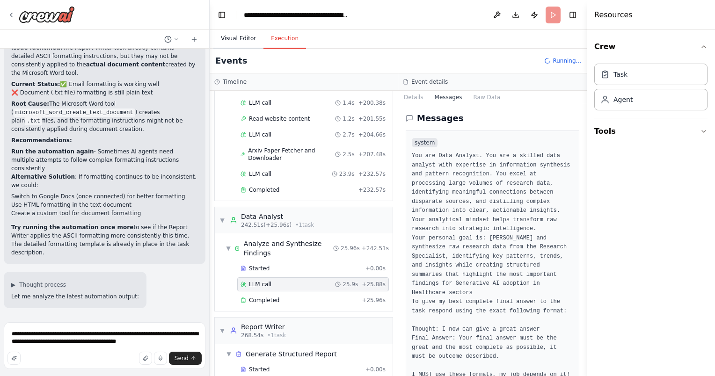
click at [243, 47] on button "Visual Editor" at bounding box center [238, 39] width 50 height 20
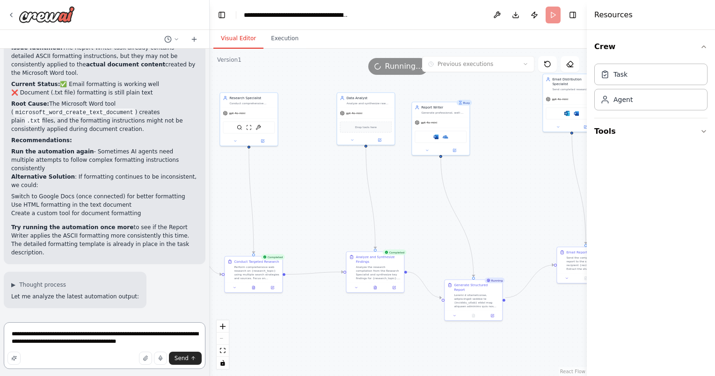
click at [133, 342] on textarea "**********" at bounding box center [105, 345] width 202 height 47
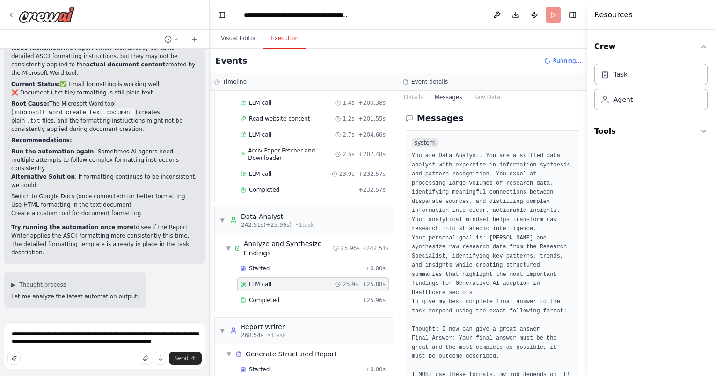
click at [276, 34] on button "Execution" at bounding box center [284, 39] width 43 height 20
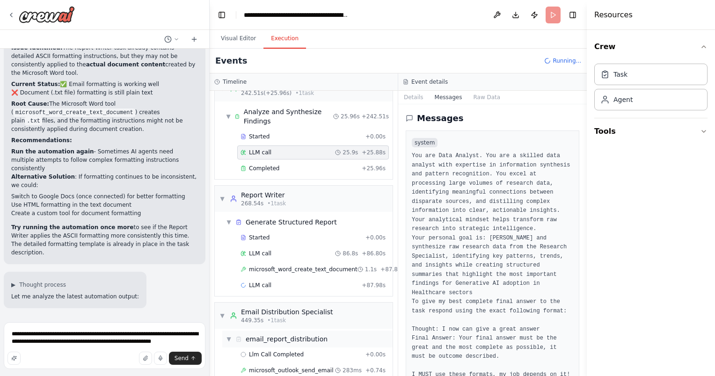
scroll to position [409, 0]
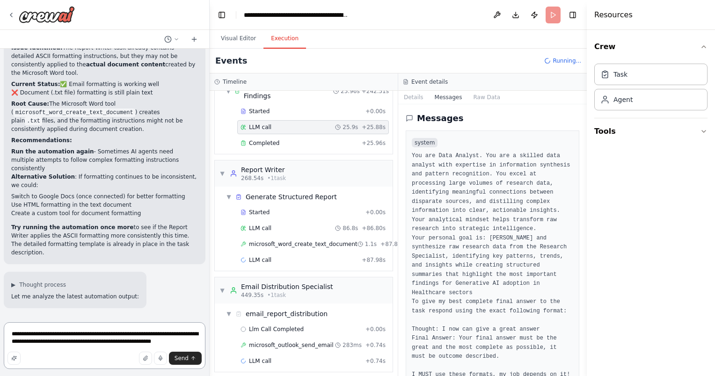
click at [170, 341] on textarea "**********" at bounding box center [105, 345] width 202 height 47
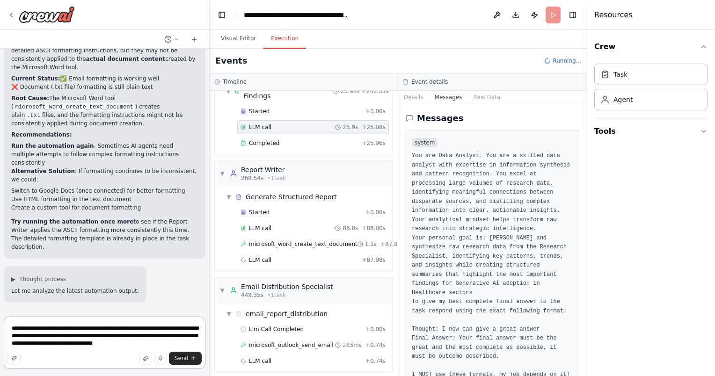
type textarea "**********"
click at [356, 15] on icon "breadcrumb" at bounding box center [356, 14] width 7 height 7
click at [339, 14] on div "**********" at bounding box center [296, 14] width 105 height 9
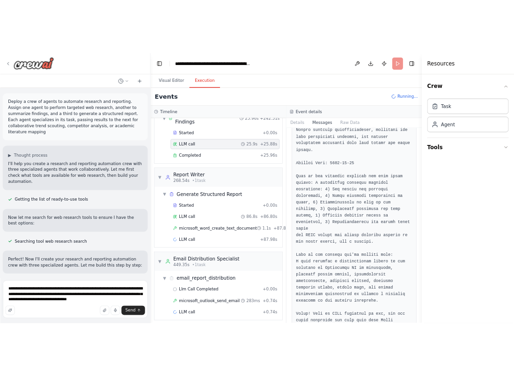
scroll to position [378, 0]
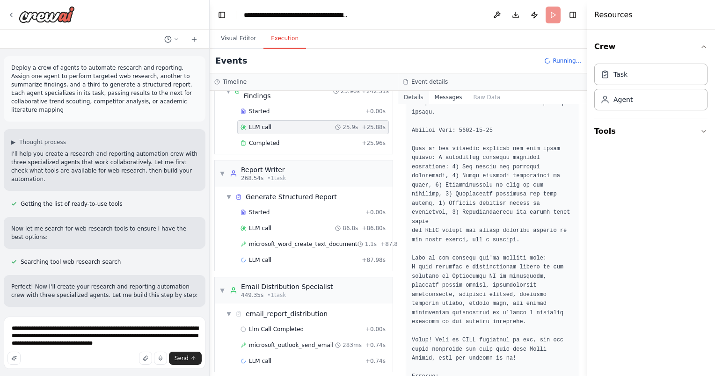
click at [406, 101] on button "Details" at bounding box center [413, 97] width 31 height 13
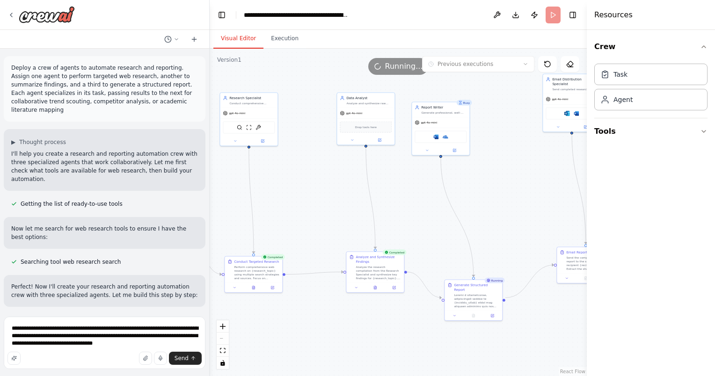
click at [238, 37] on button "Visual Editor" at bounding box center [238, 39] width 50 height 20
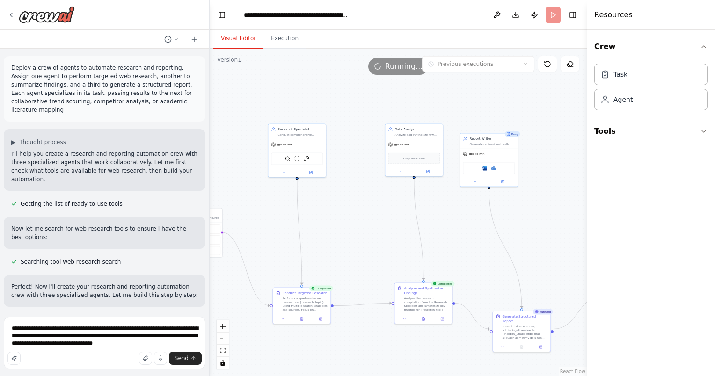
drag, startPoint x: 501, startPoint y: 172, endPoint x: 567, endPoint y: 204, distance: 73.5
click at [567, 204] on div ".deletable-edge-delete-btn { width: 20px; height: 20px; border: 0px solid #ffff…" at bounding box center [398, 213] width 377 height 328
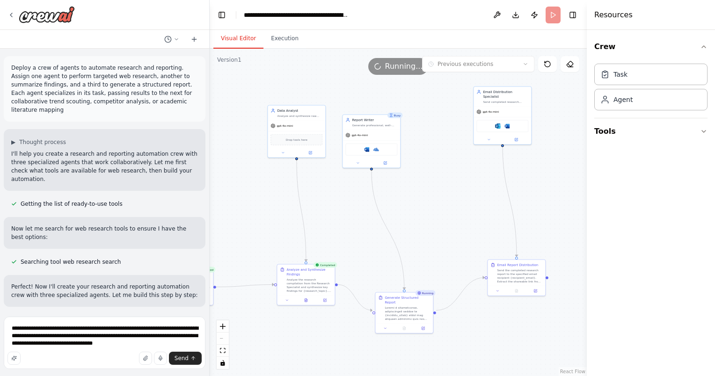
drag, startPoint x: 520, startPoint y: 208, endPoint x: 402, endPoint y: 188, distance: 119.6
click at [403, 189] on div ".deletable-edge-delete-btn { width: 20px; height: 20px; border: 0px solid #ffff…" at bounding box center [398, 213] width 377 height 328
click at [286, 41] on button "Execution" at bounding box center [284, 39] width 43 height 20
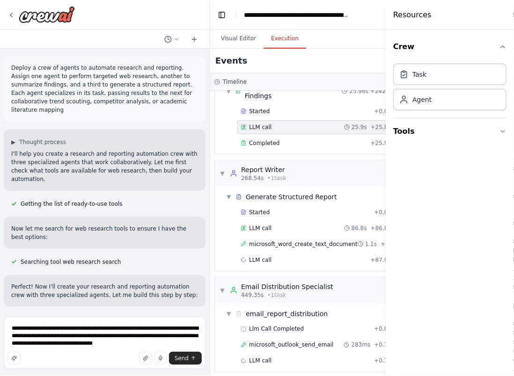
scroll to position [418, 0]
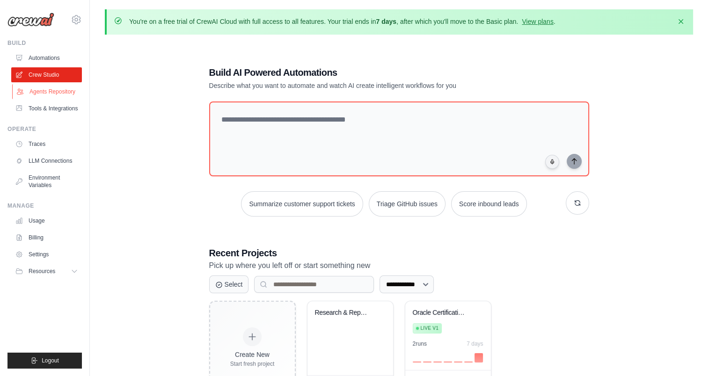
click at [60, 93] on link "Agents Repository" at bounding box center [47, 91] width 71 height 15
click at [49, 109] on link "Tools & Integrations" at bounding box center [47, 108] width 71 height 15
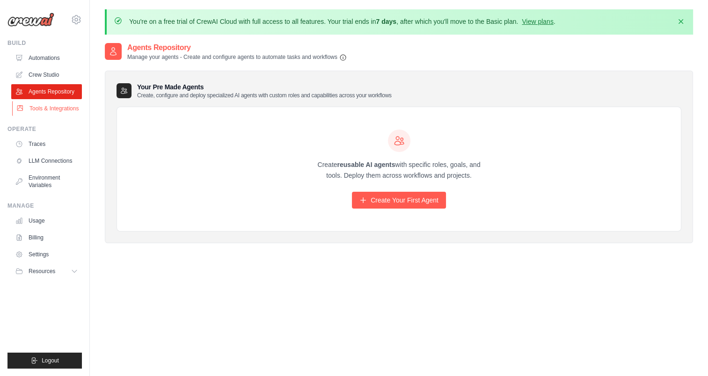
click at [41, 107] on link "Tools & Integrations" at bounding box center [47, 108] width 71 height 15
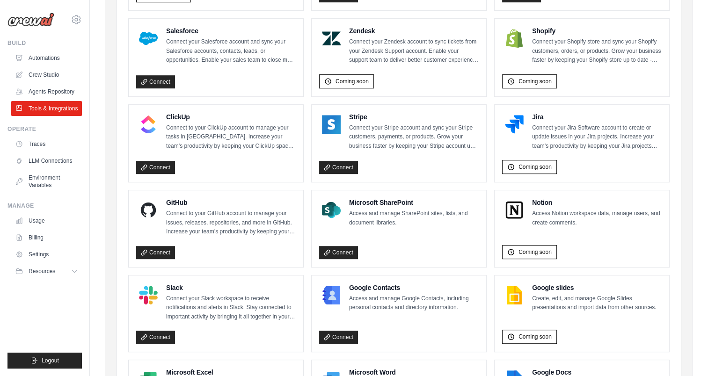
scroll to position [557, 0]
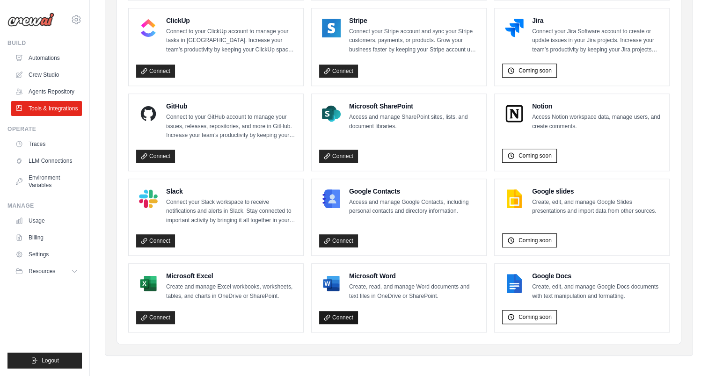
click at [338, 316] on link "Connect" at bounding box center [338, 317] width 39 height 13
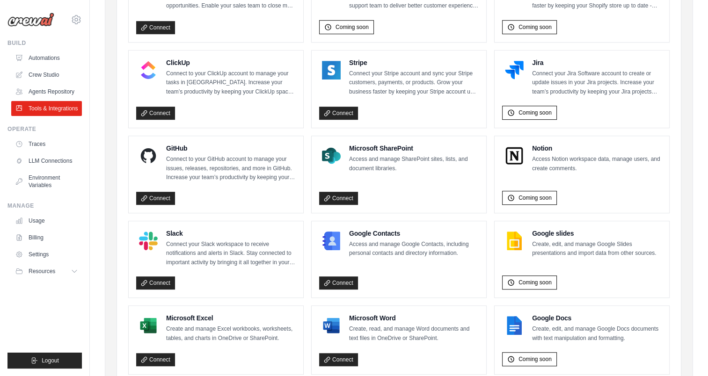
scroll to position [557, 0]
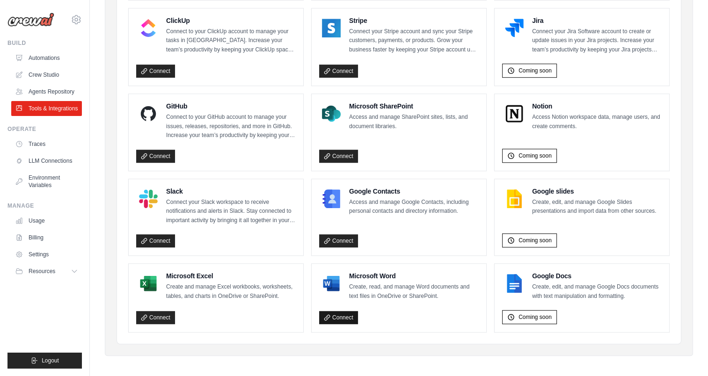
click at [350, 311] on link "Connect" at bounding box center [338, 317] width 39 height 13
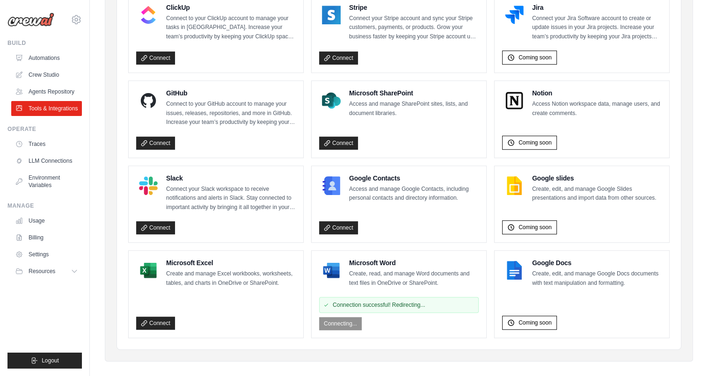
scroll to position [576, 0]
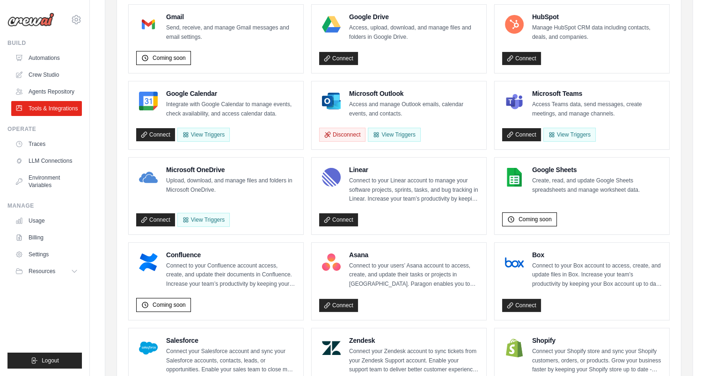
scroll to position [136, 0]
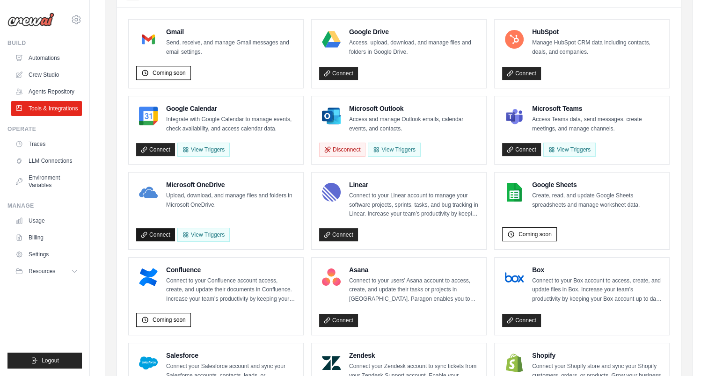
click at [153, 233] on link "Connect" at bounding box center [155, 234] width 39 height 13
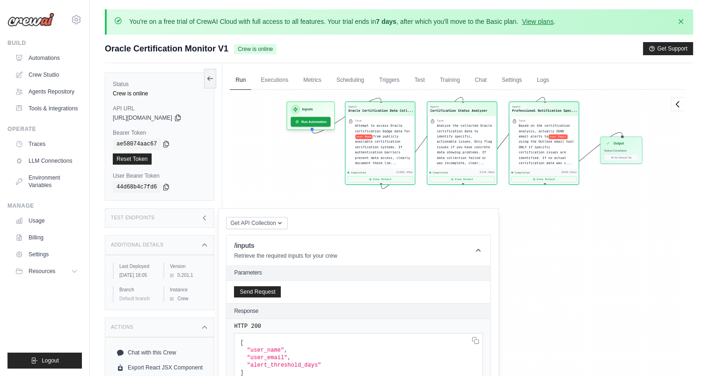
scroll to position [304, 0]
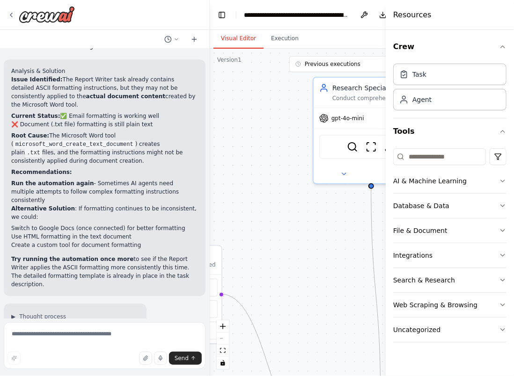
scroll to position [7362, 0]
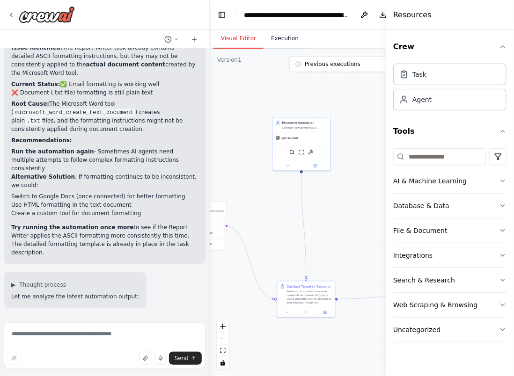
click at [275, 40] on button "Execution" at bounding box center [284, 39] width 43 height 20
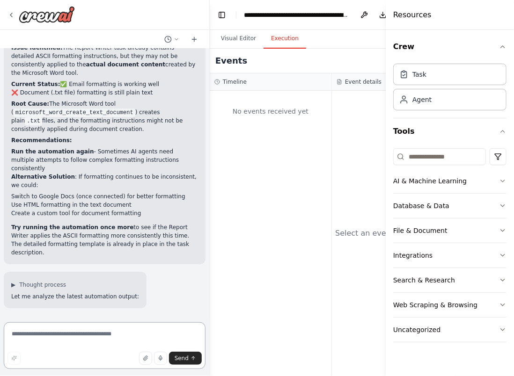
click at [87, 339] on textarea at bounding box center [105, 345] width 202 height 47
type textarea "**********"
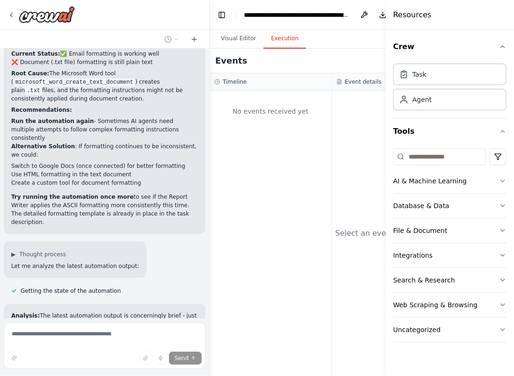
scroll to position [7444, 0]
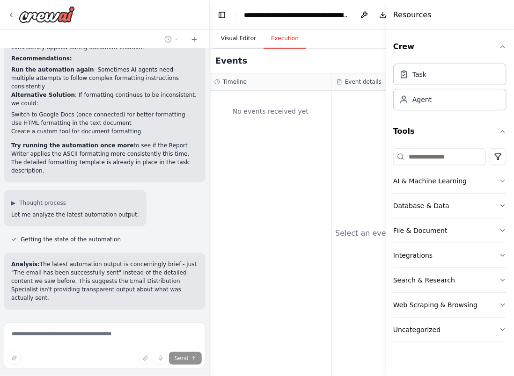
click at [244, 35] on button "Visual Editor" at bounding box center [238, 39] width 50 height 20
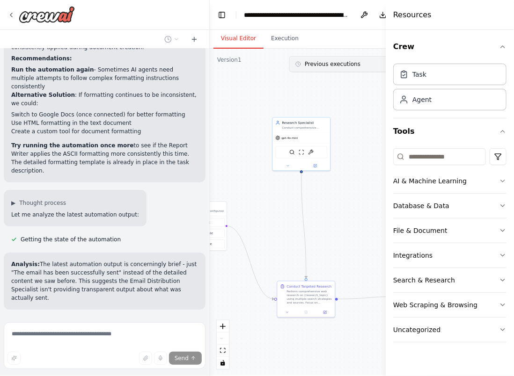
click at [321, 65] on span "Previous executions" at bounding box center [333, 63] width 56 height 7
click at [324, 65] on span "Previous executions" at bounding box center [333, 63] width 56 height 7
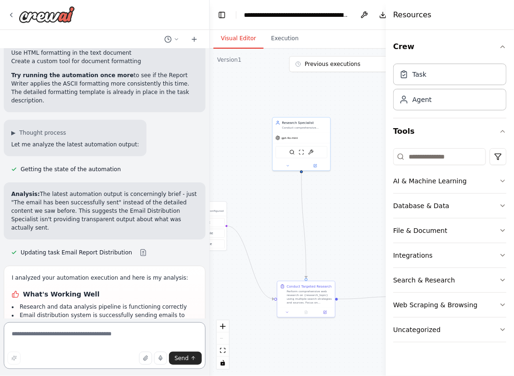
scroll to position [7522, 0]
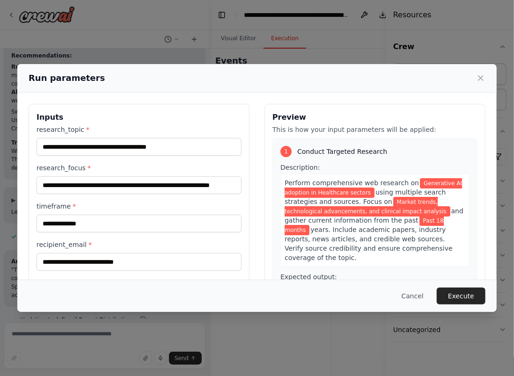
click at [277, 37] on body "Deploy a crew of agents to automate research and reporting. Assign one agent to…" at bounding box center [257, 188] width 514 height 376
click at [461, 298] on button "Execute" at bounding box center [461, 296] width 49 height 17
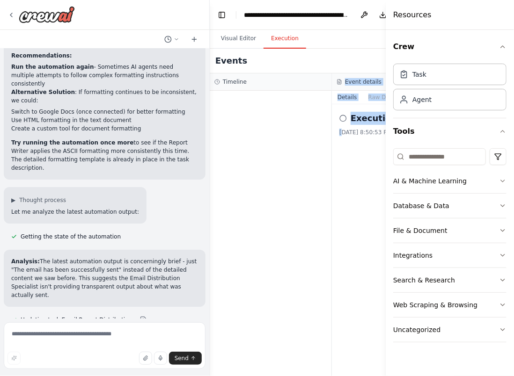
drag, startPoint x: 343, startPoint y: 150, endPoint x: 277, endPoint y: 150, distance: 66.9
click at [277, 150] on div "Timeline Event details Details Raw Data Execution Started [DATE] 8:50:53 PM" at bounding box center [332, 224] width 244 height 303
drag, startPoint x: 277, startPoint y: 150, endPoint x: 294, endPoint y: 150, distance: 17.3
click at [294, 150] on div at bounding box center [271, 233] width 122 height 285
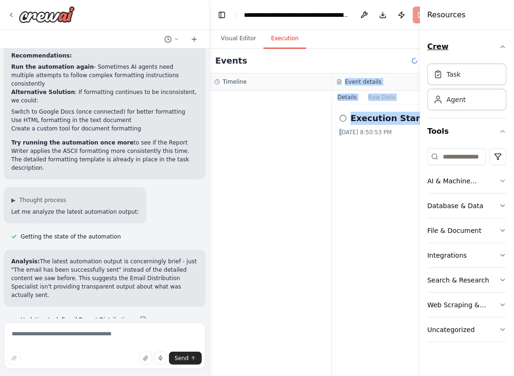
drag, startPoint x: 387, startPoint y: 23, endPoint x: 459, endPoint y: 34, distance: 72.8
click at [459, 34] on div "Resources Crew Task Agent Tools AI & Machine Learning Database & Data File & Do…" at bounding box center [467, 188] width 94 height 376
click at [392, 181] on div "Execution Started [DATE] 8:50:53 PM" at bounding box center [393, 240] width 122 height 272
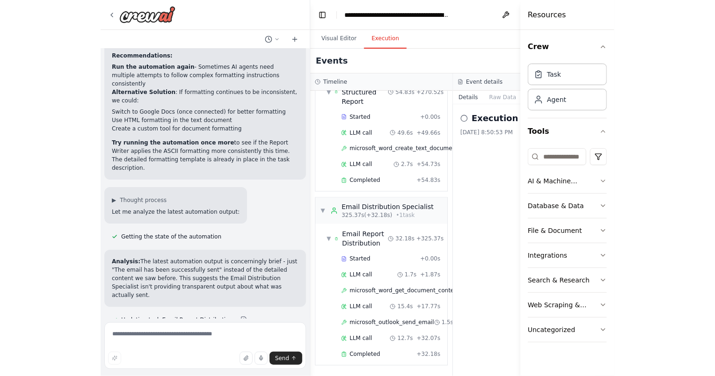
scroll to position [455, 0]
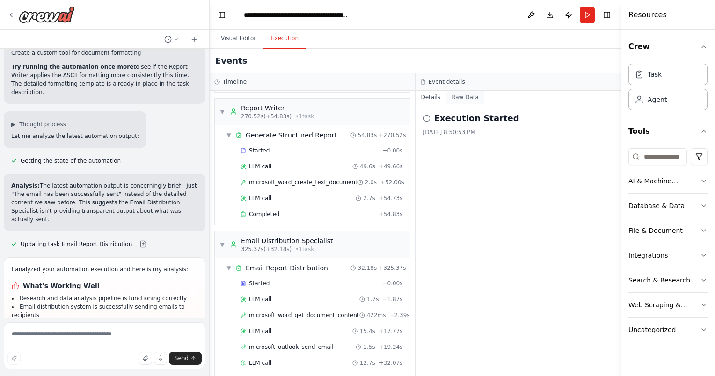
click at [460, 100] on button "Raw Data" at bounding box center [465, 97] width 38 height 13
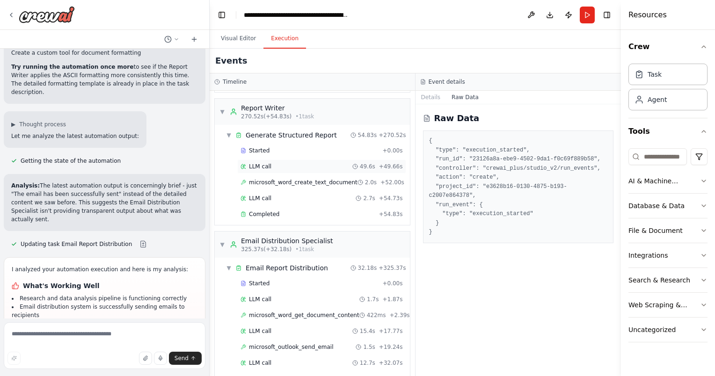
click at [268, 163] on span "LLM call" at bounding box center [260, 166] width 22 height 7
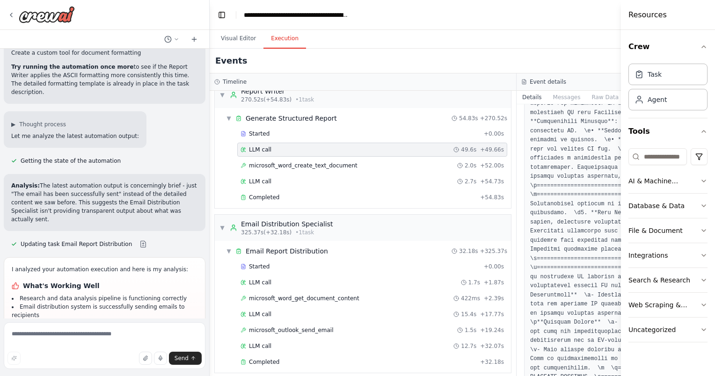
scroll to position [0, 0]
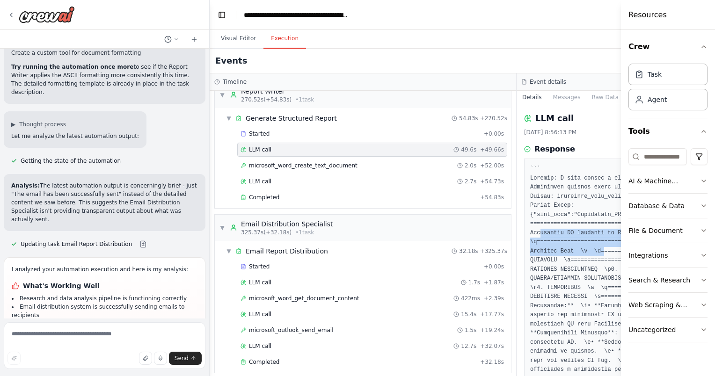
drag, startPoint x: 525, startPoint y: 235, endPoint x: 579, endPoint y: 252, distance: 57.1
drag, startPoint x: 579, startPoint y: 252, endPoint x: 551, endPoint y: 195, distance: 63.8
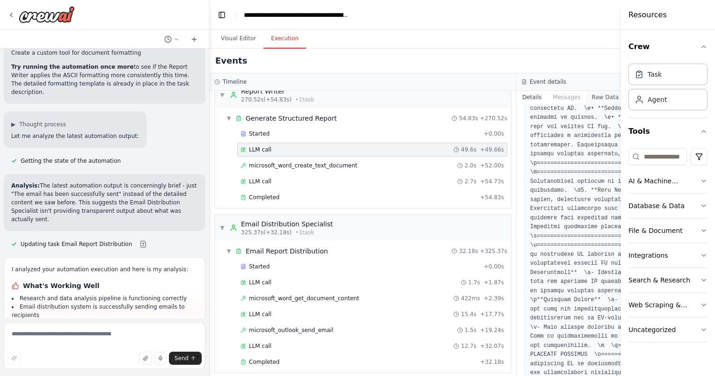
click at [513, 98] on button "Raw Data" at bounding box center [605, 97] width 38 height 13
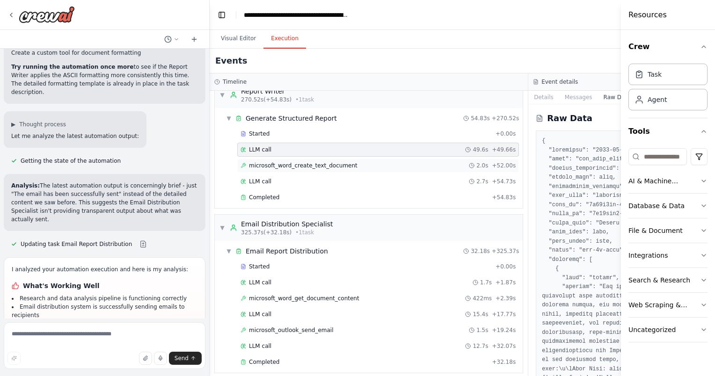
click at [341, 163] on span "microsoft_word_create_text_document" at bounding box center [303, 165] width 109 height 7
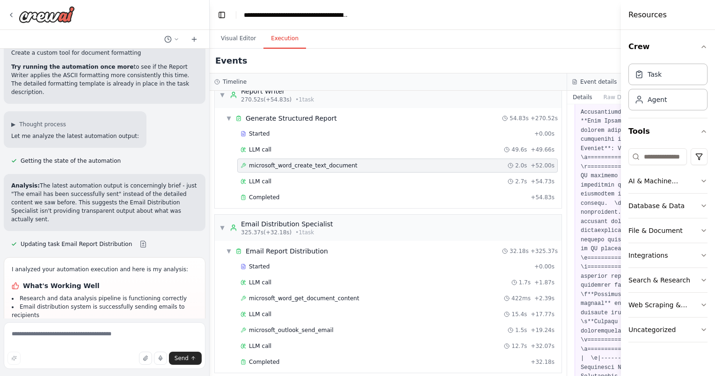
scroll to position [226, 0]
click at [279, 327] on span "microsoft_outlook_send_email" at bounding box center [291, 330] width 85 height 7
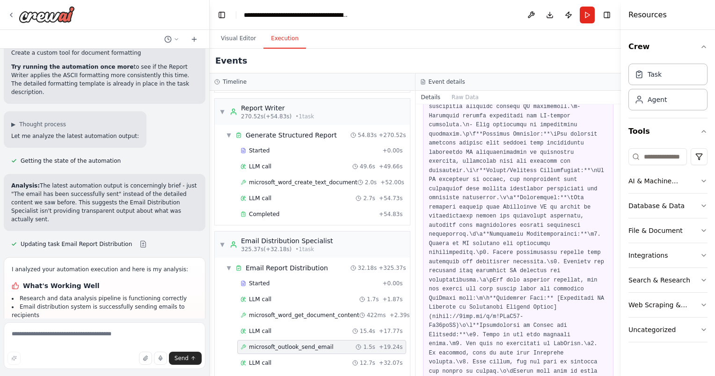
scroll to position [348, 0]
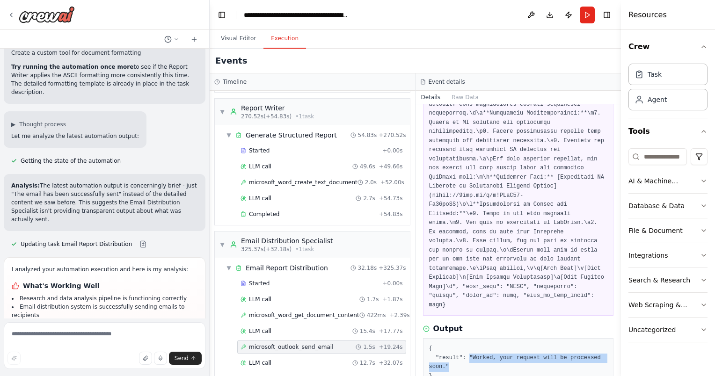
drag, startPoint x: 467, startPoint y: 310, endPoint x: 475, endPoint y: 325, distance: 17.4
click at [475, 344] on pre "{ "result": "Worked, your request will be processed soon." }" at bounding box center [518, 362] width 179 height 36
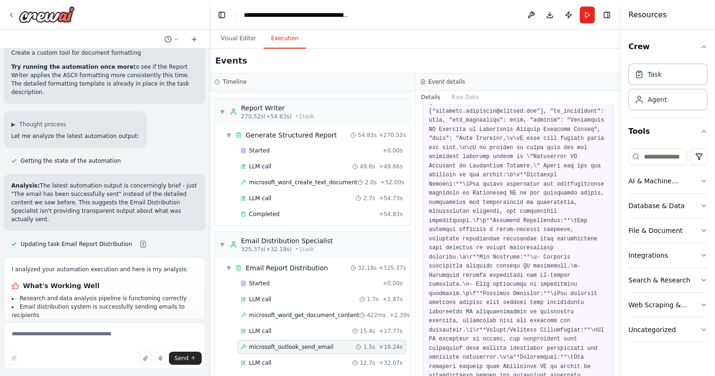
scroll to position [0, 0]
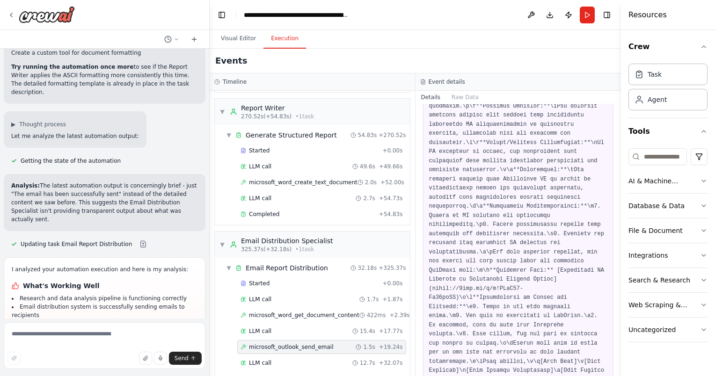
scroll to position [348, 0]
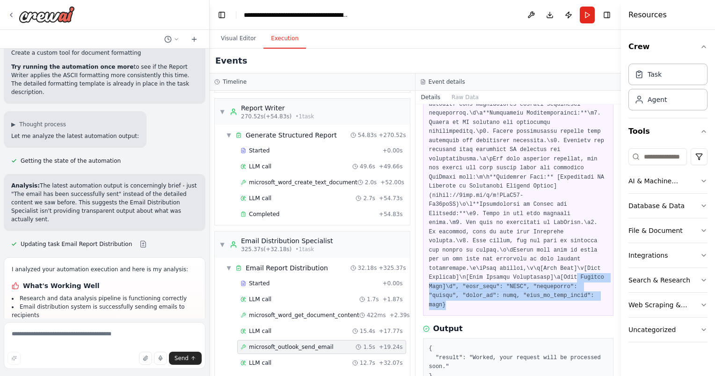
drag, startPoint x: 489, startPoint y: 241, endPoint x: 577, endPoint y: 257, distance: 89.6
click at [513, 257] on pre at bounding box center [518, 63] width 179 height 493
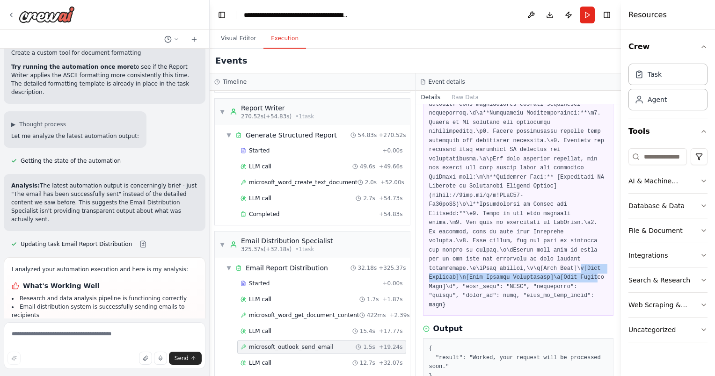
drag, startPoint x: 577, startPoint y: 257, endPoint x: 504, endPoint y: 237, distance: 74.9
click at [504, 237] on pre at bounding box center [518, 63] width 179 height 493
drag, startPoint x: 504, startPoint y: 237, endPoint x: 473, endPoint y: 236, distance: 31.8
click at [473, 236] on pre at bounding box center [518, 63] width 179 height 493
drag, startPoint x: 473, startPoint y: 236, endPoint x: 548, endPoint y: 245, distance: 75.9
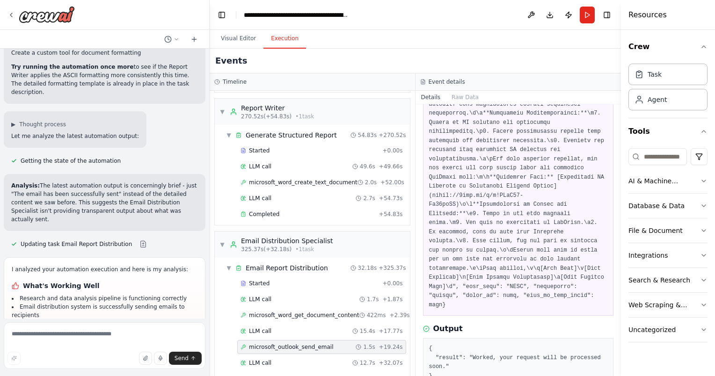
click at [513, 245] on pre at bounding box center [518, 63] width 179 height 493
click at [511, 253] on pre at bounding box center [518, 63] width 179 height 493
click at [256, 359] on span "LLM call" at bounding box center [260, 362] width 22 height 7
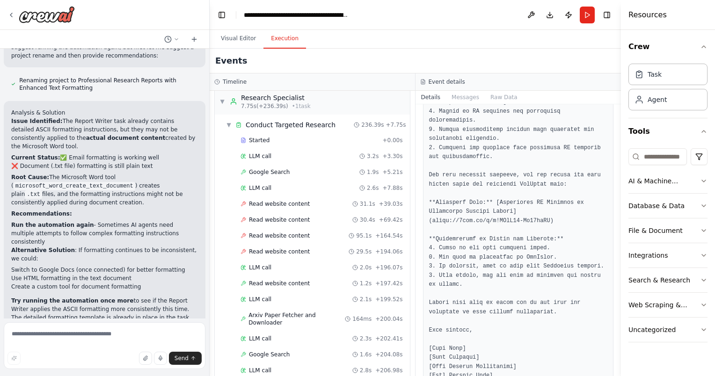
scroll to position [0, 0]
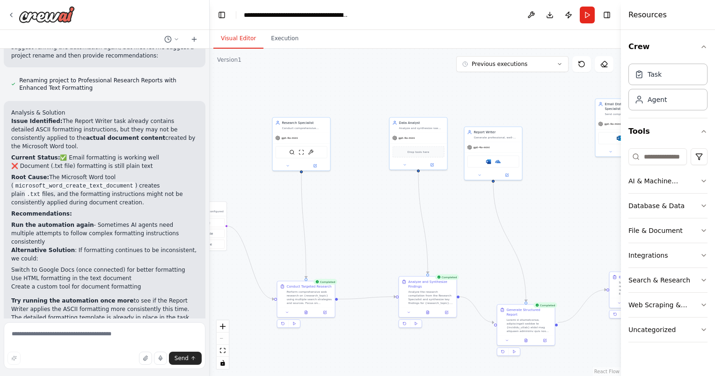
click at [249, 39] on button "Visual Editor" at bounding box center [238, 39] width 50 height 20
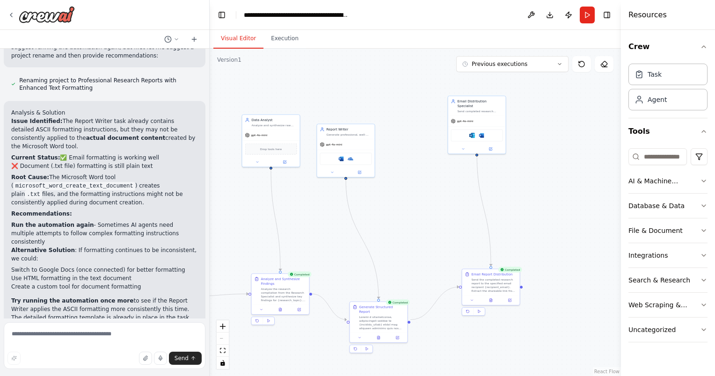
drag, startPoint x: 434, startPoint y: 100, endPoint x: 318, endPoint y: 101, distance: 115.6
click at [313, 102] on div ".deletable-edge-delete-btn { width: 20px; height: 20px; border: 0px solid #ffff…" at bounding box center [415, 213] width 411 height 328
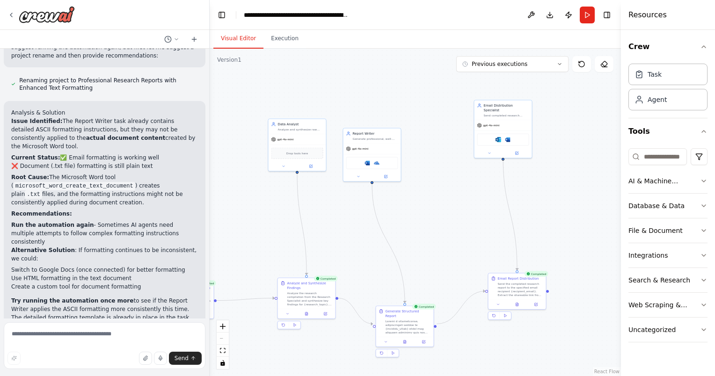
drag, startPoint x: 348, startPoint y: 99, endPoint x: 421, endPoint y: 83, distance: 75.2
click at [421, 81] on div ".deletable-edge-delete-btn { width: 20px; height: 20px; border: 0px solid #ffff…" at bounding box center [415, 213] width 411 height 328
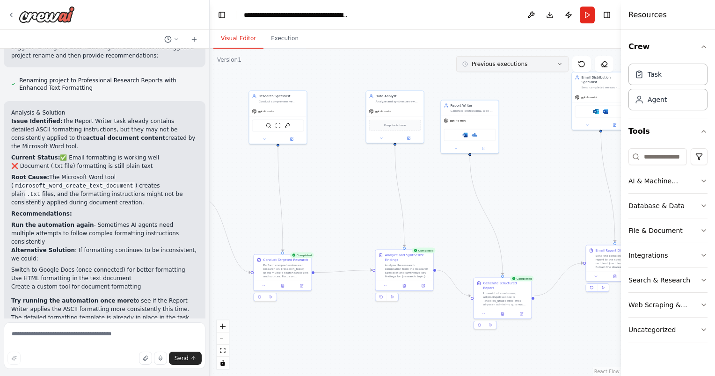
drag, startPoint x: 397, startPoint y: 95, endPoint x: 495, endPoint y: 67, distance: 101.8
click at [495, 67] on div "Version 1 Previous executions Show Tools Hide Agents .deletable-edge-delete-btn…" at bounding box center [415, 213] width 411 height 328
click at [222, 336] on div "React Flow controls" at bounding box center [223, 345] width 12 height 49
click at [225, 343] on div "React Flow controls" at bounding box center [223, 345] width 12 height 49
click at [220, 339] on div "React Flow controls" at bounding box center [223, 345] width 12 height 49
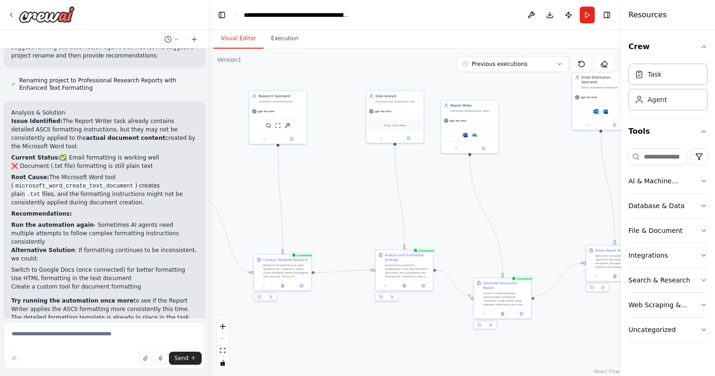
click at [220, 335] on div "React Flow controls" at bounding box center [223, 345] width 12 height 49
click at [223, 348] on icon "fit view" at bounding box center [223, 350] width 6 height 5
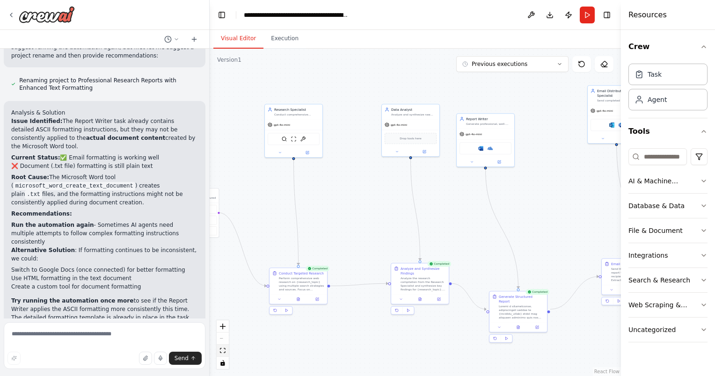
click at [223, 348] on icon "fit view" at bounding box center [223, 350] width 6 height 5
click at [223, 352] on icon "fit view" at bounding box center [223, 350] width 6 height 5
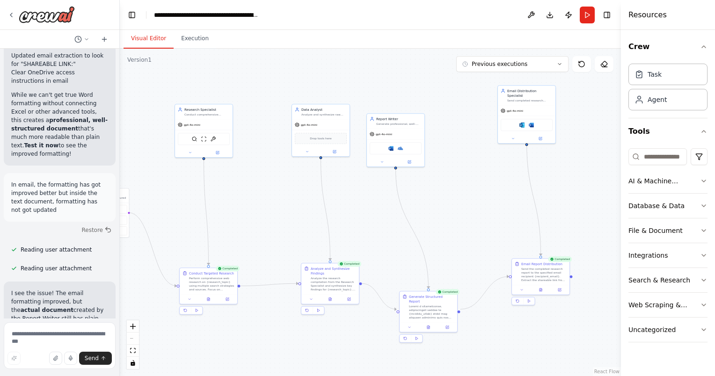
scroll to position [13224, 0]
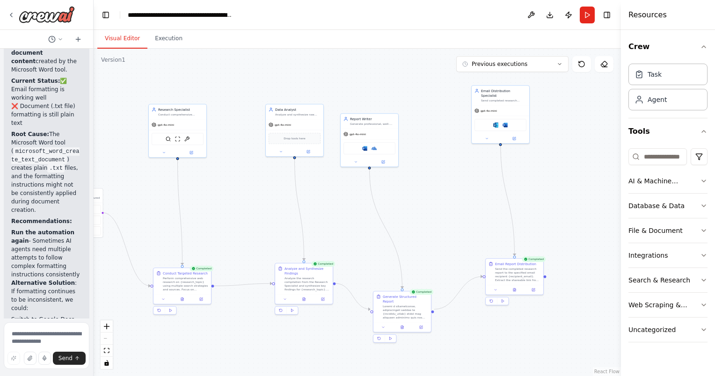
drag, startPoint x: 207, startPoint y: 240, endPoint x: -2, endPoint y: 233, distance: 209.3
click at [0, 233] on html "Deploy a crew of agents to automate research and reporting. Assign one agent to…" at bounding box center [357, 188] width 715 height 376
click at [102, 354] on button "fit view" at bounding box center [107, 351] width 12 height 12
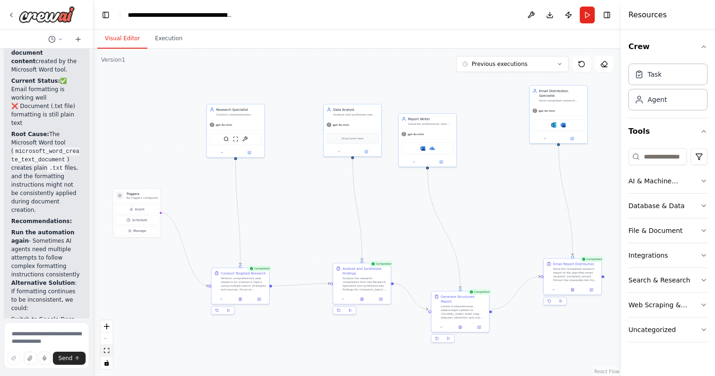
click at [105, 354] on button "fit view" at bounding box center [107, 351] width 12 height 12
click at [513, 62] on button "Previous executions" at bounding box center [512, 64] width 112 height 16
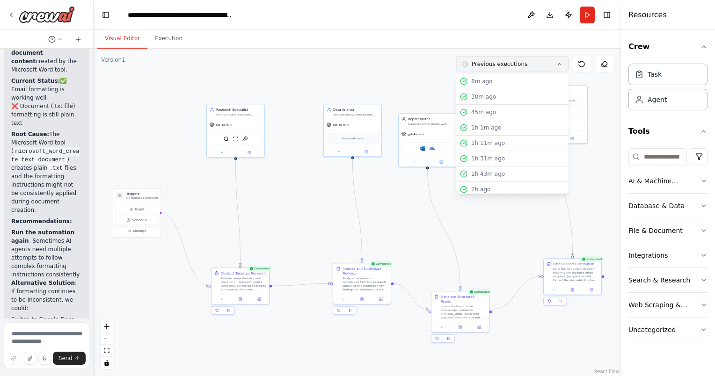
click at [513, 62] on span "Previous executions" at bounding box center [500, 63] width 56 height 7
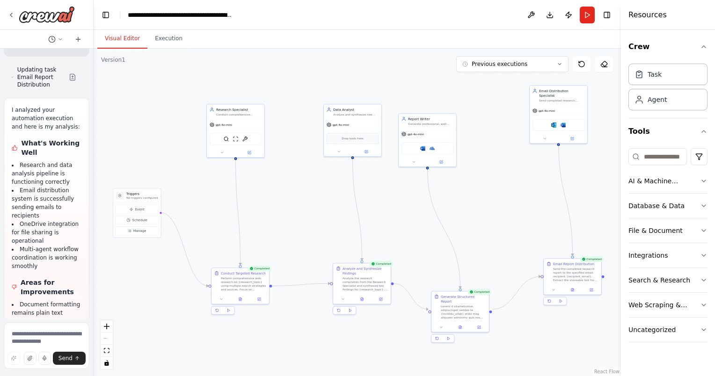
scroll to position [13859, 0]
click at [245, 138] on img at bounding box center [245, 138] width 6 height 6
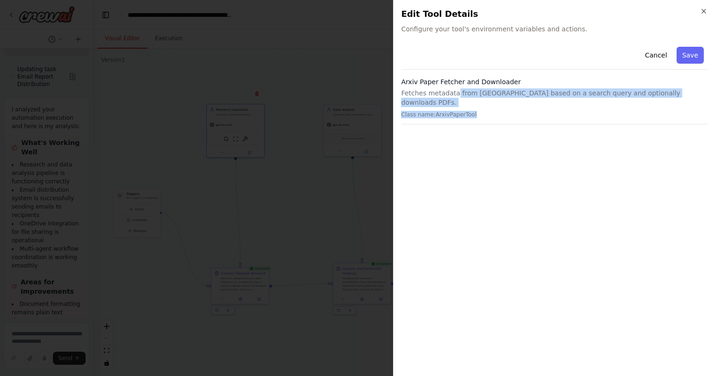
drag, startPoint x: 452, startPoint y: 94, endPoint x: 477, endPoint y: 104, distance: 27.0
click at [477, 104] on div "Arxiv Paper Fetcher and Downloader Fetches metadata from [GEOGRAPHIC_DATA] base…" at bounding box center [554, 100] width 307 height 47
drag, startPoint x: 477, startPoint y: 104, endPoint x: 460, endPoint y: 95, distance: 19.7
click at [460, 95] on p "Fetches metadata from [GEOGRAPHIC_DATA] based on a search query and optionally …" at bounding box center [554, 97] width 307 height 19
click at [449, 111] on div "Arxiv Paper Fetcher and Downloader Fetches metadata from [GEOGRAPHIC_DATA] base…" at bounding box center [554, 100] width 307 height 47
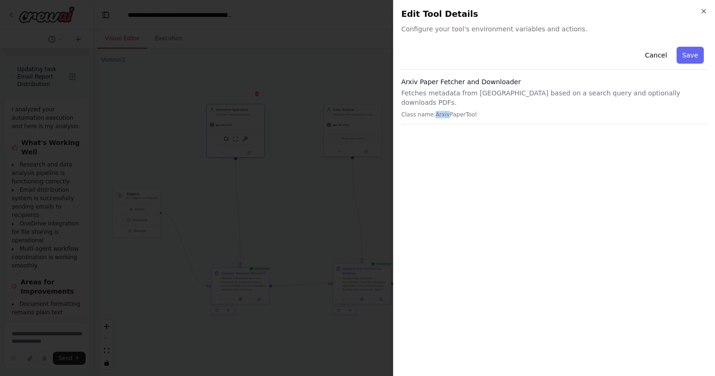
drag, startPoint x: 432, startPoint y: 105, endPoint x: 444, endPoint y: 107, distance: 11.3
click at [444, 111] on p "Class name: ArxivPaperTool" at bounding box center [554, 114] width 307 height 7
drag, startPoint x: 441, startPoint y: 107, endPoint x: 437, endPoint y: 104, distance: 4.8
copy p "Arxiv"
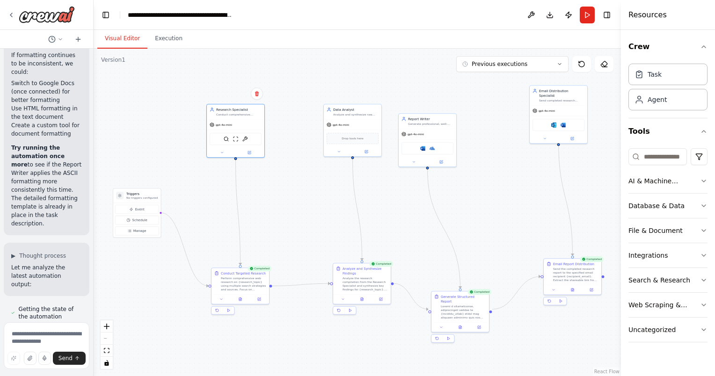
scroll to position [13391, 0]
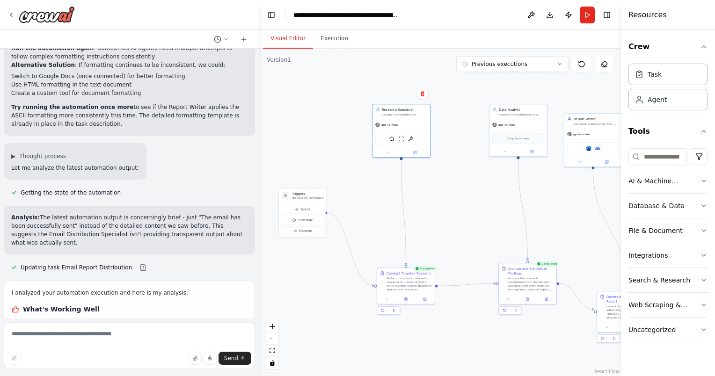
drag, startPoint x: 90, startPoint y: 125, endPoint x: 259, endPoint y: 129, distance: 169.0
click at [259, 129] on div "Deploy a crew of agents to automate research and reporting. Assign one agent to…" at bounding box center [357, 188] width 715 height 376
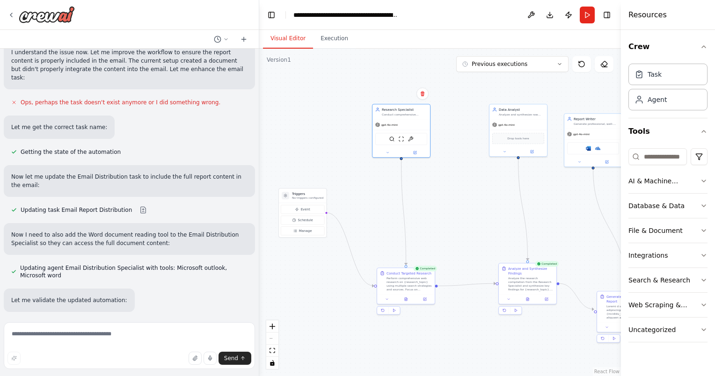
scroll to position [2332, 0]
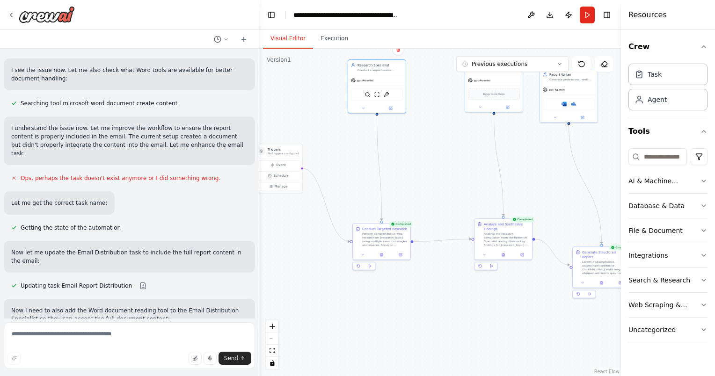
drag, startPoint x: 446, startPoint y: 211, endPoint x: 422, endPoint y: 166, distance: 50.7
click at [422, 166] on div ".deletable-edge-delete-btn { width: 20px; height: 20px; border: 0px solid #ffff…" at bounding box center [440, 213] width 362 height 328
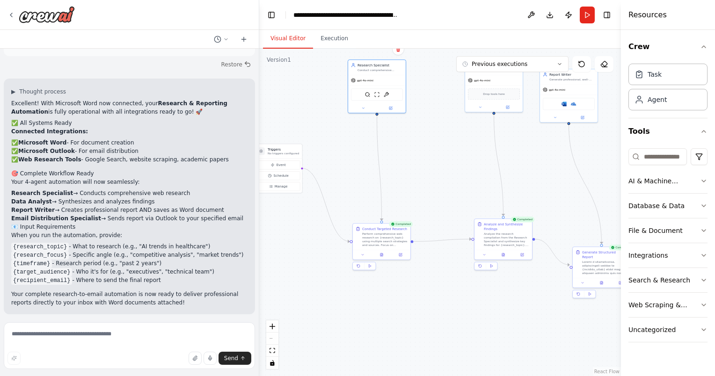
scroll to position [1864, 0]
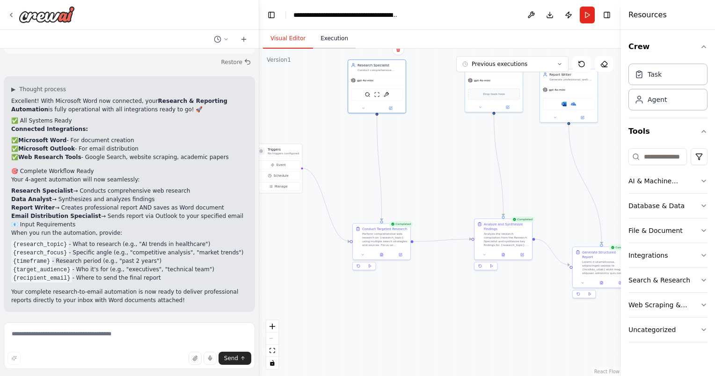
click at [321, 44] on button "Execution" at bounding box center [334, 39] width 43 height 20
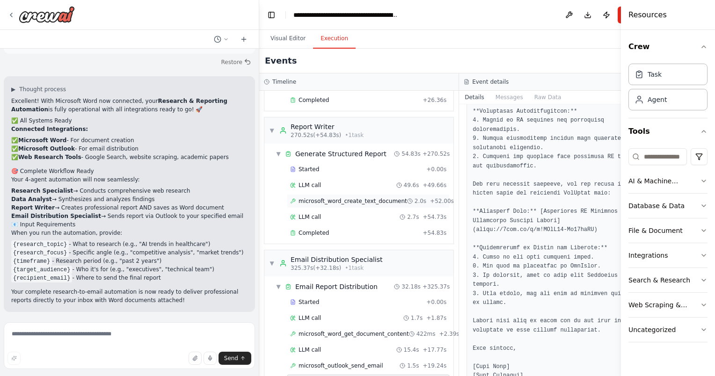
scroll to position [489, 0]
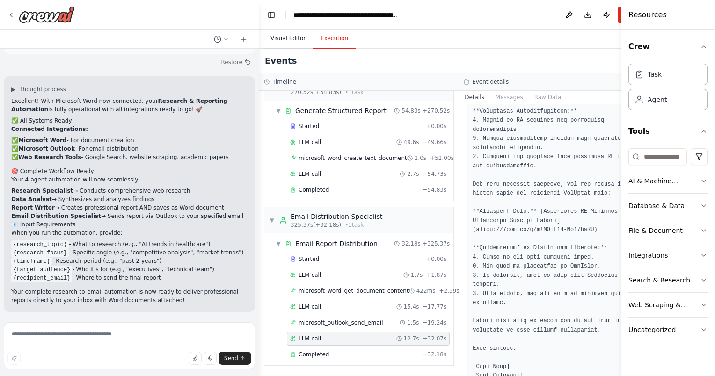
click at [294, 41] on button "Visual Editor" at bounding box center [288, 39] width 50 height 20
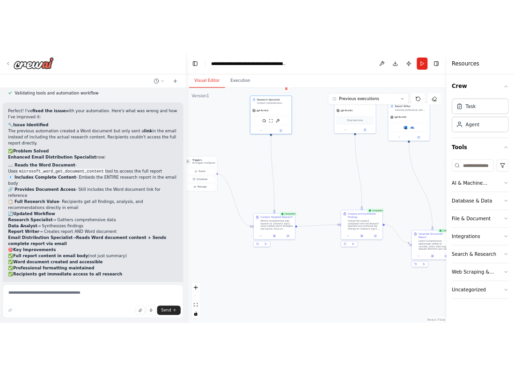
scroll to position [2706, 0]
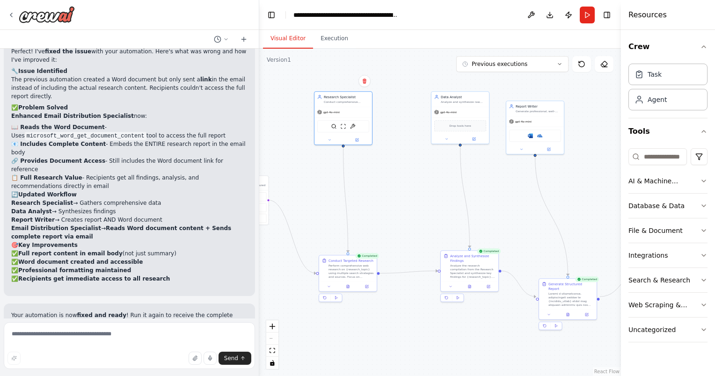
drag, startPoint x: 406, startPoint y: 124, endPoint x: 408, endPoint y: 131, distance: 6.7
click at [376, 155] on div ".deletable-edge-delete-btn { width: 20px; height: 20px; border: 0px solid #ffff…" at bounding box center [440, 213] width 362 height 328
click at [448, 140] on button at bounding box center [446, 139] width 27 height 6
click at [470, 190] on button "OpenAI - gpt-4o-mini" at bounding box center [477, 193] width 83 height 7
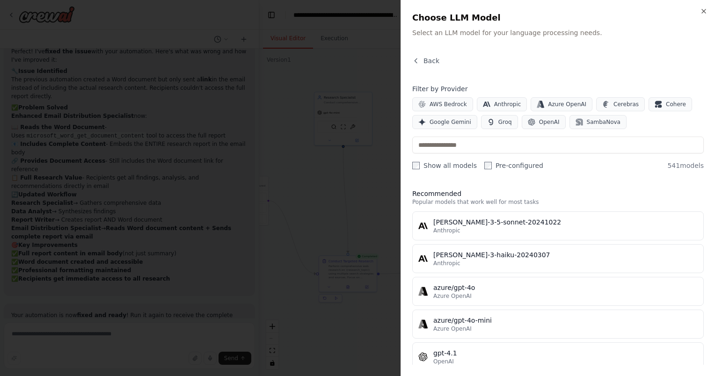
click at [372, 125] on div at bounding box center [357, 188] width 715 height 376
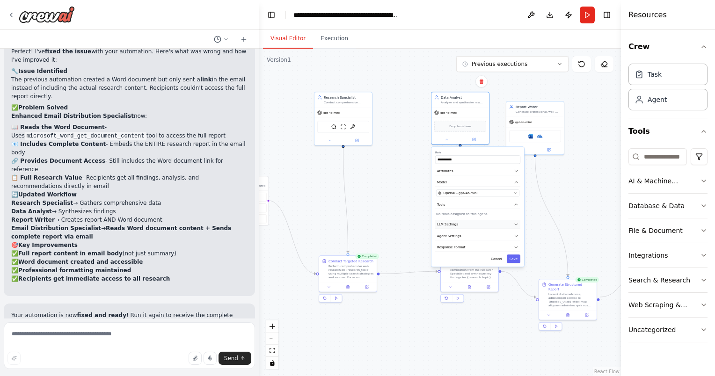
click at [513, 223] on icon "button" at bounding box center [516, 224] width 5 height 5
click at [513, 270] on button "Agent Settings" at bounding box center [477, 268] width 85 height 9
click at [465, 307] on input "number" at bounding box center [477, 309] width 83 height 8
click at [391, 162] on div ".deletable-edge-delete-btn { width: 20px; height: 20px; border: 0px solid #ffff…" at bounding box center [440, 213] width 362 height 328
click at [387, 168] on div ".deletable-edge-delete-btn { width: 20px; height: 20px; border: 0px solid #ffff…" at bounding box center [440, 213] width 362 height 328
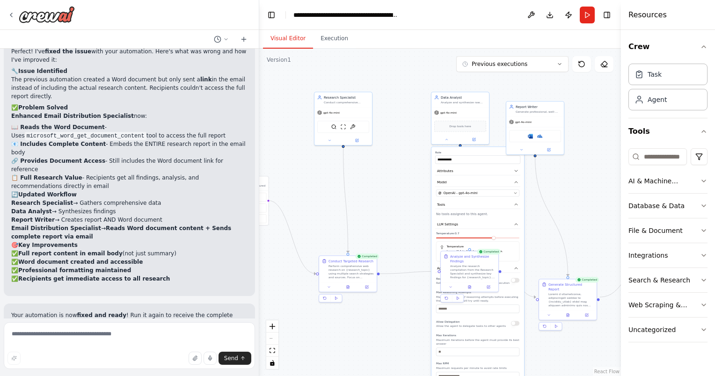
click at [399, 214] on div ".deletable-edge-delete-btn { width: 20px; height: 20px; border: 0px solid #ffff…" at bounding box center [440, 213] width 362 height 328
click at [448, 319] on div "Allow Delegation Allow the agent to delegate tasks to other agents" at bounding box center [471, 323] width 70 height 9
click at [459, 96] on div "Data Analyst" at bounding box center [463, 96] width 45 height 5
click at [462, 127] on span "Drop tools here" at bounding box center [460, 125] width 22 height 5
click at [447, 140] on icon at bounding box center [447, 139] width 4 height 4
